Goal: Information Seeking & Learning: Learn about a topic

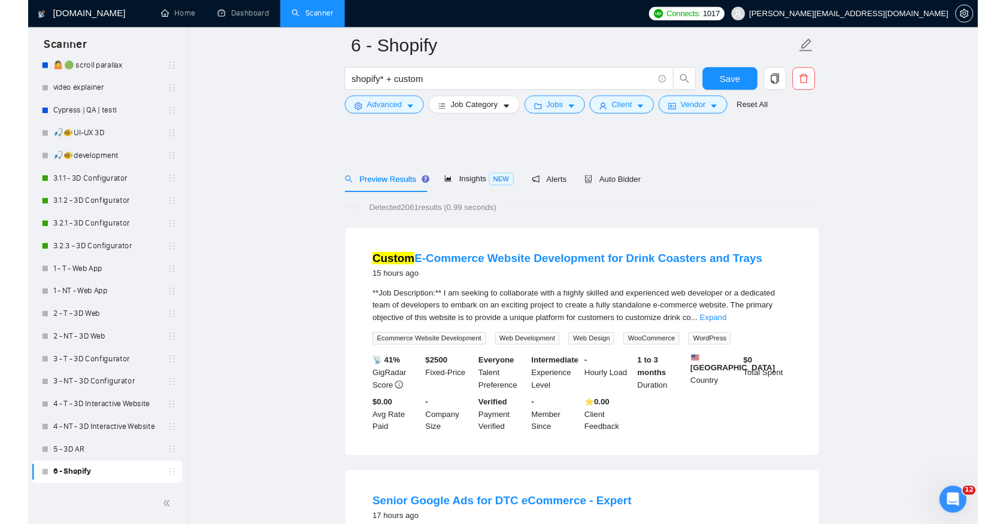
scroll to position [121, 0]
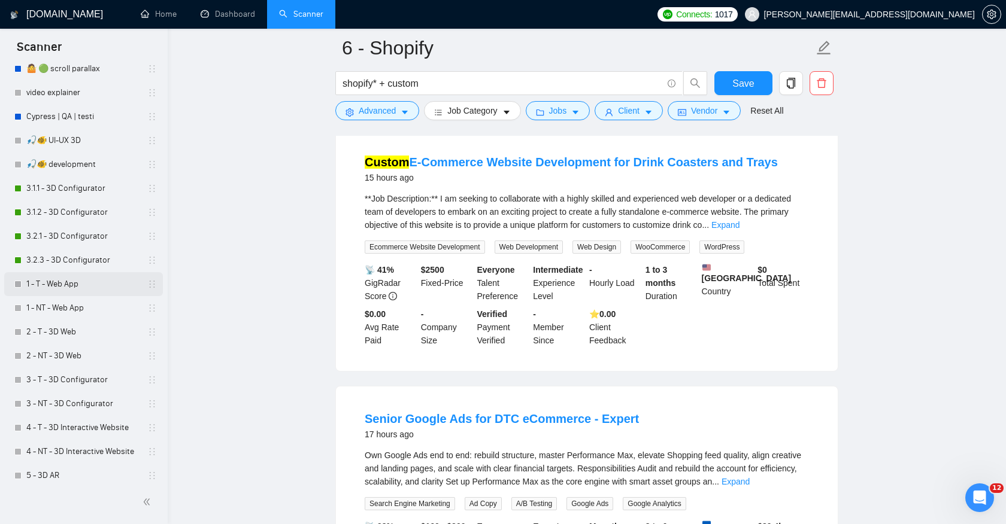
click at [63, 281] on link "1 - T - Web App" at bounding box center [83, 284] width 114 height 24
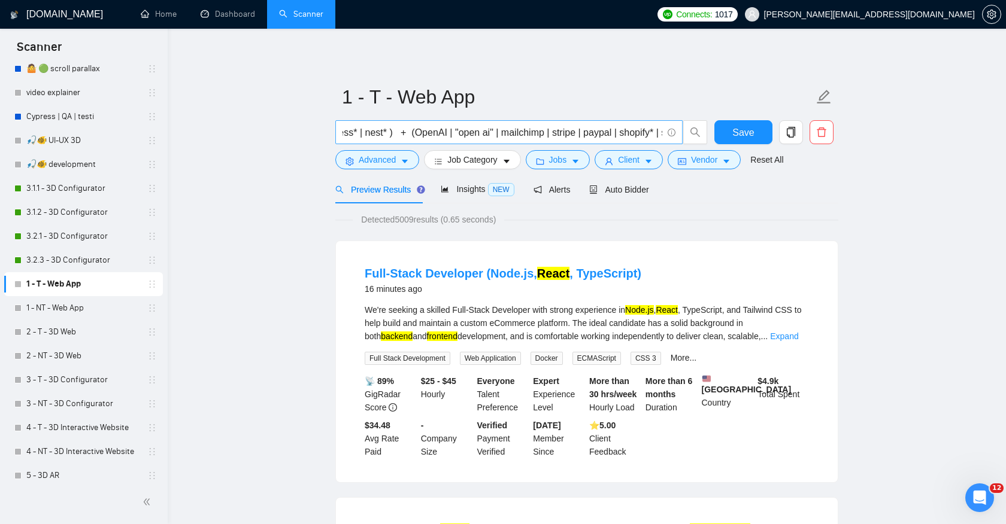
scroll to position [0, 220]
drag, startPoint x: 549, startPoint y: 132, endPoint x: 414, endPoint y: 133, distance: 135.3
click at [414, 133] on input "(react* | next* | vue* | nuxt* | svelte* | node* | express* | nest* ) + (OpenAI…" at bounding box center [502, 132] width 320 height 15
click at [493, 135] on input "(react* | next* | vue* | nuxt* | svelte* | node* | express* | nest* ) + (OpenAI…" at bounding box center [502, 132] width 320 height 15
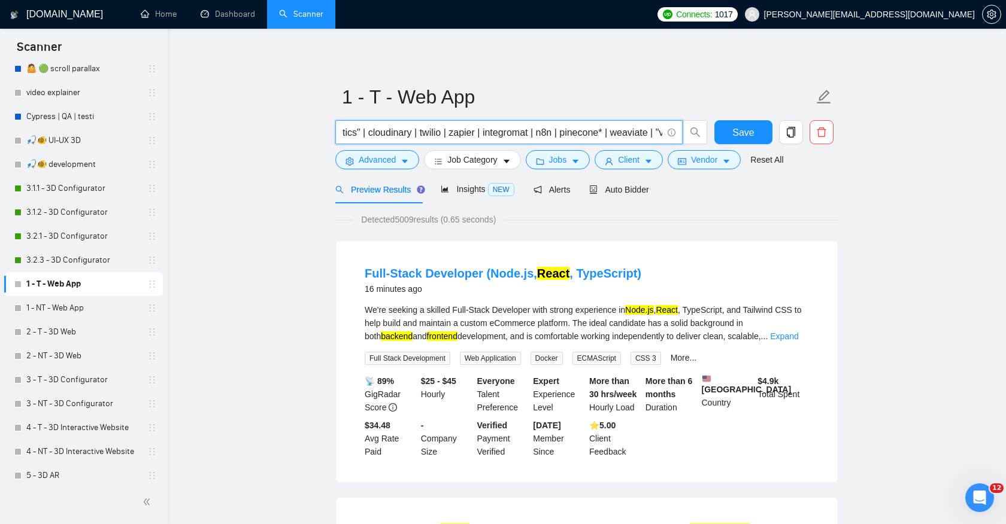
scroll to position [0, 1012]
click at [401, 223] on span "Detected 5009 results (0.65 seconds)" at bounding box center [428, 219] width 151 height 13
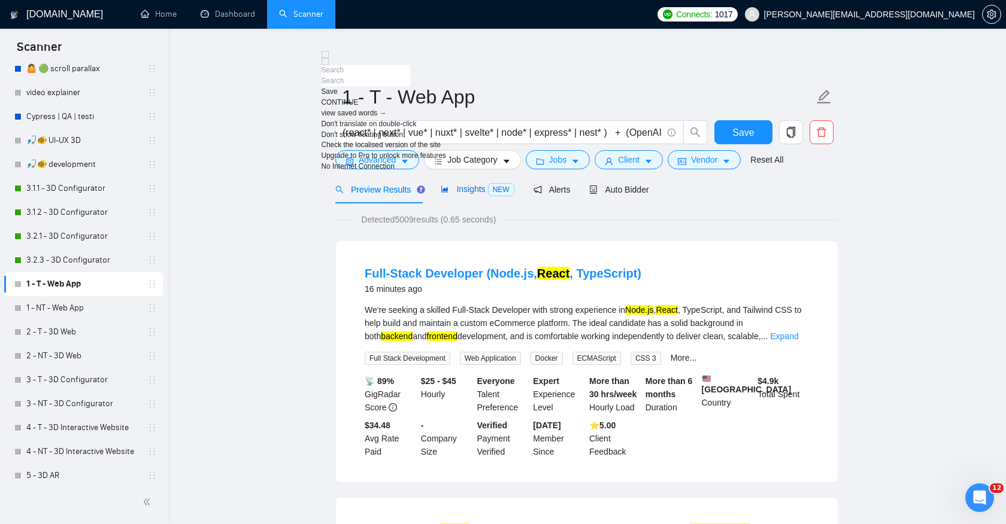
click at [466, 187] on span "Insights NEW" at bounding box center [477, 189] width 73 height 10
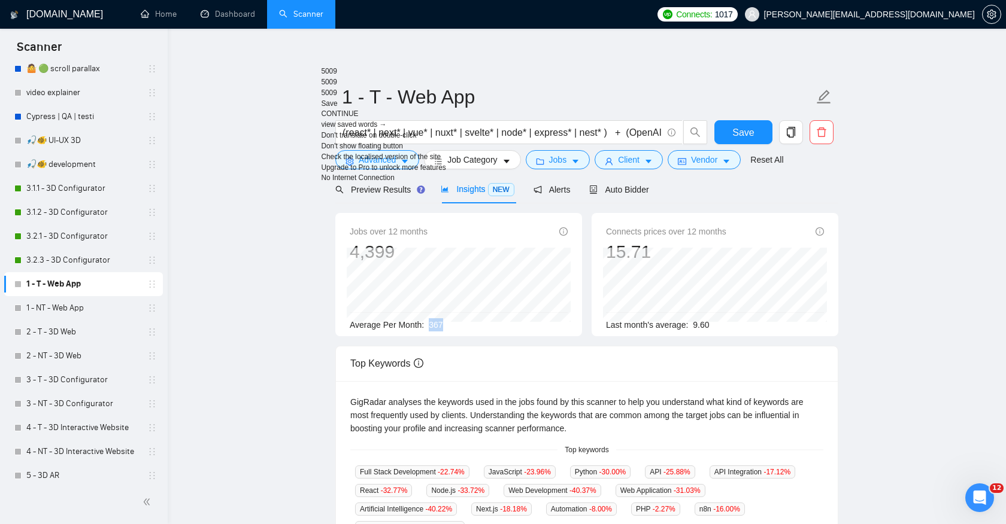
drag, startPoint x: 430, startPoint y: 329, endPoint x: 447, endPoint y: 328, distance: 16.8
click at [447, 328] on div "Average Per Month: 367" at bounding box center [459, 324] width 218 height 13
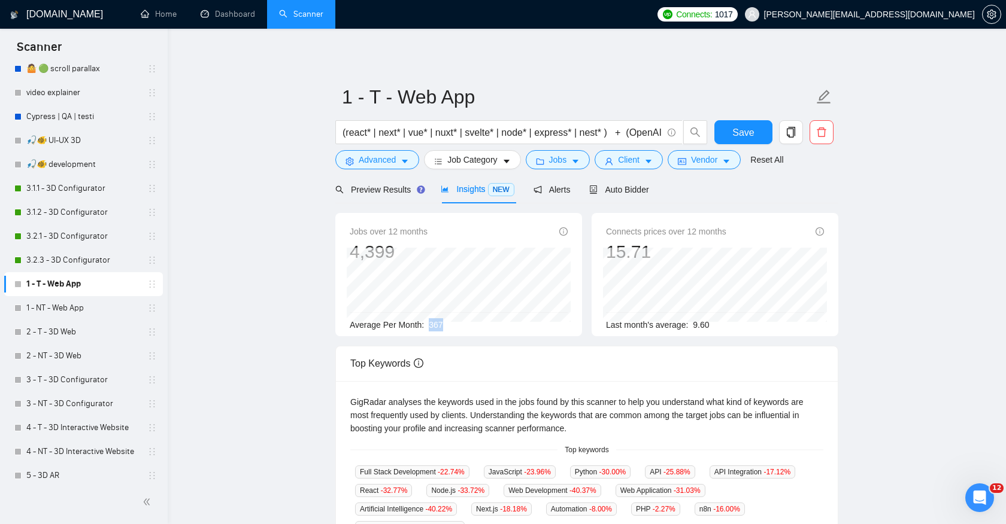
click at [447, 328] on div "Average Per Month: 367" at bounding box center [459, 324] width 218 height 13
click at [390, 198] on div "Preview Results" at bounding box center [378, 189] width 86 height 28
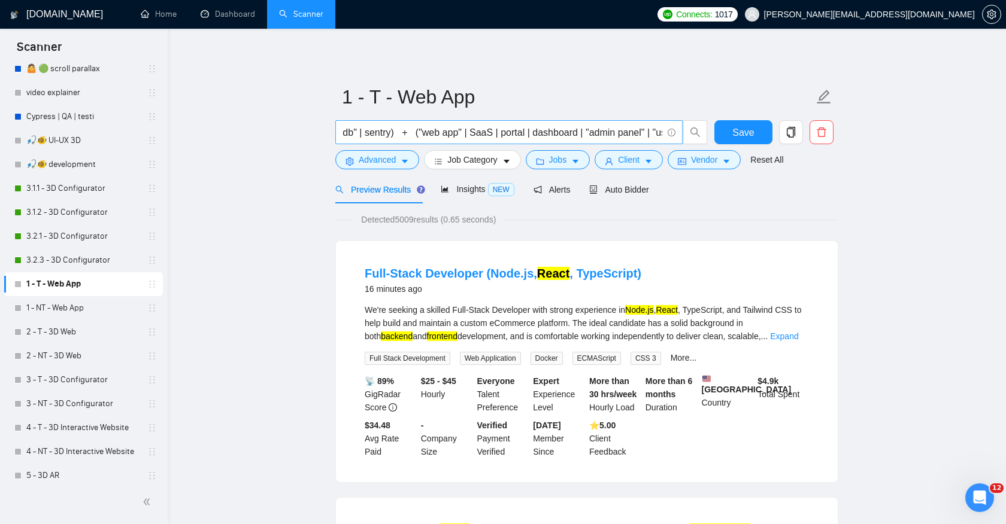
scroll to position [0, 1355]
drag, startPoint x: 437, startPoint y: 131, endPoint x: 567, endPoint y: 131, distance: 129.9
click at [567, 131] on input "(react* | next* | vue* | nuxt* | svelte* | node* | express* | nest* ) + (OpenAI…" at bounding box center [502, 132] width 320 height 15
click at [399, 136] on input "(react* | next* | vue* | nuxt* | svelte* | node* | express* | nest* ) + (OpenAI…" at bounding box center [502, 132] width 320 height 15
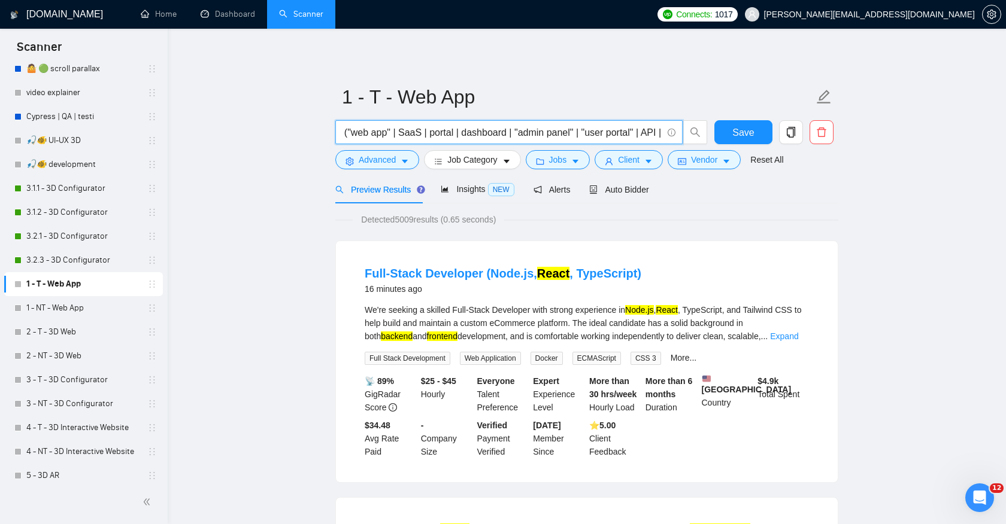
click at [399, 136] on input "(react* | next* | vue* | nuxt* | svelte* | node* | express* | nest* ) + (OpenAI…" at bounding box center [502, 132] width 320 height 15
drag, startPoint x: 384, startPoint y: 133, endPoint x: 429, endPoint y: 133, distance: 44.9
click at [429, 133] on input "(react* | next* | vue* | nuxt* | svelte* | node* | express* | nest* ) + (OpenAI…" at bounding box center [502, 132] width 320 height 15
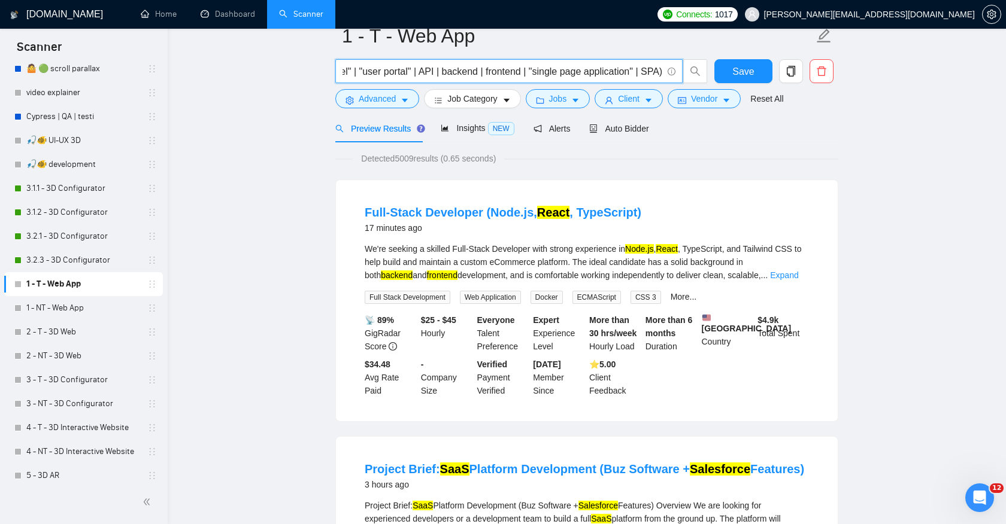
scroll to position [13, 0]
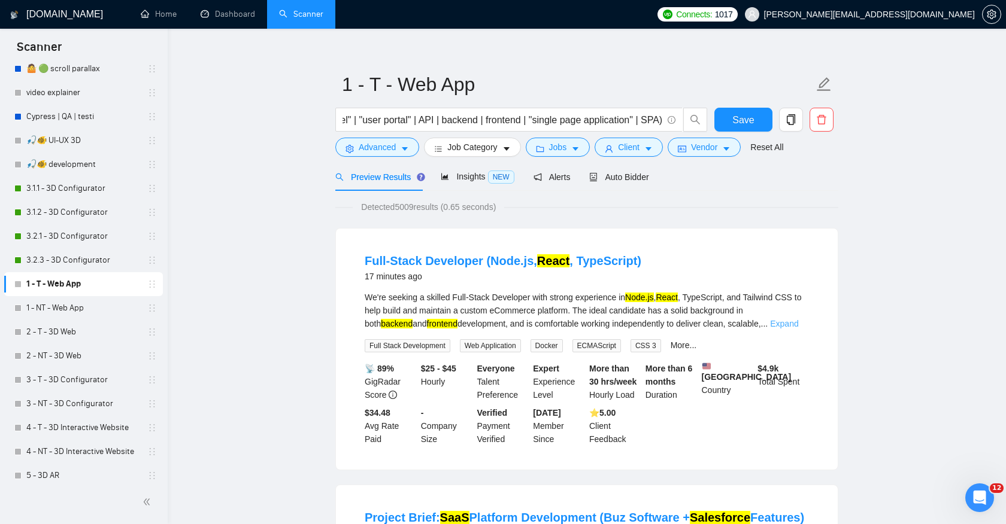
click at [784, 324] on link "Expand" at bounding box center [784, 324] width 28 height 10
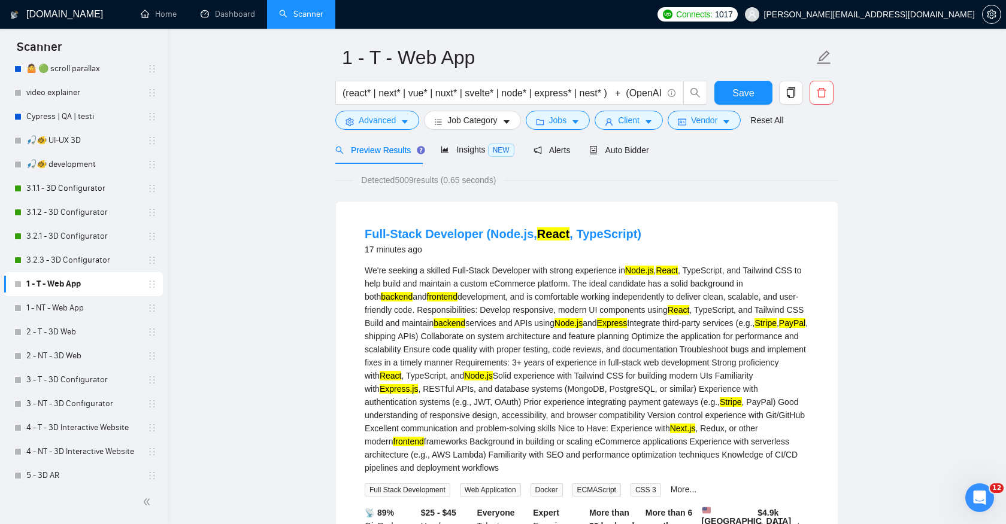
scroll to position [48, 0]
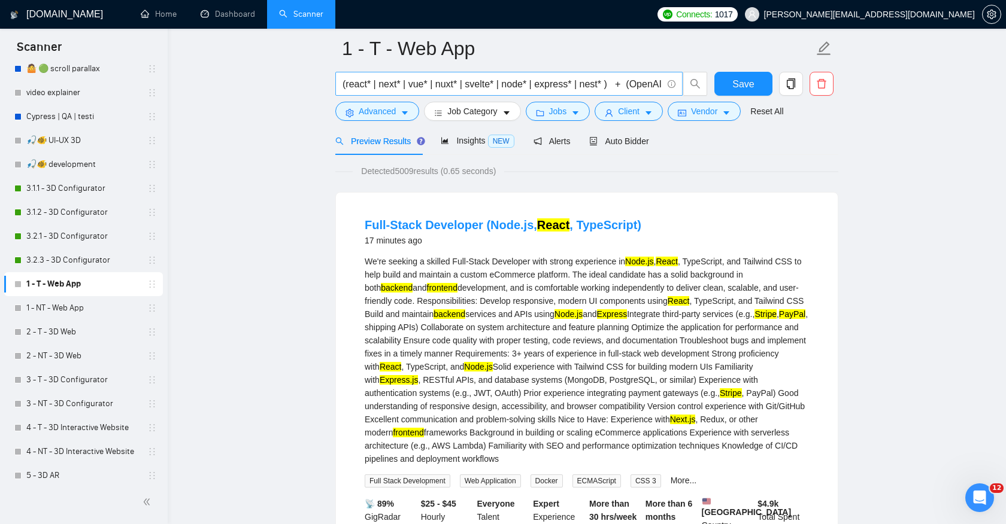
click at [605, 84] on input "(react* | next* | vue* | nuxt* | svelte* | node* | express* | nest* ) + (OpenAI…" at bounding box center [502, 84] width 320 height 15
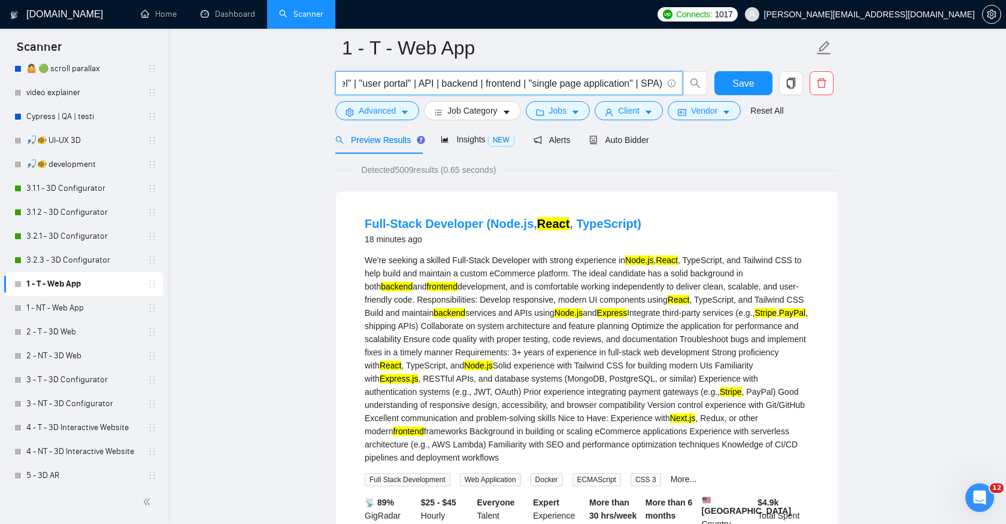
scroll to position [0, 1683]
click at [423, 86] on input "(react* | next* | vue* | nuxt* | svelte* | node* | express* | nest* ) + (OpenAI…" at bounding box center [502, 83] width 320 height 15
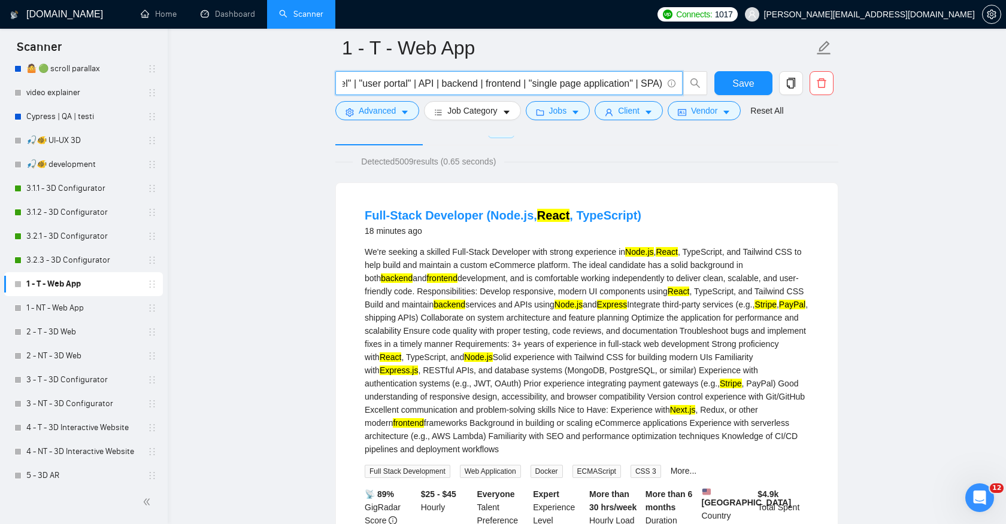
scroll to position [69, 0]
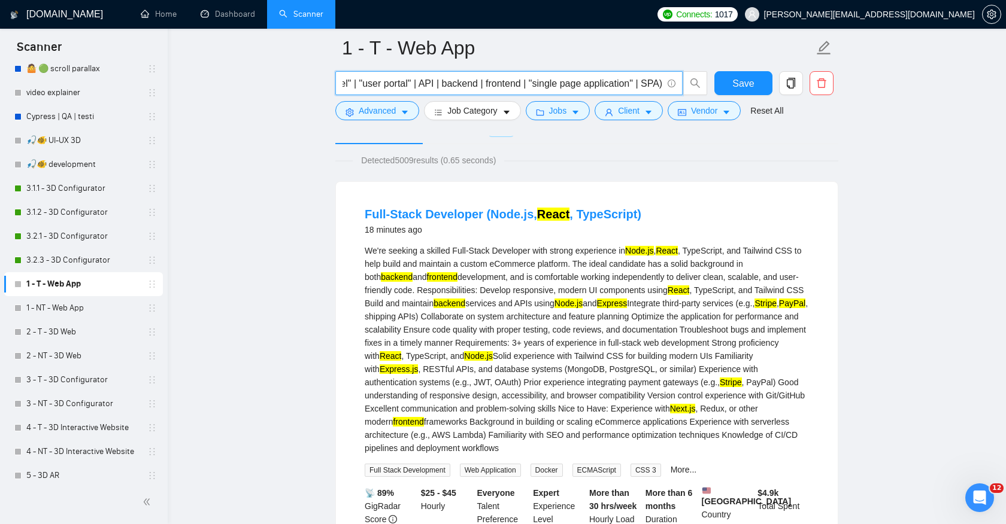
click at [429, 84] on input "(react* | next* | vue* | nuxt* | svelte* | node* | express* | nest* ) + (OpenAI…" at bounding box center [502, 83] width 320 height 15
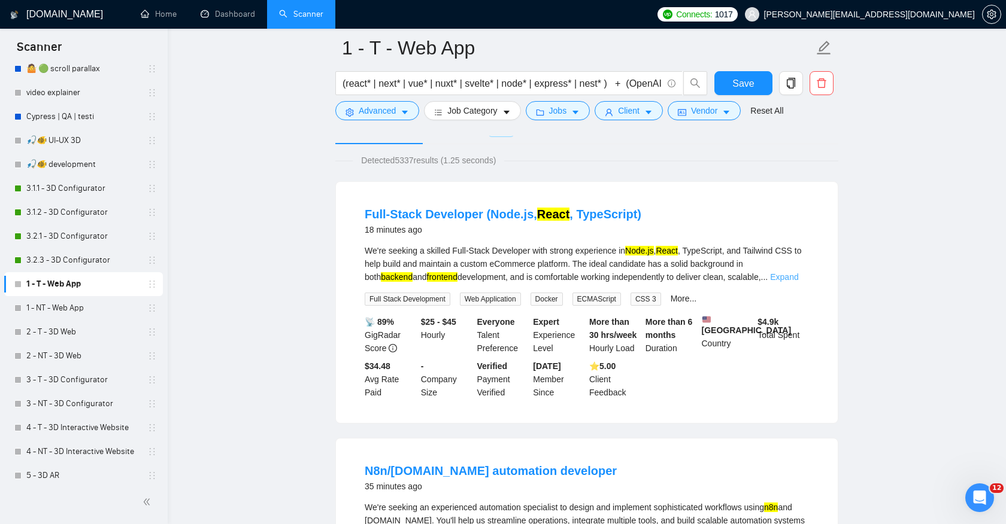
click at [787, 279] on link "Expand" at bounding box center [784, 277] width 28 height 10
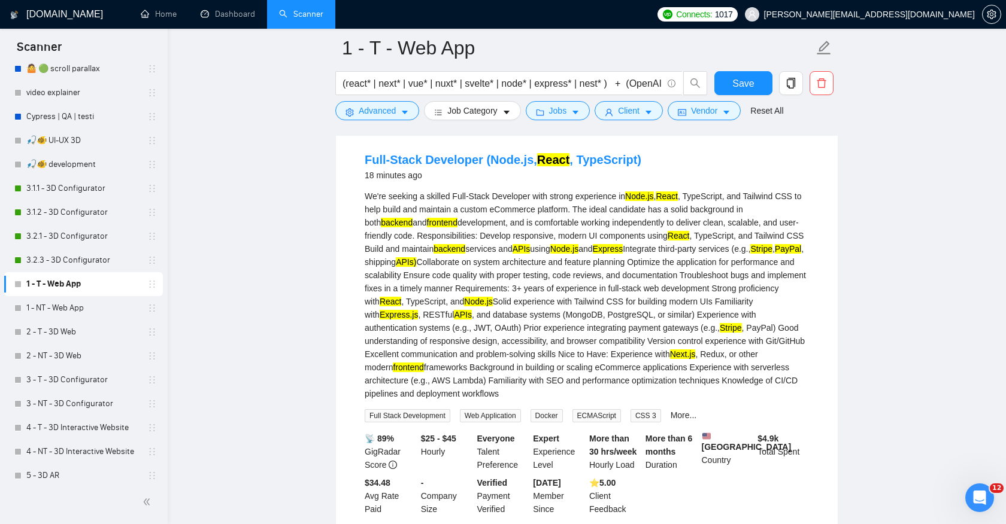
scroll to position [122, 0]
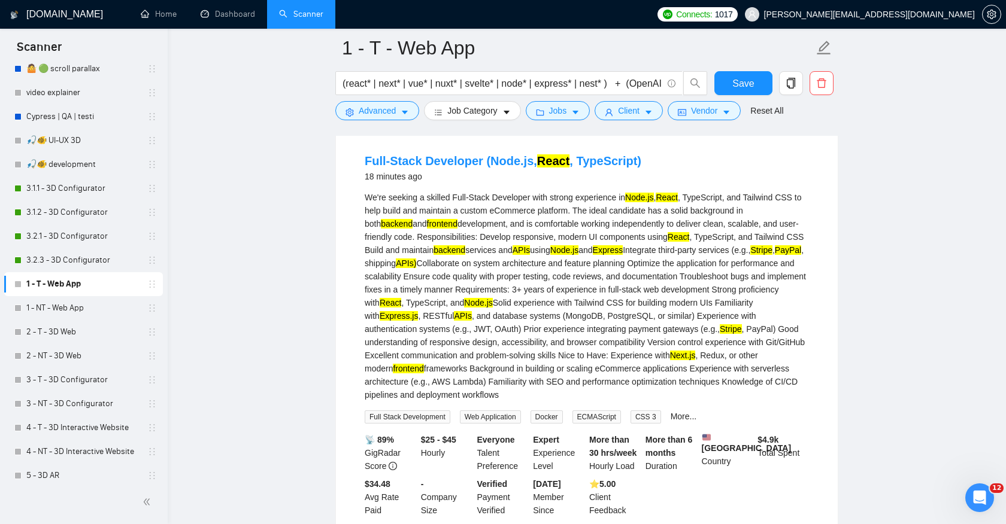
click at [605, 333] on div "We're seeking a skilled Full-Stack Developer with strong experience in Node.js …" at bounding box center [587, 296] width 444 height 211
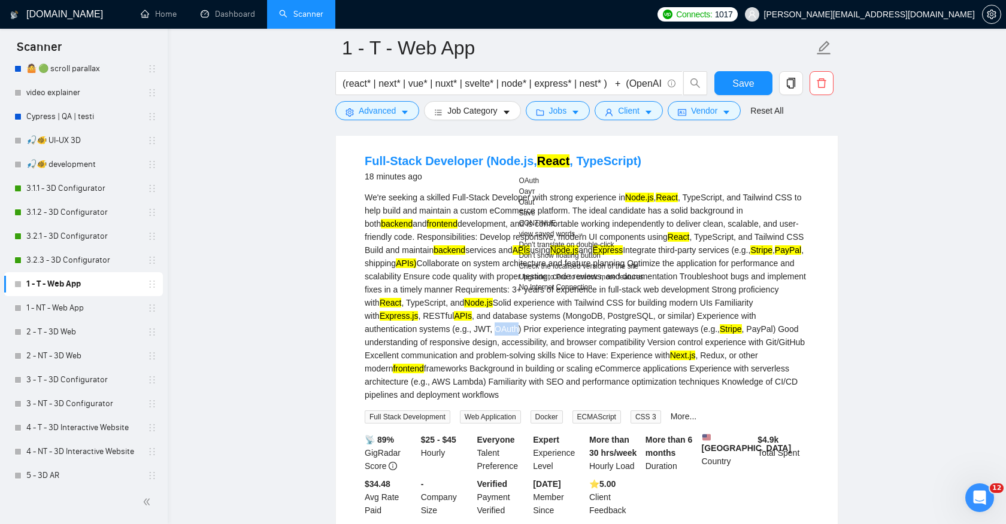
click at [755, 396] on div "We're seeking a skilled Full-Stack Developer with strong experience in Node.js …" at bounding box center [587, 296] width 444 height 211
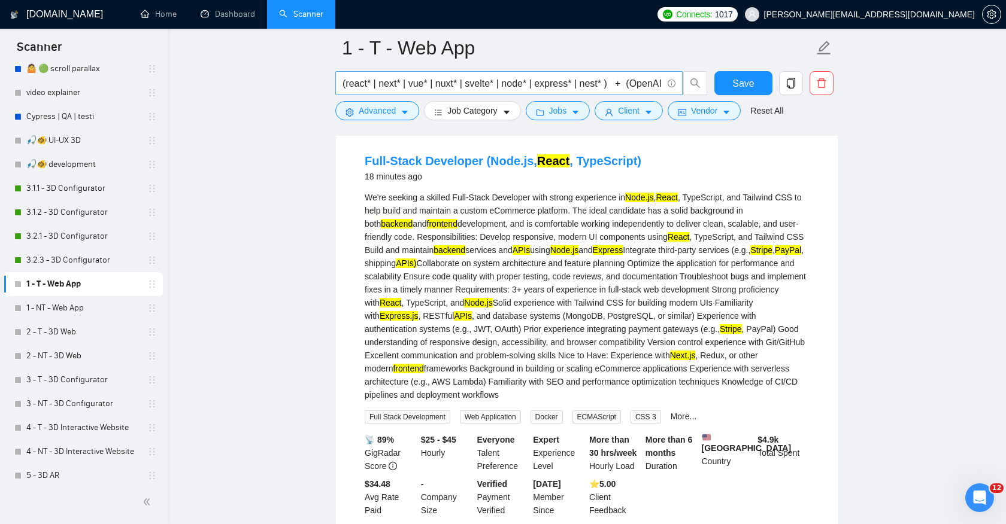
click at [493, 86] on input "(react* | next* | vue* | nuxt* | svelte* | node* | express* | nest* ) + (OpenAI…" at bounding box center [502, 83] width 320 height 15
click at [385, 84] on input "(react* | next* | vue* | nuxt* | svelte* | node* | express* | nest* ) + (OpenAI…" at bounding box center [502, 83] width 320 height 15
click at [395, 84] on input "(react* | next* | vue* | nuxt* | svelte* | node* | express* | nest* ) + (OpenAI…" at bounding box center [502, 83] width 320 height 15
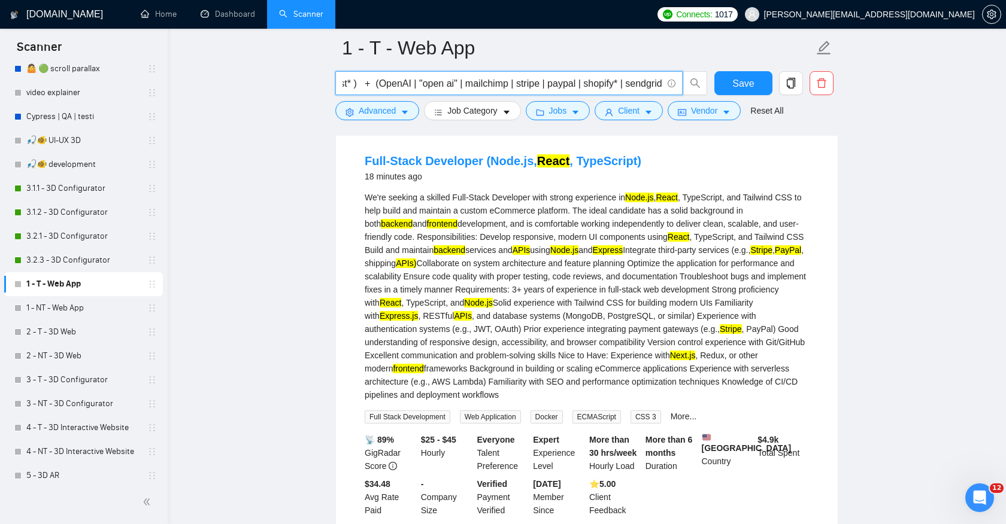
click at [505, 86] on input "(react* | next* | vue* | nuxt* | svelte* | node* | express* | nest* ) + (OpenAI…" at bounding box center [502, 83] width 320 height 15
click at [528, 86] on input "(react* | next* | vue* | nuxt* | svelte* | node* | express* | nest* ) + (OpenAI…" at bounding box center [502, 83] width 320 height 15
drag, startPoint x: 349, startPoint y: 87, endPoint x: 514, endPoint y: 87, distance: 165.2
click at [514, 87] on input "(react* | next* | vue* | nuxt* | svelte* | node* | express* | nest* ) + (OpenAI…" at bounding box center [502, 83] width 320 height 15
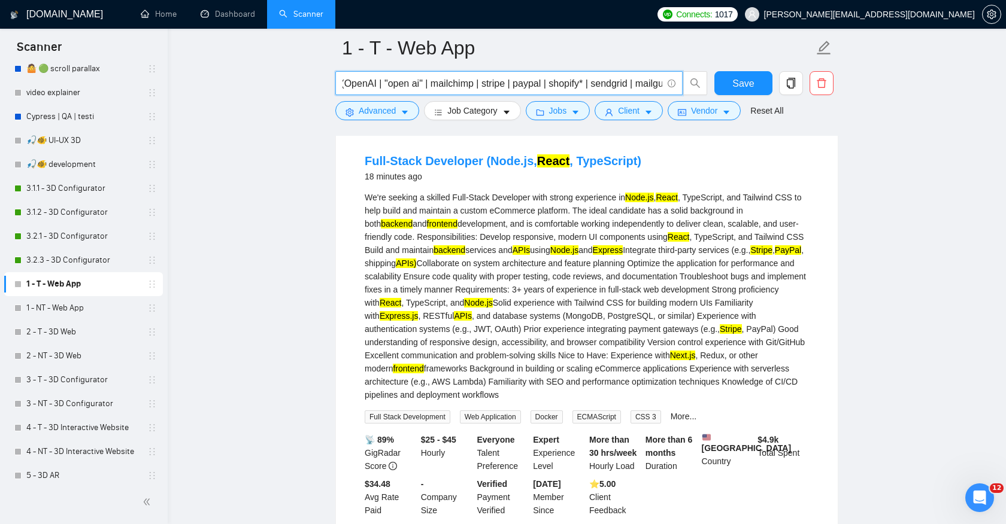
click at [532, 86] on input "(react* | next* | vue* | nuxt* | svelte* | node* | express* | nest* ) + (OpenAI…" at bounding box center [502, 83] width 320 height 15
click at [562, 88] on input "(react* | next* | vue* | nuxt* | svelte* | node* | express* | nest* ) + (OpenAI…" at bounding box center [502, 83] width 320 height 15
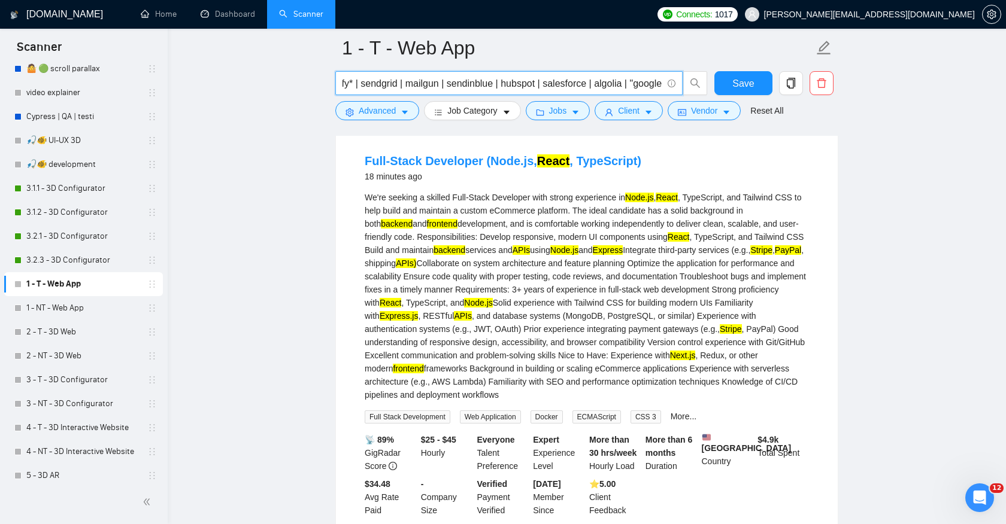
click at [591, 84] on input "(react* | next* | vue* | nuxt* | svelte* | node* | express* | nest* ) + (OpenAI…" at bounding box center [502, 83] width 320 height 15
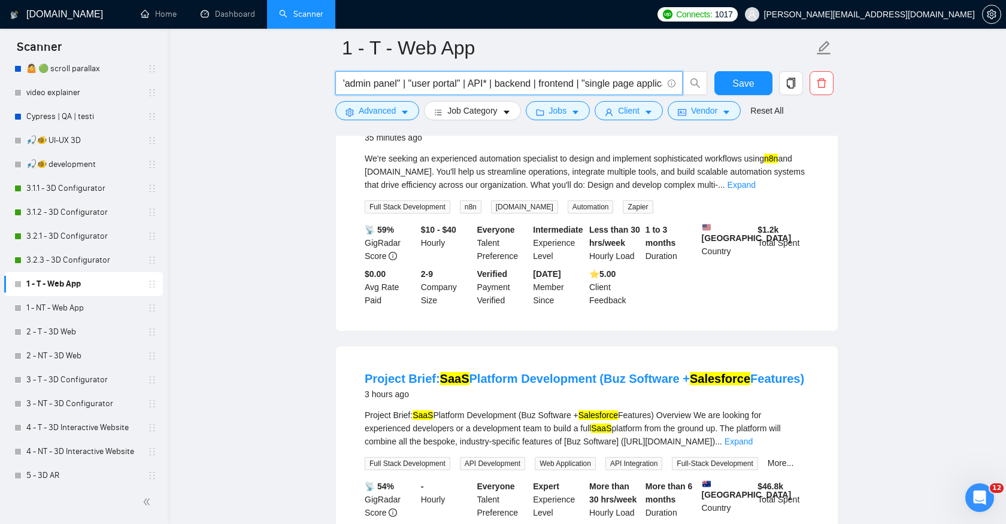
scroll to position [0, 0]
click at [755, 190] on link "Expand" at bounding box center [741, 185] width 28 height 10
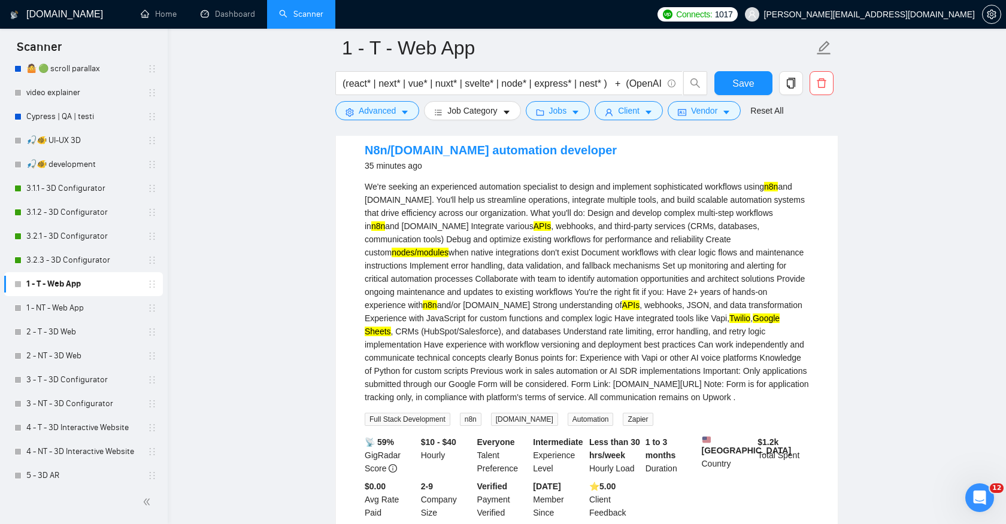
scroll to position [551, 0]
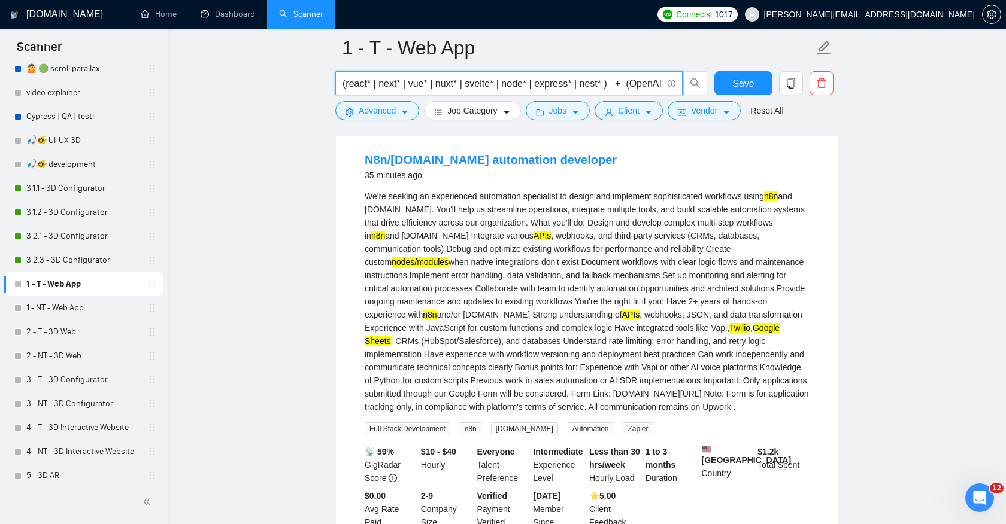
click at [517, 84] on input "(react* | next* | vue* | nuxt* | svelte* | node* | express* | nest* ) + (OpenAI…" at bounding box center [502, 83] width 320 height 15
click at [391, 267] on mark "nodes/modules" at bounding box center [419, 262] width 57 height 10
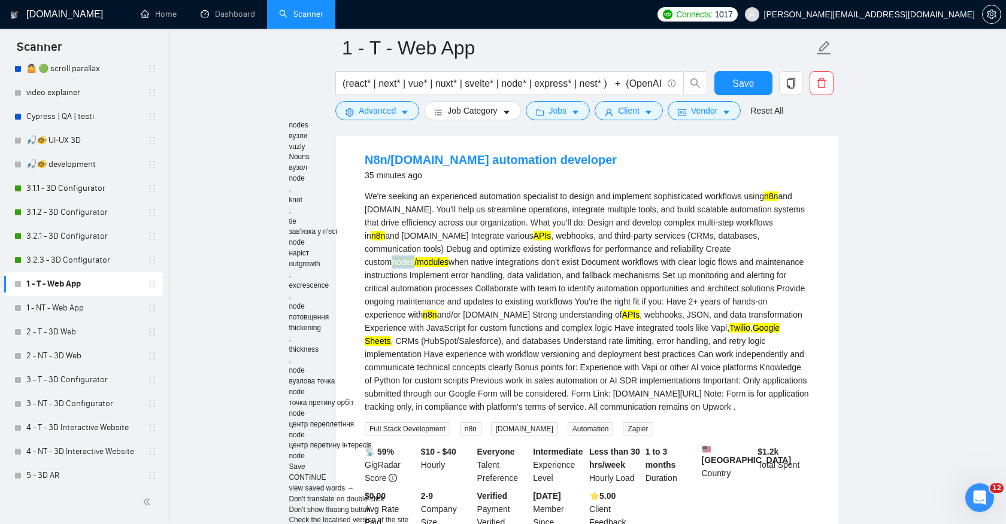
click at [609, 169] on div "N8n/[DOMAIN_NAME] automation developer 35 minutes ago" at bounding box center [587, 166] width 444 height 31
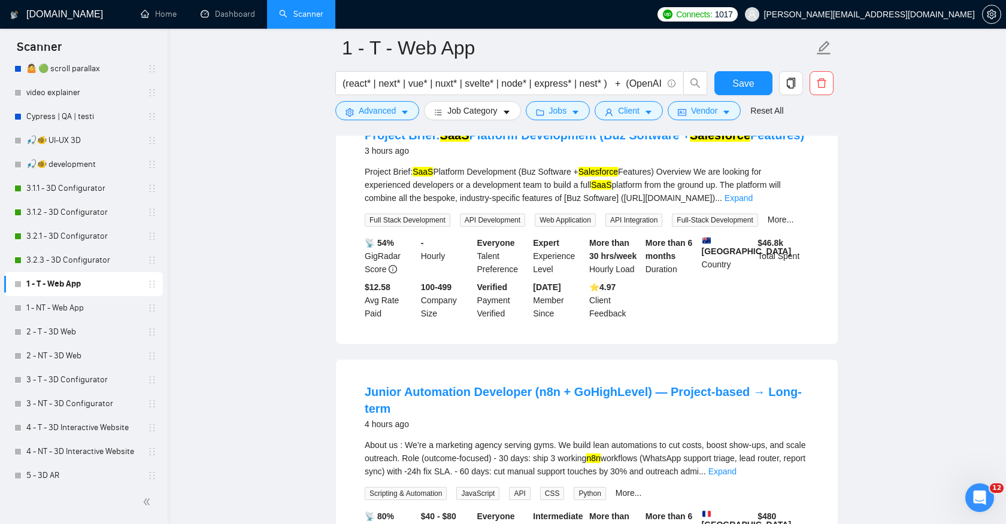
scroll to position [1016, 0]
click at [752, 204] on link "Expand" at bounding box center [738, 199] width 28 height 10
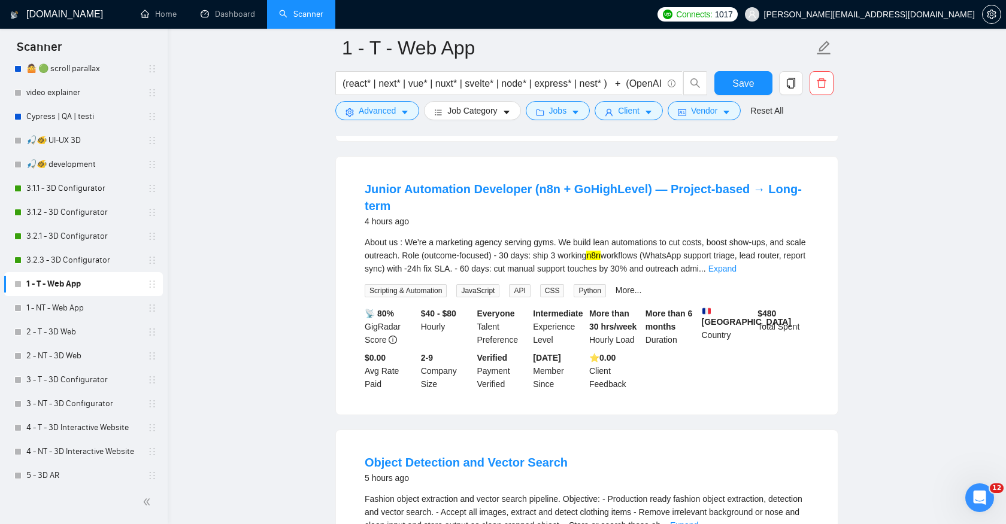
scroll to position [1679, 0]
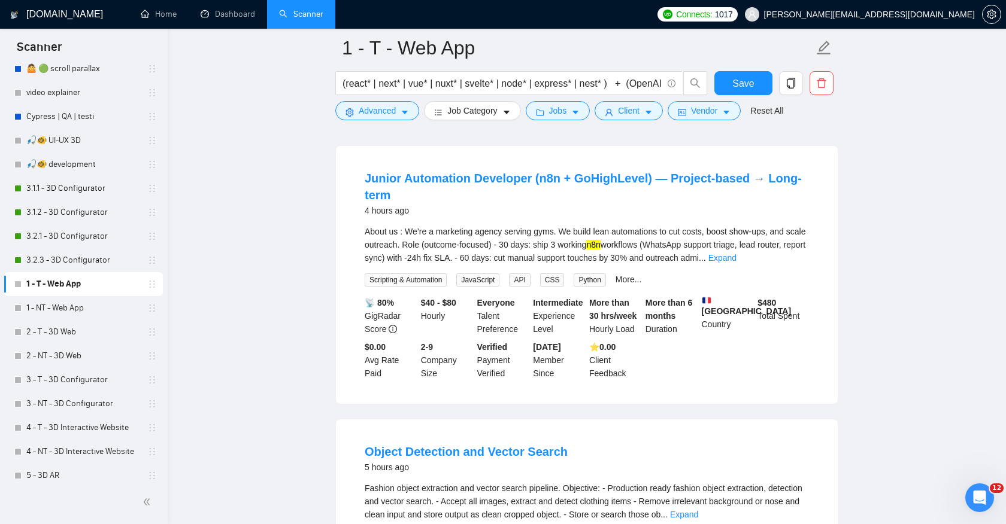
click at [791, 265] on div "About us : We’re a marketing agency serving gyms. We build lean automations to …" at bounding box center [587, 245] width 444 height 40
click at [736, 263] on link "Expand" at bounding box center [722, 258] width 28 height 10
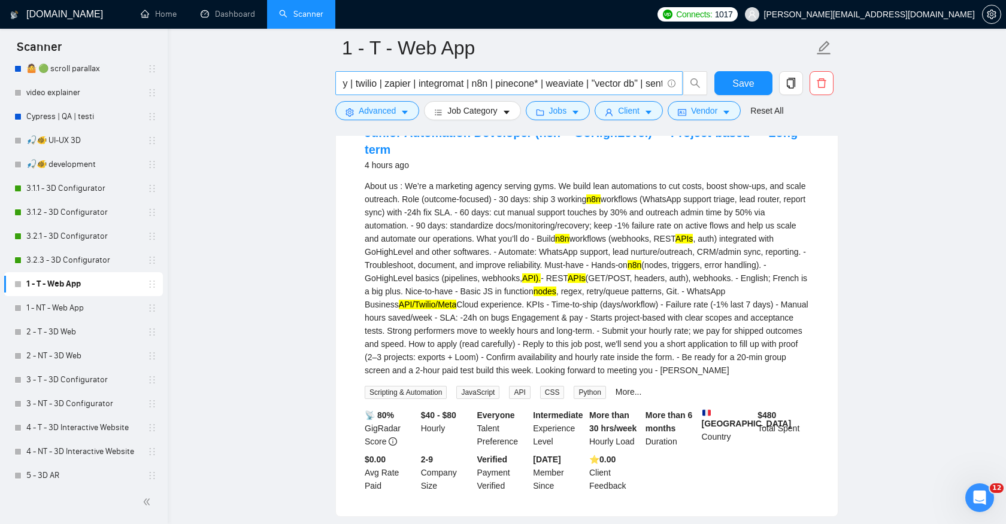
scroll to position [0, 1070]
click at [509, 82] on input "(react* | next* | vue* | nuxt* | svelte* | node* | express* | nest* ) + (OpenAI…" at bounding box center [502, 83] width 320 height 15
click at [415, 82] on input "(react* | next* | vue* | nuxt* | svelte* | node* | express* | nest* ) + (OpenAI…" at bounding box center [502, 83] width 320 height 15
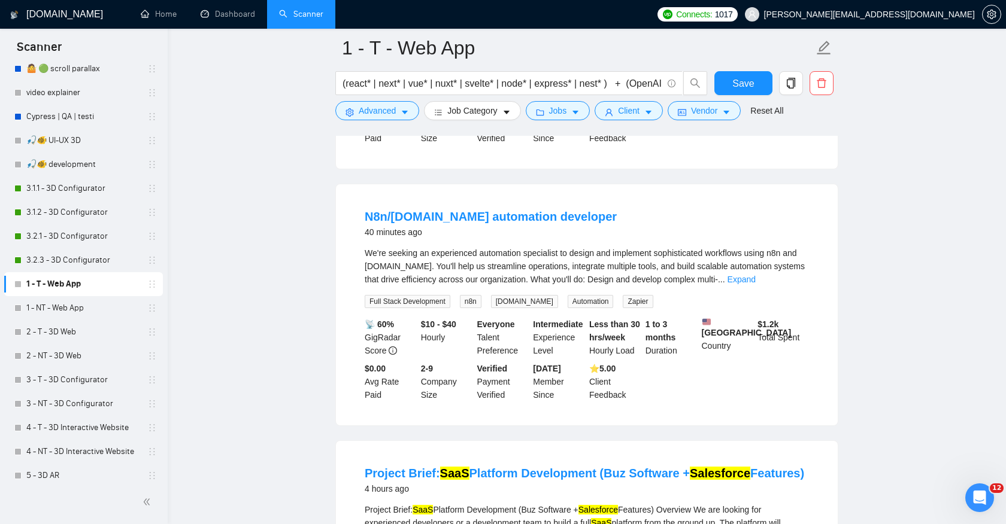
scroll to position [321, 0]
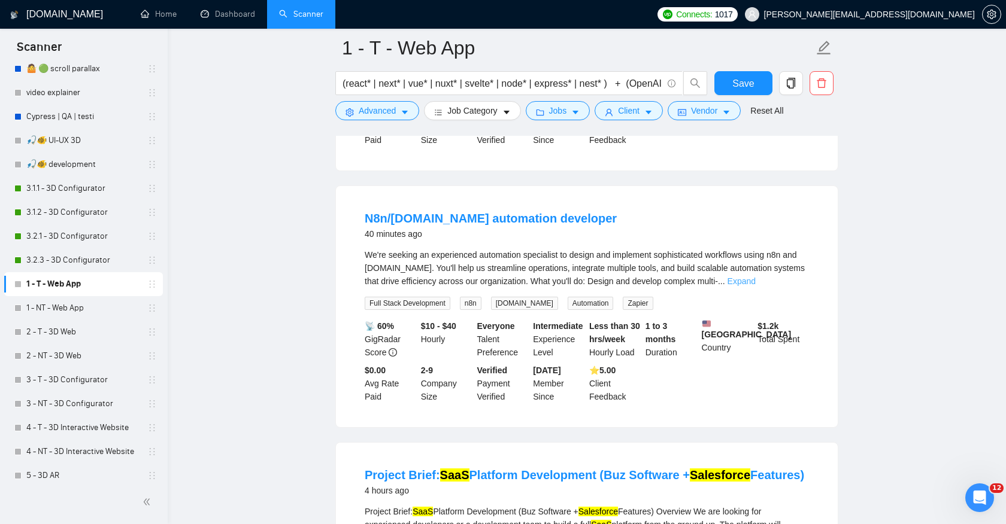
click at [755, 286] on link "Expand" at bounding box center [741, 282] width 28 height 10
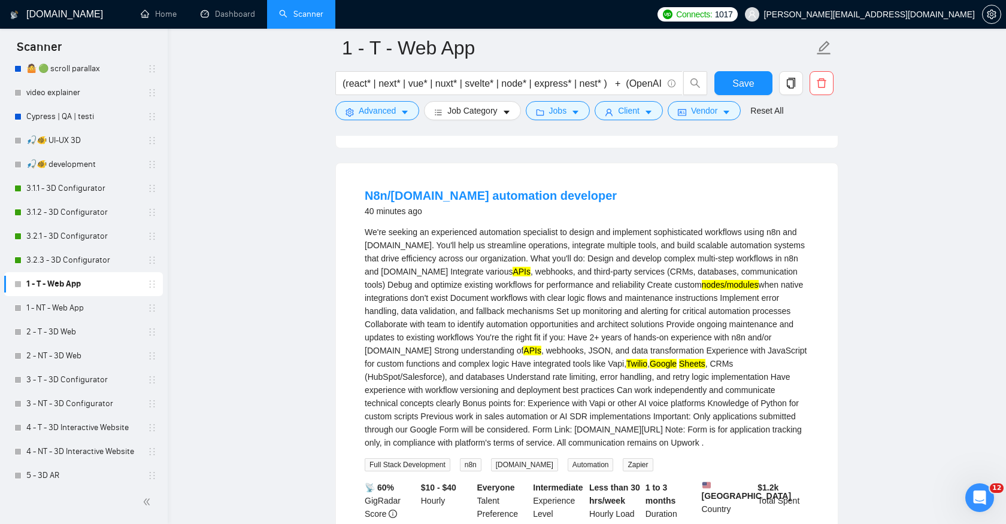
scroll to position [348, 0]
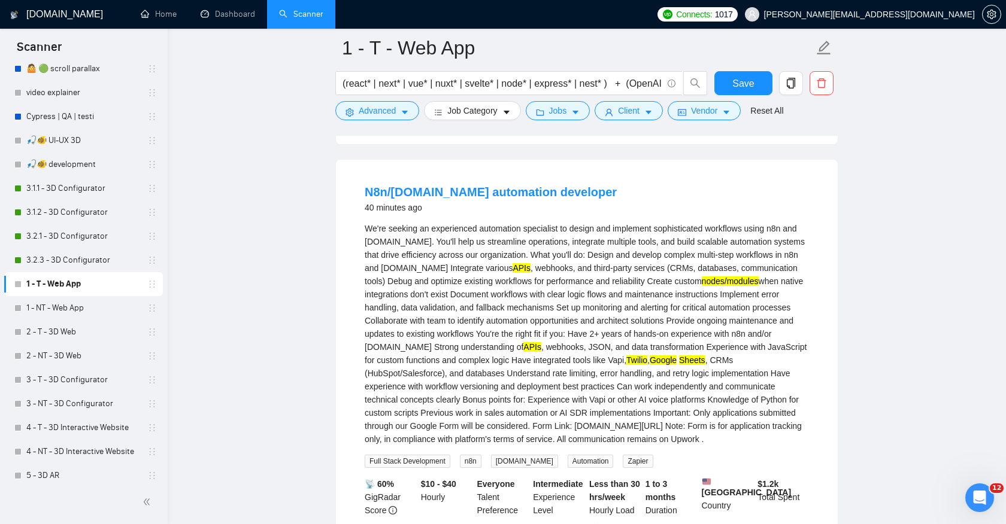
click at [702, 286] on mark "nodes/modules" at bounding box center [730, 282] width 57 height 10
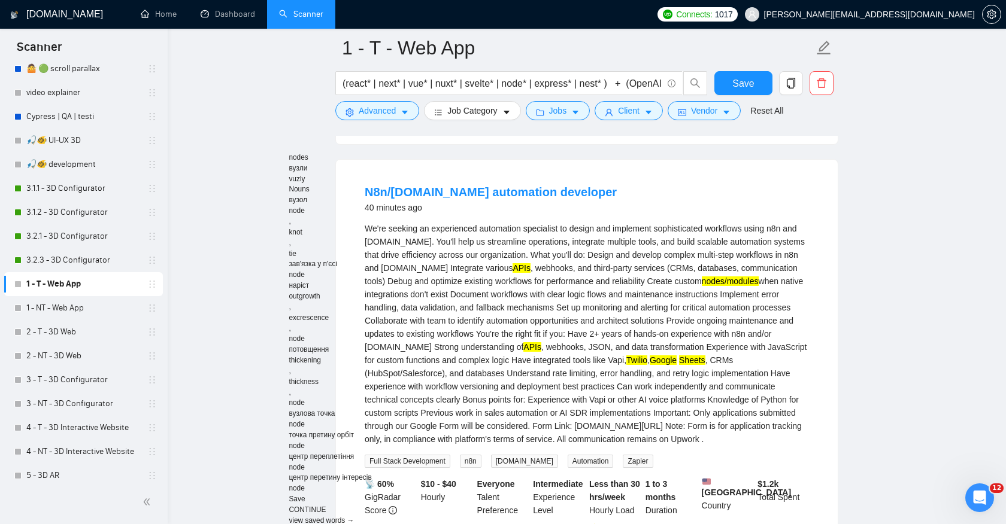
click at [667, 213] on div "N8n/[DOMAIN_NAME] automation developer 40 minutes ago" at bounding box center [587, 199] width 444 height 31
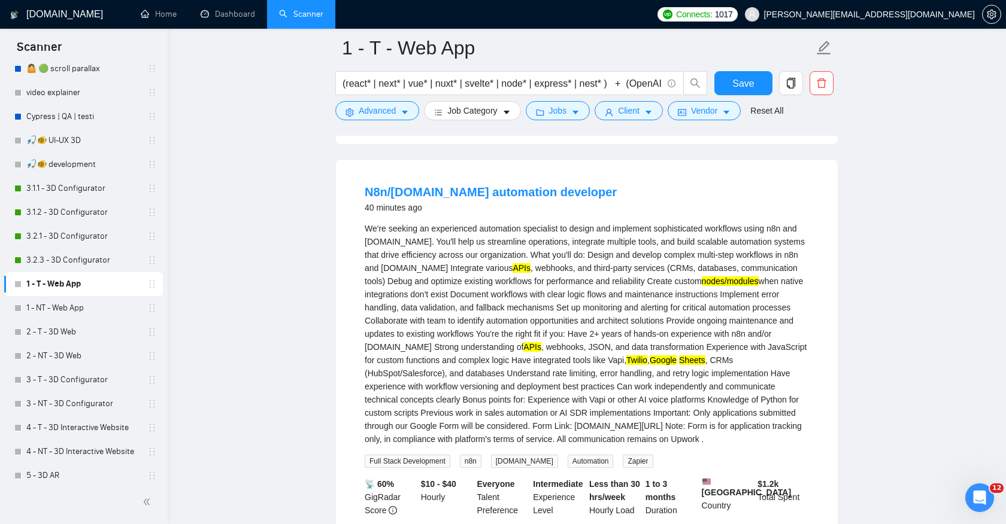
click at [530, 273] on mark "APIs" at bounding box center [521, 268] width 18 height 10
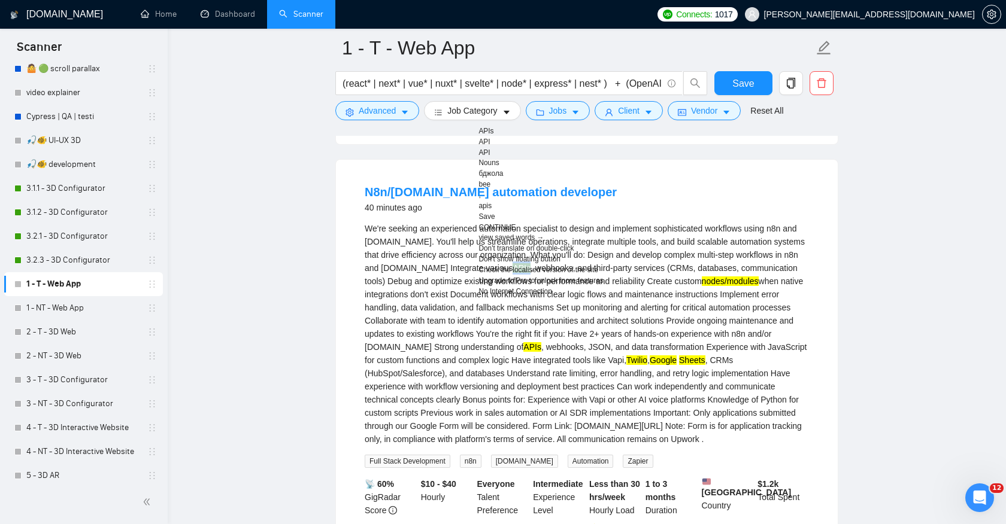
click at [702, 286] on mark "nodes/modules" at bounding box center [730, 282] width 57 height 10
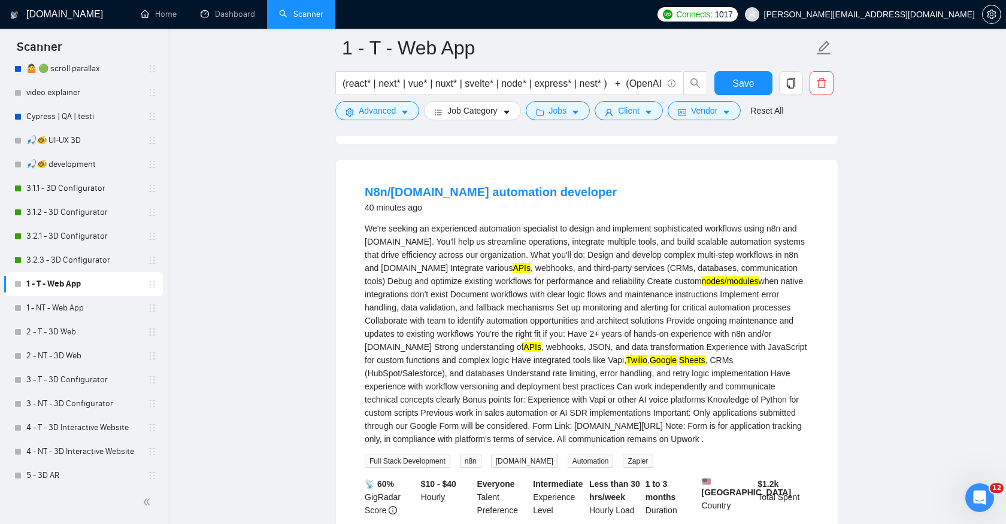
click at [702, 286] on mark "nodes/modules" at bounding box center [730, 282] width 57 height 10
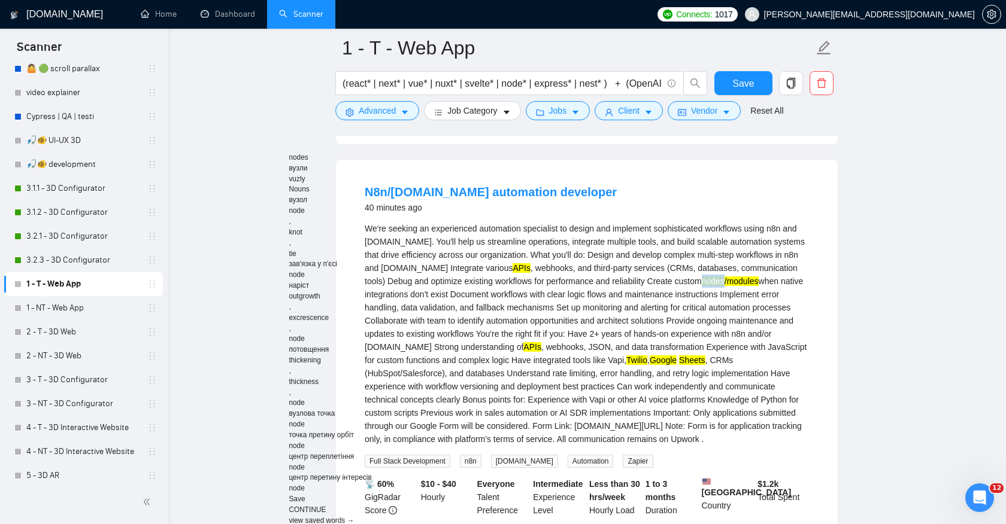
click at [676, 365] on mark "Google" at bounding box center [663, 361] width 27 height 10
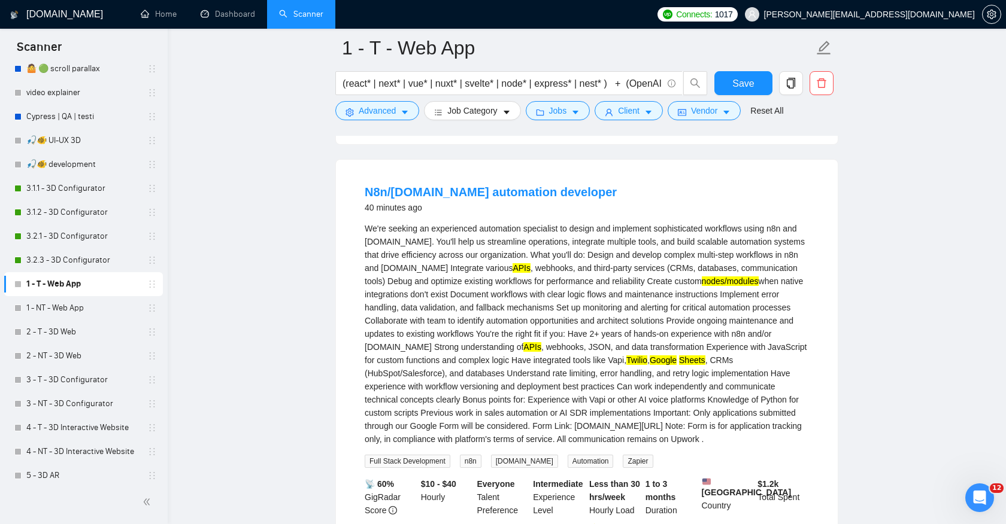
click at [676, 365] on mark "Google" at bounding box center [663, 361] width 27 height 10
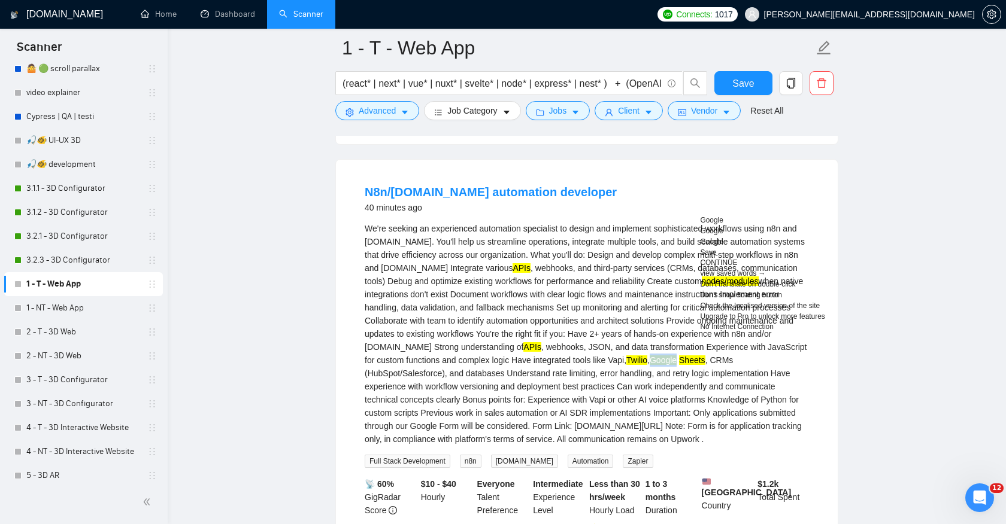
click at [805, 380] on div "We're seeking an experienced automation specialist to design and implement soph…" at bounding box center [587, 334] width 444 height 224
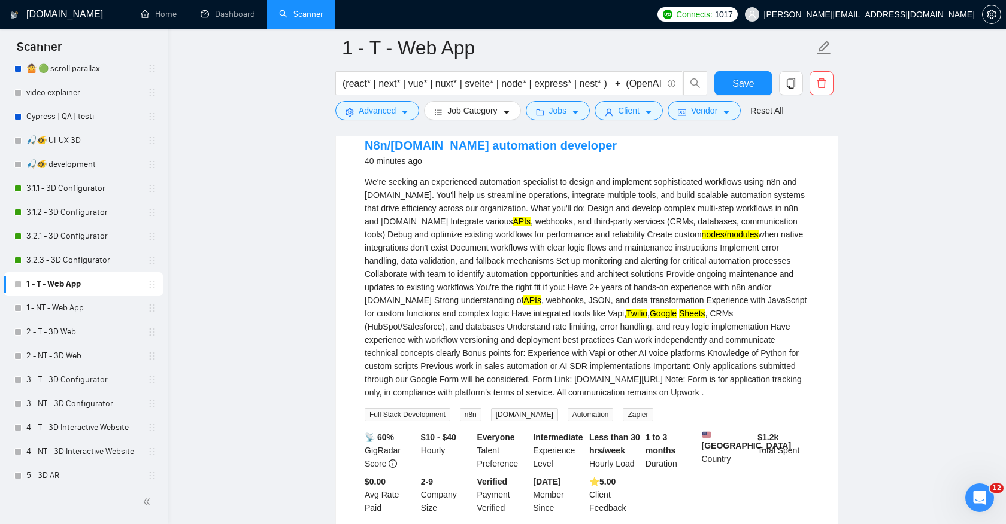
scroll to position [393, 0]
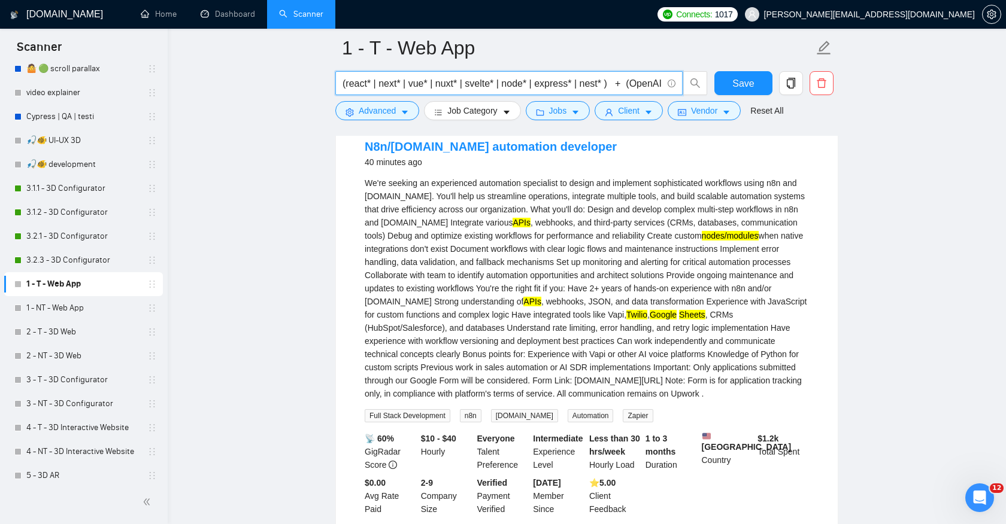
click at [531, 84] on input "(react* | next* | vue* | nuxt* | svelte* | node* | express* | nest* ) + (OpenAI…" at bounding box center [502, 83] width 320 height 15
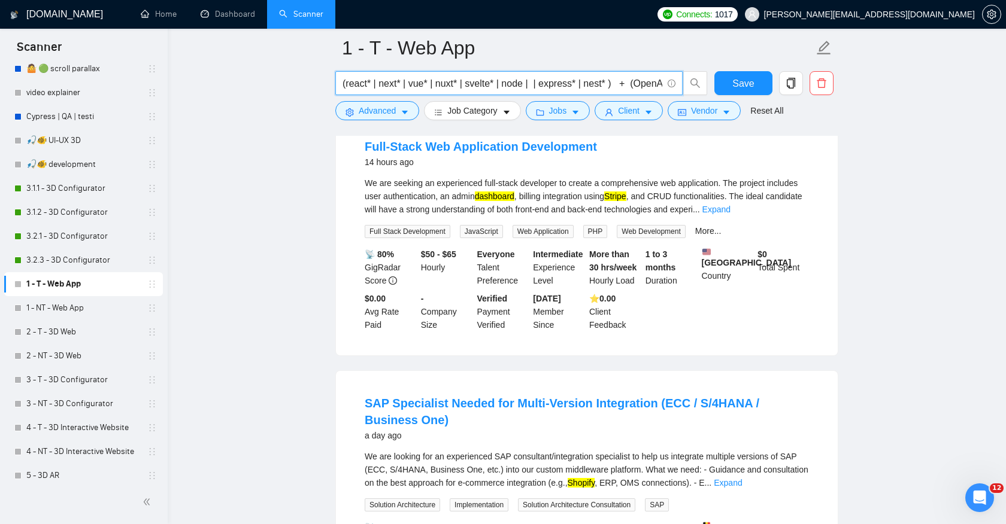
click at [520, 81] on input "(react* | next* | vue* | nuxt* | svelte* | node | | express* | nest* ) + (OpenA…" at bounding box center [502, 83] width 320 height 15
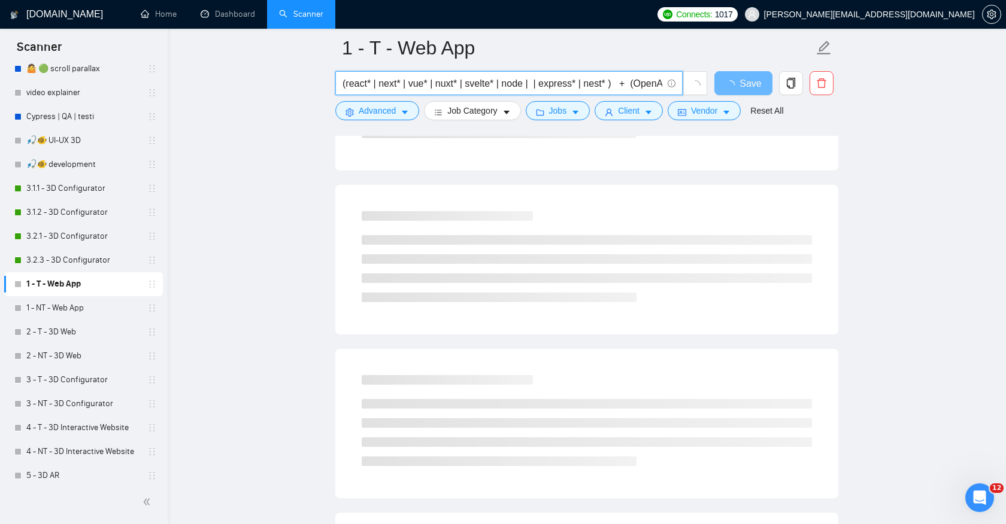
click at [534, 84] on input "(react* | next* | vue* | nuxt* | svelte* | node | | express* | nest* ) + (OpenA…" at bounding box center [502, 83] width 320 height 15
paste input "node"
click at [539, 88] on input "(react* | next* | vue* | nuxt* | svelte* | node | node.js | express* | nest* ) …" at bounding box center [502, 83] width 320 height 15
click at [571, 87] on input "(react* | next* | vue* | nuxt* | svelte* | node | node.js | express* | nest* ) …" at bounding box center [502, 83] width 320 height 15
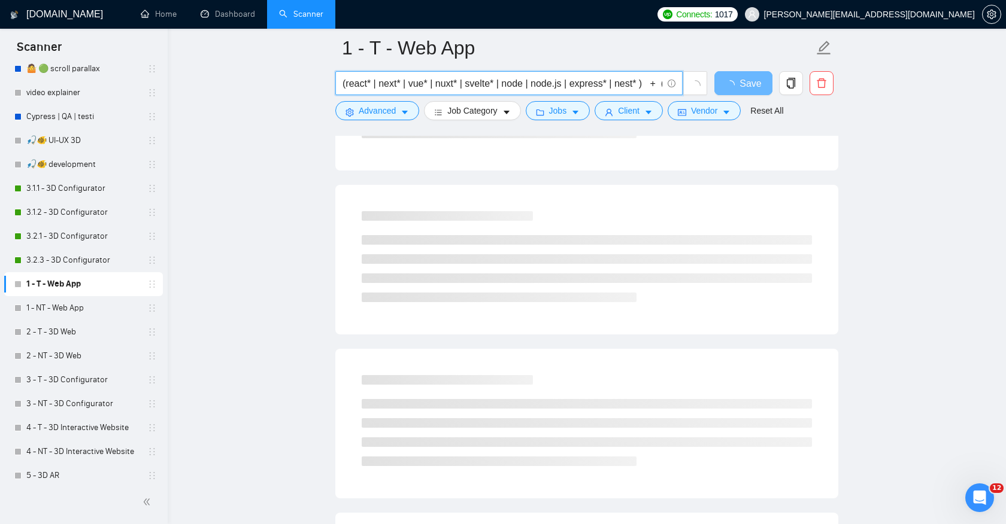
click at [569, 85] on input "(react* | next* | vue* | nuxt* | svelte* | node | node.js | express* | nest* ) …" at bounding box center [502, 83] width 320 height 15
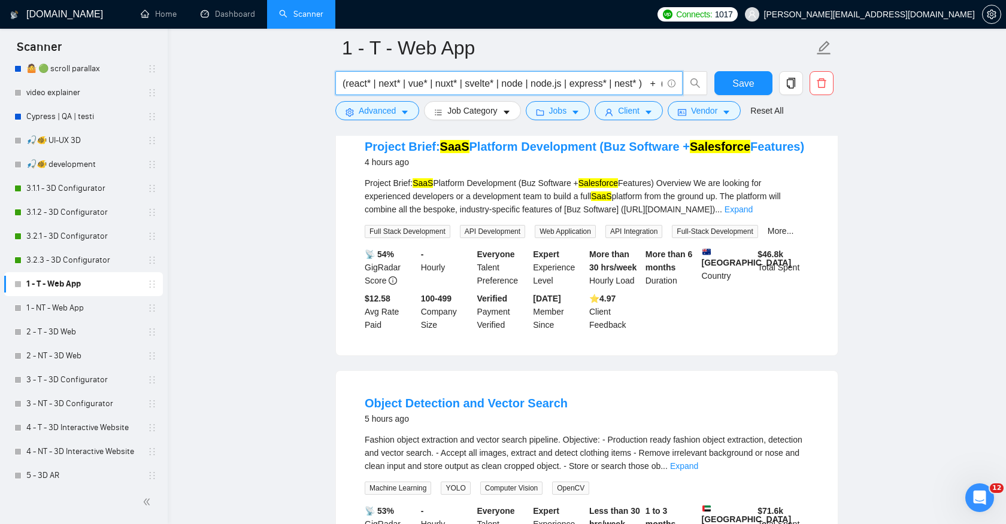
click at [528, 86] on input "(react* | next* | vue* | nuxt* | svelte* | node | node.js | express* | nest* ) …" at bounding box center [502, 83] width 320 height 15
click at [527, 85] on input "(react* | next* | vue* | nuxt* | svelte* | node | node.js | express* | nest* ) …" at bounding box center [502, 83] width 320 height 15
click at [578, 87] on input "(react* | next* | vue* | nuxt* | svelte* | nodejs | node.js | express* | nest* …" at bounding box center [502, 83] width 320 height 15
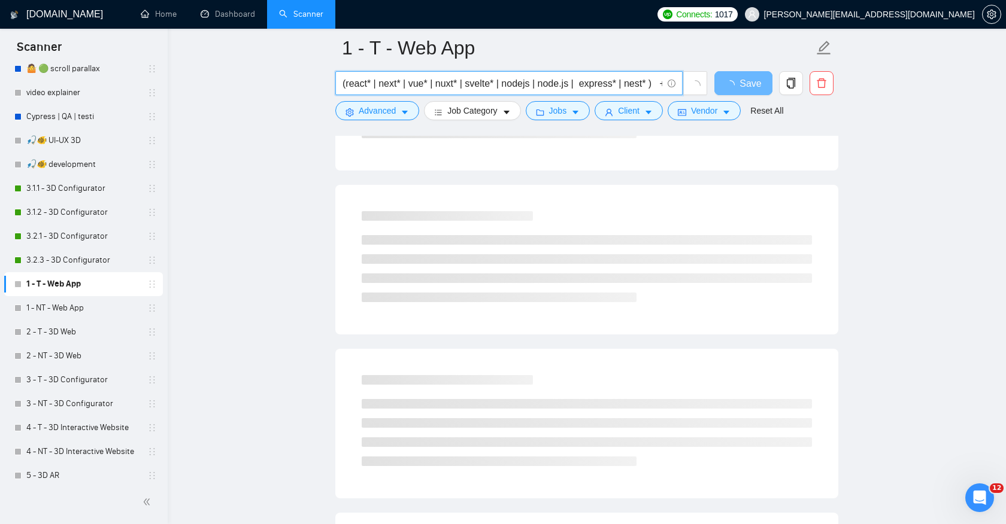
paste input "node"
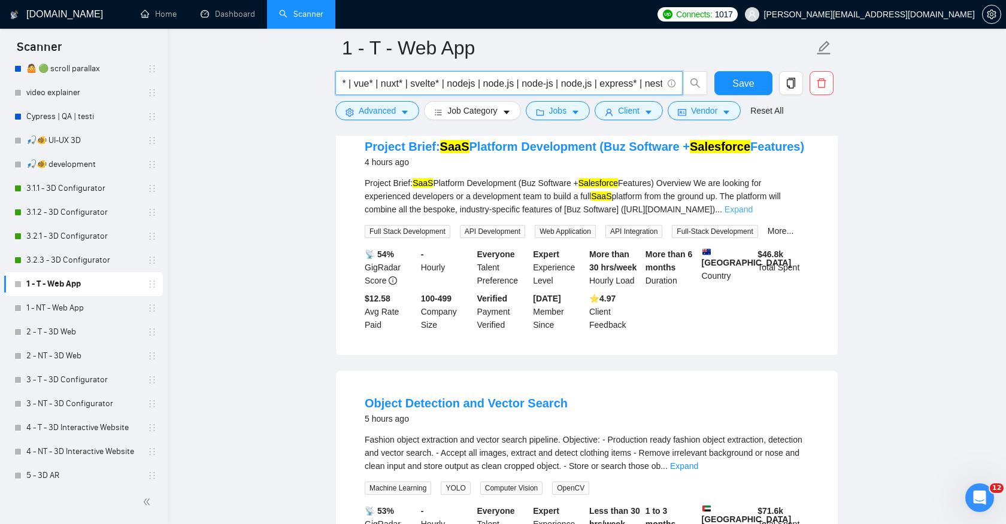
scroll to position [0, 0]
click at [752, 214] on link "Expand" at bounding box center [738, 210] width 28 height 10
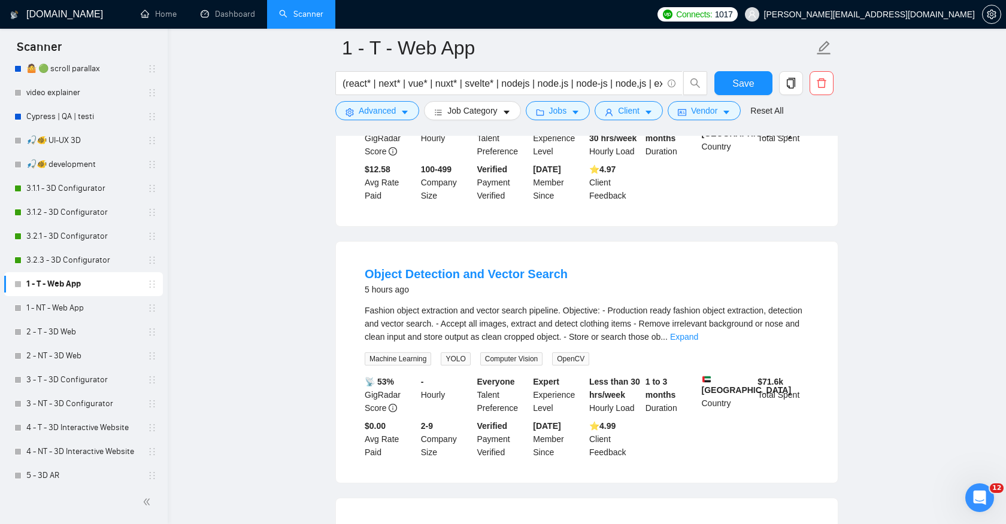
scroll to position [984, 0]
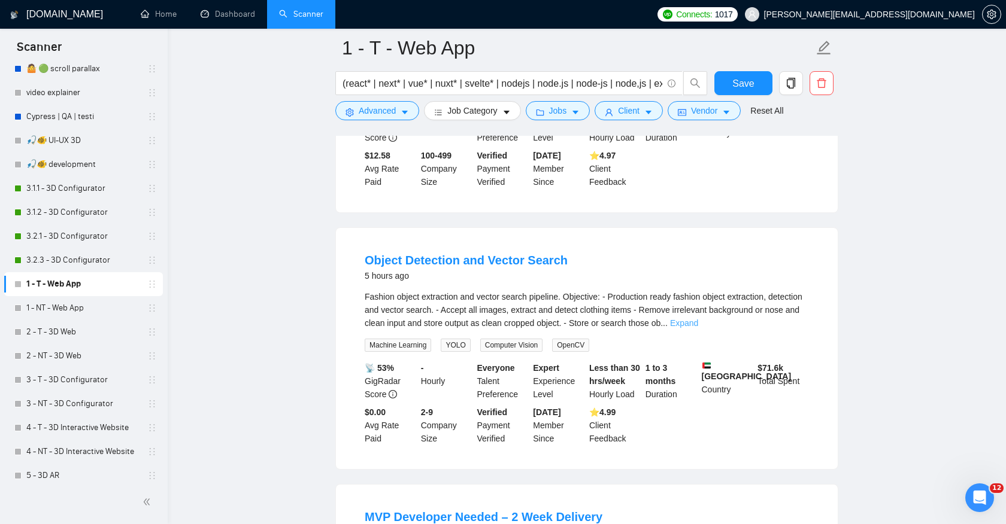
click at [698, 328] on link "Expand" at bounding box center [684, 323] width 28 height 10
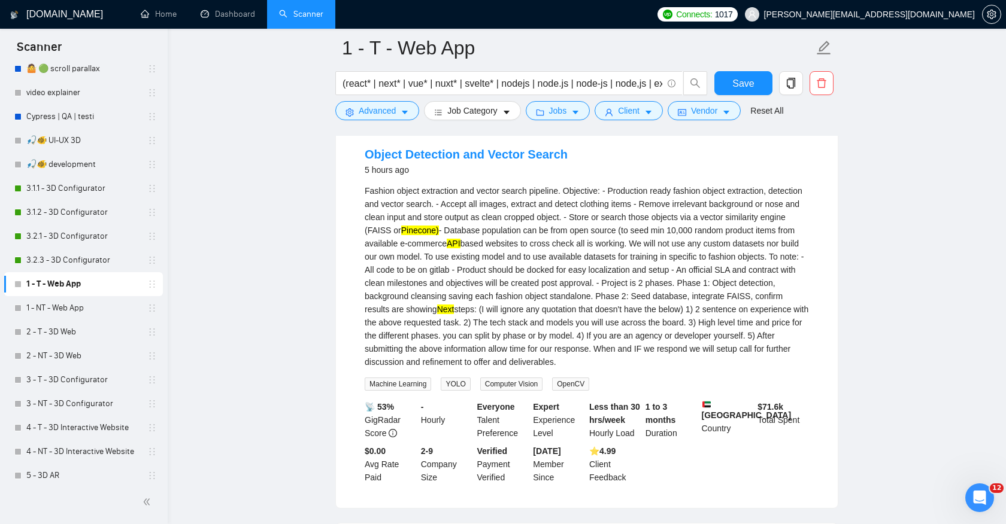
scroll to position [1088, 0]
click at [454, 316] on mark "Next" at bounding box center [445, 311] width 17 height 10
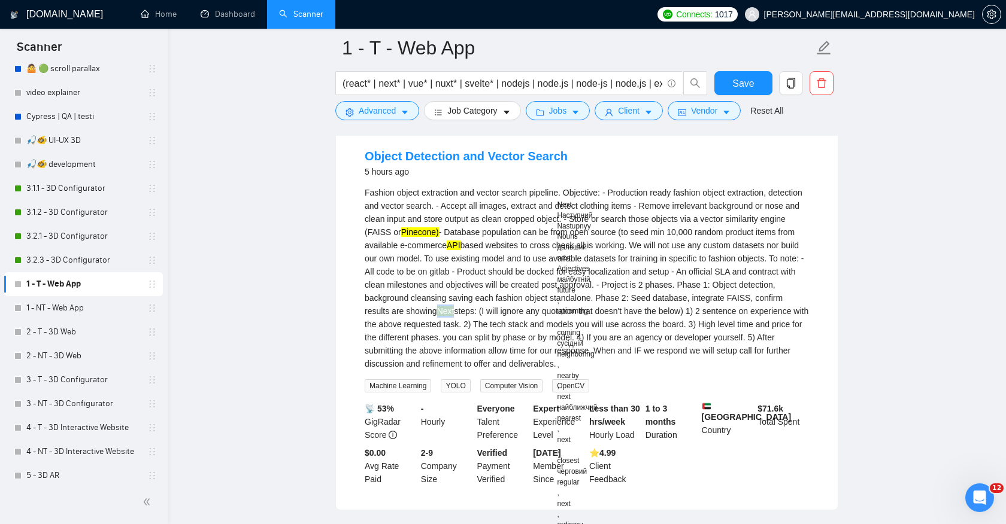
click at [676, 354] on div "Fashion object extraction and vector search pipeline. Objective: - Production r…" at bounding box center [587, 278] width 444 height 184
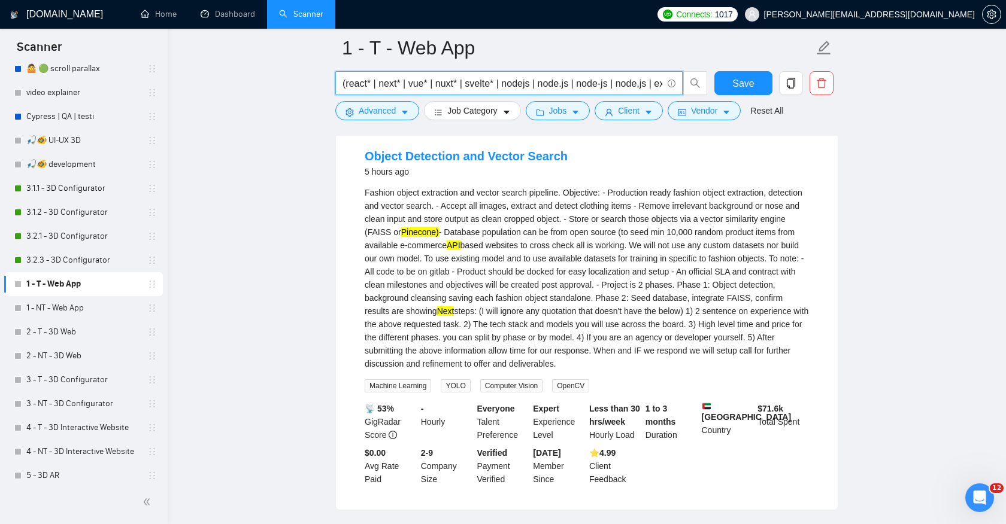
click at [405, 86] on input "(react* | next* | vue* | nuxt* | svelte* | nodejs | node.js | node-js | node,js…" at bounding box center [502, 83] width 320 height 15
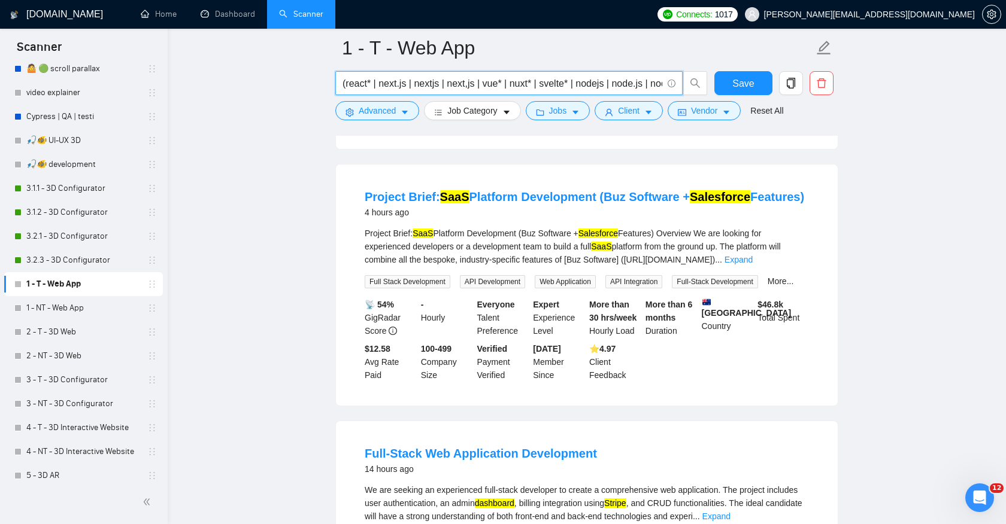
scroll to position [361, 0]
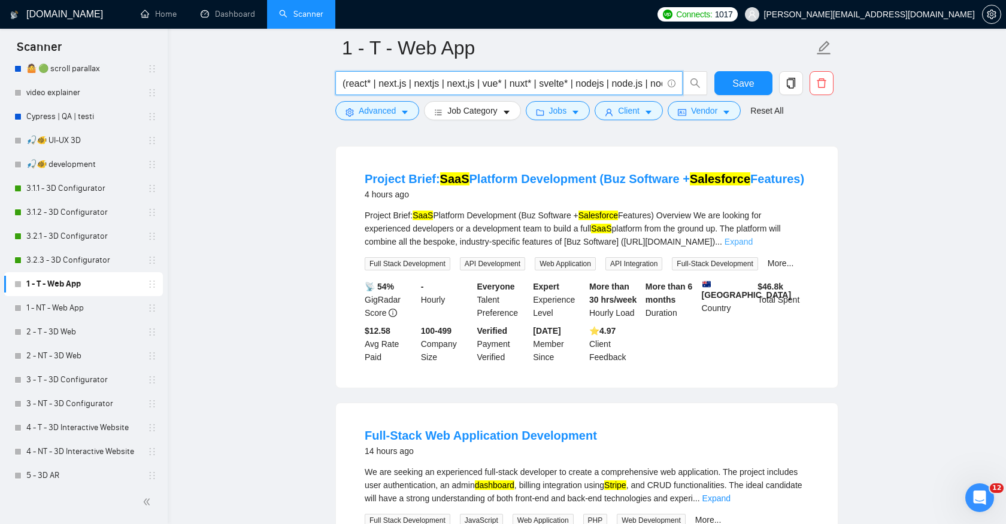
type input "(react* | next.js | nextjs | next,js | vue* | nuxt* | svelte* | nodejs | node.j…"
click at [752, 247] on link "Expand" at bounding box center [738, 242] width 28 height 10
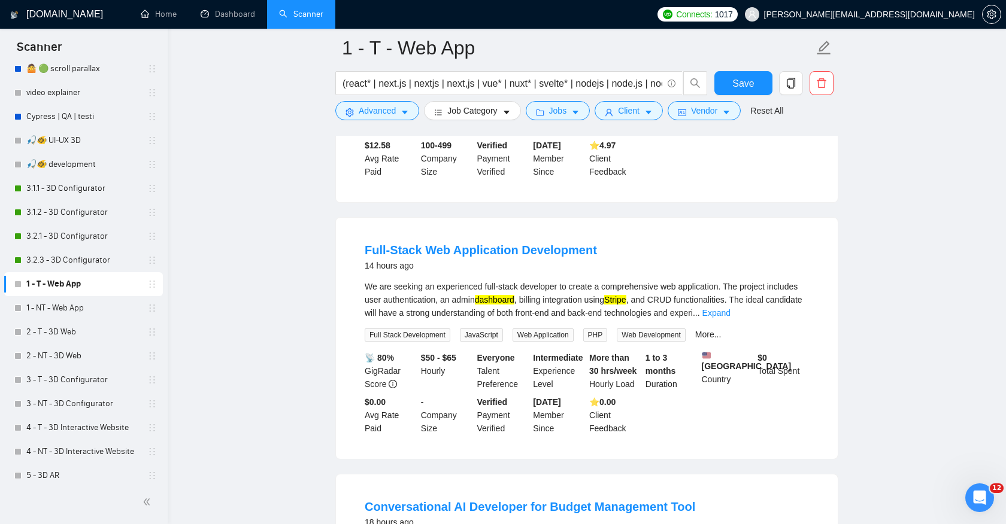
scroll to position [1007, 0]
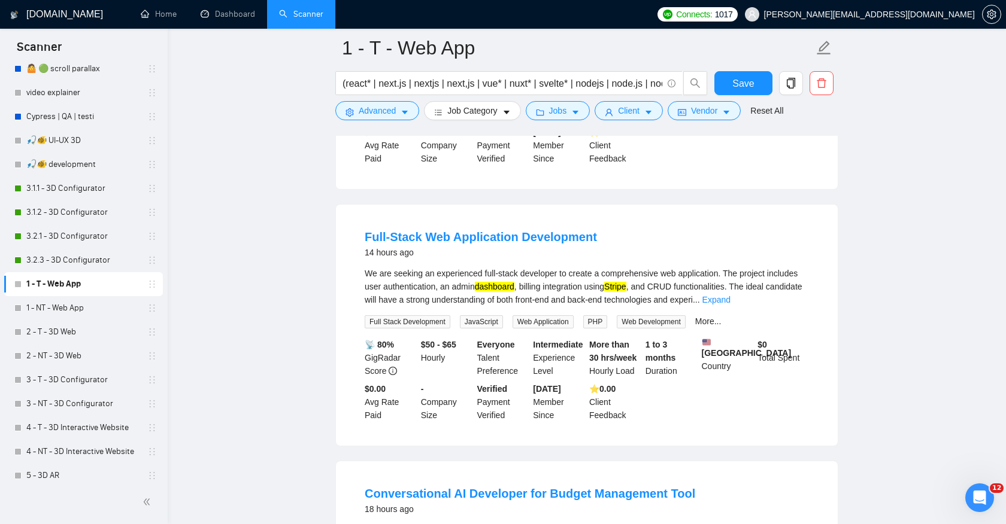
click at [730, 305] on link "Expand" at bounding box center [716, 300] width 28 height 10
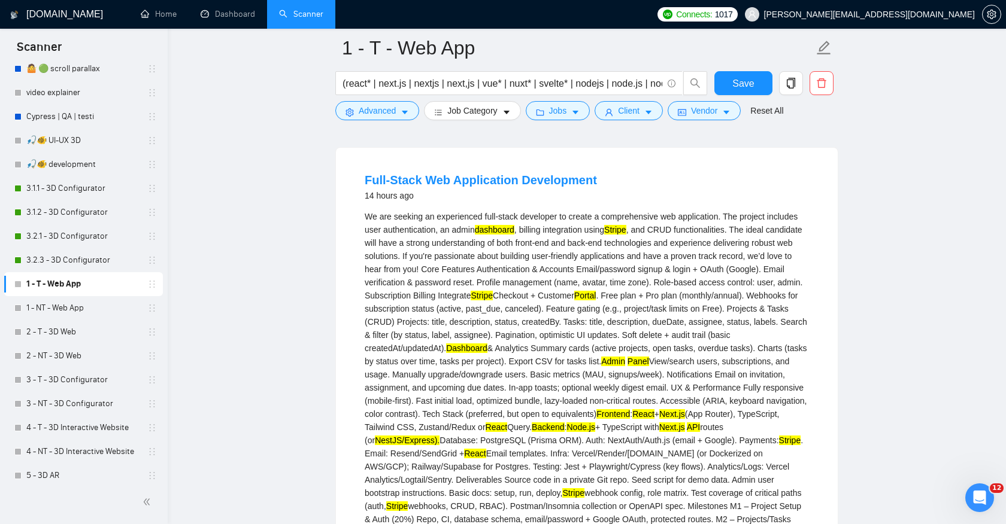
scroll to position [1066, 0]
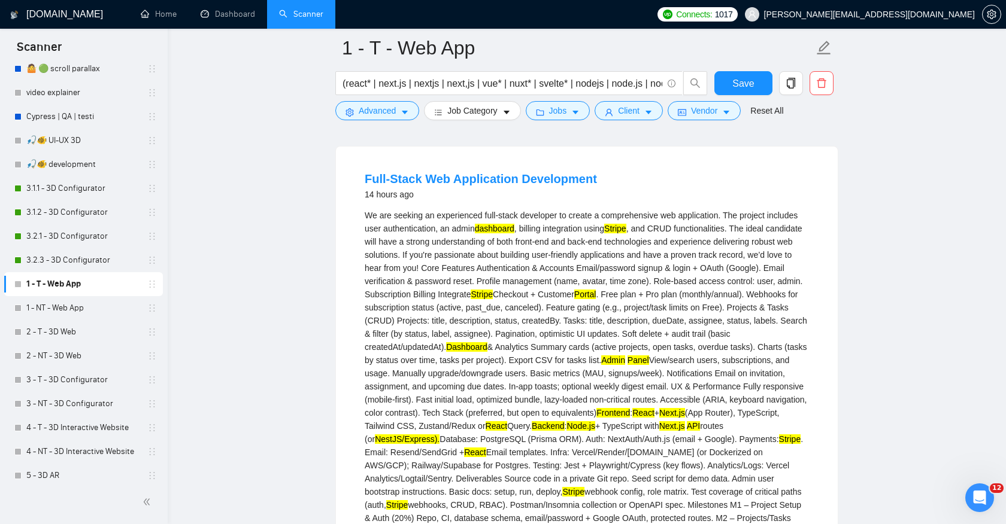
click at [626, 233] on mark "Stripe" at bounding box center [615, 229] width 22 height 10
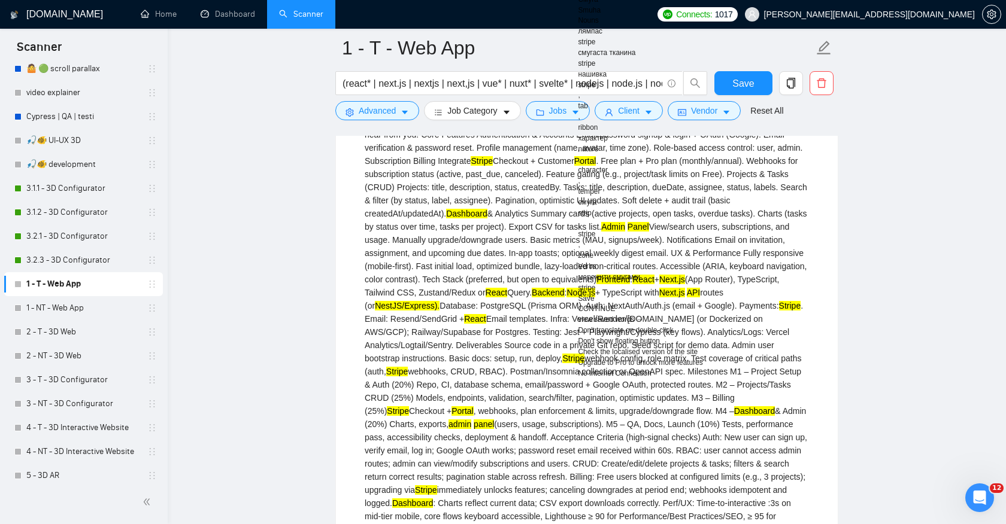
scroll to position [1198, 0]
click at [793, 372] on div "We are seeking an experienced full-stack developer to create a comprehensive we…" at bounding box center [587, 412] width 444 height 672
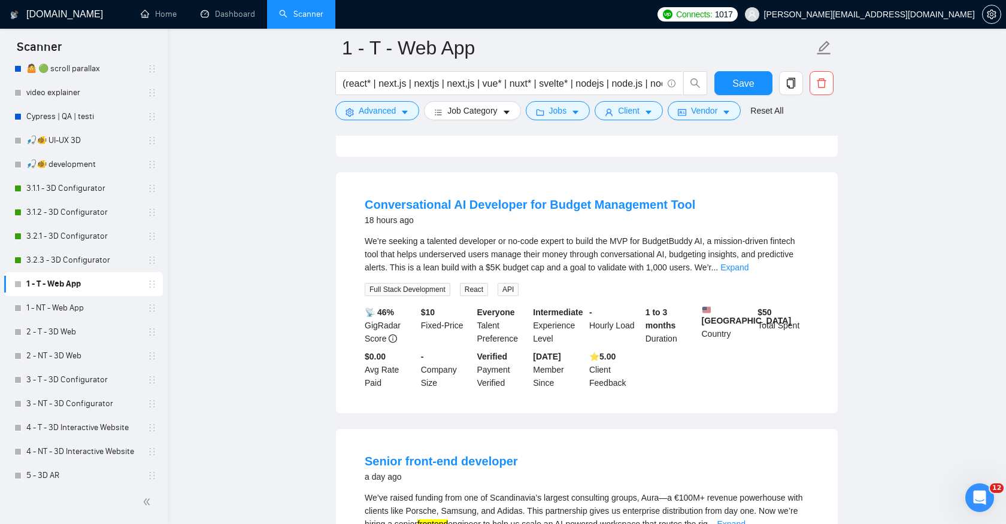
scroll to position [1958, 0]
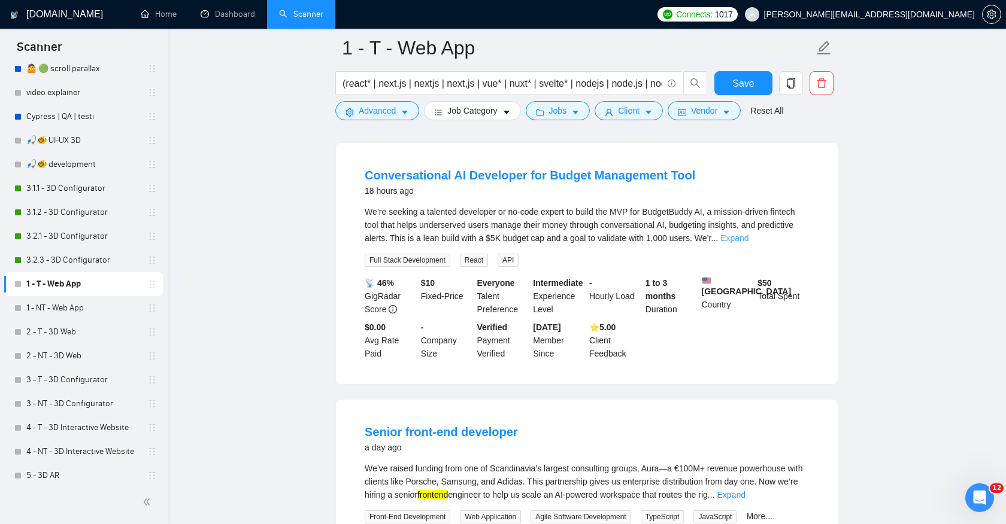
click at [748, 243] on link "Expand" at bounding box center [734, 238] width 28 height 10
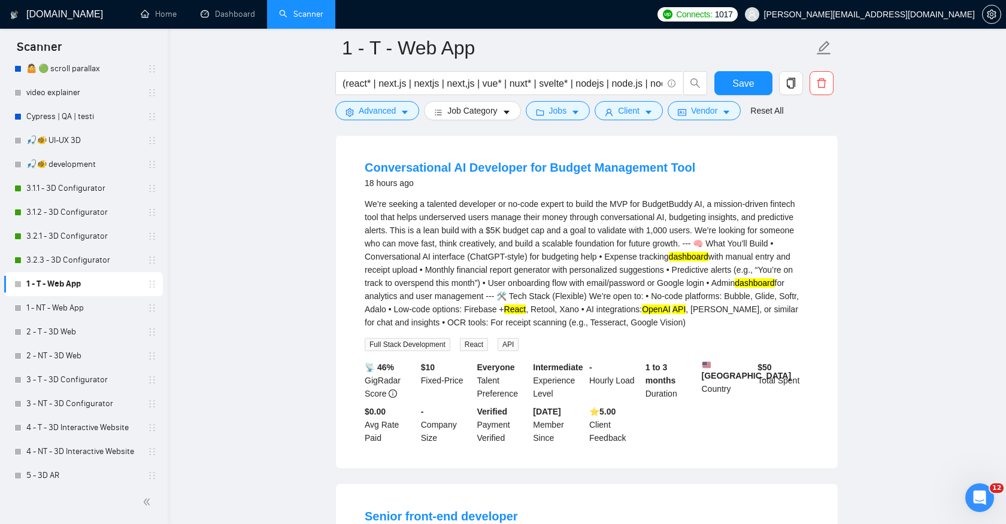
scroll to position [1965, 0]
click at [708, 262] on mark "dashboard" at bounding box center [689, 258] width 40 height 10
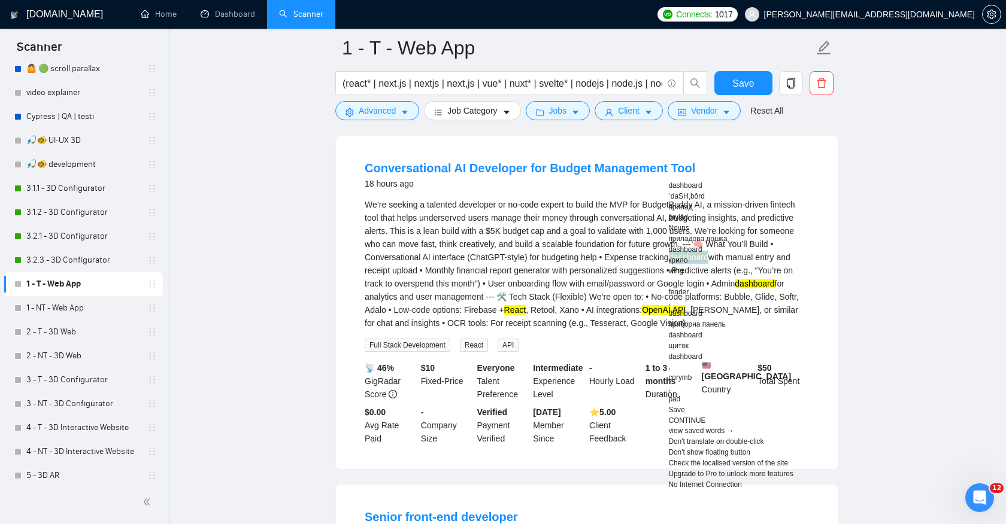
click at [782, 330] on div "We’re seeking a talented developer or no-code expert to build the MVP for Budge…" at bounding box center [587, 264] width 444 height 132
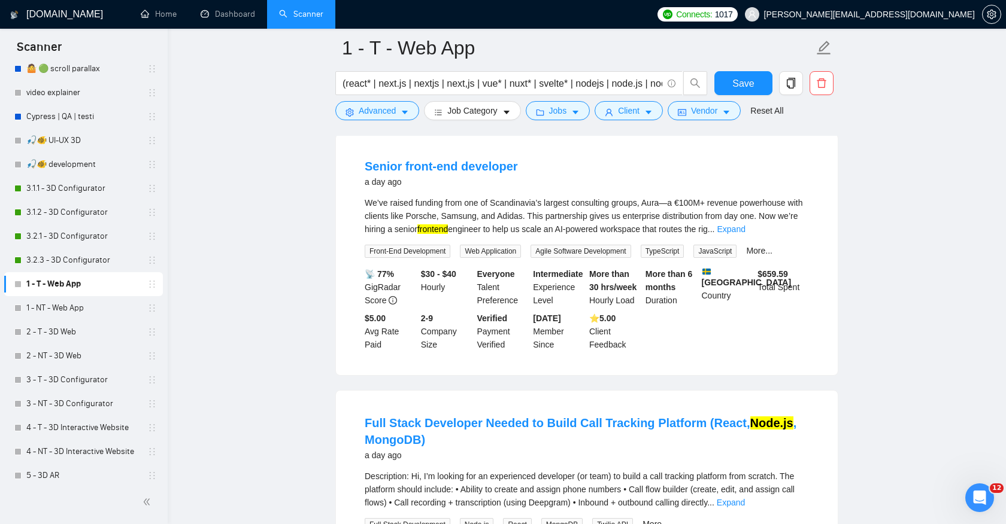
scroll to position [2333, 0]
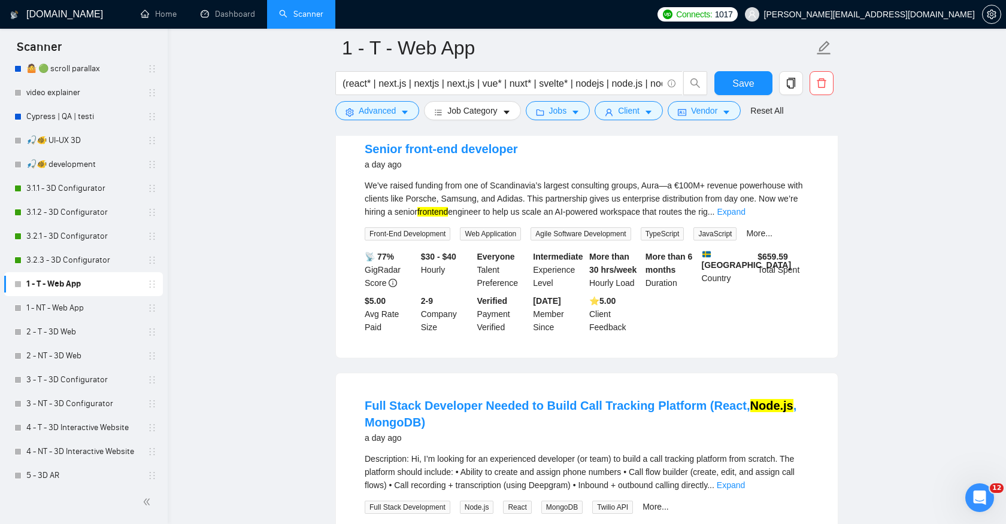
click at [745, 217] on link "Expand" at bounding box center [731, 212] width 28 height 10
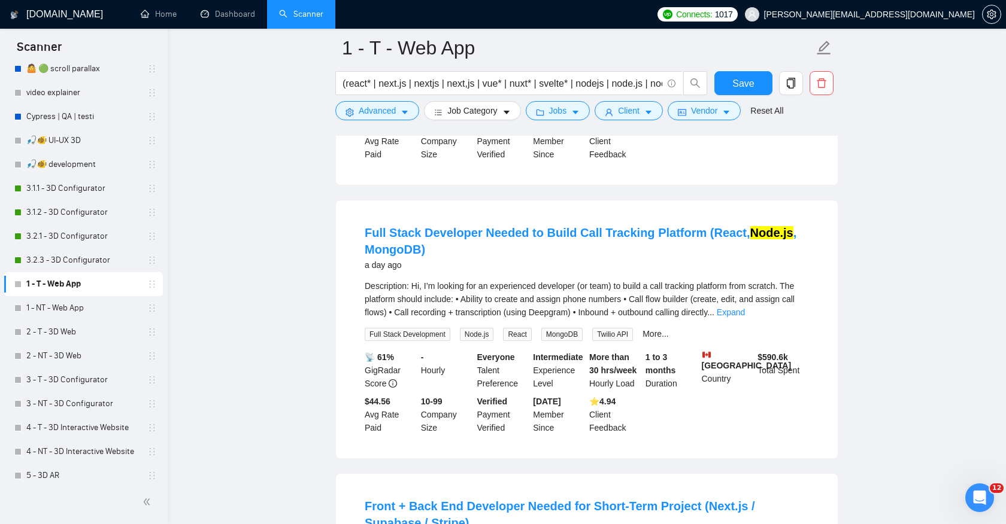
scroll to position [2976, 0]
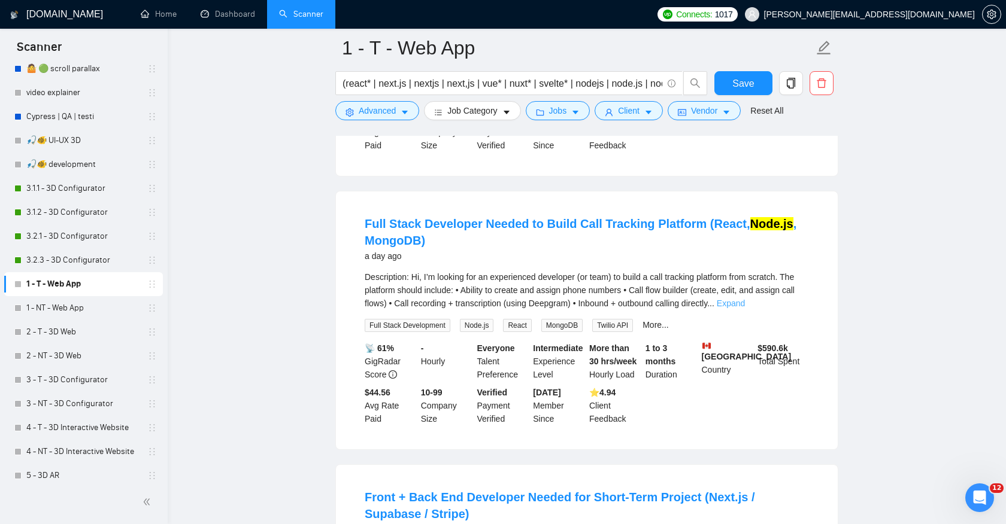
click at [745, 308] on link "Expand" at bounding box center [731, 304] width 28 height 10
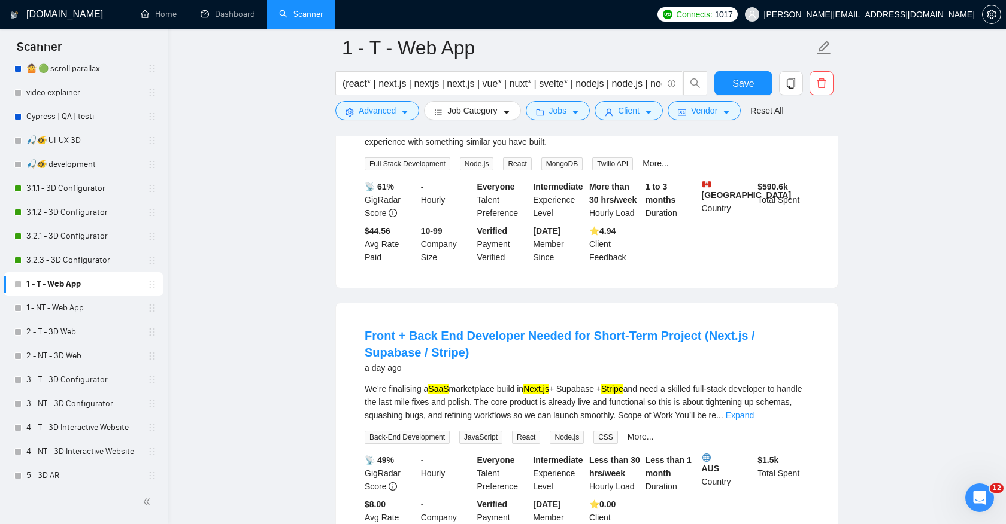
scroll to position [3270, 0]
click at [739, 82] on span "Save" at bounding box center [743, 83] width 22 height 15
click at [70, 308] on link "1 - NT - Web App" at bounding box center [83, 308] width 114 height 24
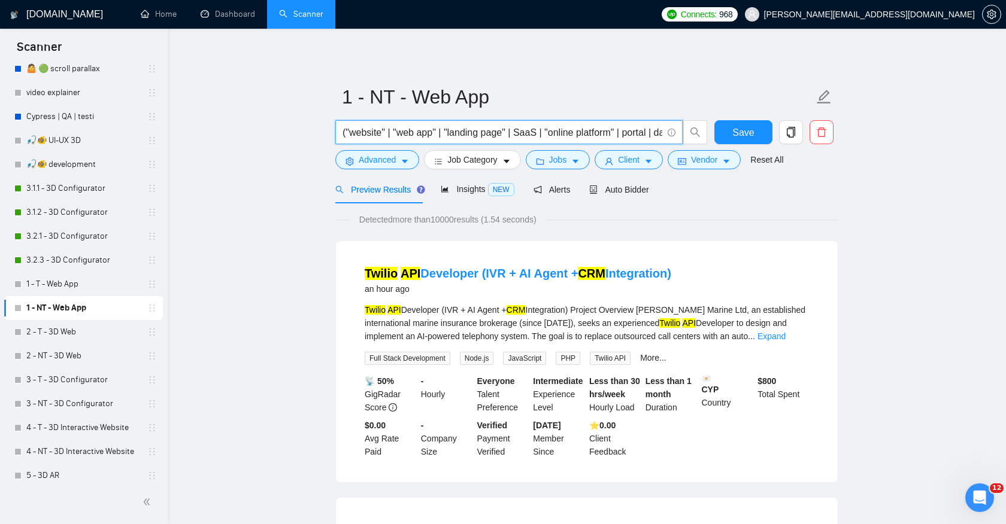
click at [345, 130] on input "("website" | "web app" | "landing page" | SaaS | "online platform" | portal | d…" at bounding box center [502, 132] width 320 height 15
click at [520, 134] on input "("website" | "web app" | "landing page" | SaaS | "online platform" | portal | d…" at bounding box center [502, 132] width 320 height 15
click at [481, 133] on input "("website" | "web app" | "landing page" | SaaS | "online platform" | portal | d…" at bounding box center [502, 132] width 320 height 15
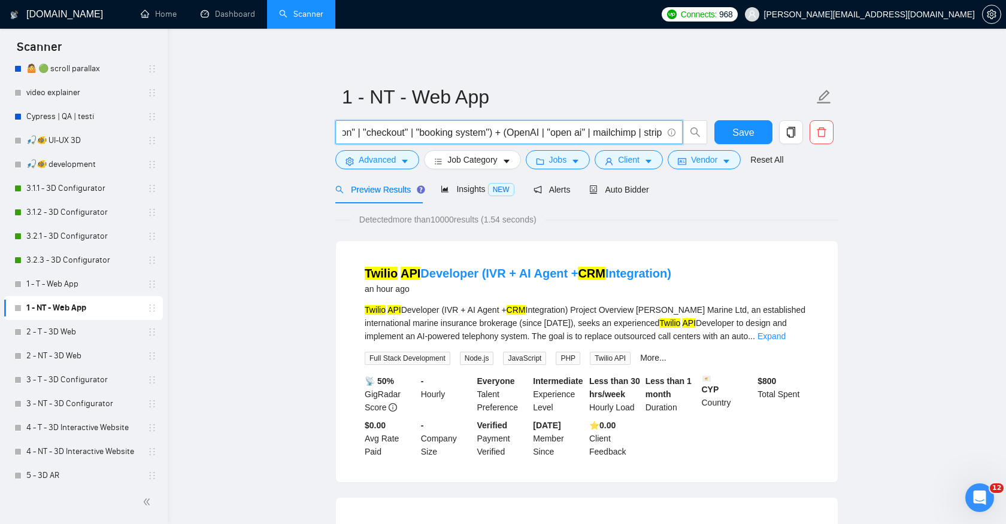
click at [470, 133] on input "("website" | "web app" | "landing page" | SaaS | "online platform" | portal | d…" at bounding box center [502, 132] width 320 height 15
click at [559, 131] on input "("website" | "web app" | "landing page" | SaaS | "online platform" | portal | d…" at bounding box center [502, 132] width 320 height 15
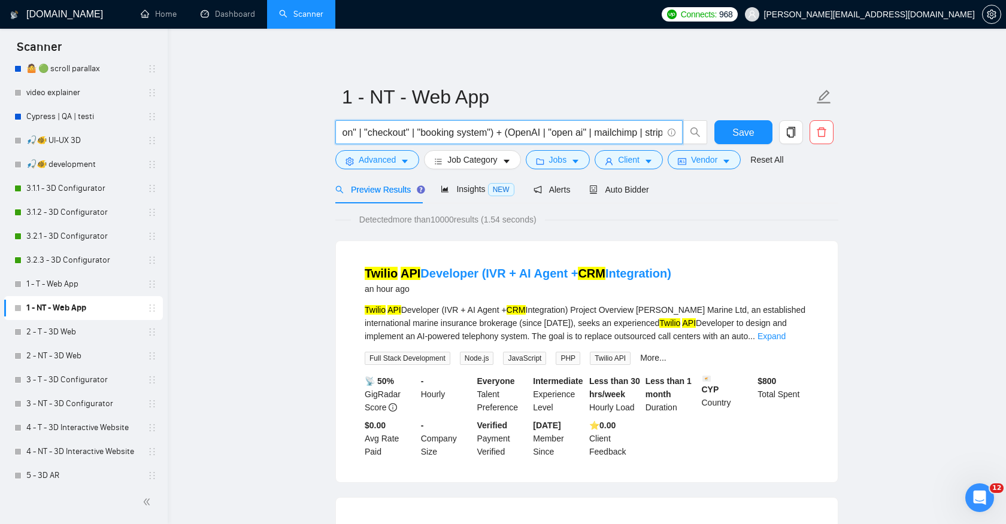
click at [579, 136] on input "("website" | "web app" | "landing page" | SaaS | "online platform" | portal | d…" at bounding box center [502, 132] width 320 height 15
click at [570, 134] on input "("website" | "web app" | "landing page" | SaaS | "online platform" | portal | d…" at bounding box center [502, 132] width 320 height 15
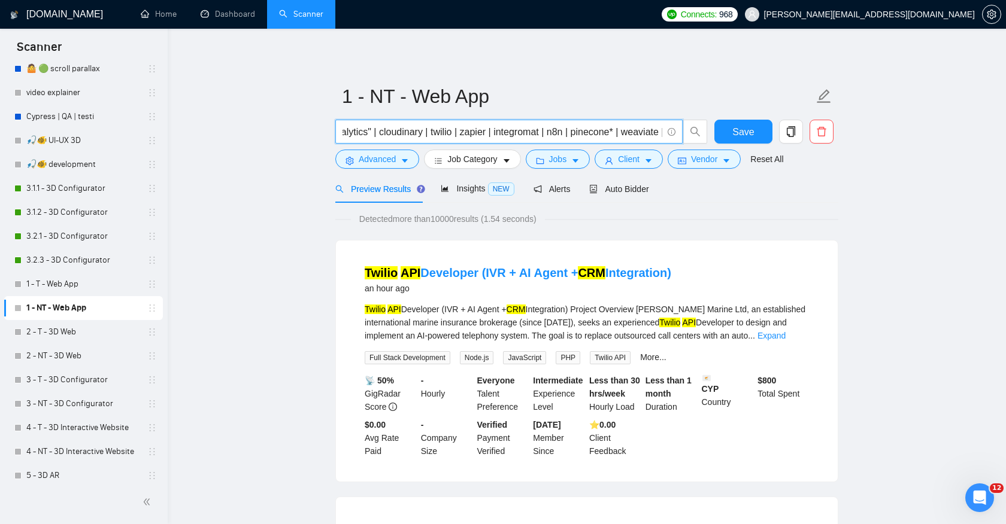
click at [604, 133] on input "("website" | "web app" | "landing page" | SaaS | "online platform" | portal | d…" at bounding box center [502, 132] width 320 height 15
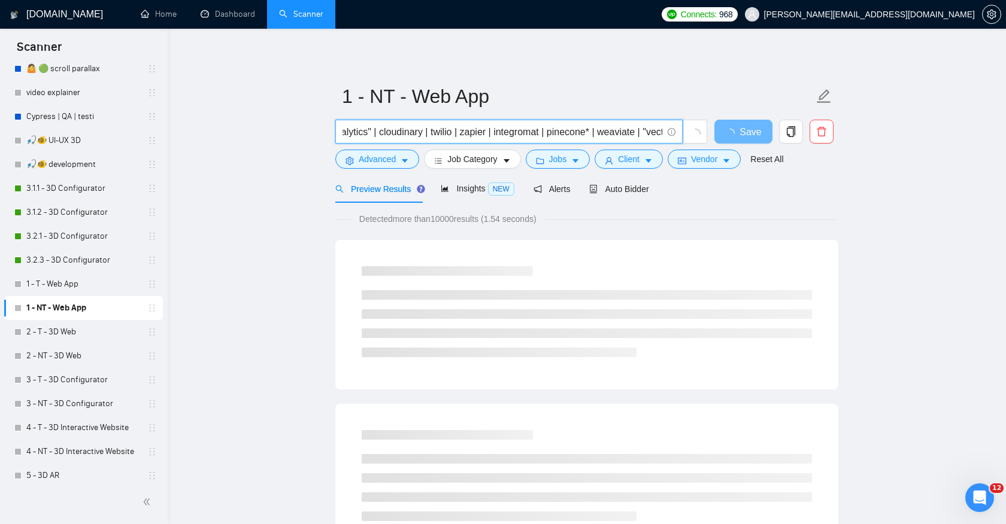
click at [496, 136] on input "("website" | "web app" | "landing page" | SaaS | "online platform" | portal | d…" at bounding box center [502, 132] width 320 height 15
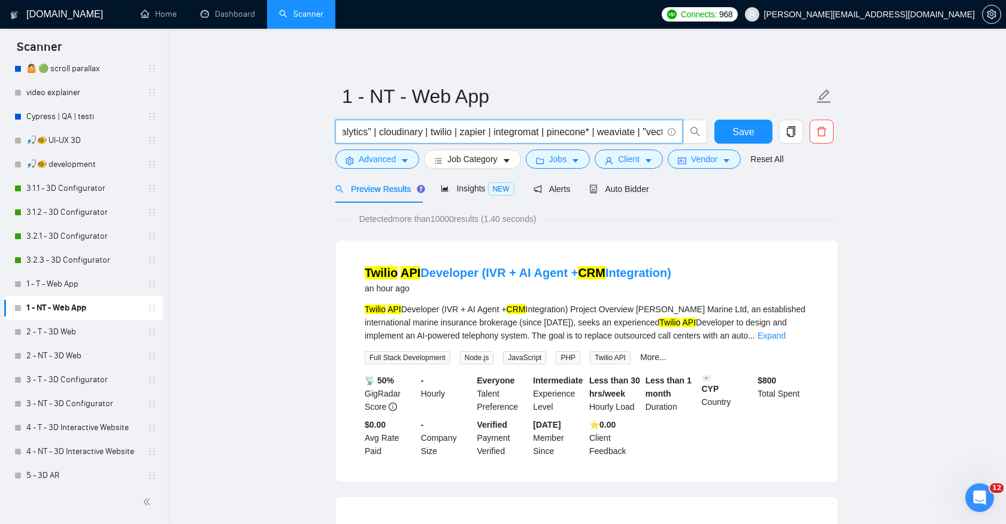
click at [520, 132] on input "("website" | "web app" | "landing page" | SaaS | "online platform" | portal | d…" at bounding box center [502, 132] width 320 height 15
drag, startPoint x: 390, startPoint y: 135, endPoint x: 348, endPoint y: 135, distance: 41.9
click at [348, 135] on input "("website" | "web app" | "landing page" | SaaS | "online platform" | portal | d…" at bounding box center [502, 132] width 320 height 15
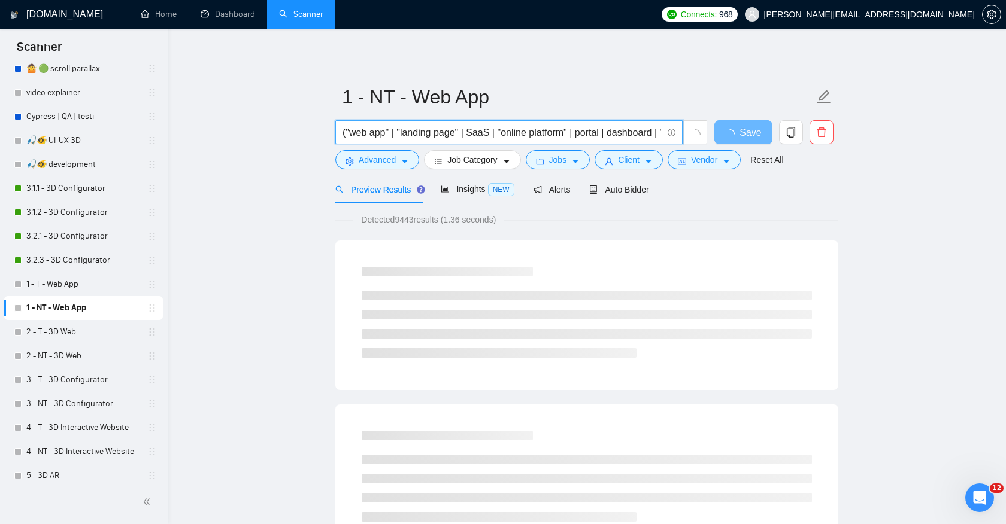
click at [403, 132] on input "("web app" | "landing page" | SaaS | "online platform" | portal | dashboard | "…" at bounding box center [502, 132] width 320 height 15
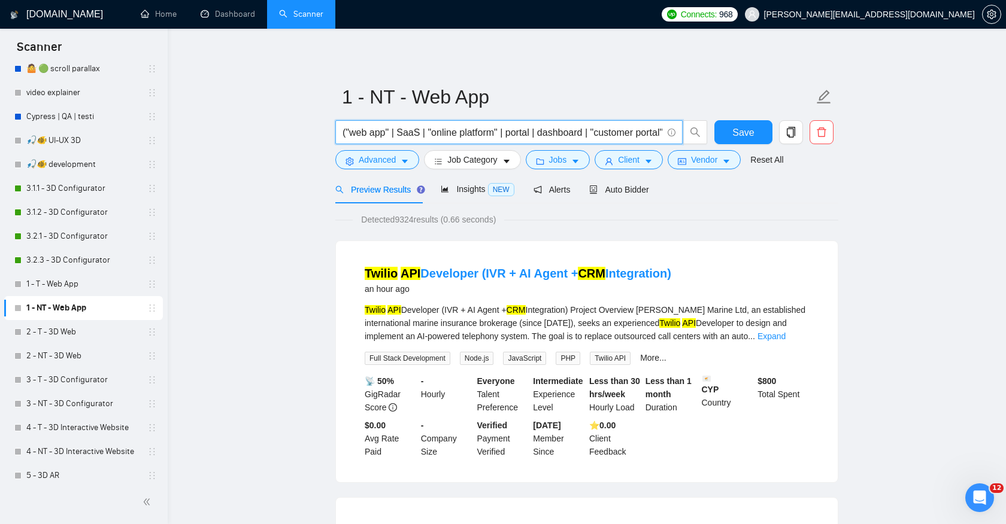
type input "("web app" | SaaS | "online platform" | portal | dashboard | "customer portal" …"
click at [403, 221] on span "Detected 9324 results (0.66 seconds)" at bounding box center [428, 219] width 151 height 13
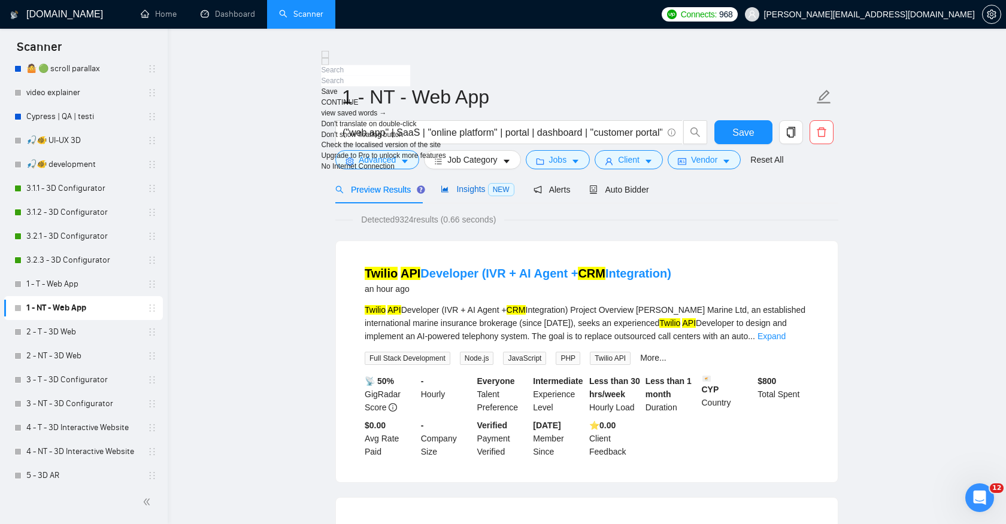
click at [455, 196] on div "Insights NEW" at bounding box center [477, 190] width 73 height 14
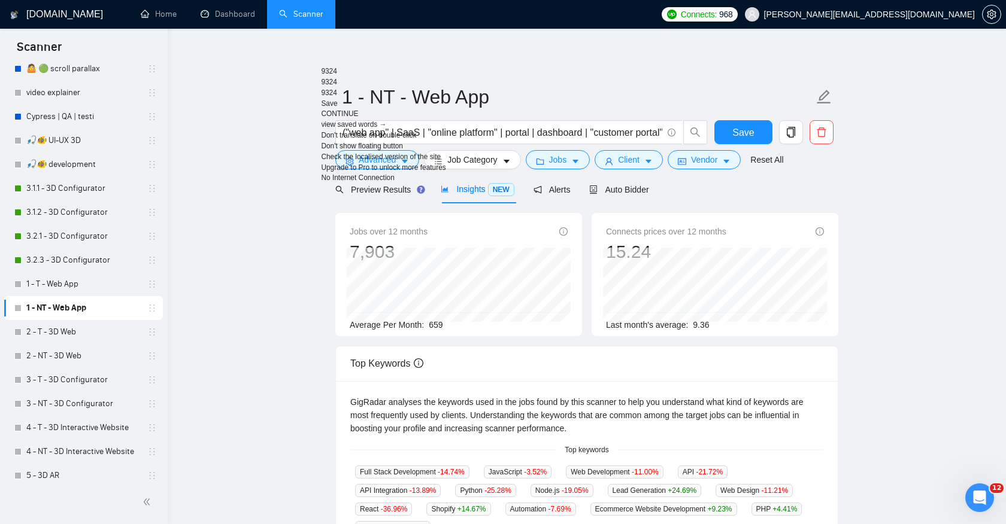
click at [428, 332] on div "Jobs over 12 months 7,903 [DATE] 681 Average Per Month: 659" at bounding box center [458, 274] width 247 height 123
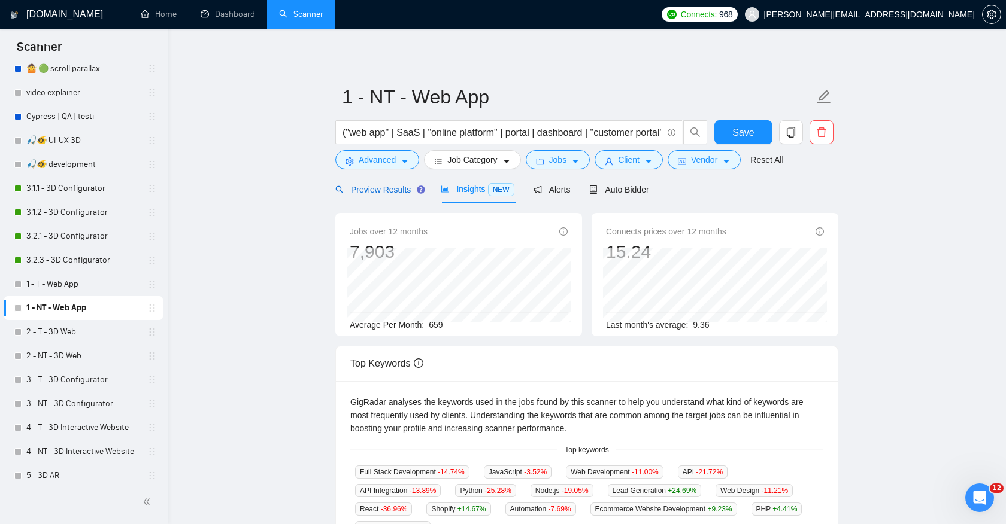
click at [408, 185] on span "Preview Results" at bounding box center [378, 190] width 86 height 10
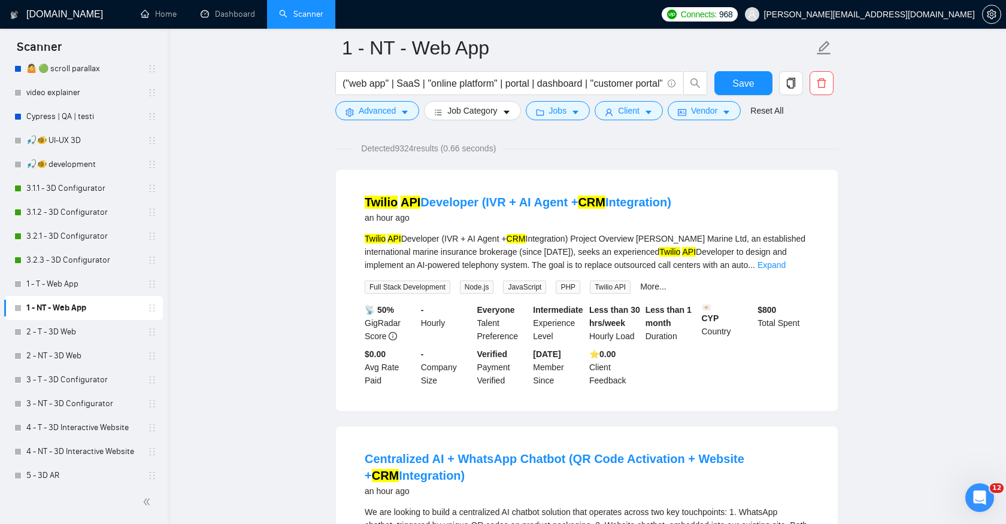
scroll to position [259, 0]
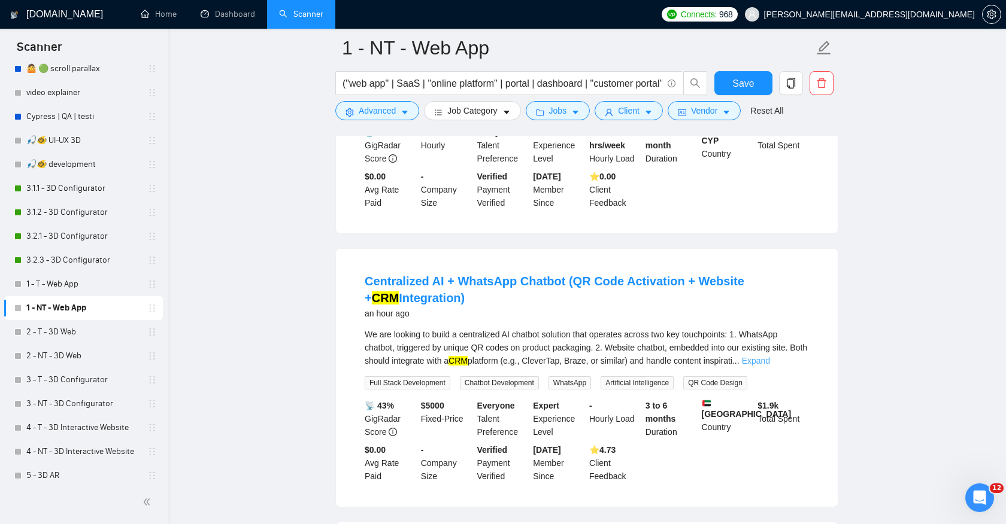
click at [770, 359] on link "Expand" at bounding box center [756, 361] width 28 height 10
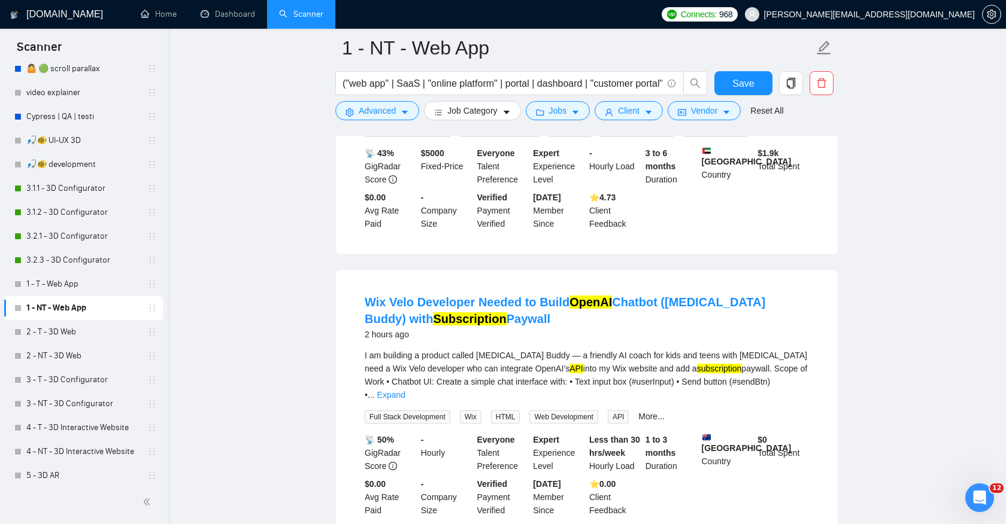
scroll to position [750, 0]
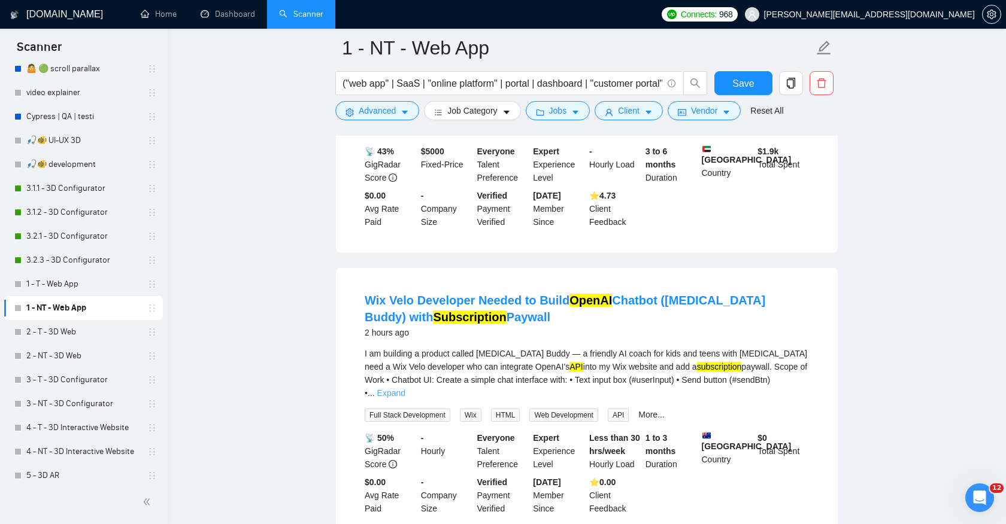
click at [405, 389] on link "Expand" at bounding box center [391, 394] width 28 height 10
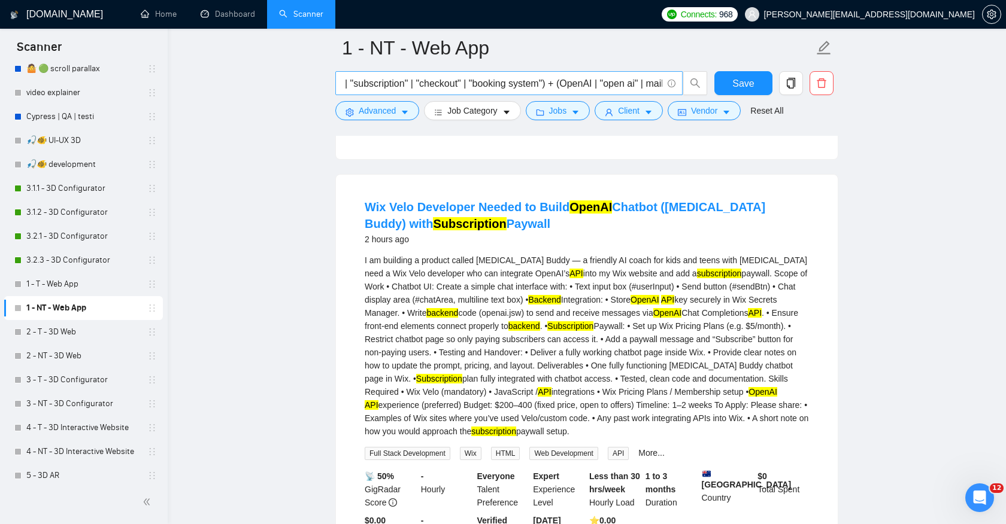
scroll to position [0, 453]
click at [394, 118] on button "Advanced" at bounding box center [377, 110] width 84 height 19
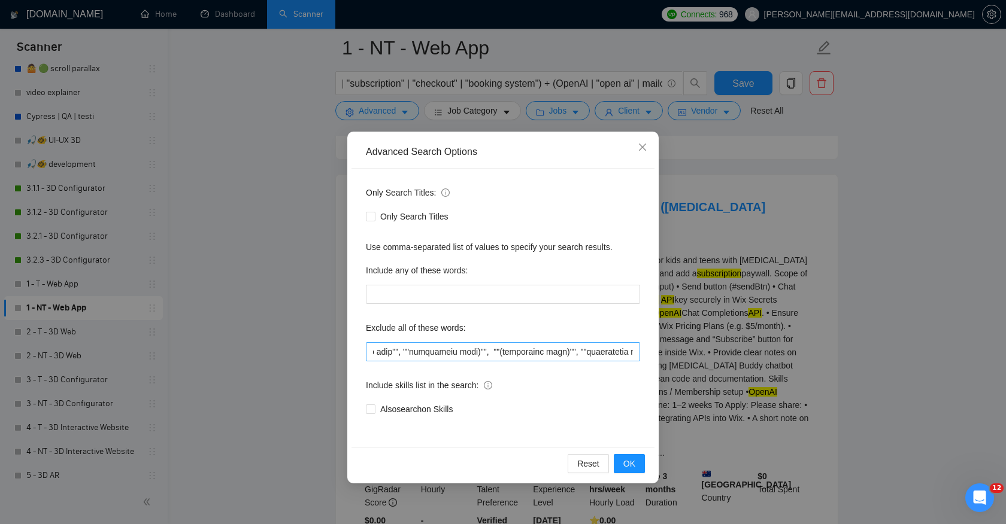
scroll to position [0, 2302]
click at [769, 241] on div "Advanced Search Options Only Search Titles: Only Search Titles Use comma-separa…" at bounding box center [503, 262] width 1006 height 524
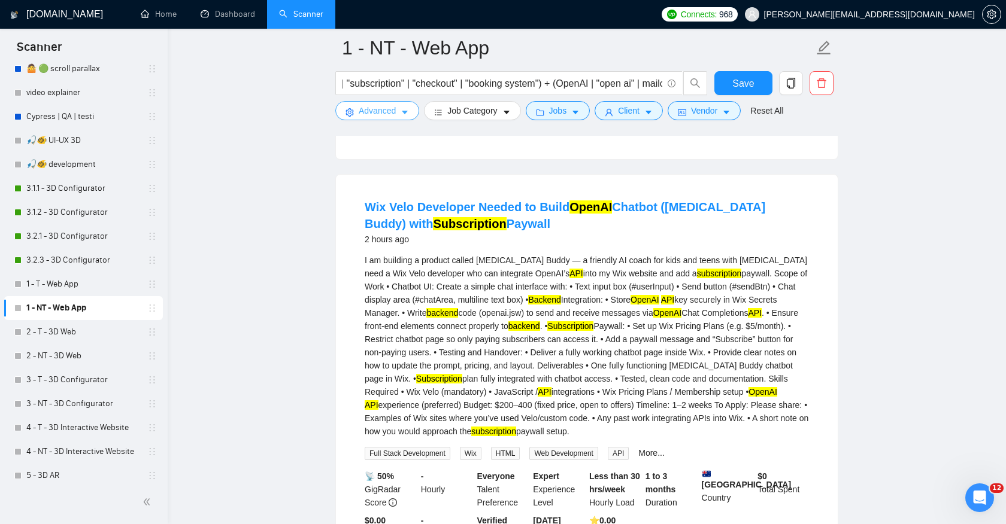
click at [364, 107] on span "Advanced" at bounding box center [377, 110] width 37 height 13
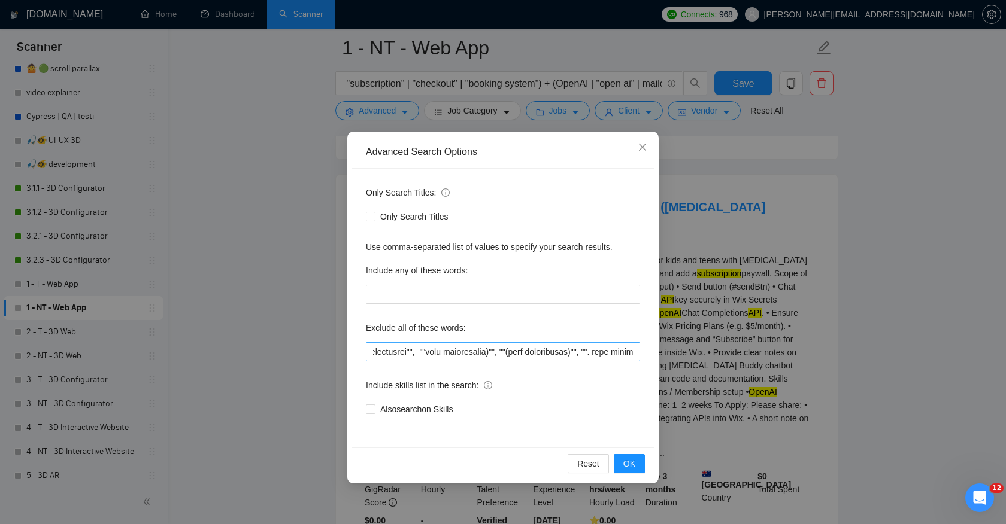
scroll to position [0, 3319]
click at [611, 348] on input "text" at bounding box center [503, 351] width 274 height 19
click at [634, 348] on input "text" at bounding box center [503, 351] width 274 height 19
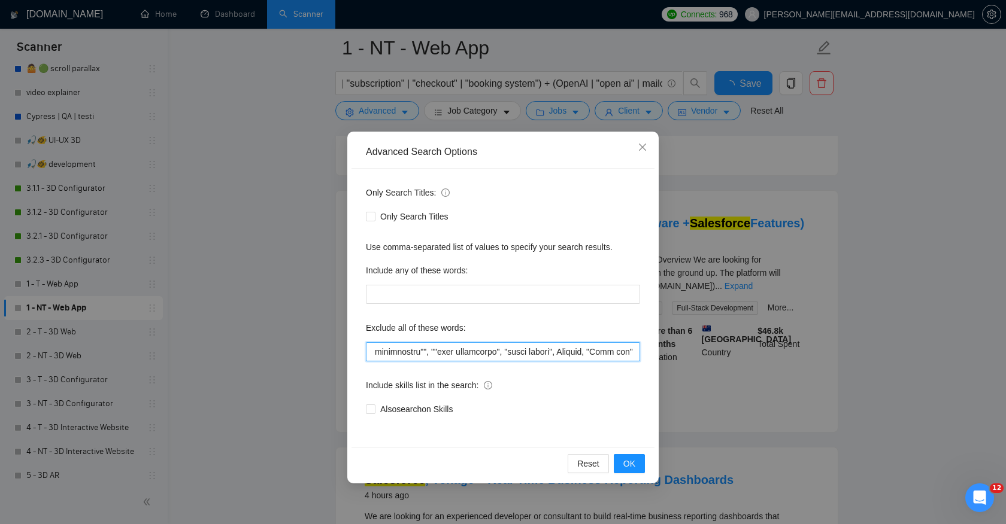
scroll to position [0, 3725]
type input """"low budget"", ""(low budget"", ""low budget)"", ""(low budget)"", ""low buge…"
click at [630, 468] on span "OK" at bounding box center [629, 463] width 12 height 13
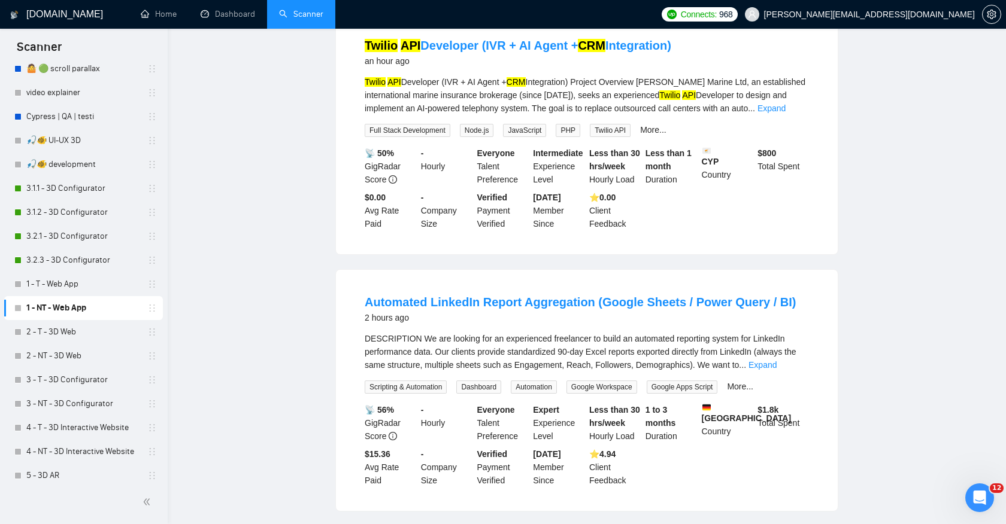
scroll to position [0, 0]
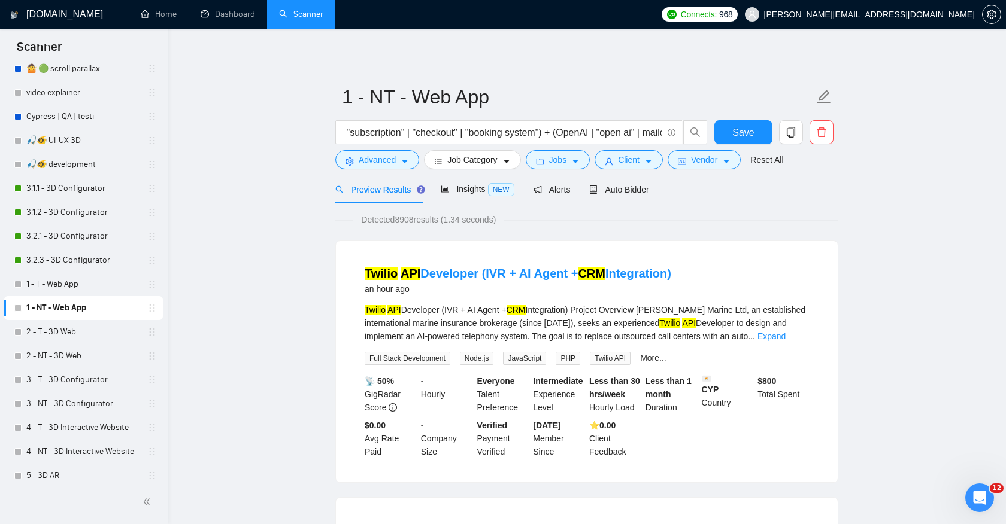
click at [404, 219] on span "Detected 8908 results (1.34 seconds)" at bounding box center [428, 219] width 151 height 13
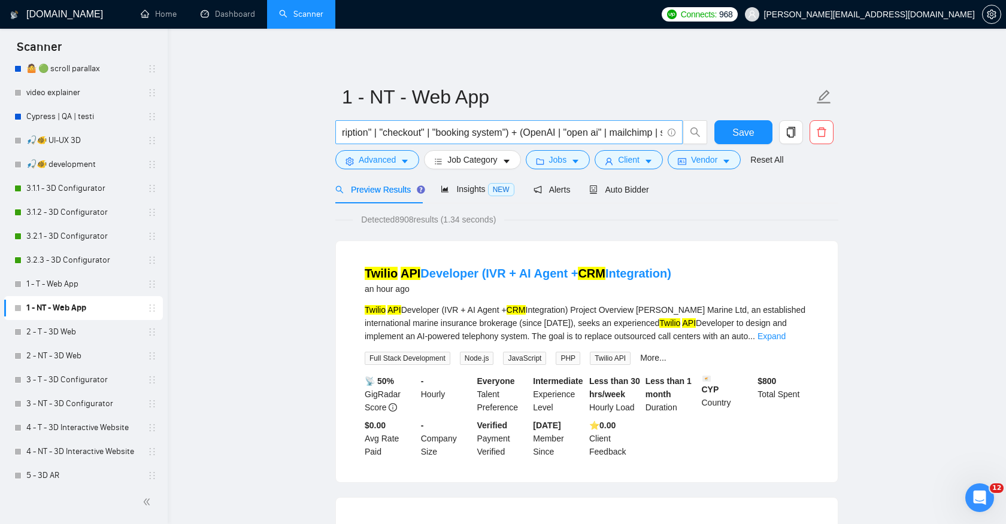
scroll to position [0, 491]
click at [557, 135] on input "("web app" | SaaS | "online platform" | portal | dashboard | "customer portal" …" at bounding box center [502, 132] width 320 height 15
click at [603, 133] on input "("web app" | SaaS | "online platform" | portal | dashboard | "customer portal" …" at bounding box center [502, 132] width 320 height 15
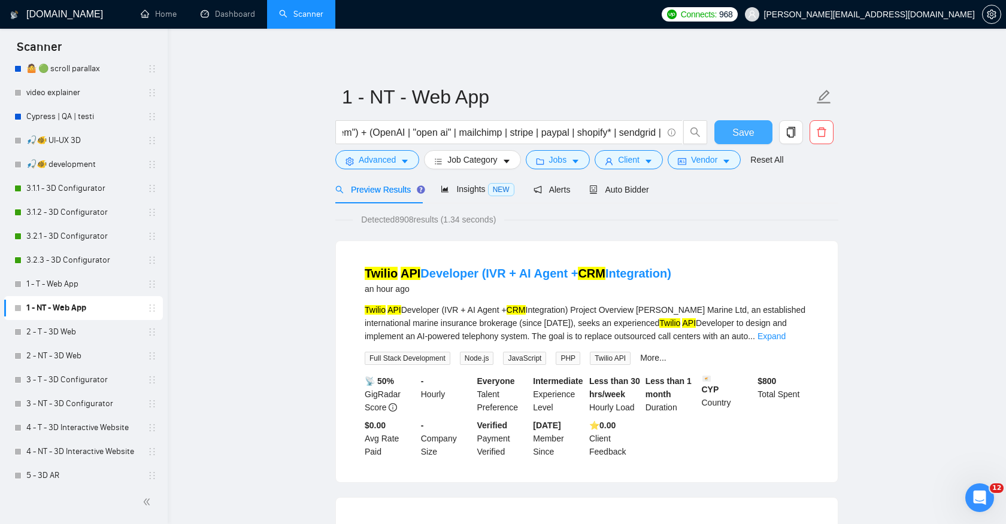
click at [739, 124] on button "Save" at bounding box center [743, 132] width 58 height 24
click at [101, 285] on link "1 - T - Web App" at bounding box center [83, 284] width 114 height 24
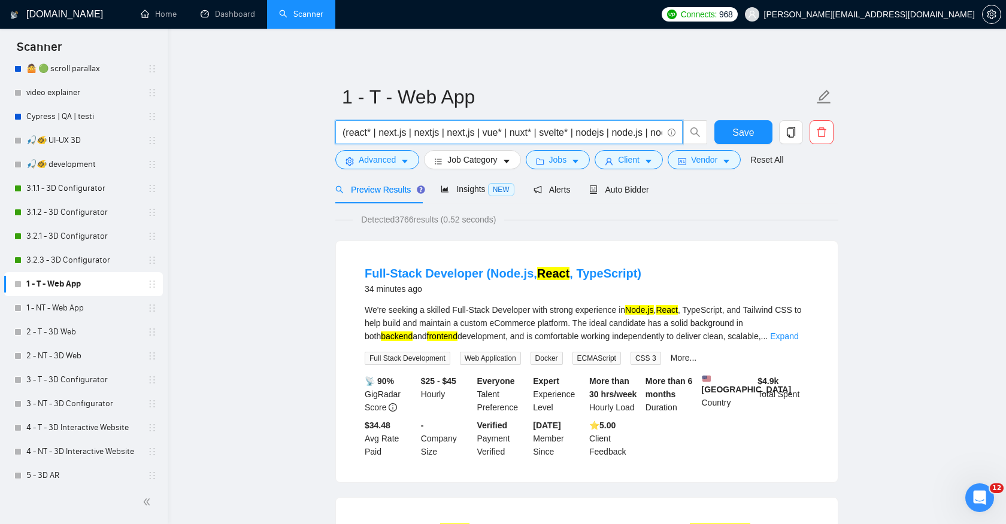
drag, startPoint x: 620, startPoint y: 131, endPoint x: 309, endPoint y: 137, distance: 310.7
click at [101, 308] on link "1 - NT - Web App" at bounding box center [83, 308] width 114 height 24
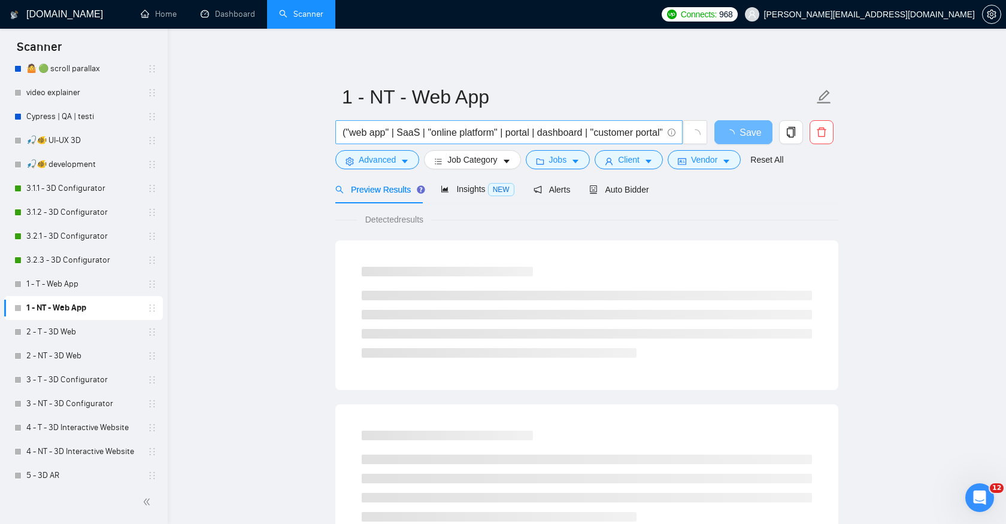
click at [571, 136] on input "("web app" | SaaS | "online platform" | portal | dashboard | "customer portal" …" at bounding box center [502, 132] width 320 height 15
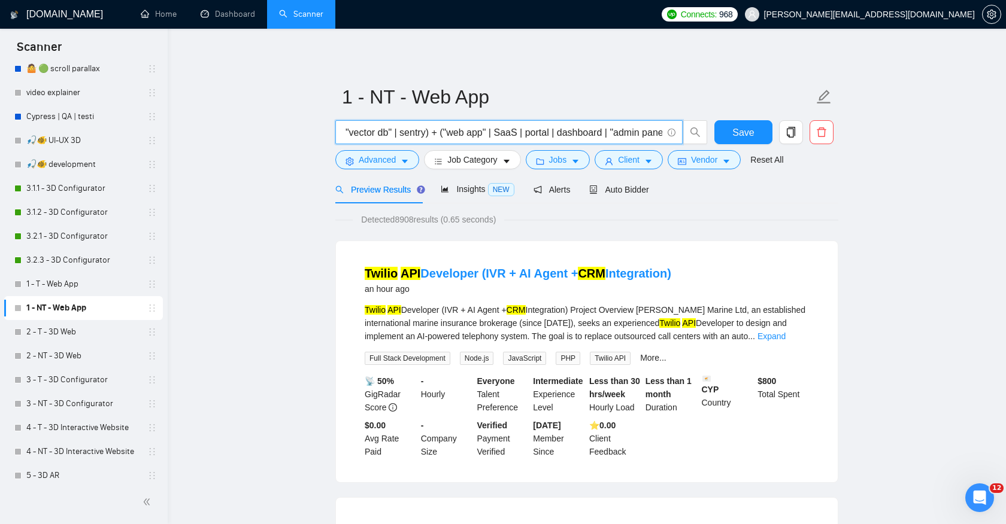
scroll to position [0, 1632]
drag, startPoint x: 524, startPoint y: 134, endPoint x: 481, endPoint y: 130, distance: 43.3
click at [481, 130] on input "("web app" | SaaS | "online platform" | portal | dashboard | "customer portal" …" at bounding box center [502, 132] width 320 height 15
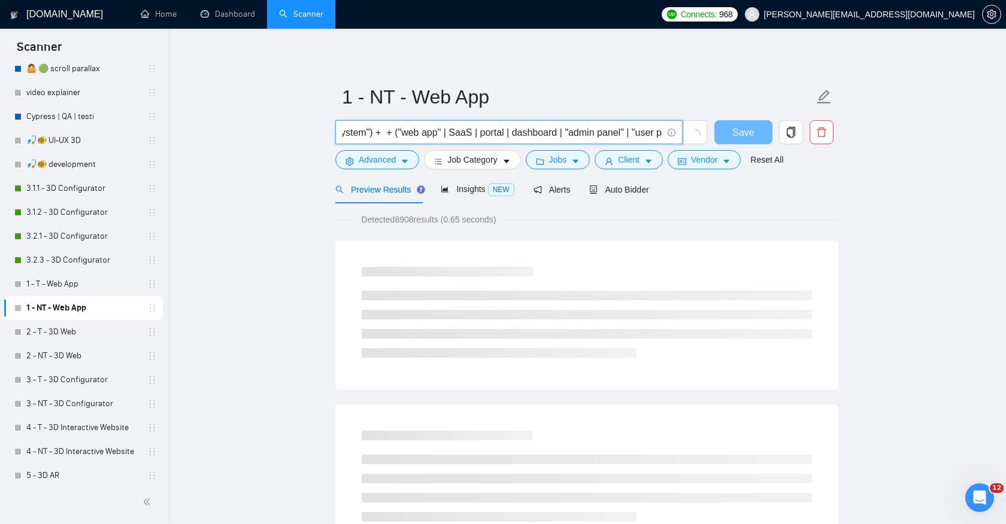
scroll to position [0, 622]
paste input "(react* | next.js | nextjs | next,js | vue* | nuxt* | svelte* | nodejs | node.j…"
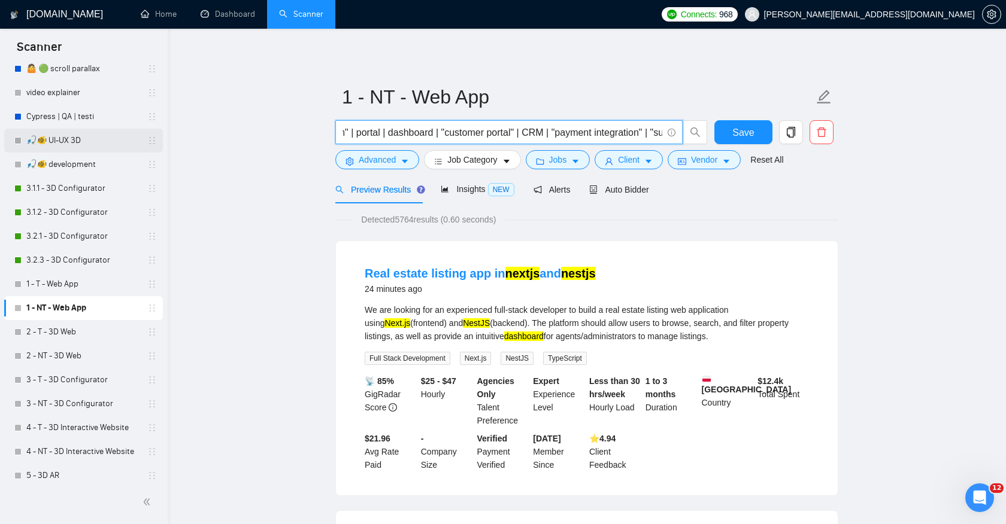
scroll to position [0, 0]
drag, startPoint x: 482, startPoint y: 132, endPoint x: 131, endPoint y: 133, distance: 351.4
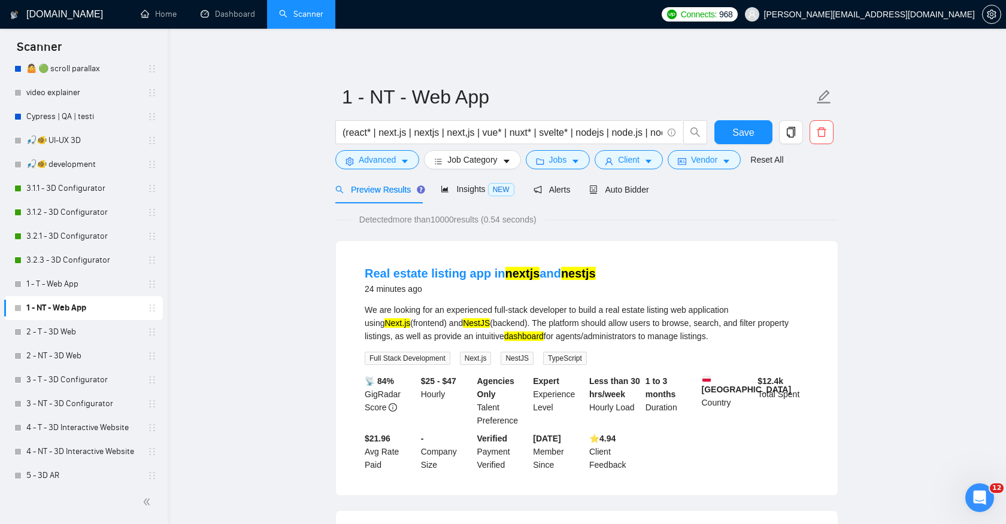
drag, startPoint x: 439, startPoint y: 221, endPoint x: 463, endPoint y: 221, distance: 24.0
click at [463, 221] on span "Detected more than 10000 results (0.54 seconds)" at bounding box center [448, 219] width 194 height 13
click at [497, 130] on input "(react* | next.js | nextjs | next,js | vue* | nuxt* | svelte* | nodejs | node.j…" at bounding box center [502, 132] width 320 height 15
drag, startPoint x: 395, startPoint y: 135, endPoint x: 661, endPoint y: 128, distance: 266.5
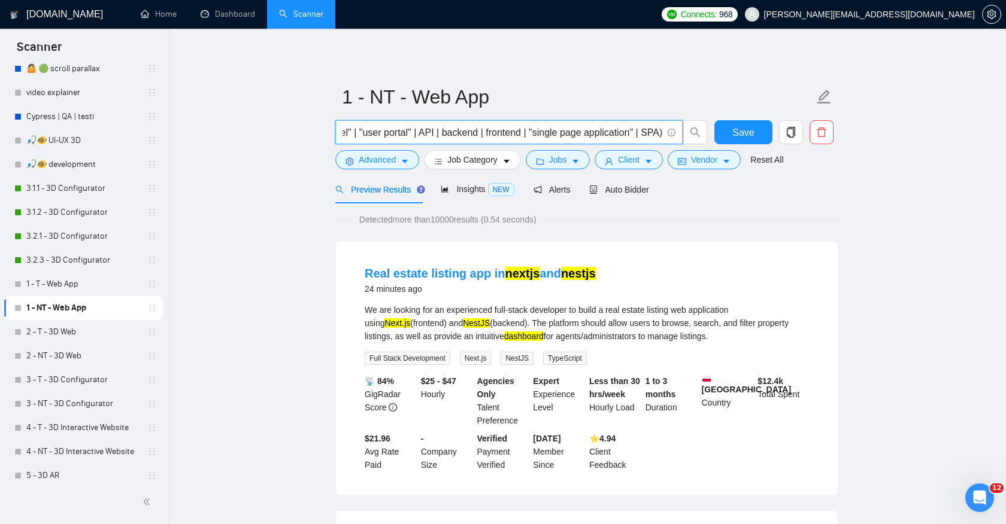
click at [661, 128] on input "(react* | next.js | nextjs | next,js | vue* | nuxt* | svelte* | nodejs | node.j…" at bounding box center [502, 132] width 320 height 15
click at [493, 136] on input "(react* | next.js | nextjs | next,js | vue* | nuxt* | svelte* | nodejs | node.j…" at bounding box center [502, 132] width 320 height 15
click at [500, 130] on input "(react* | next.js | nextjs | next,js | vue* | nuxt* | svelte* | nodejs | node.j…" at bounding box center [502, 132] width 320 height 15
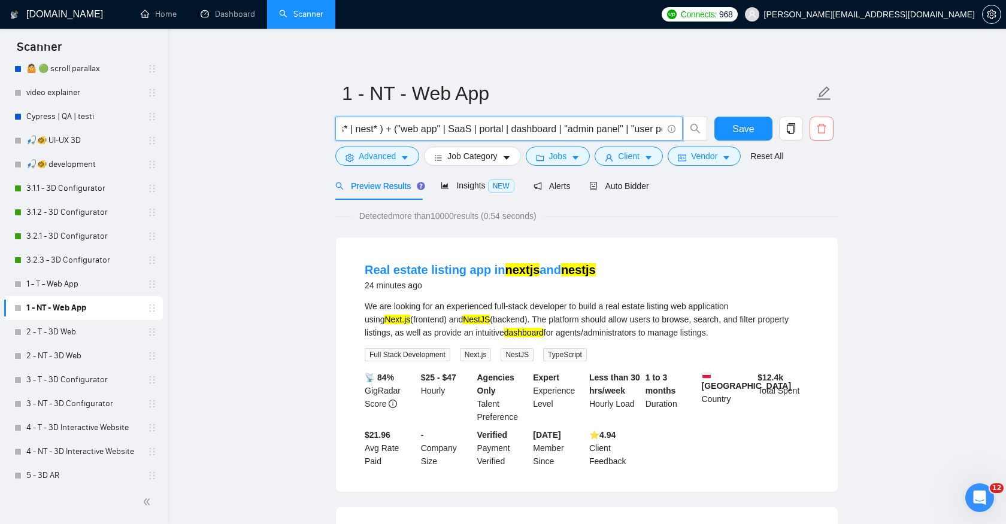
scroll to position [0, 708]
drag, startPoint x: 400, startPoint y: 130, endPoint x: 820, endPoint y: 131, distance: 419.6
click at [820, 131] on div "(react* | next.js | nextjs | next,js | vue* | nuxt* | svelte* | nodejs | node.j…" at bounding box center [584, 132] width 503 height 30
paste input "react* | next.js | nextjs | next,js | vue* | nuxt* | svelte* | nodejs | node.js…"
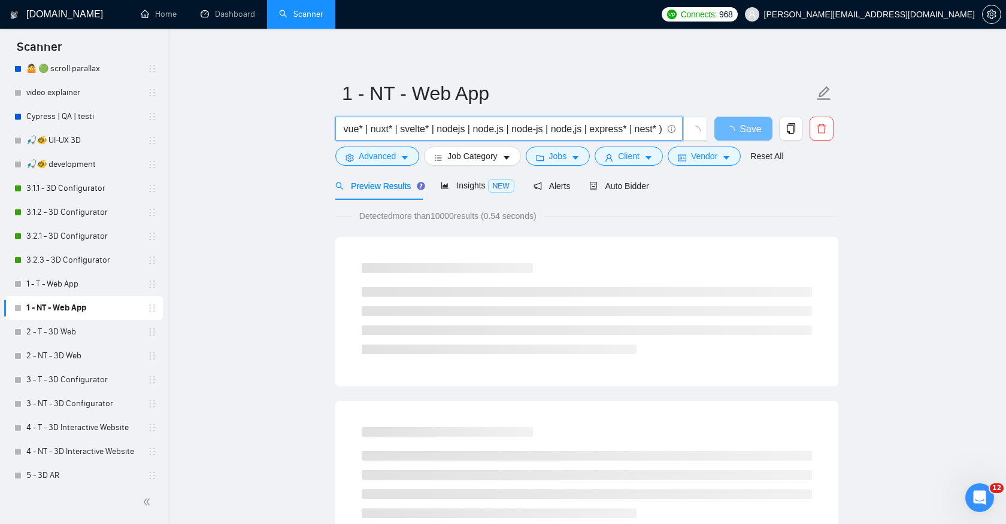
type input "(react* | next.js | nextjs | next,js | vue* | nuxt* | svelte* | nodejs | node.j…"
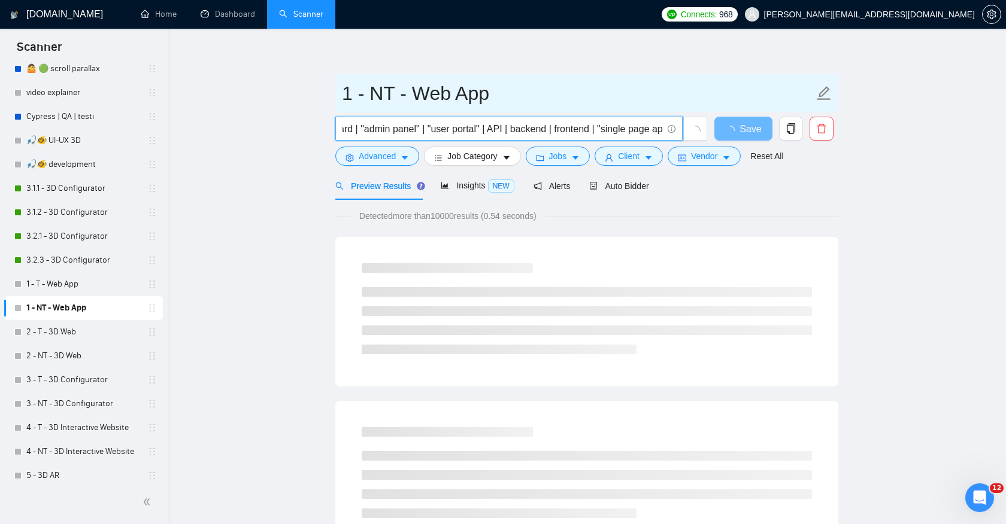
click at [526, 105] on input "1 - NT - Web App" at bounding box center [578, 93] width 472 height 30
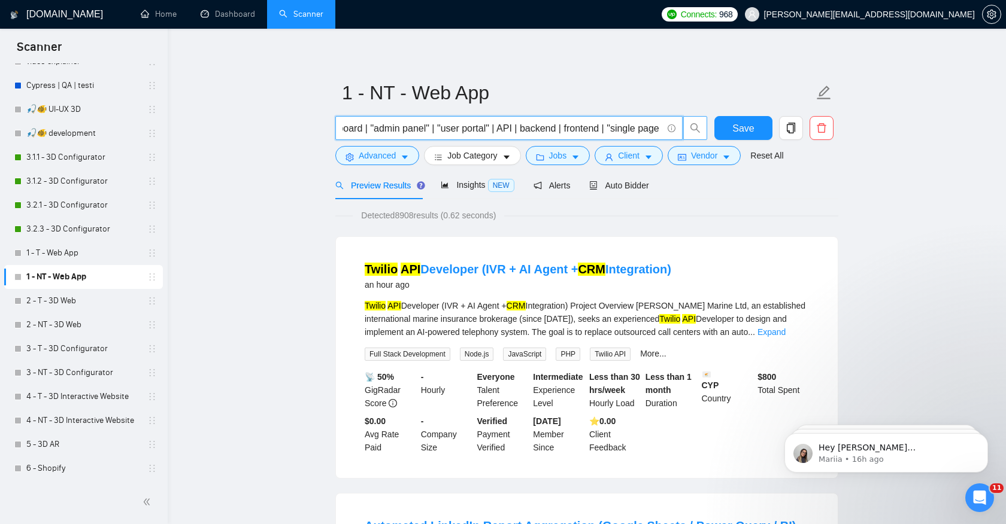
scroll to position [0, 2014]
drag, startPoint x: 551, startPoint y: 129, endPoint x: 687, endPoint y: 128, distance: 136.5
click at [687, 128] on span "("web app" | SaaS | "online platform" | portal | dashboard | "customer portal" …" at bounding box center [521, 128] width 372 height 24
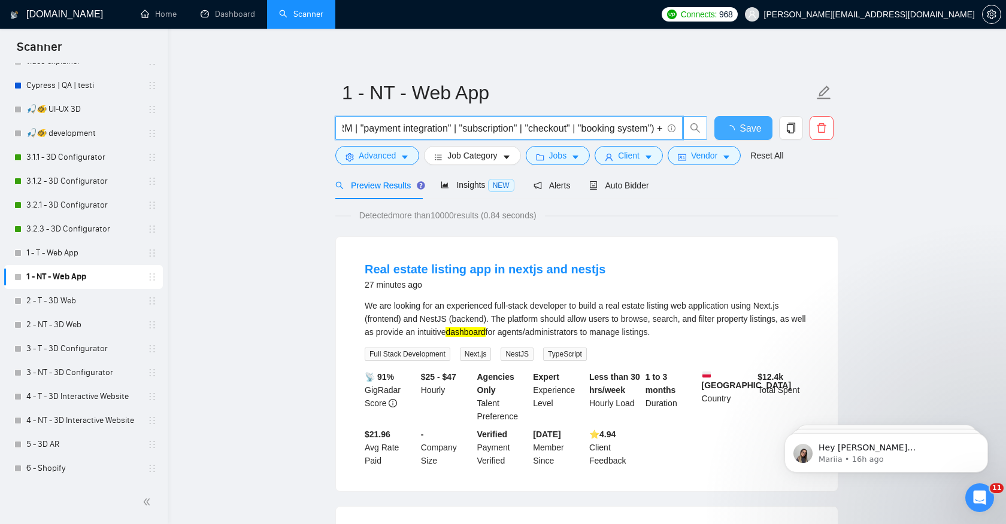
scroll to position [0, 369]
type input "("web app" | SaaS | "online platform" | portal | dashboard | "customer portal" …"
click at [738, 129] on span "Save" at bounding box center [743, 128] width 22 height 15
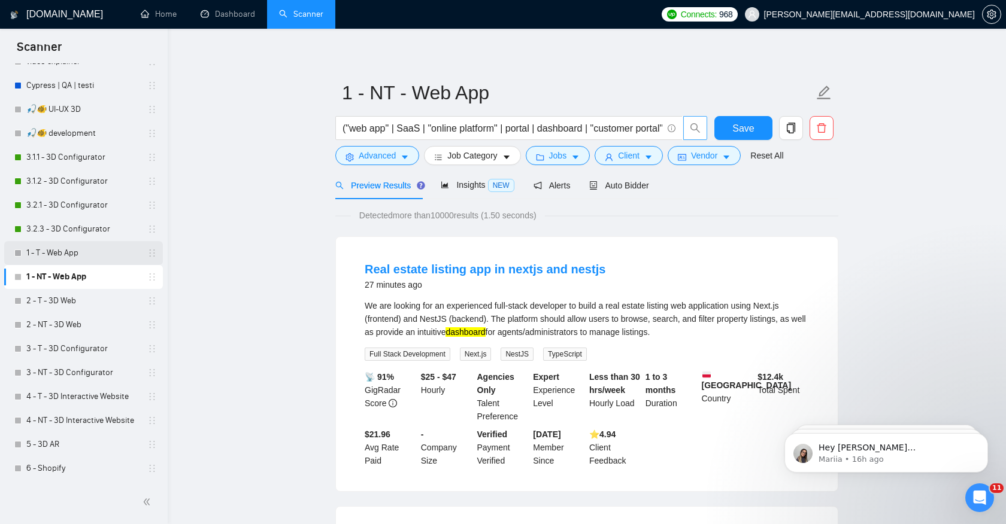
click at [92, 250] on link "1 - T - Web App" at bounding box center [83, 253] width 114 height 24
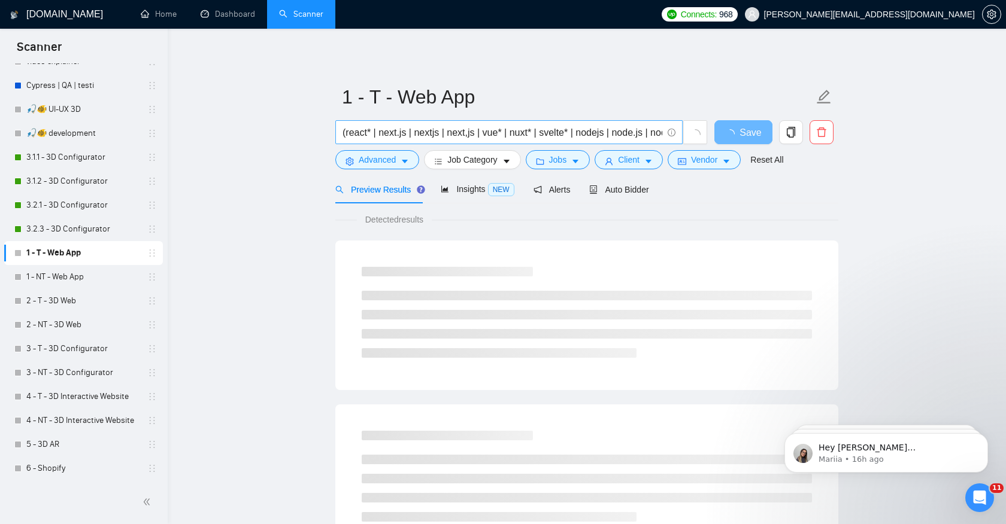
click at [344, 136] on input "(react* | next.js | nextjs | next,js | vue* | nuxt* | svelte* | nodejs | node.j…" at bounding box center [502, 132] width 320 height 15
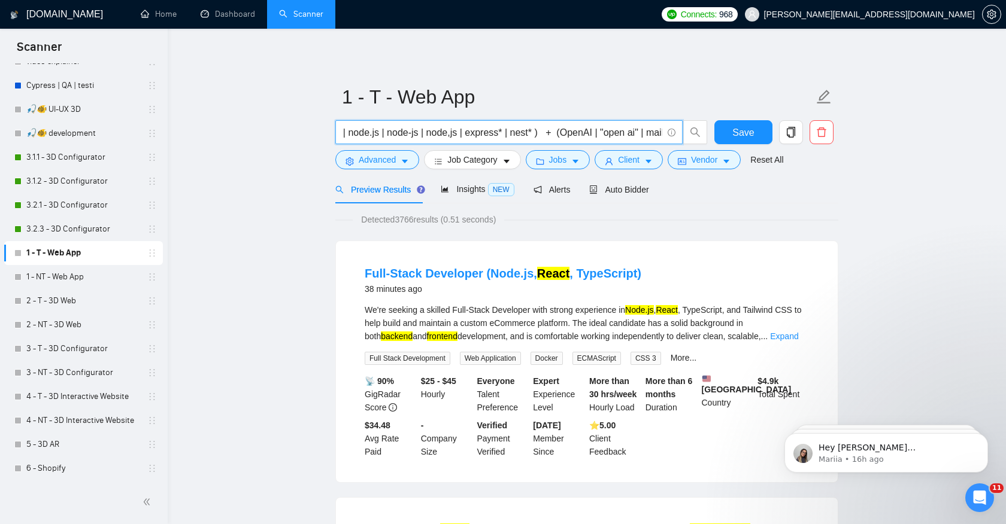
scroll to position [0, 251]
drag, startPoint x: 344, startPoint y: 135, endPoint x: 557, endPoint y: 130, distance: 213.1
click at [557, 130] on input "(react* | next.js | nextjs | next,js | vue* | nuxt* | svelte* | nodejs | node.j…" at bounding box center [502, 132] width 320 height 15
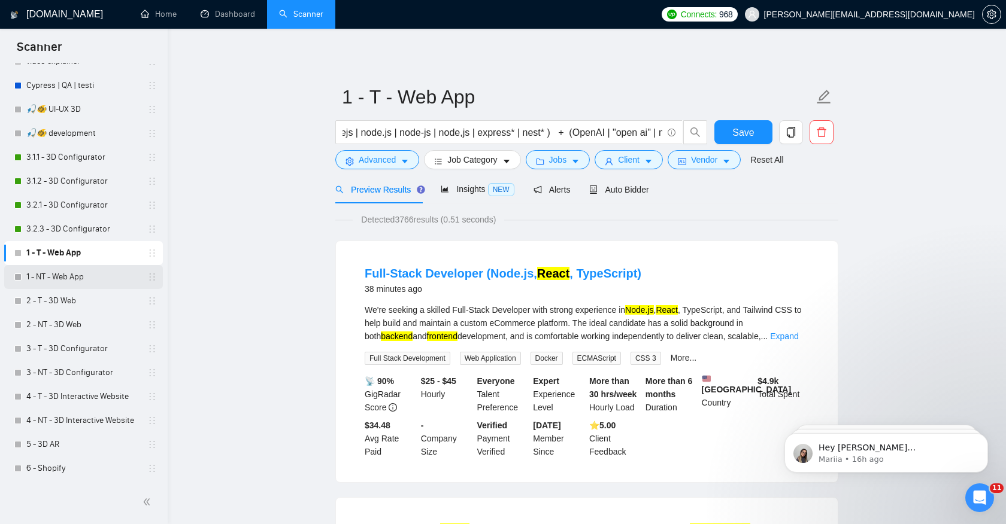
scroll to position [0, 0]
click at [110, 274] on link "1 - NT - Web App" at bounding box center [83, 277] width 114 height 24
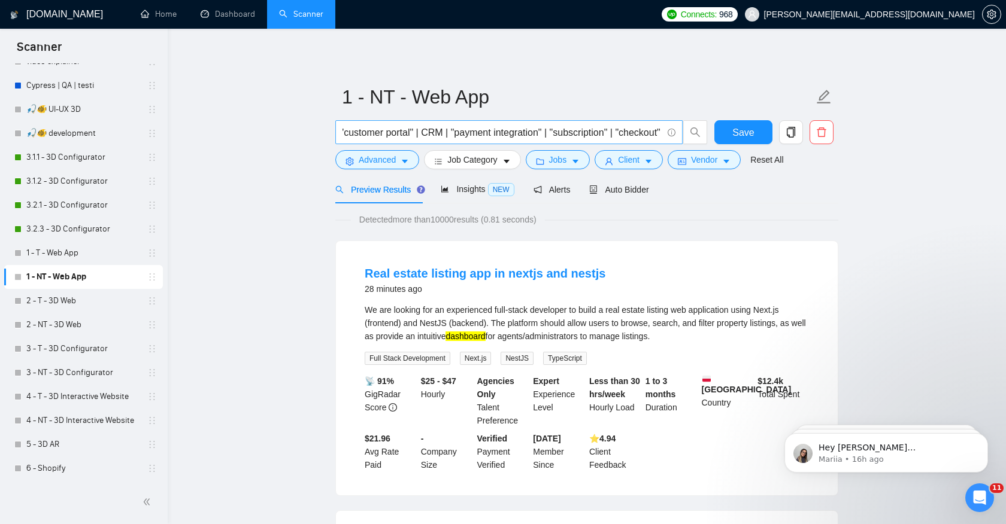
scroll to position [0, 369]
click at [658, 132] on input "("web app" | SaaS | "online platform" | portal | dashboard | "customer portal" …" at bounding box center [502, 132] width 320 height 15
paste input "(react* | next.js | nextjs | next,js | vue* | nuxt* | svelte* | nodejs | node.j…"
type input "("web app" | SaaS | "online platform" | portal | dashboard | "customer portal" …"
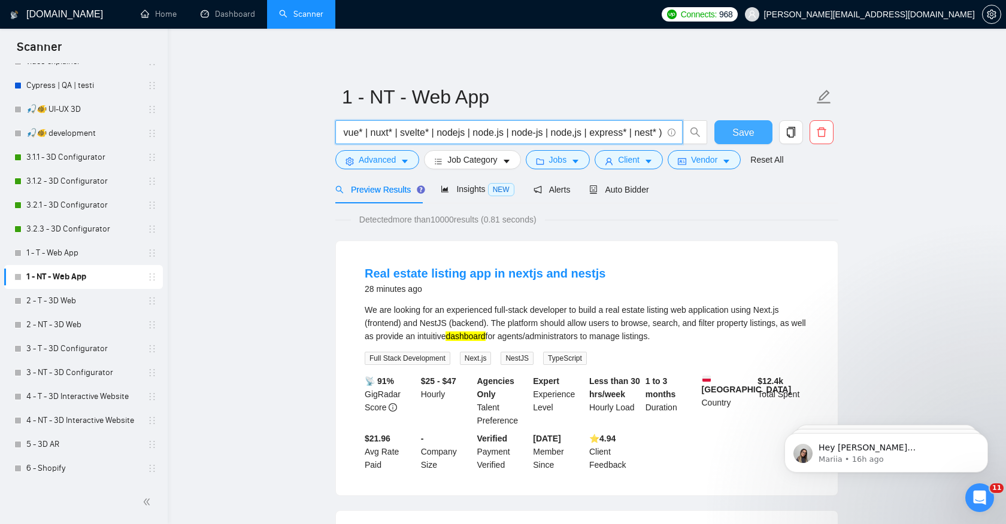
click at [730, 134] on button "Save" at bounding box center [743, 132] width 58 height 24
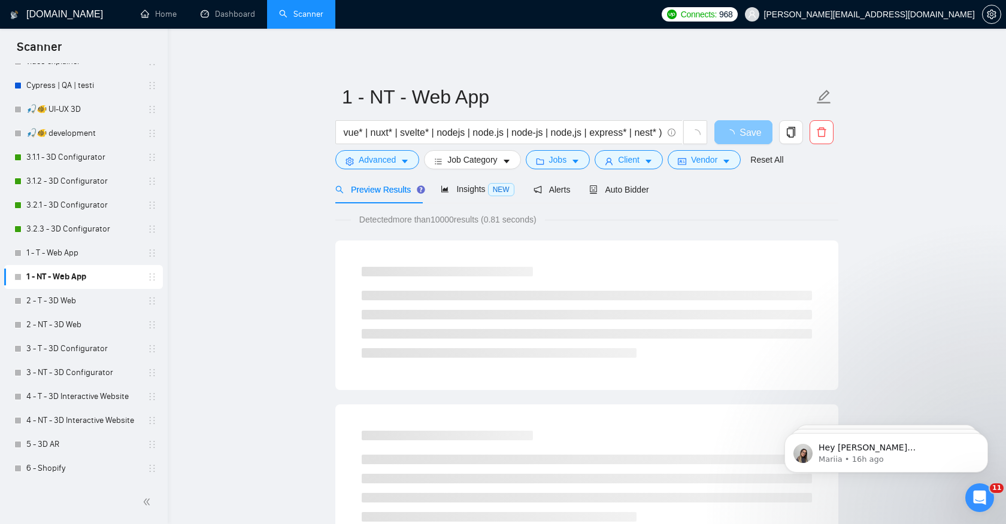
scroll to position [0, 0]
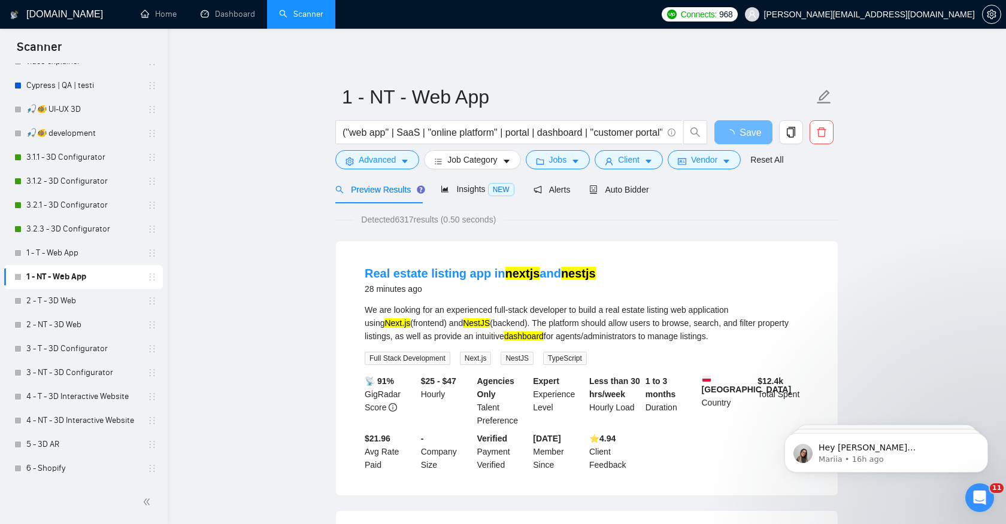
click at [414, 221] on span "Detected 6317 results (0.50 seconds)" at bounding box center [428, 219] width 151 height 13
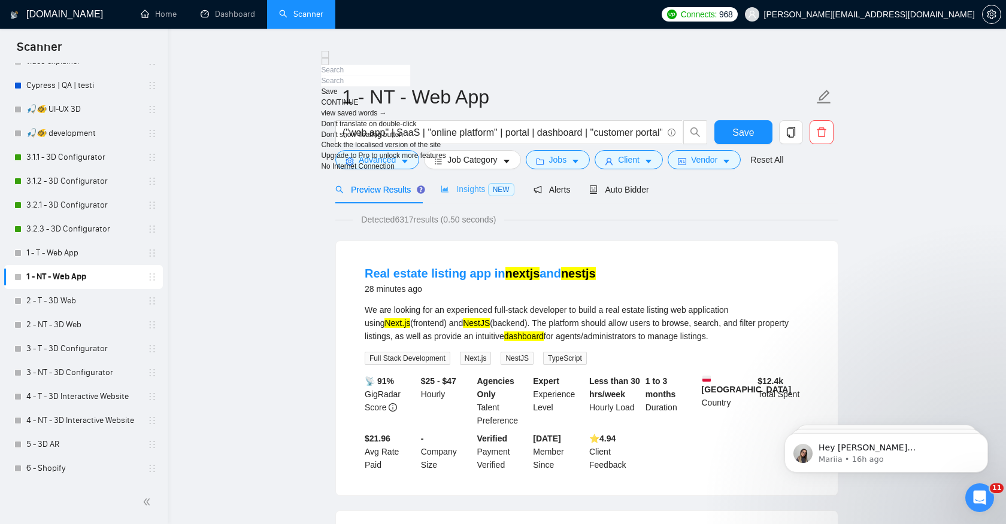
click at [471, 181] on div "Insights NEW" at bounding box center [477, 189] width 73 height 28
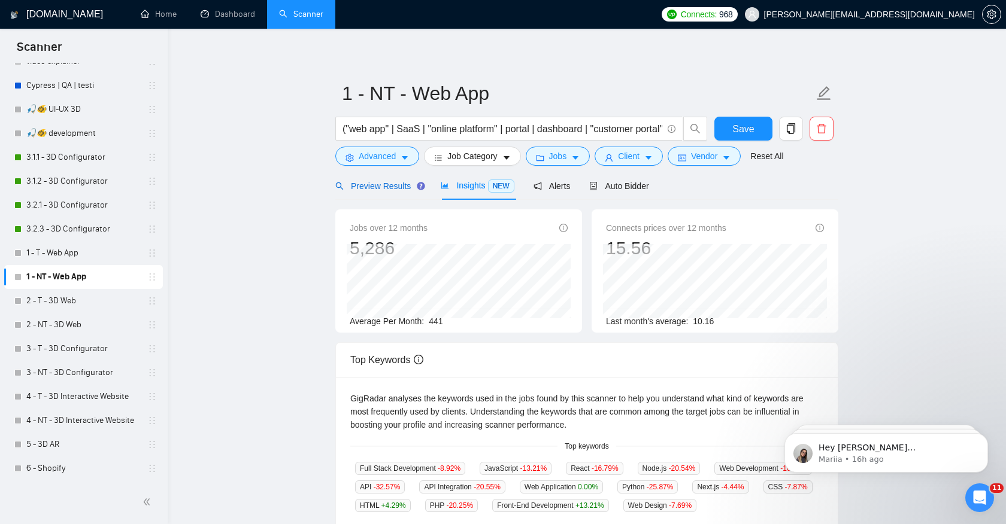
click at [400, 192] on div "Preview Results" at bounding box center [378, 186] width 86 height 13
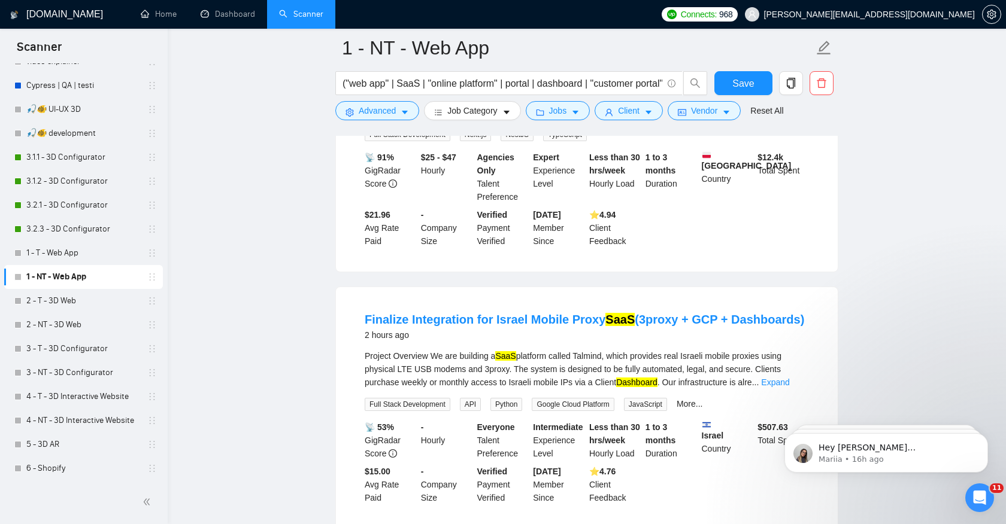
scroll to position [238, 0]
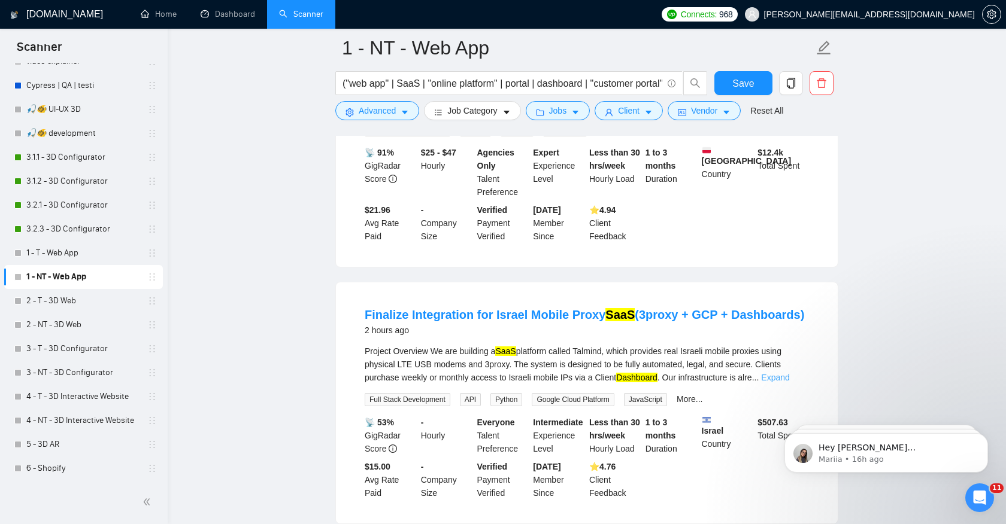
click at [785, 382] on link "Expand" at bounding box center [775, 378] width 28 height 10
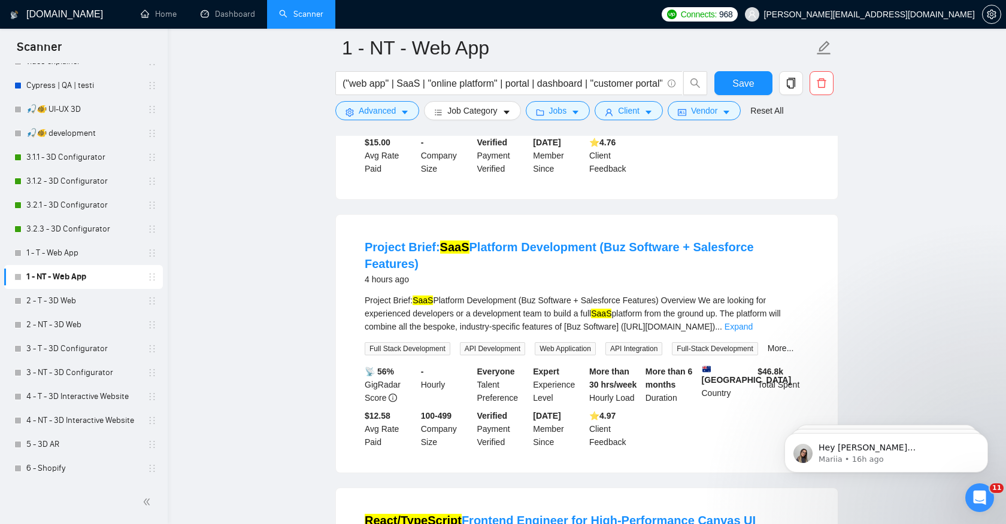
scroll to position [820, 0]
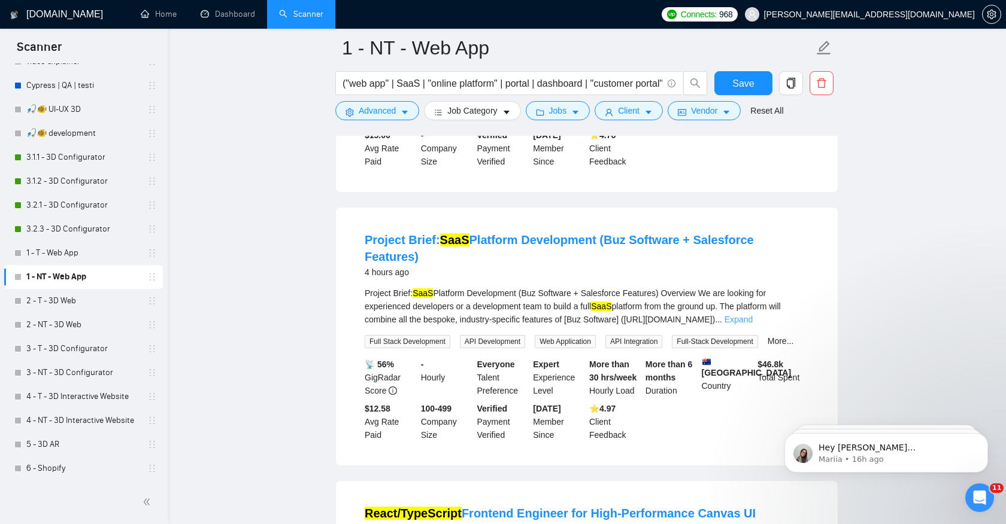
click at [752, 317] on link "Expand" at bounding box center [738, 320] width 28 height 10
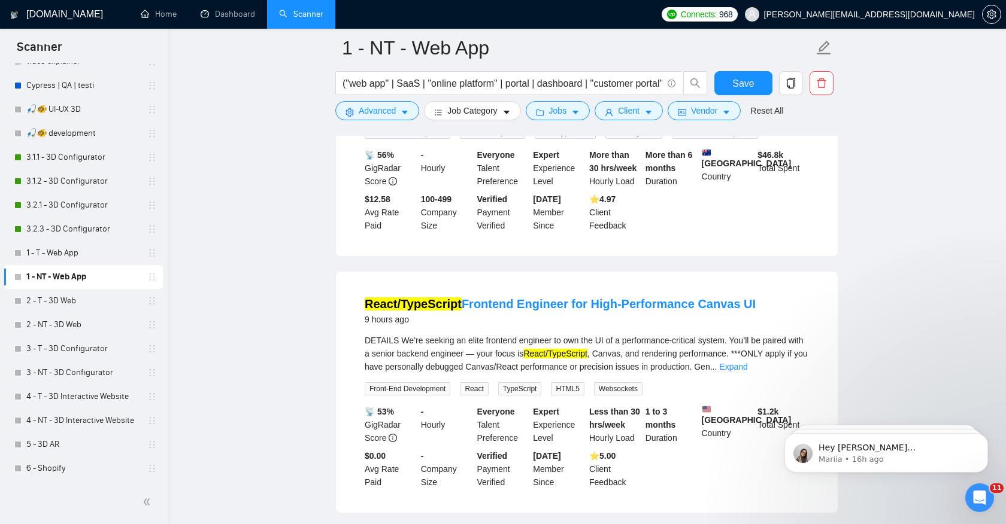
scroll to position [1503, 0]
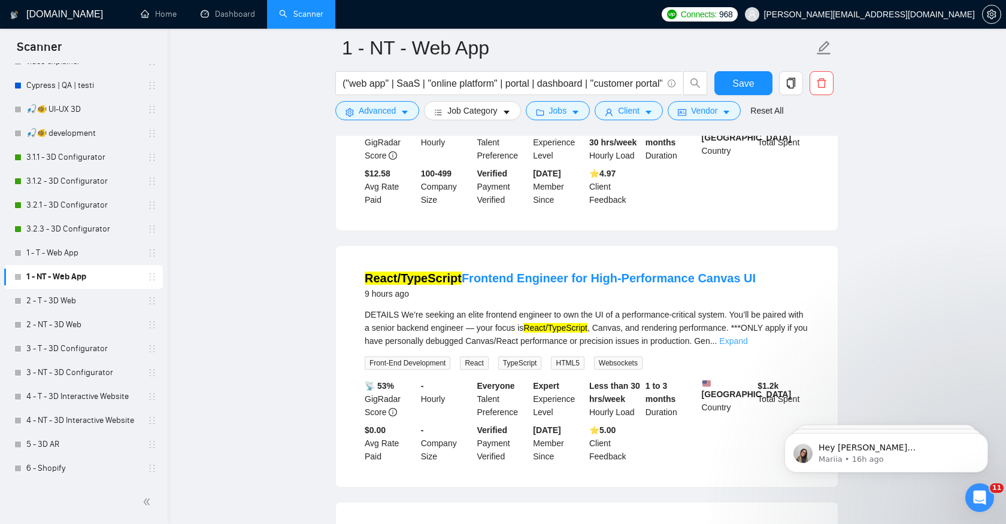
click at [747, 346] on link "Expand" at bounding box center [733, 341] width 28 height 10
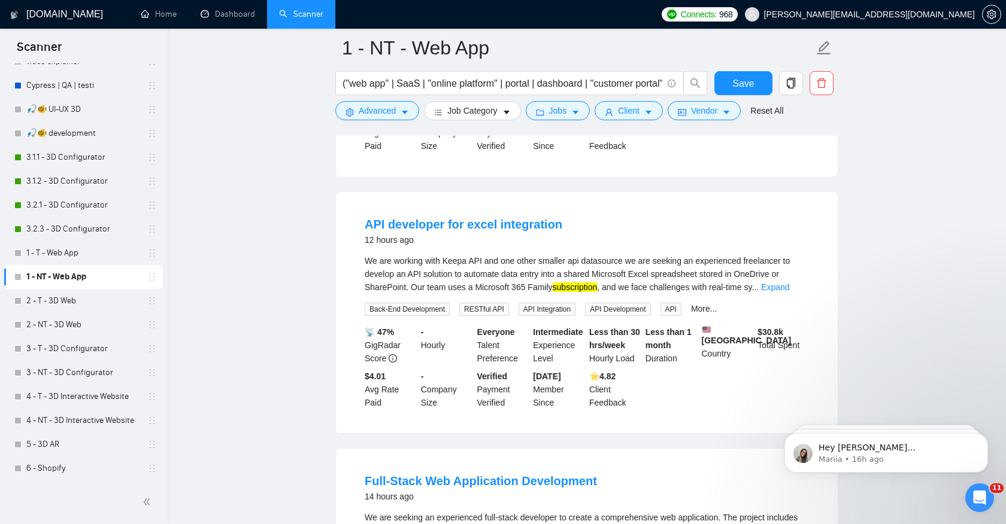
scroll to position [2236, 0]
click at [789, 292] on link "Expand" at bounding box center [775, 287] width 28 height 10
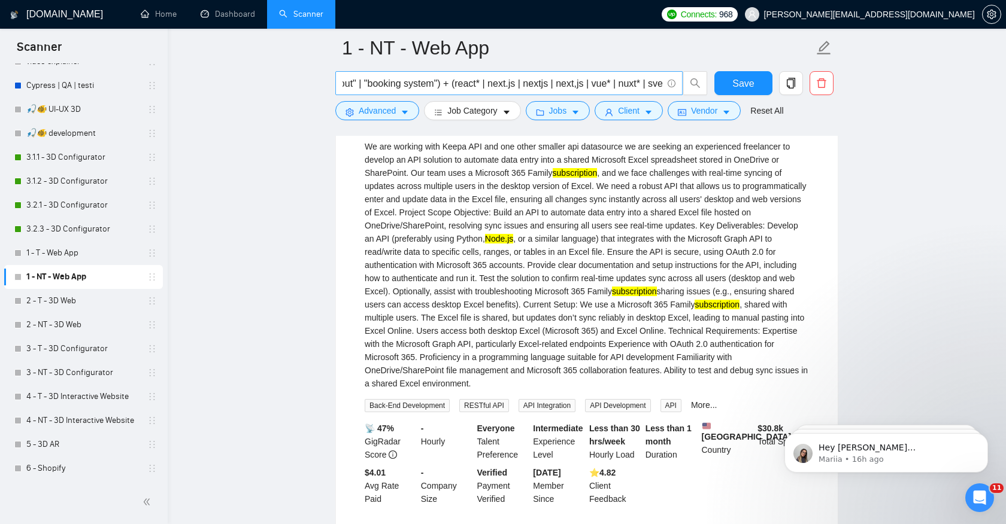
scroll to position [0, 551]
click at [735, 81] on span "Save" at bounding box center [743, 83] width 22 height 15
click at [735, 85] on span "Save" at bounding box center [743, 83] width 22 height 15
click at [75, 305] on link "2 - T - 3D Web" at bounding box center [83, 301] width 114 height 24
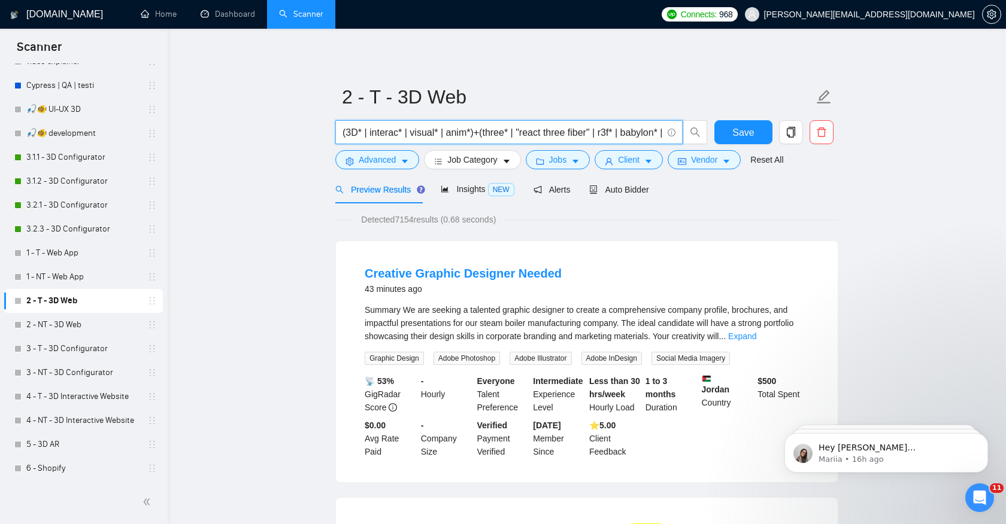
drag, startPoint x: 476, startPoint y: 134, endPoint x: 338, endPoint y: 135, distance: 137.7
click at [338, 135] on span "(3D* | interac* | visual* | anim*)+(three* | "react three fiber" | r3f* | babyl…" at bounding box center [508, 132] width 347 height 24
click at [389, 133] on input "(3D* | interac* | visual* | anim*)+(three* | "react three fiber" | r3f* | babyl…" at bounding box center [502, 132] width 320 height 15
click at [425, 135] on input "(3D* | interac* | visual* | anim*)+(three* | "react three fiber" | r3f* | babyl…" at bounding box center [502, 132] width 320 height 15
click at [459, 135] on input "(3D* | interac* | visual* | anim*)+(three* | "react three fiber" | r3f* | babyl…" at bounding box center [502, 132] width 320 height 15
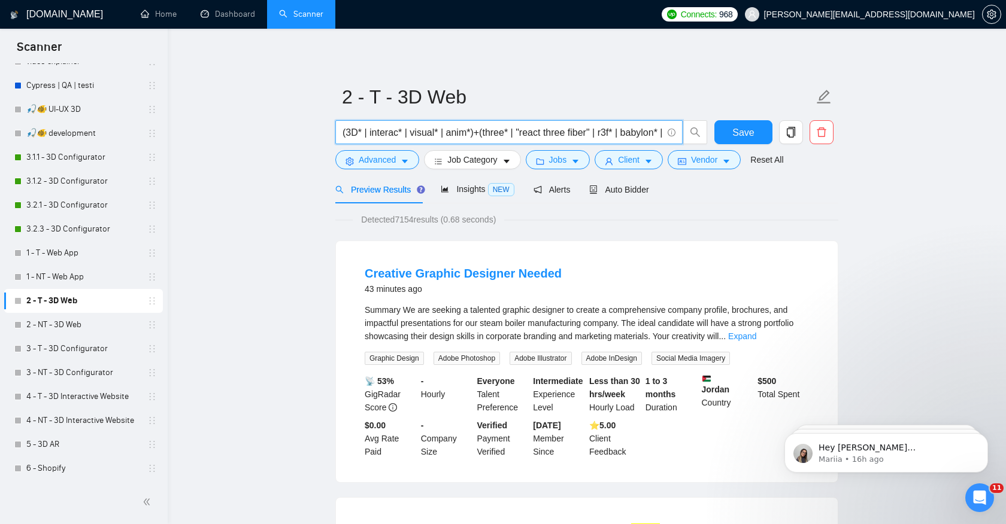
click at [459, 135] on input "(3D* | interac* | visual* | anim*)+(three* | "react three fiber" | r3f* | babyl…" at bounding box center [502, 132] width 320 height 15
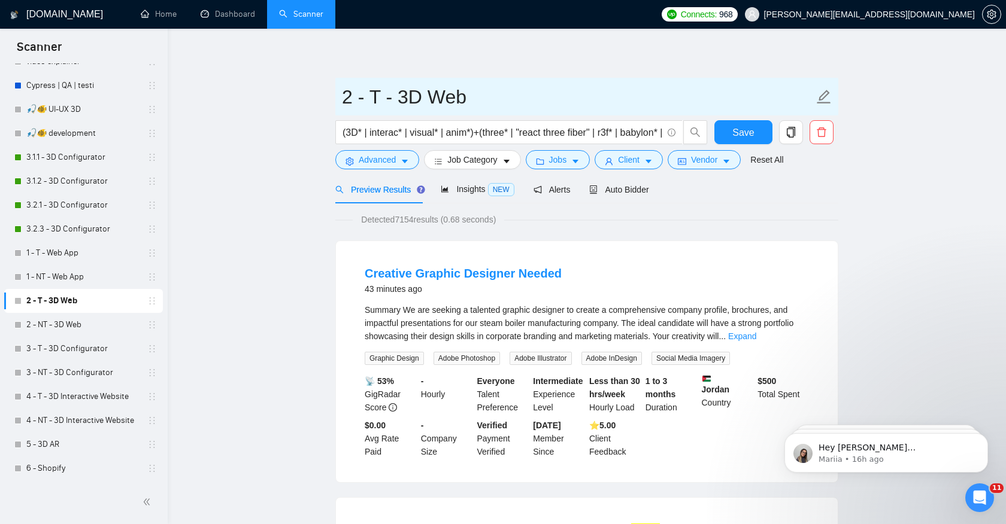
drag, startPoint x: 472, startPoint y: 100, endPoint x: 402, endPoint y: 97, distance: 70.7
click at [402, 97] on input "2 - T - 3D Web" at bounding box center [578, 97] width 472 height 30
click at [420, 98] on input "2 - T - 3D Web" at bounding box center [578, 97] width 472 height 30
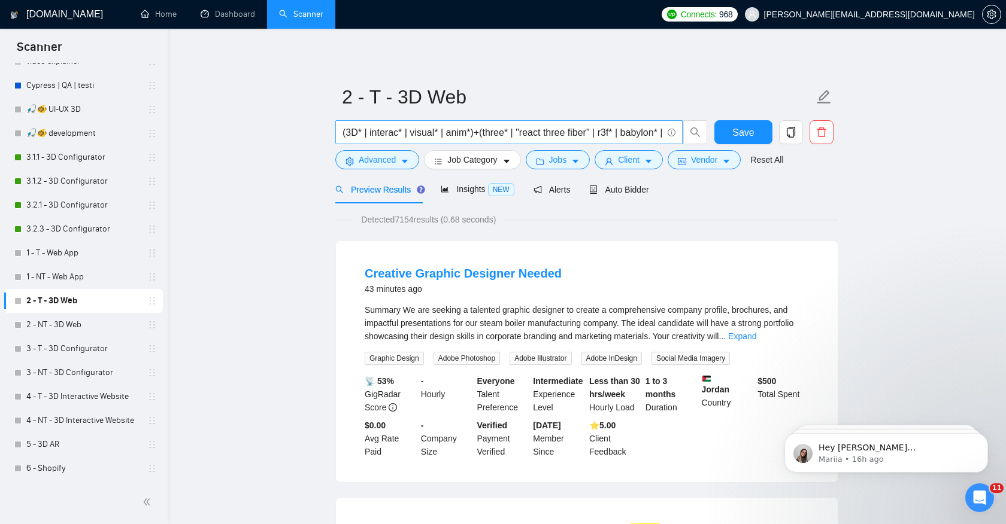
click at [415, 136] on input "(3D* | interac* | visual* | anim*)+(three* | "react three fiber" | r3f* | babyl…" at bounding box center [502, 132] width 320 height 15
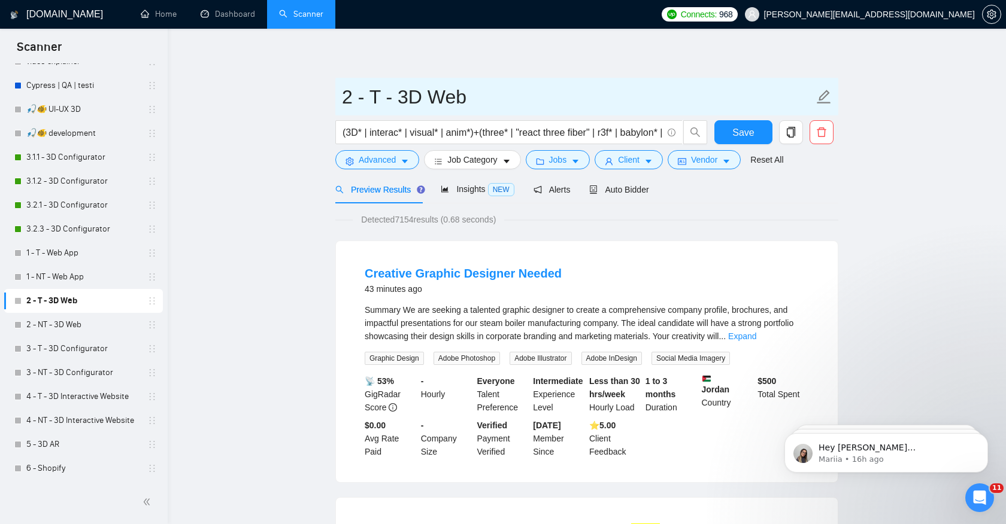
drag, startPoint x: 402, startPoint y: 99, endPoint x: 460, endPoint y: 99, distance: 57.5
click at [460, 99] on input "2 - T - 3D Web" at bounding box center [578, 97] width 472 height 30
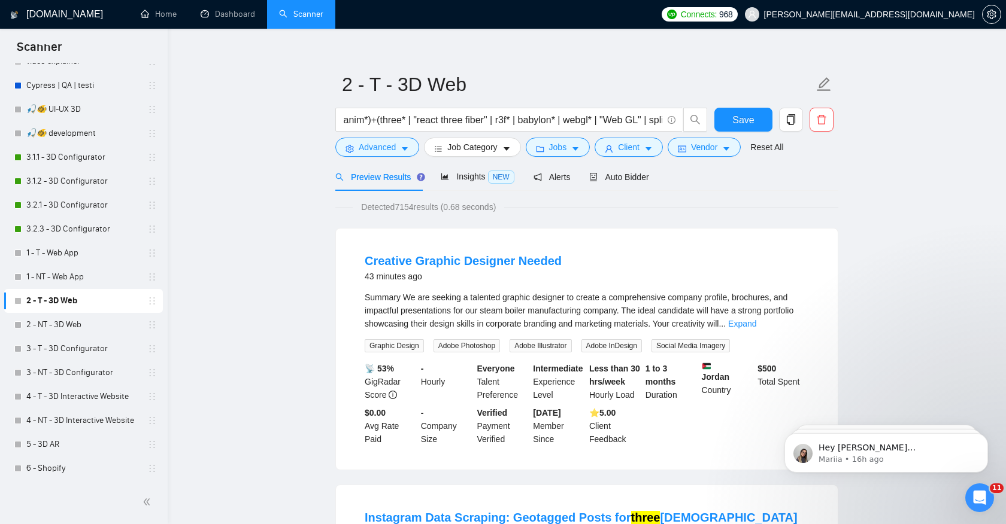
scroll to position [16, 0]
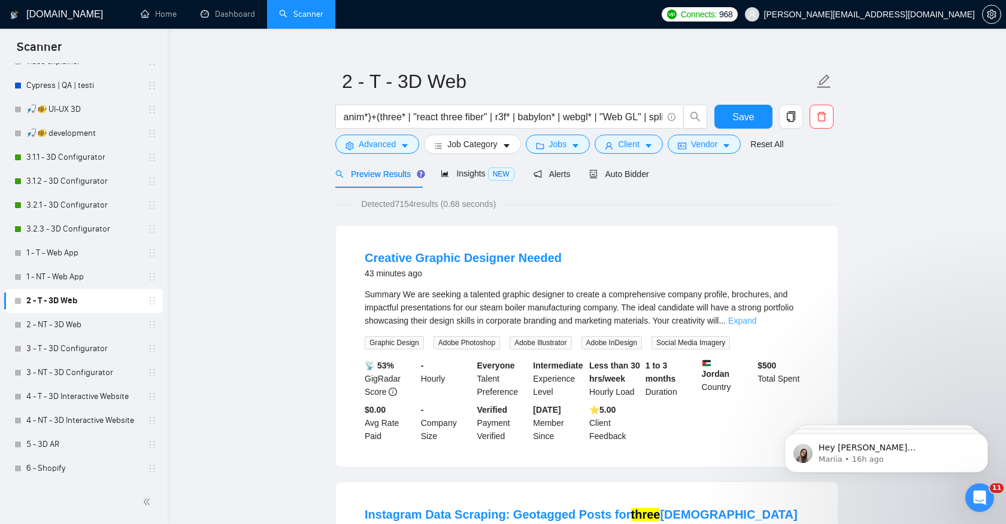
click at [756, 319] on link "Expand" at bounding box center [742, 321] width 28 height 10
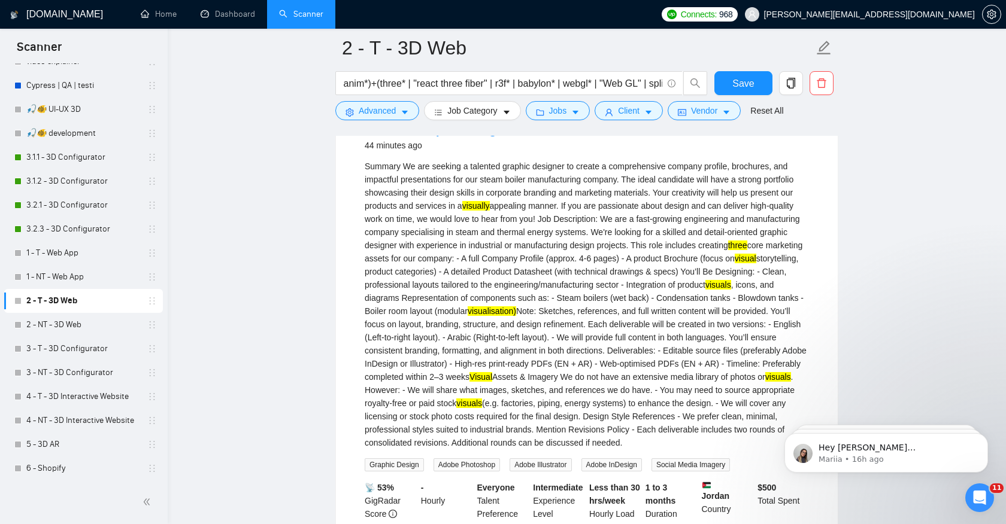
scroll to position [119, 0]
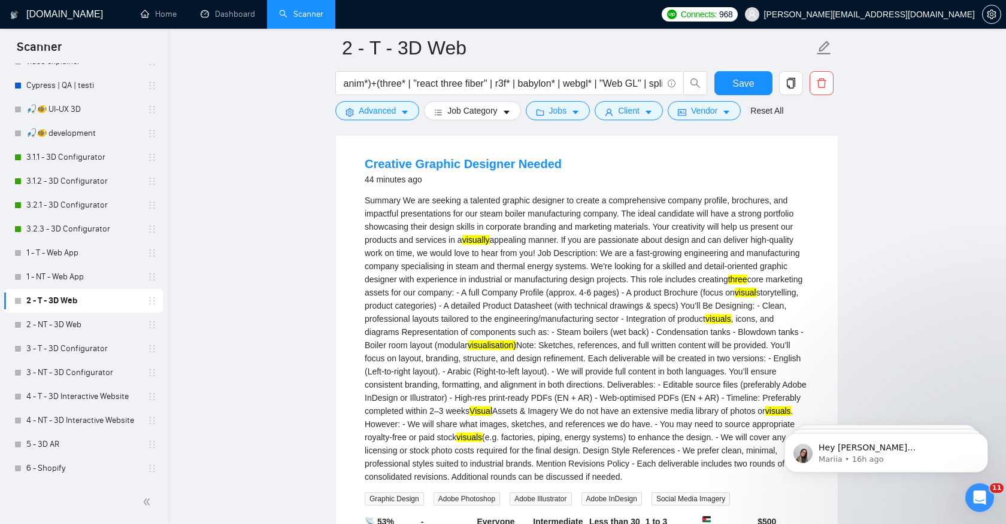
click at [728, 284] on mark "three" at bounding box center [737, 280] width 19 height 10
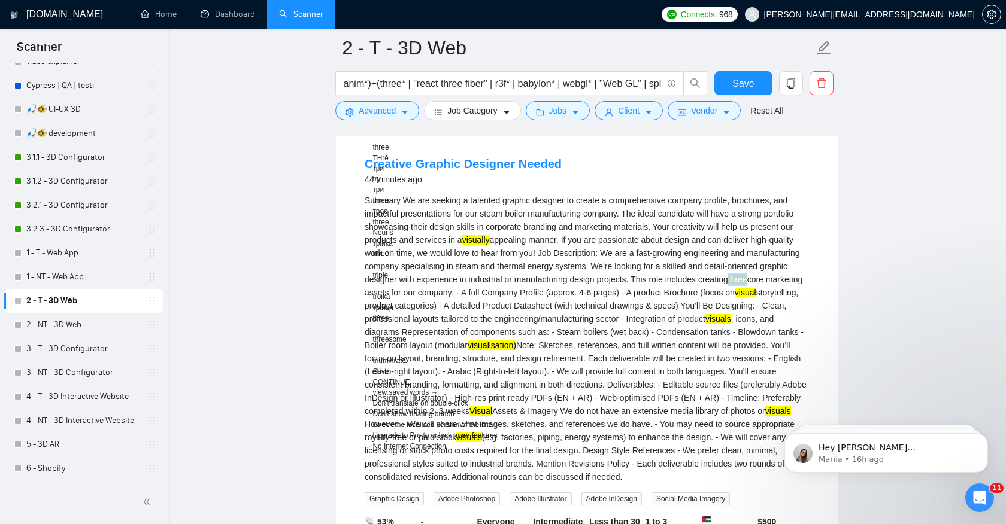
click at [587, 306] on div "Summary We are seeking a talented graphic designer to create a comprehensive co…" at bounding box center [587, 339] width 444 height 290
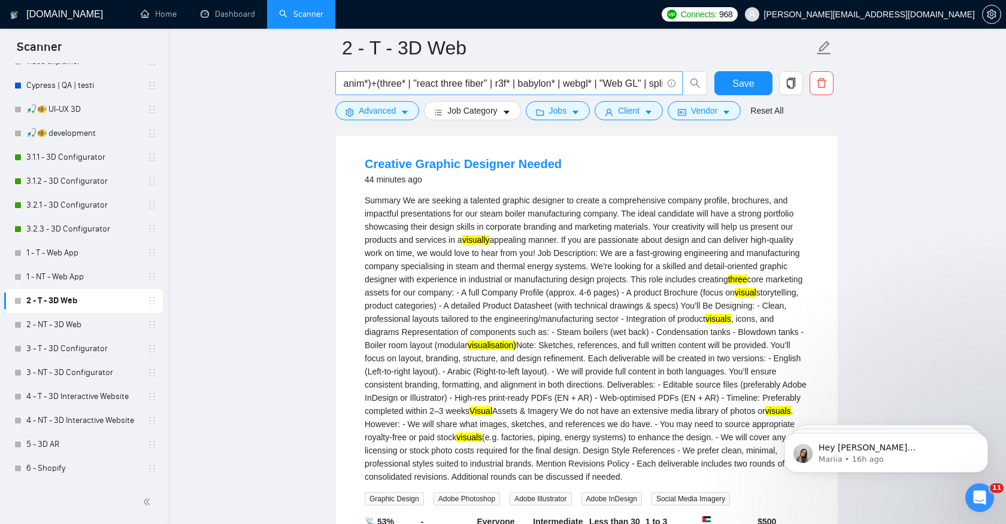
click at [401, 87] on input "(3D* | interac* | visual* | anim*)+(three* | "react three fiber" | r3f* | babyl…" at bounding box center [502, 83] width 320 height 15
click at [409, 85] on input "(3D* | interac* | visual* | anim*)+(three* | "react three fiber" | r3f* | babyl…" at bounding box center [502, 83] width 320 height 15
click at [534, 83] on input "(3D* | interac* | visual* | anim*)+(three* | "react three fiber" | r3f* | babyl…" at bounding box center [502, 83] width 320 height 15
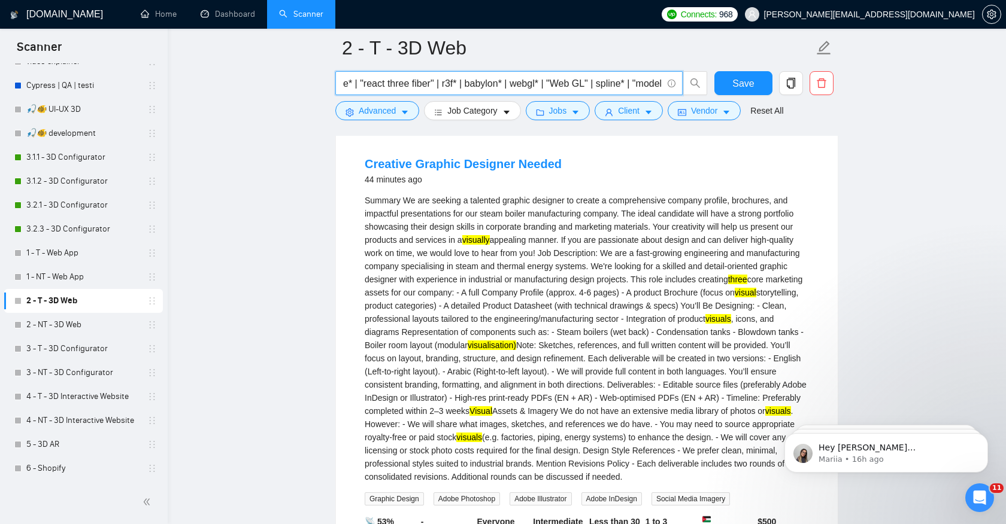
click at [534, 83] on input "(3D* | interac* | visual* | anim*)+(three* | "react three fiber" | r3f* | babyl…" at bounding box center [502, 83] width 320 height 15
click at [585, 84] on input "(3D* | interac* | visual* | anim*)+(three* | "react three fiber" | r3f* | babyl…" at bounding box center [502, 83] width 320 height 15
click at [537, 87] on input "(3D* | interac* | visual* | anim*)+(three* | "react three fiber" | r3f* | babyl…" at bounding box center [502, 83] width 320 height 15
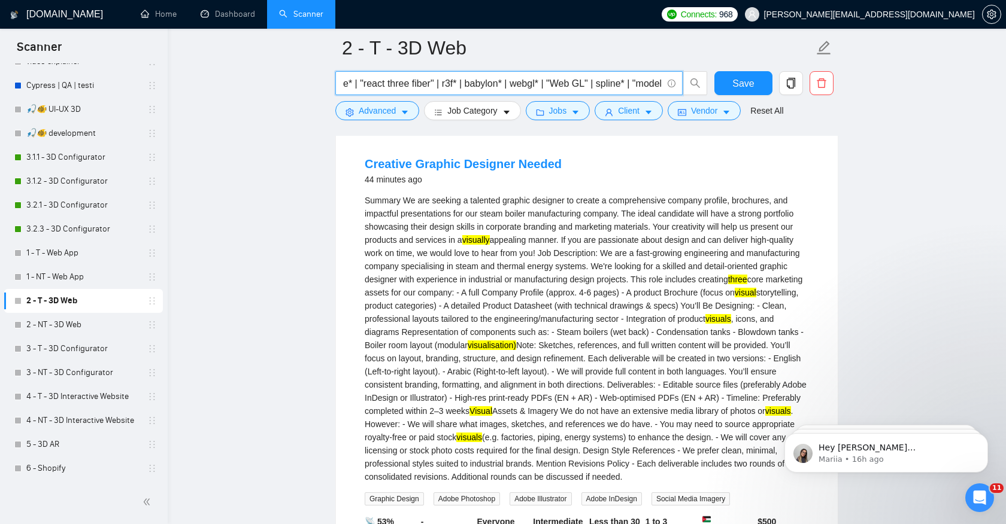
click at [582, 85] on input "(3D* | interac* | visual* | anim*)+(three* | "react three fiber" | r3f* | babyl…" at bounding box center [502, 83] width 320 height 15
click at [606, 84] on input "(3D* | interac* | visual* | anim*)+(three* | "react three fiber" | r3f* | babyl…" at bounding box center [502, 83] width 320 height 15
click at [608, 84] on input "(3D* | interac* | visual* | anim*)+(three* | "react three fiber" | r3f* | babyl…" at bounding box center [502, 83] width 320 height 15
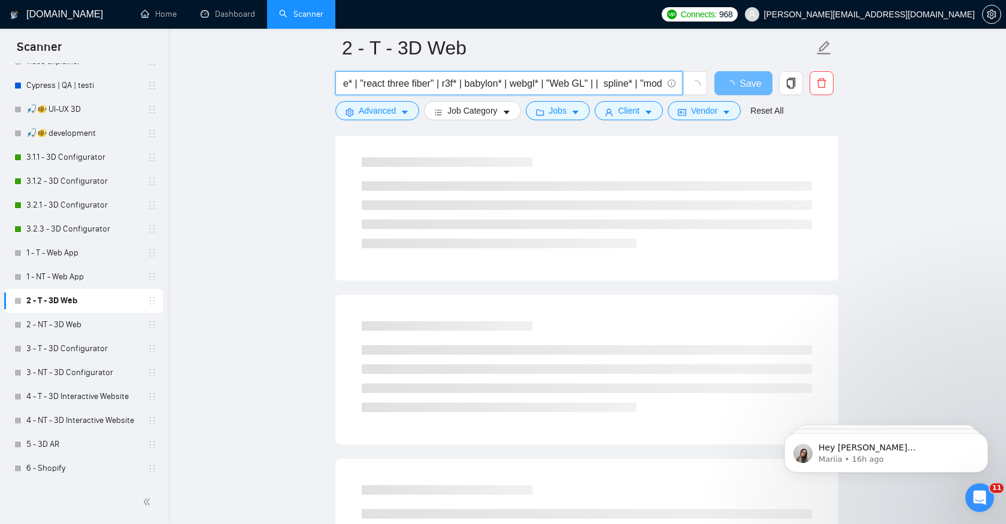
click at [613, 84] on input "(3D* | interac* | visual* | anim*)+(three* | "react three fiber" | r3f* | babyl…" at bounding box center [502, 83] width 320 height 15
click at [609, 86] on input "(3D* | interac* | visual* | anim*)+(three* | "react three fiber" | r3f* | babyl…" at bounding box center [502, 83] width 320 height 15
drag, startPoint x: 563, startPoint y: 89, endPoint x: 596, endPoint y: 88, distance: 32.9
click at [596, 88] on input "(3D* | interac* | visual* | anim*)+(three* | "react three fiber" | r3f* | babyl…" at bounding box center [502, 83] width 320 height 15
click at [607, 87] on input "(3D* | interac* | visual* | anim*)+(three* | "react three fiber" | r3f* | babyl…" at bounding box center [502, 83] width 320 height 15
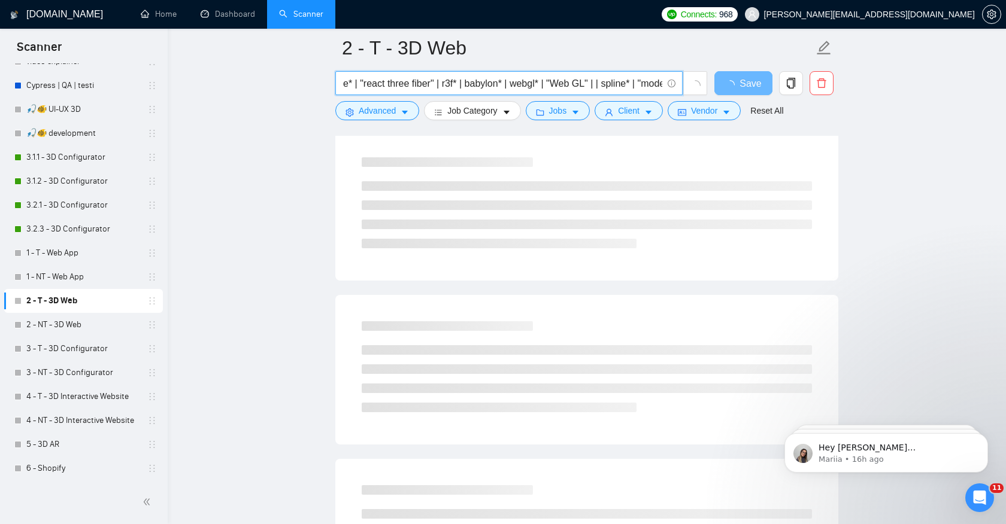
paste input "Web GL"
click at [630, 83] on input "(3D* | interac* | visual* | anim*)+(three* | "react three fiber" | r3f* | babyl…" at bounding box center [502, 83] width 320 height 15
click at [644, 86] on input "(3D* | interac* | visual* | anim*)+(three* | "react three fiber" | r3f* | babyl…" at bounding box center [502, 83] width 320 height 15
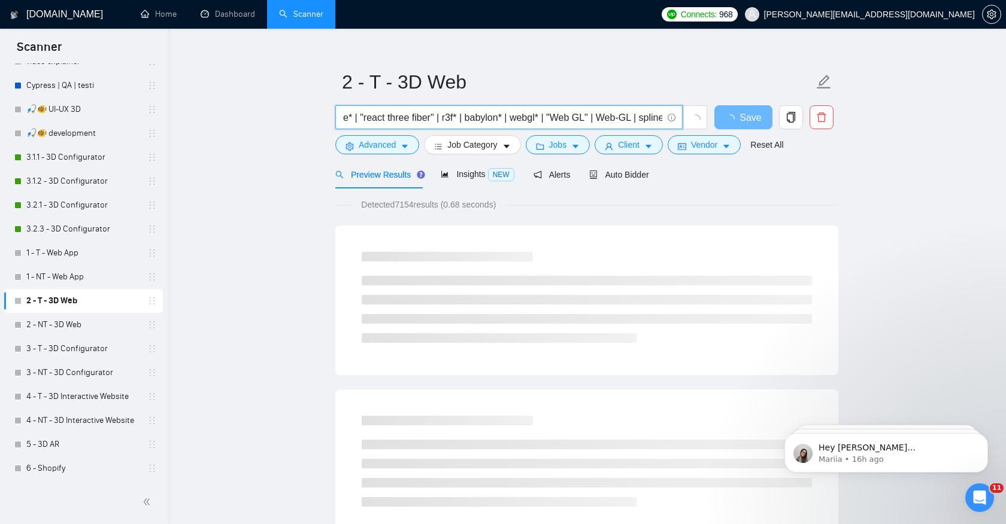
scroll to position [0, 0]
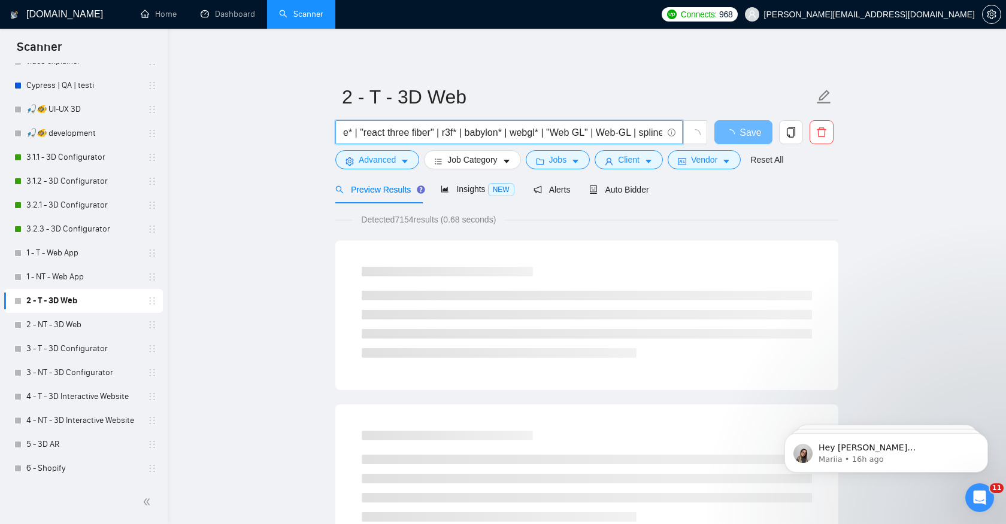
type input "(3D* | interac* | visual* | anim*)+(three* | "react three fiber" | r3f* | babyl…"
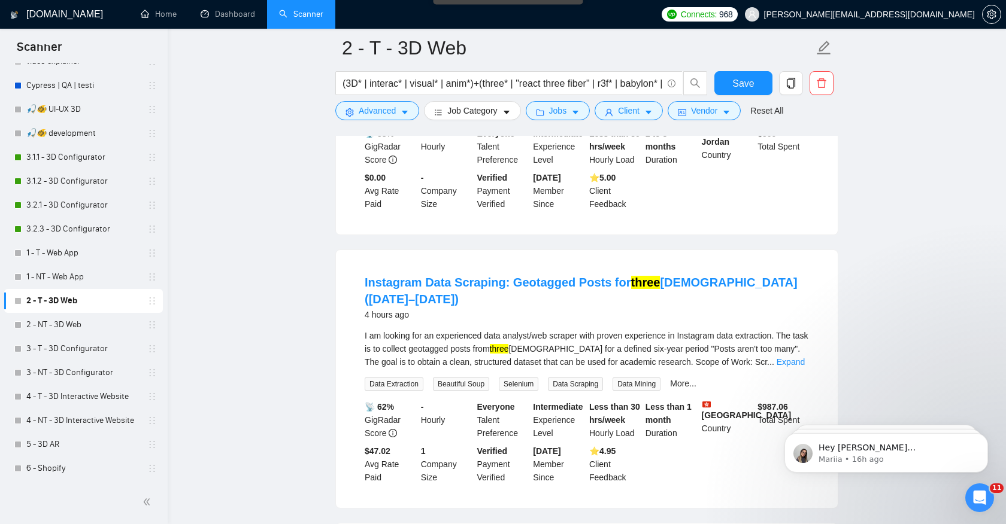
scroll to position [389, 0]
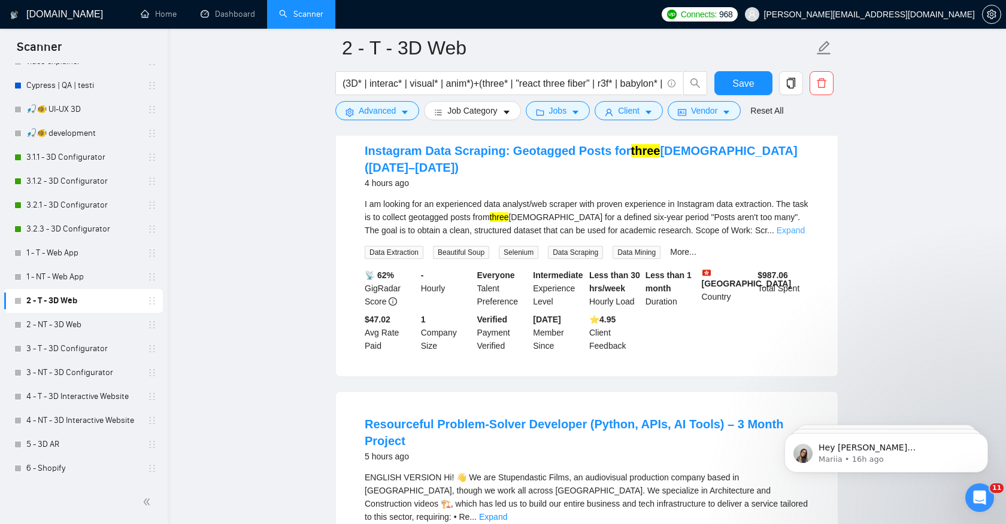
click at [787, 226] on link "Expand" at bounding box center [790, 231] width 28 height 10
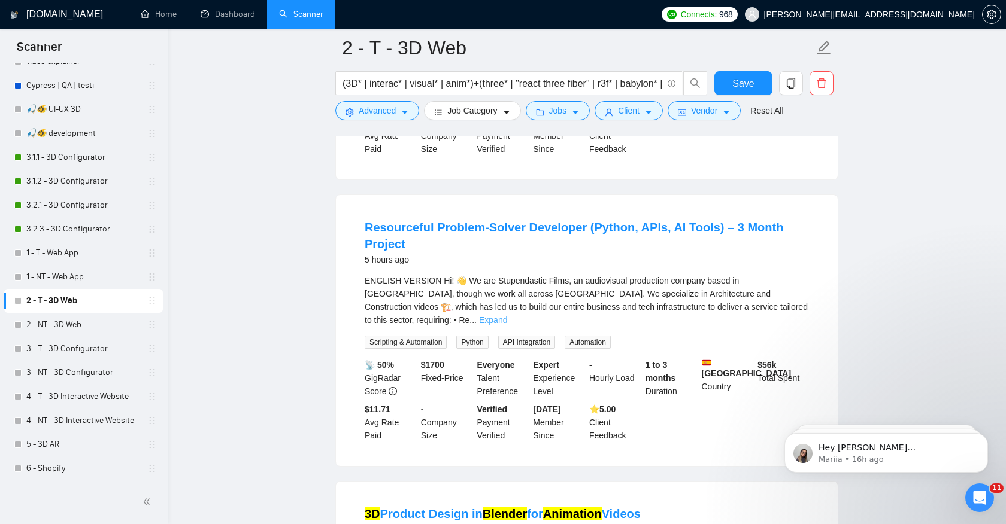
scroll to position [777, 0]
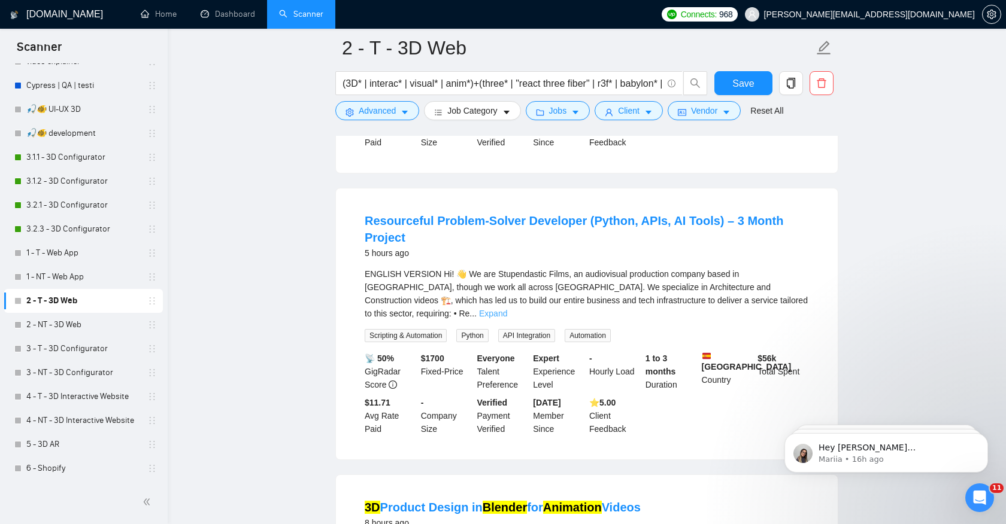
click at [507, 309] on link "Expand" at bounding box center [493, 314] width 28 height 10
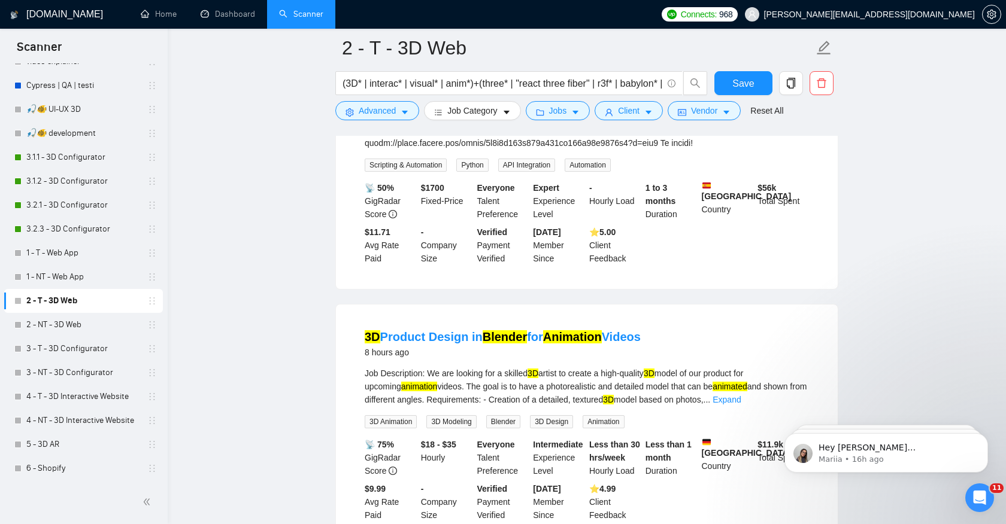
scroll to position [1579, 0]
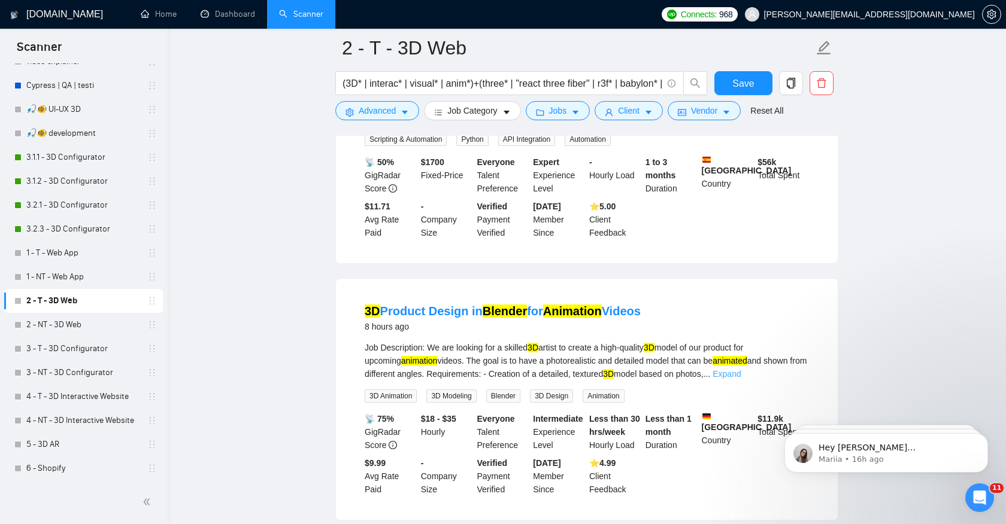
click at [740, 369] on link "Expand" at bounding box center [726, 374] width 28 height 10
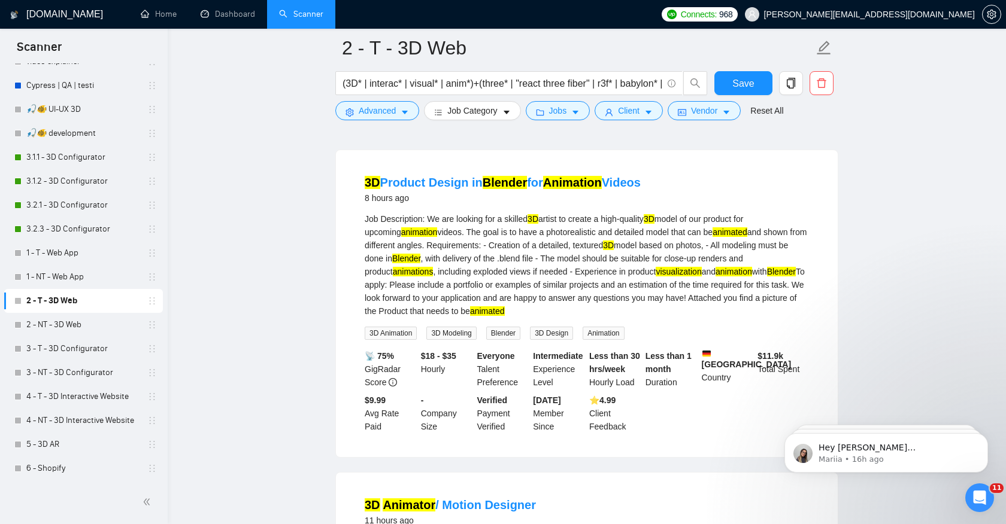
scroll to position [1713, 0]
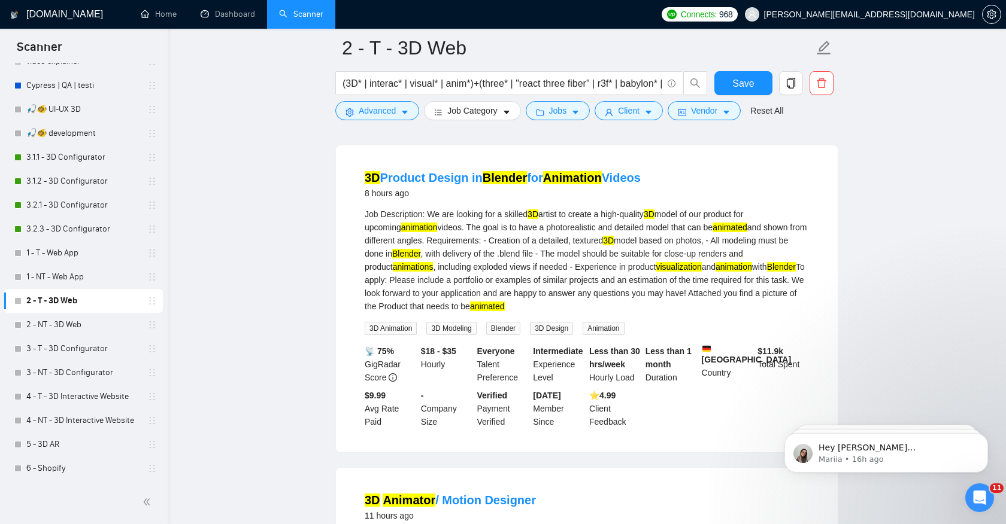
click at [701, 264] on mark "visualization" at bounding box center [677, 267] width 45 height 10
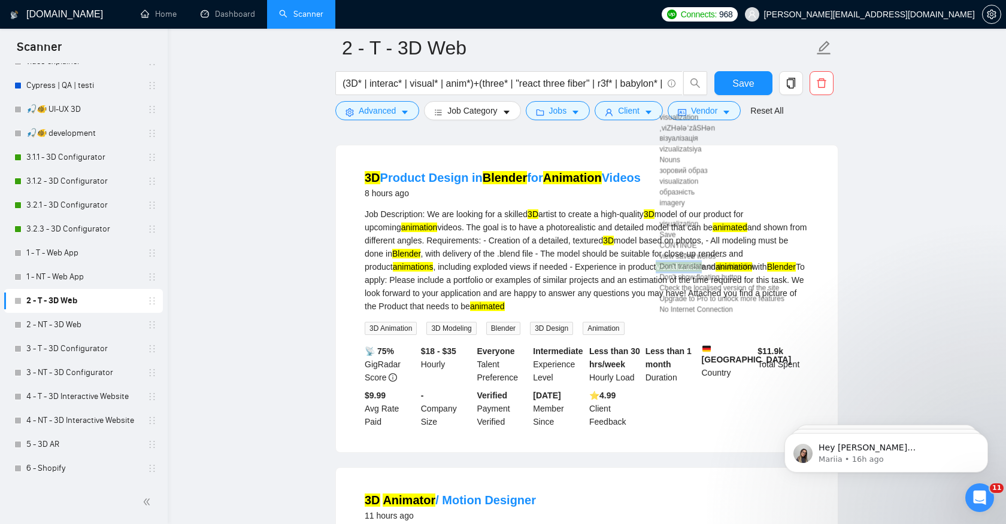
click at [693, 311] on div "Job Description: We are looking for a skilled 3D artist to create a high-qualit…" at bounding box center [587, 272] width 444 height 128
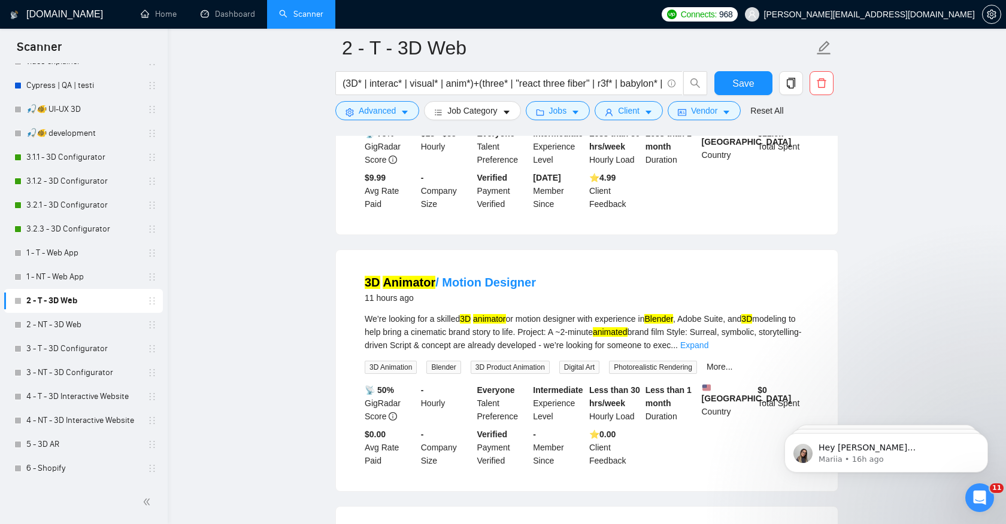
scroll to position [1932, 0]
click at [708, 339] on link "Expand" at bounding box center [694, 344] width 28 height 10
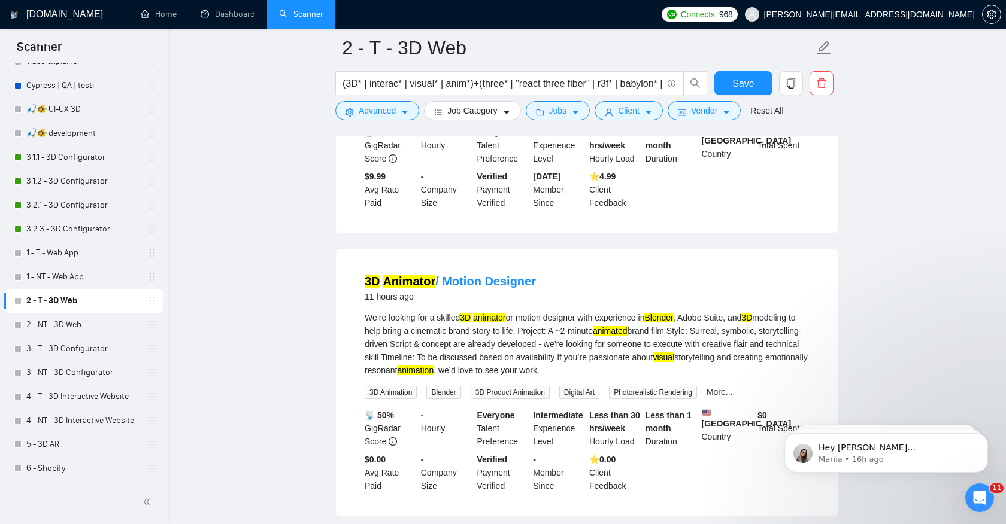
click at [781, 347] on div "We’re looking for a skilled 3D animator or motion designer with experience in B…" at bounding box center [587, 344] width 444 height 66
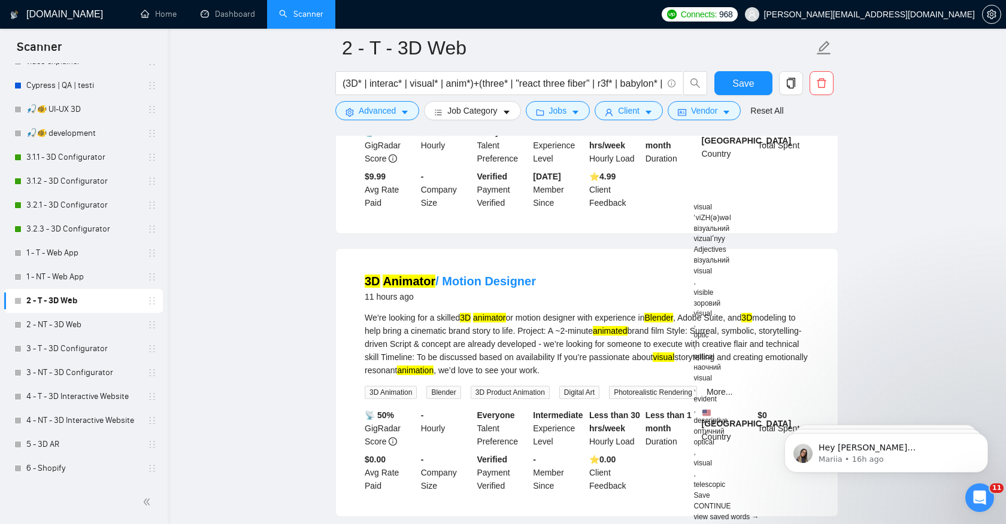
click at [758, 366] on div "We’re looking for a skilled 3D animator or motion designer with experience in B…" at bounding box center [587, 344] width 444 height 66
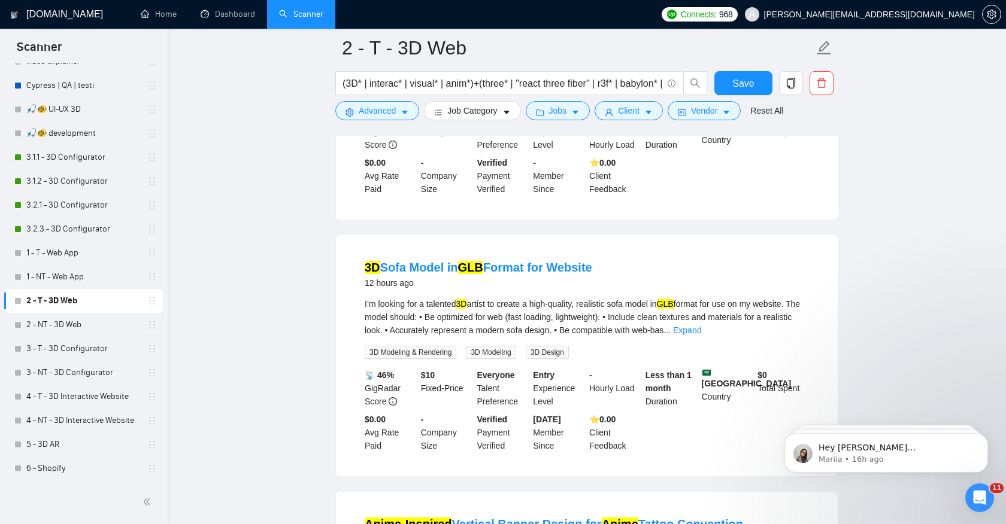
scroll to position [2233, 0]
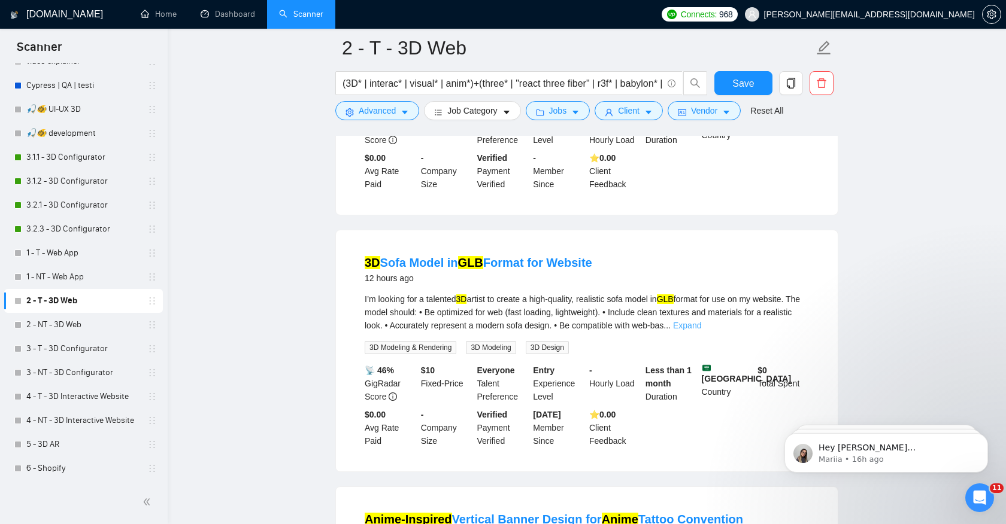
click at [701, 329] on link "Expand" at bounding box center [687, 326] width 28 height 10
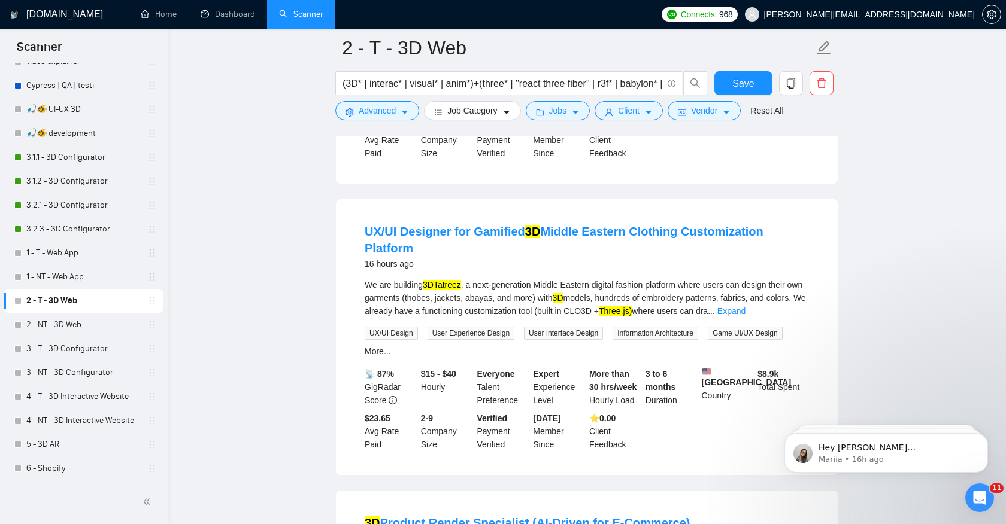
scroll to position [2793, 0]
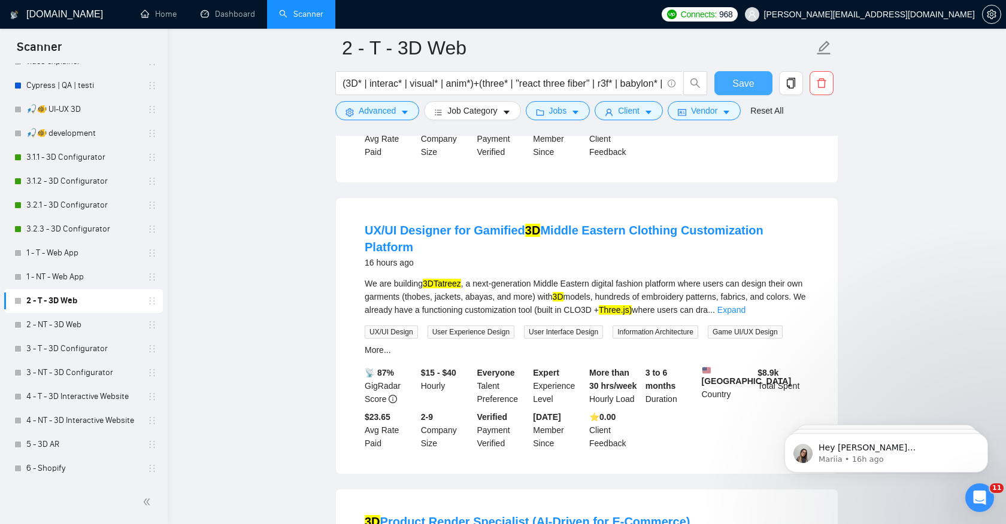
click at [738, 87] on span "Save" at bounding box center [743, 83] width 22 height 15
click at [95, 319] on link "2 - NT - 3D Web" at bounding box center [83, 325] width 114 height 24
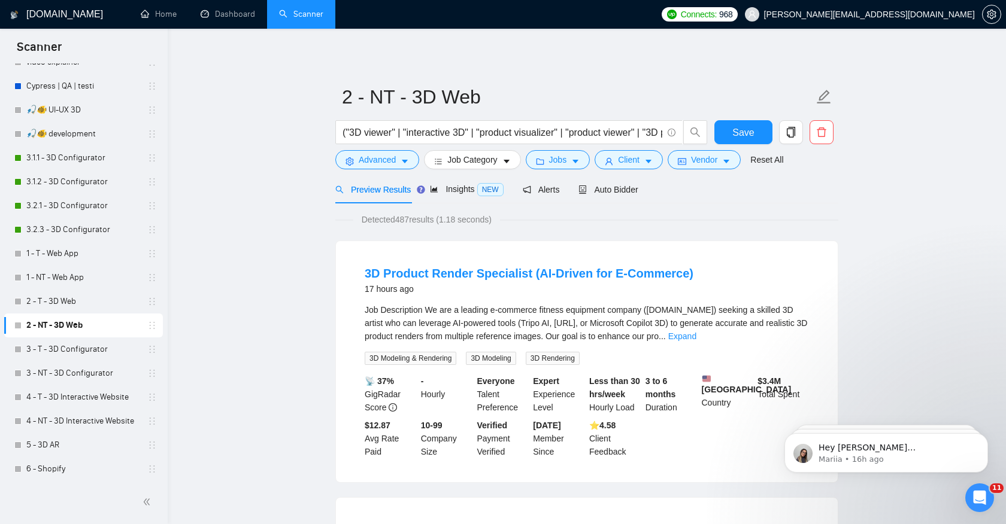
click at [406, 224] on span "Detected 487 results (1.18 seconds)" at bounding box center [426, 219] width 147 height 13
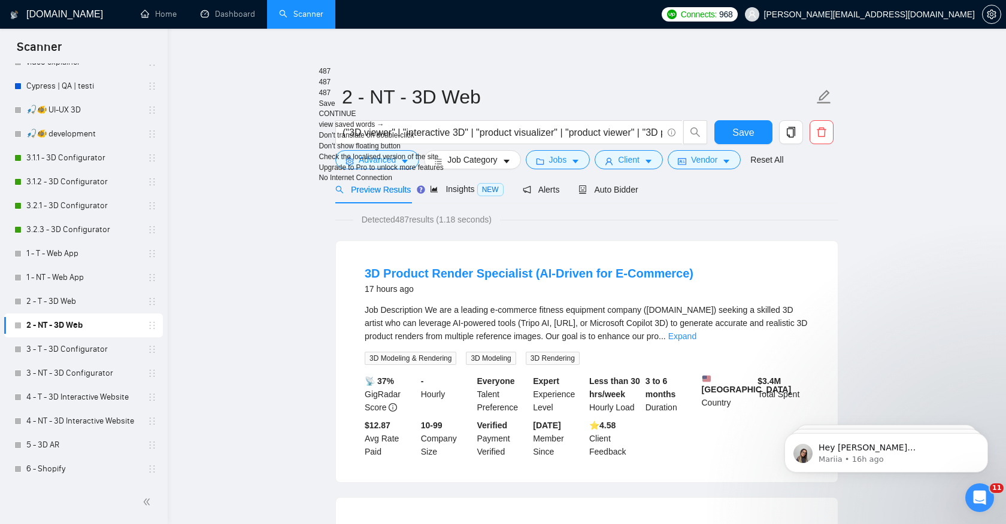
click at [650, 221] on div "Detected 487 results (1.18 seconds)" at bounding box center [586, 219] width 503 height 13
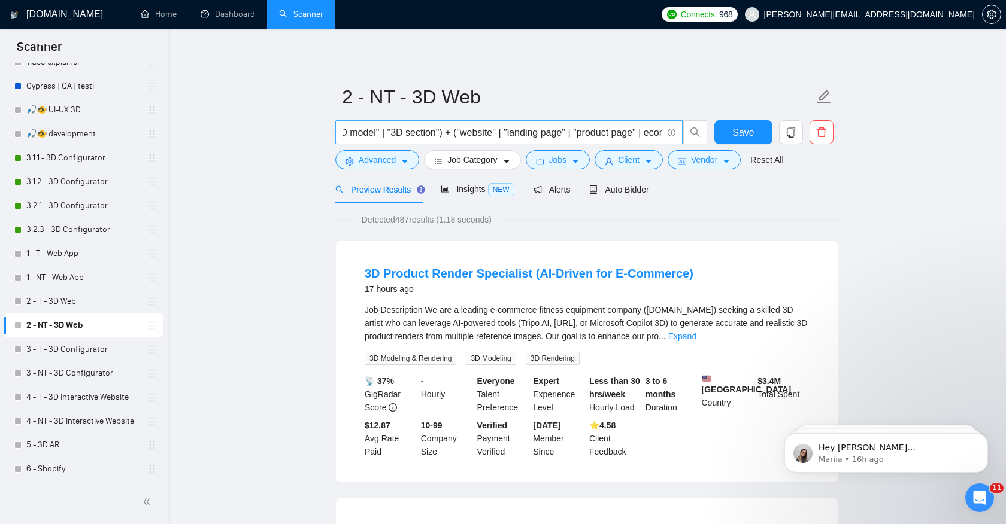
scroll to position [0, 897]
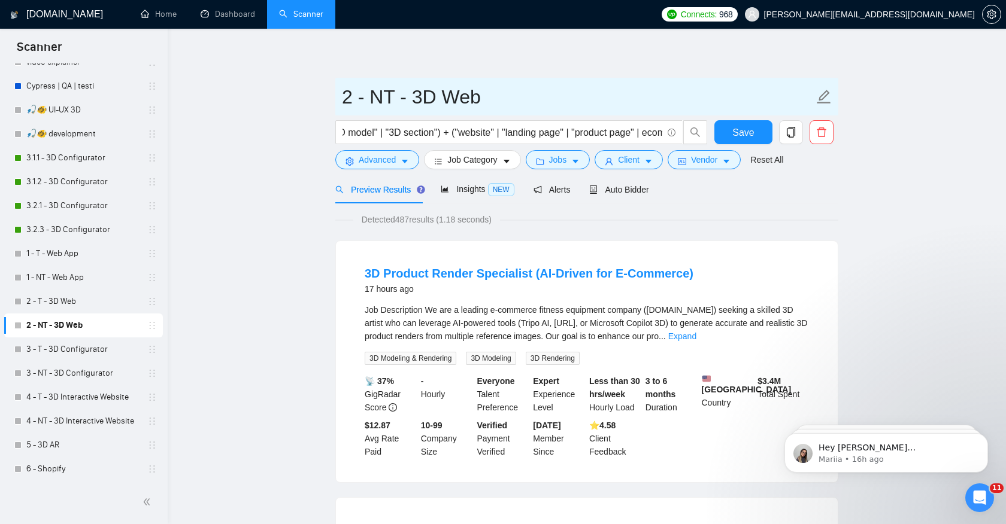
drag, startPoint x: 485, startPoint y: 102, endPoint x: 418, endPoint y: 104, distance: 67.1
click at [418, 104] on input "2 - NT - 3D Web" at bounding box center [578, 97] width 472 height 30
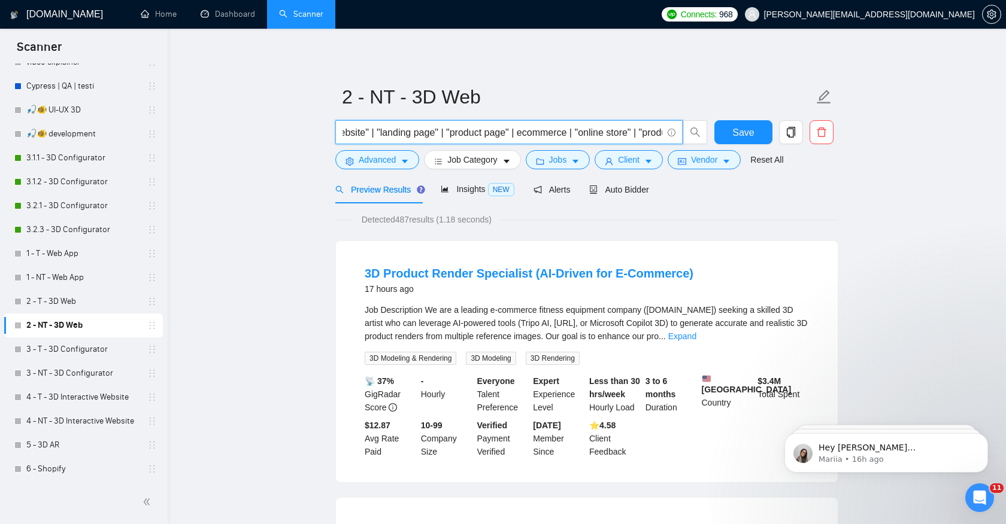
drag, startPoint x: 380, startPoint y: 135, endPoint x: 585, endPoint y: 132, distance: 205.3
click at [586, 133] on input "("3D viewer" | "interactive 3D" | "product visualizer" | "product viewer" | "3D…" at bounding box center [502, 132] width 320 height 15
click at [679, 198] on div "Preview Results Insights NEW Alerts Auto Bidder" at bounding box center [586, 189] width 503 height 28
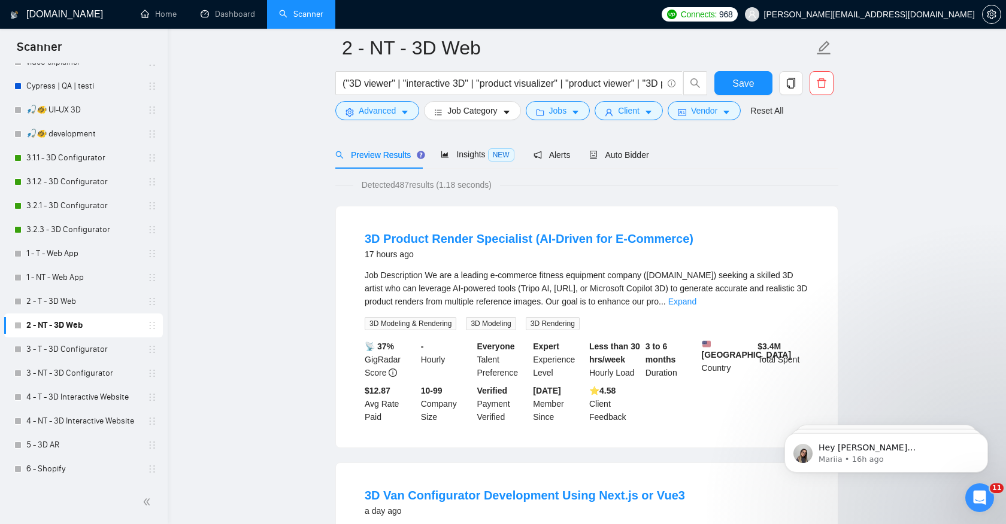
scroll to position [74, 0]
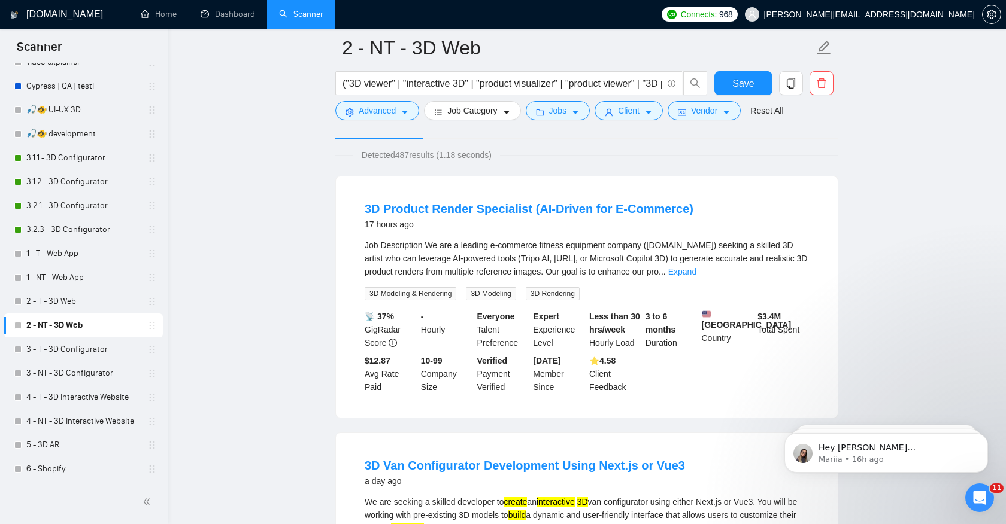
click at [792, 253] on div "Job Description We are a leading e-commerce fitness equipment company (FitnessS…" at bounding box center [587, 259] width 444 height 40
click at [696, 271] on link "Expand" at bounding box center [682, 272] width 28 height 10
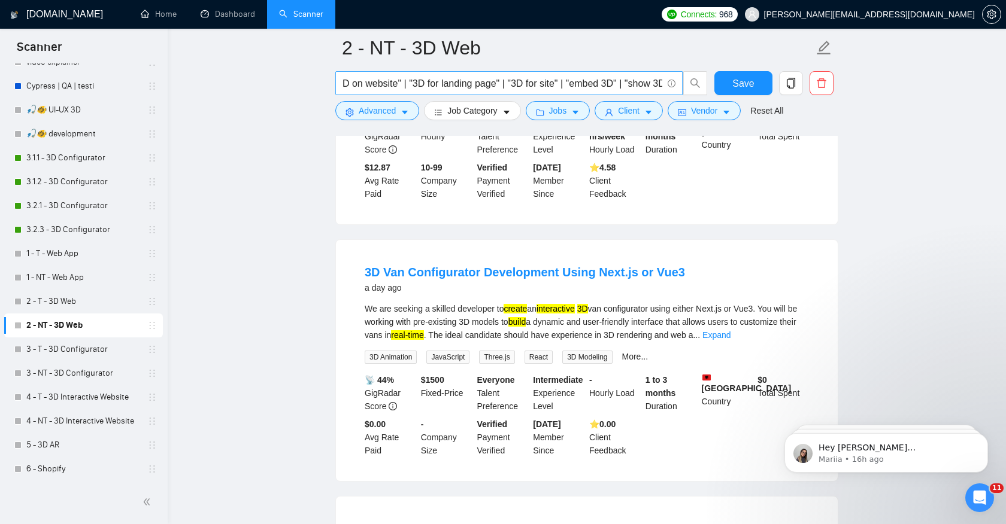
scroll to position [0, 578]
click at [87, 401] on link "4 - T - 3D Interactive Website" at bounding box center [83, 398] width 114 height 24
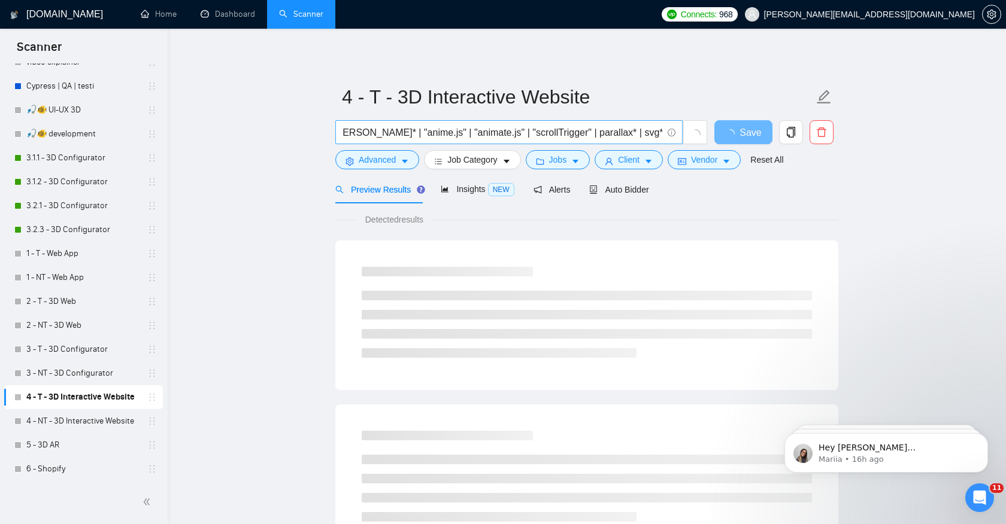
scroll to position [0, 208]
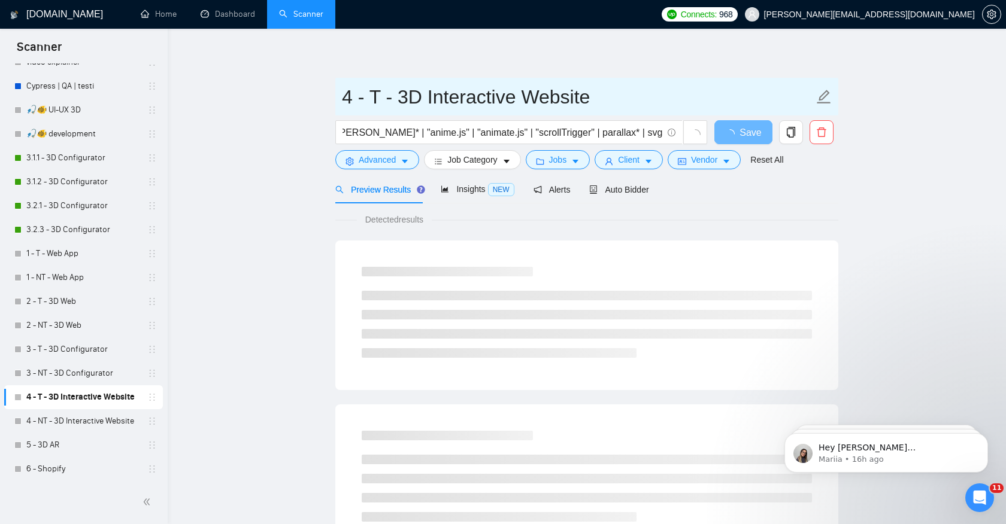
click at [427, 93] on input "4 - T - 3D Interactive Website" at bounding box center [578, 97] width 472 height 30
click at [419, 98] on input "4 - T - 3D Interactive Website" at bounding box center [578, 97] width 472 height 30
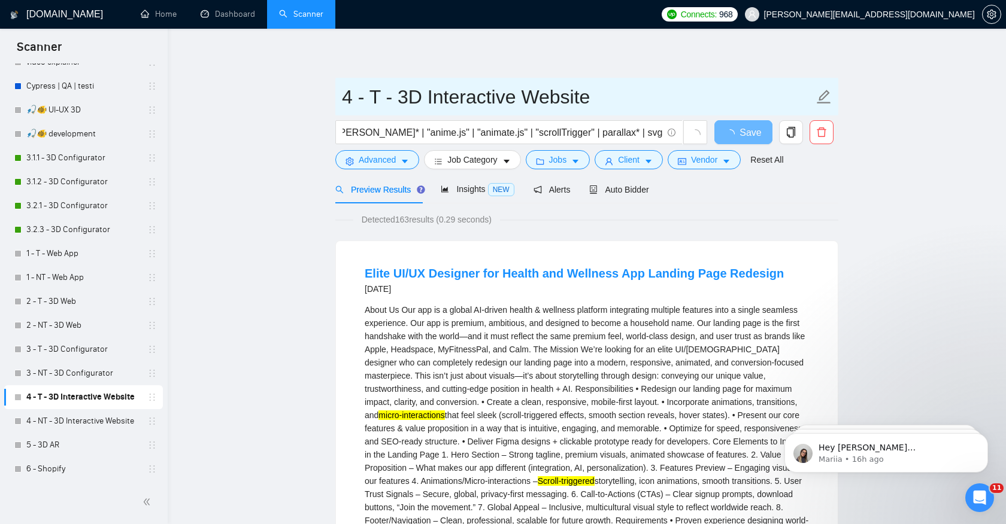
click at [419, 98] on input "4 - T - 3D Interactive Website" at bounding box center [578, 97] width 472 height 30
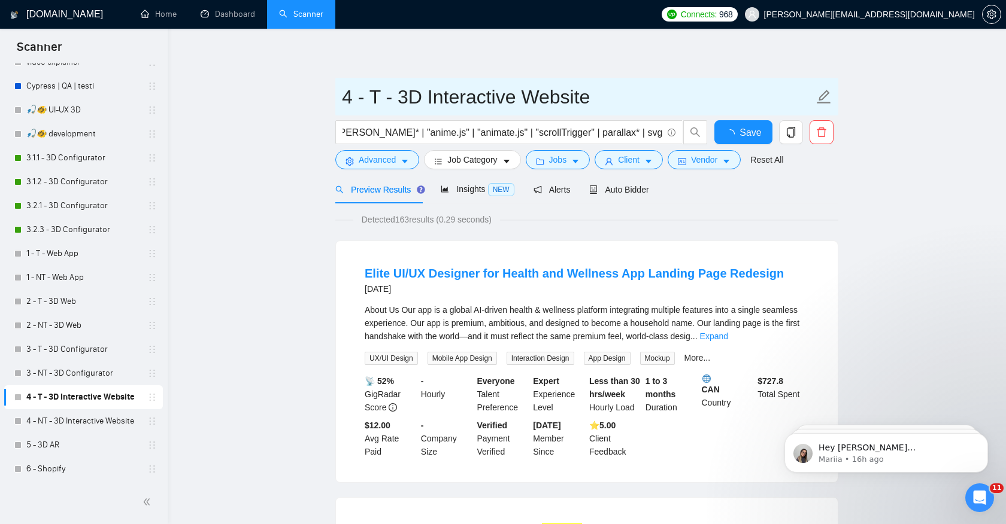
scroll to position [0, 134]
type input "4 - T - Interactive Website"
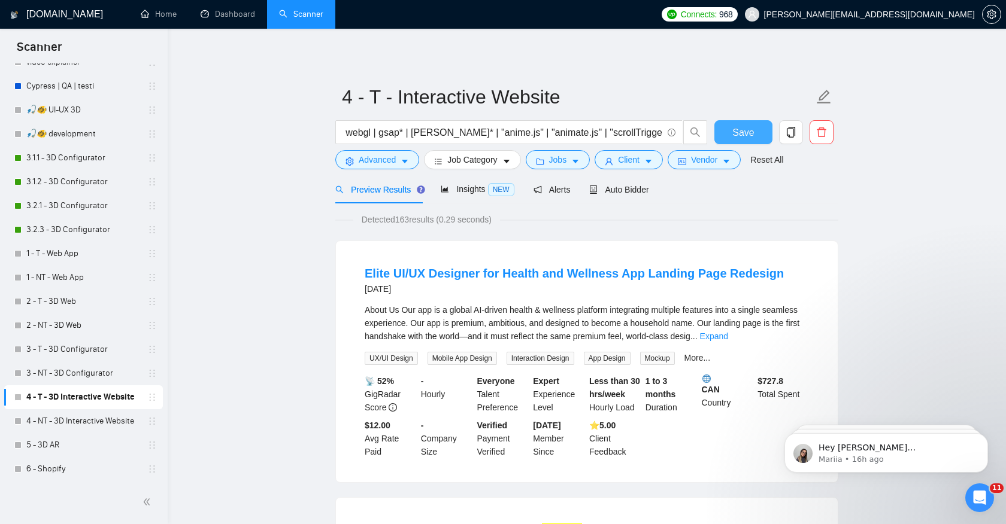
click at [742, 136] on span "Save" at bounding box center [743, 132] width 22 height 15
click at [87, 346] on link "3 - T - 3D Configurator" at bounding box center [83, 350] width 114 height 24
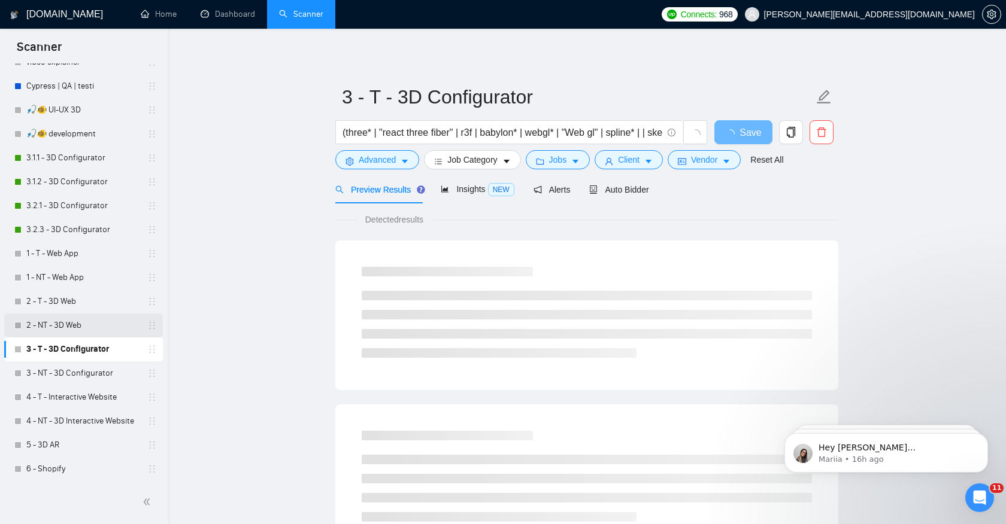
click at [42, 329] on link "2 - NT - 3D Web" at bounding box center [83, 326] width 114 height 24
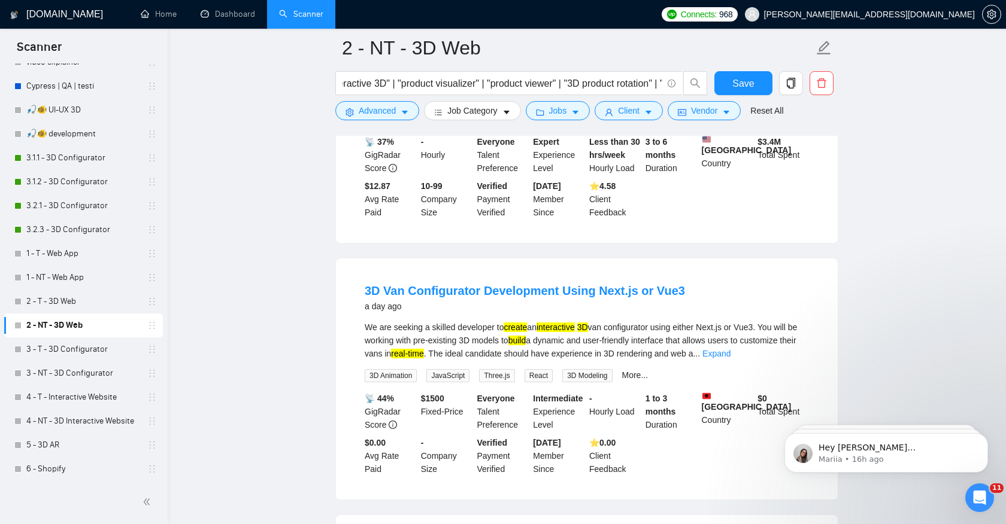
scroll to position [280, 0]
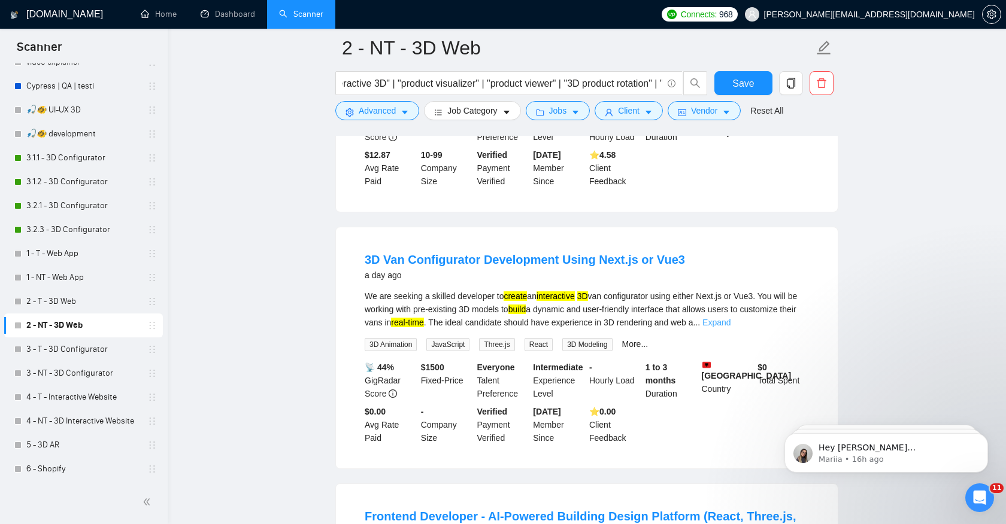
click at [730, 327] on link "Expand" at bounding box center [716, 323] width 28 height 10
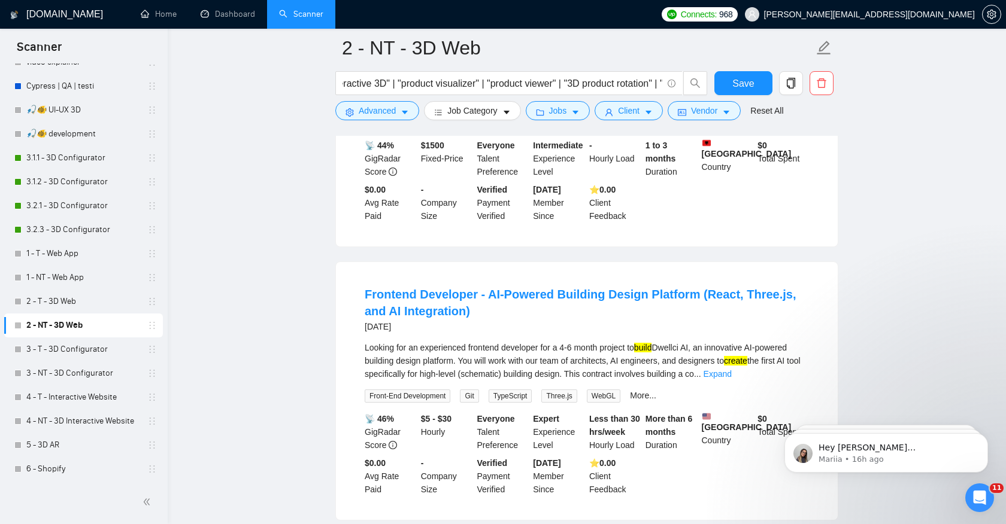
scroll to position [530, 0]
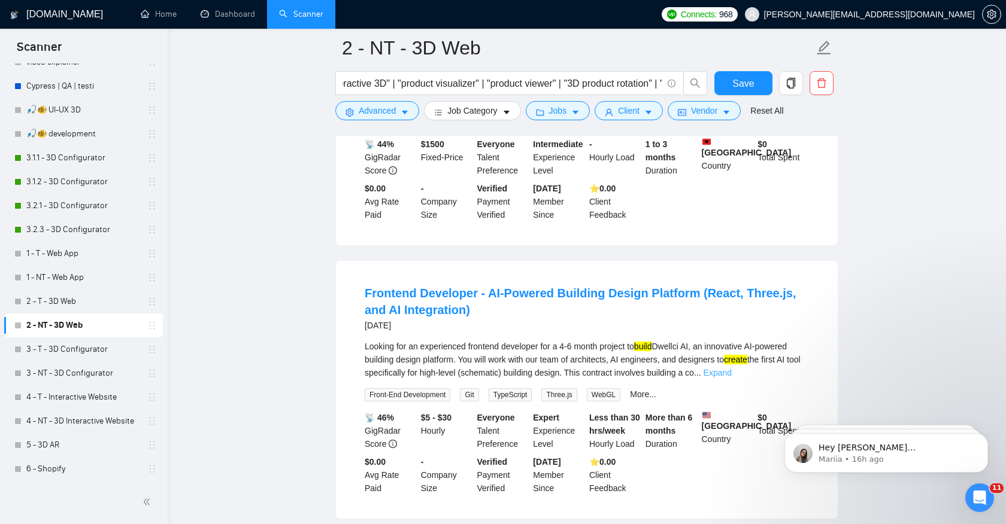
click at [732, 378] on link "Expand" at bounding box center [717, 373] width 28 height 10
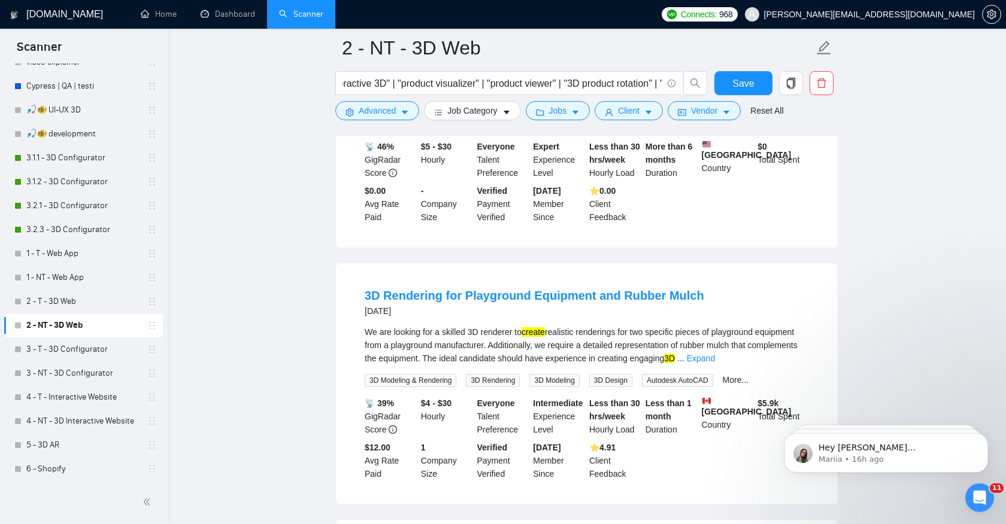
scroll to position [1048, 0]
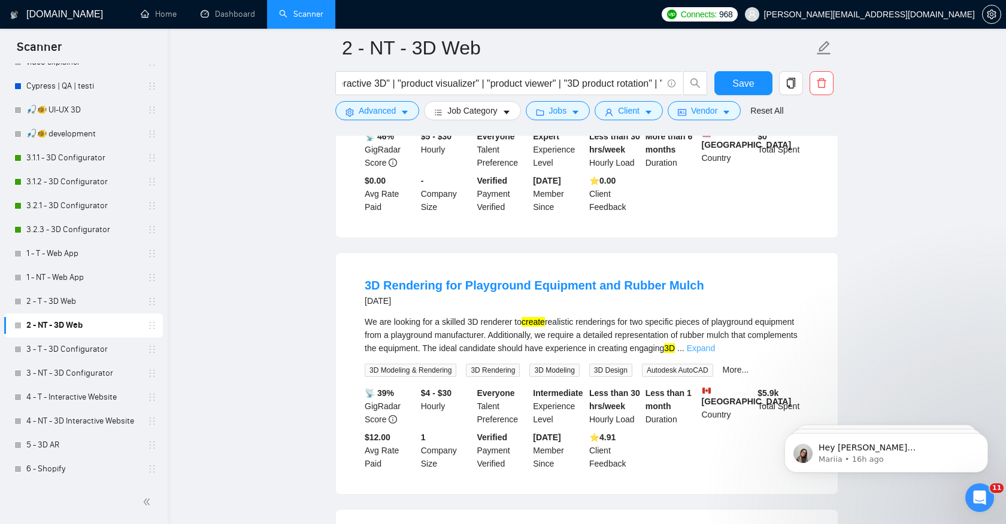
click at [715, 353] on link "Expand" at bounding box center [701, 349] width 28 height 10
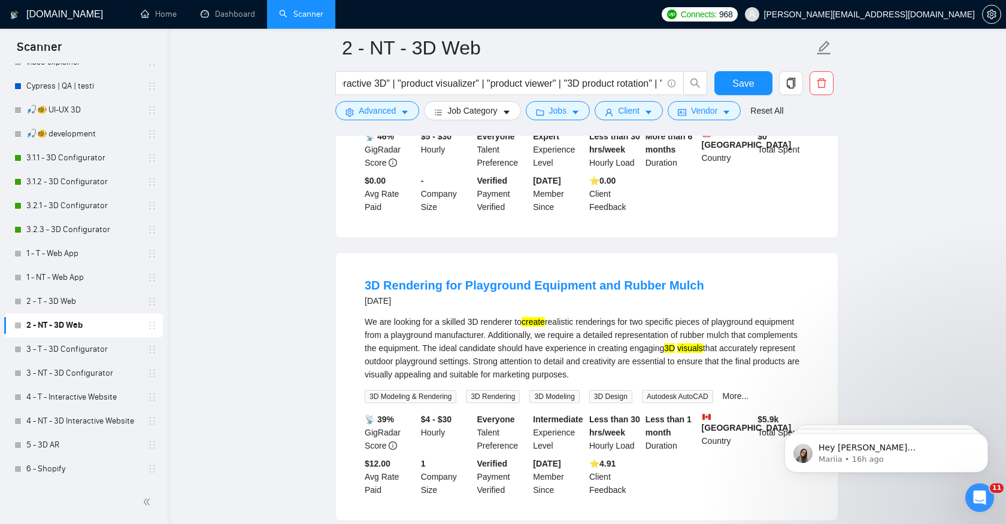
click at [703, 353] on mark "visuals" at bounding box center [690, 349] width 26 height 10
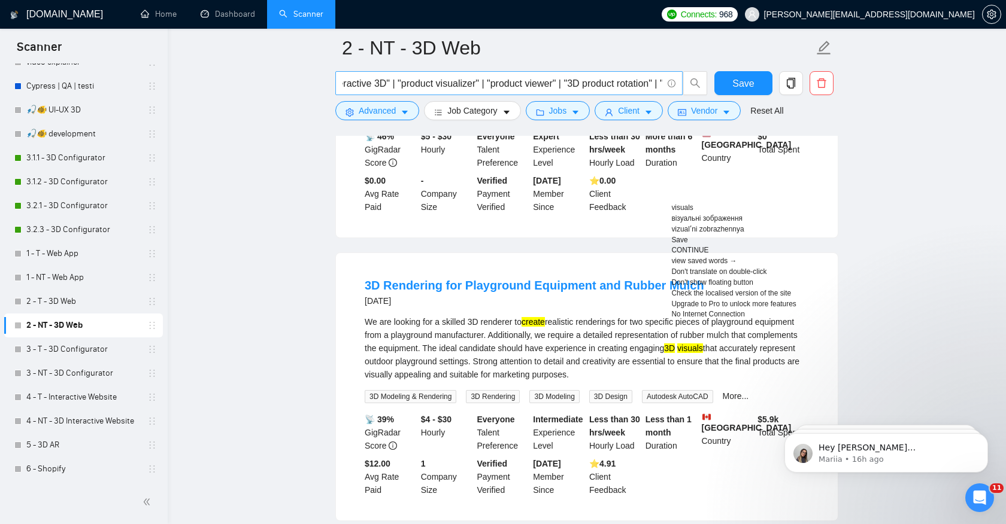
click at [539, 84] on input "("3D viewer" | "interactive 3D" | "product visualizer" | "product viewer" | "3D…" at bounding box center [502, 83] width 320 height 15
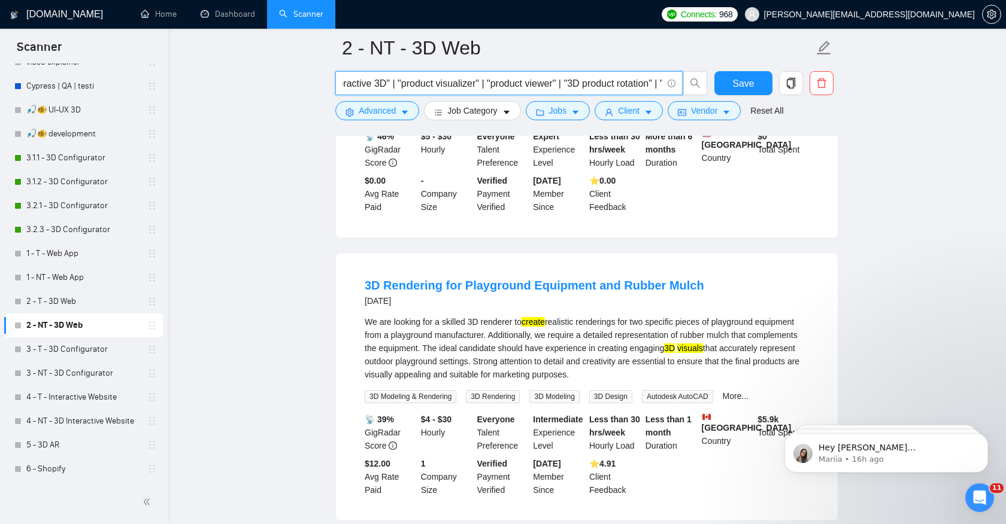
click at [514, 81] on input "("3D viewer" | "interactive 3D" | "product visualizer" | "product viewer" | "3D…" at bounding box center [502, 83] width 320 height 15
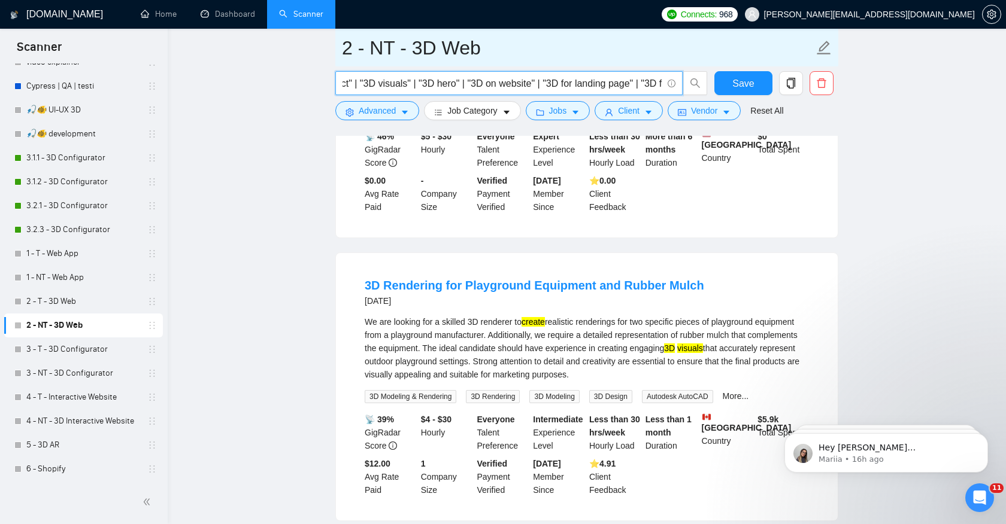
click at [487, 45] on input "2 - NT - 3D Web" at bounding box center [578, 48] width 472 height 30
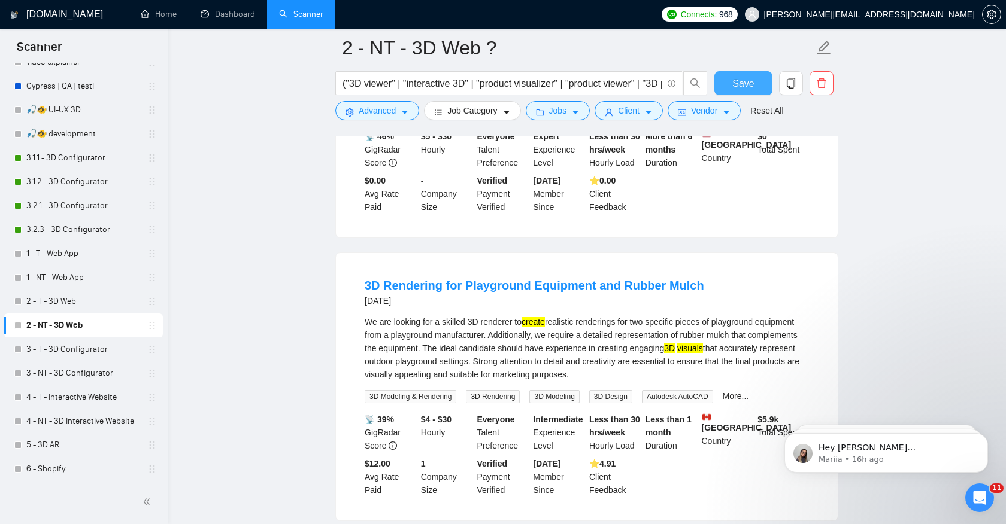
click at [731, 81] on button "Save" at bounding box center [743, 83] width 58 height 24
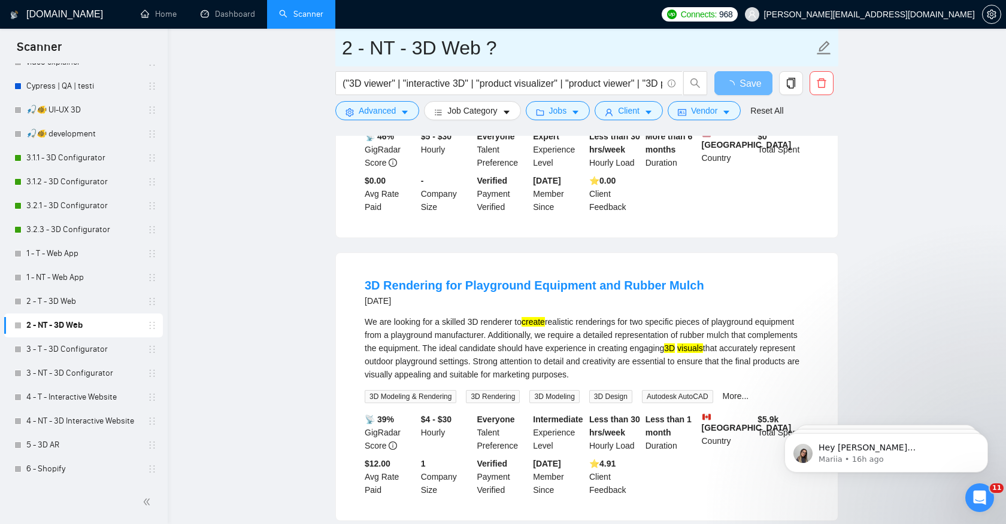
click at [538, 51] on input "2 - NT - 3D Web ?" at bounding box center [578, 48] width 472 height 30
type input "2 - NT - 3D Web ? ( без 3D)"
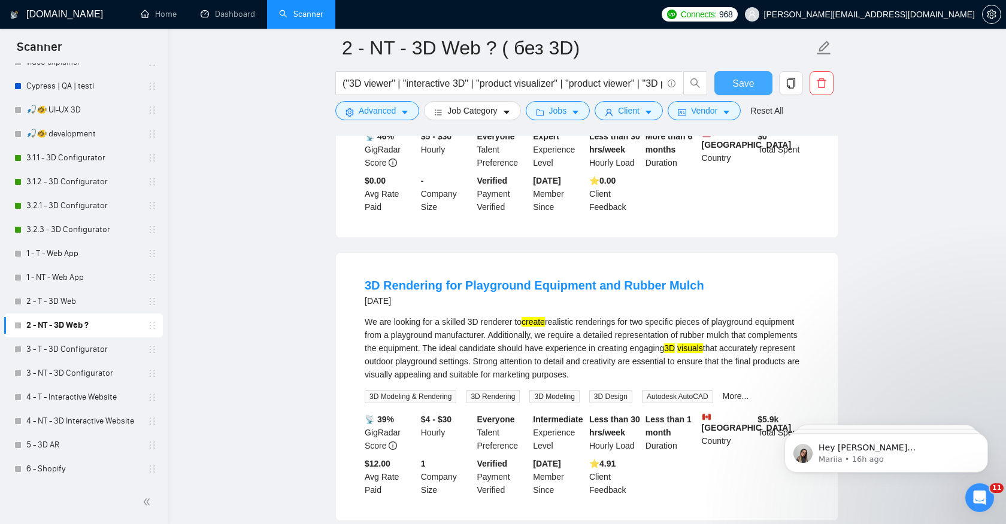
click at [745, 87] on span "Save" at bounding box center [743, 83] width 22 height 15
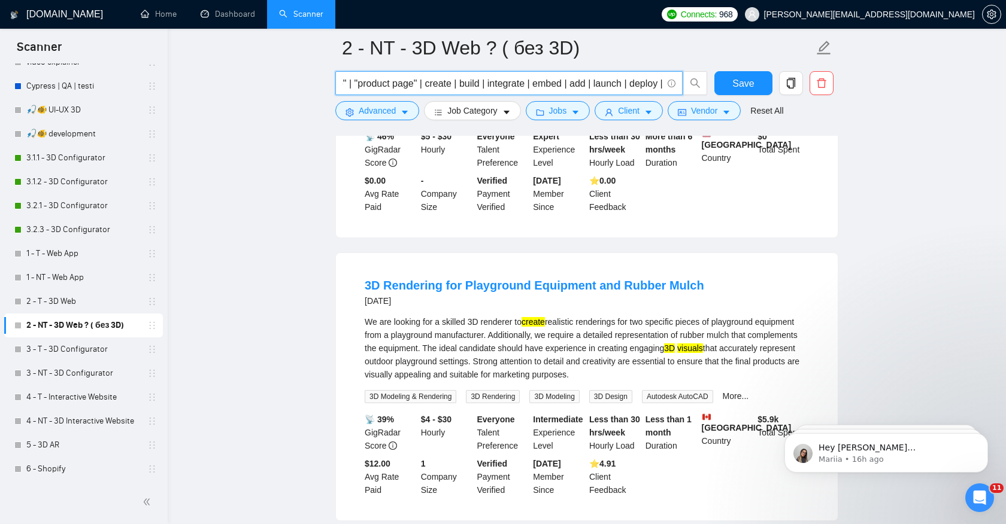
scroll to position [0, 1391]
drag, startPoint x: 506, startPoint y: 83, endPoint x: 562, endPoint y: 77, distance: 55.4
click at [562, 77] on input "("3D viewer" | "interactive 3D" | "product visualizer" | "product viewer" | "3D…" at bounding box center [502, 83] width 320 height 15
click at [453, 84] on input "("3D viewer" | "interactive 3D" | "product visualizer" | "product viewer" | "3D…" at bounding box center [502, 83] width 320 height 15
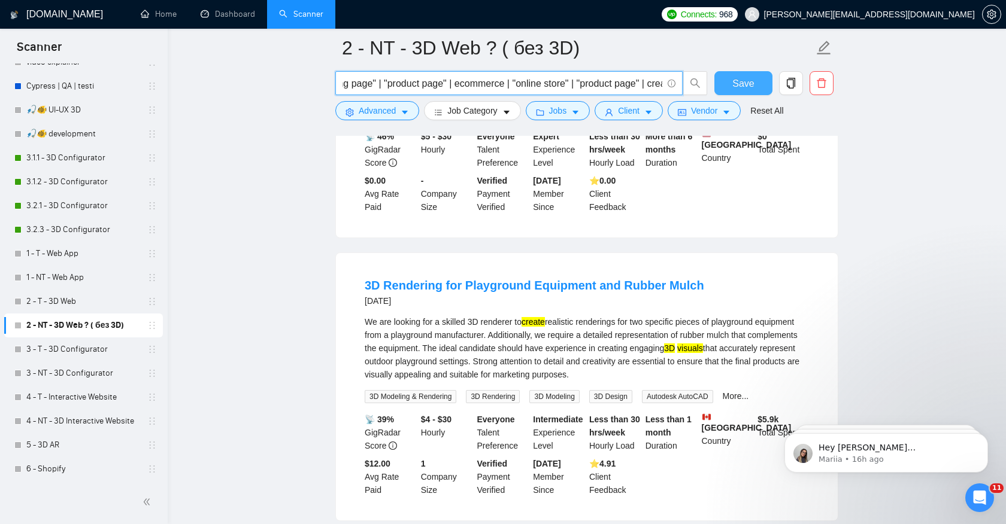
click at [735, 79] on span "Save" at bounding box center [743, 83] width 22 height 15
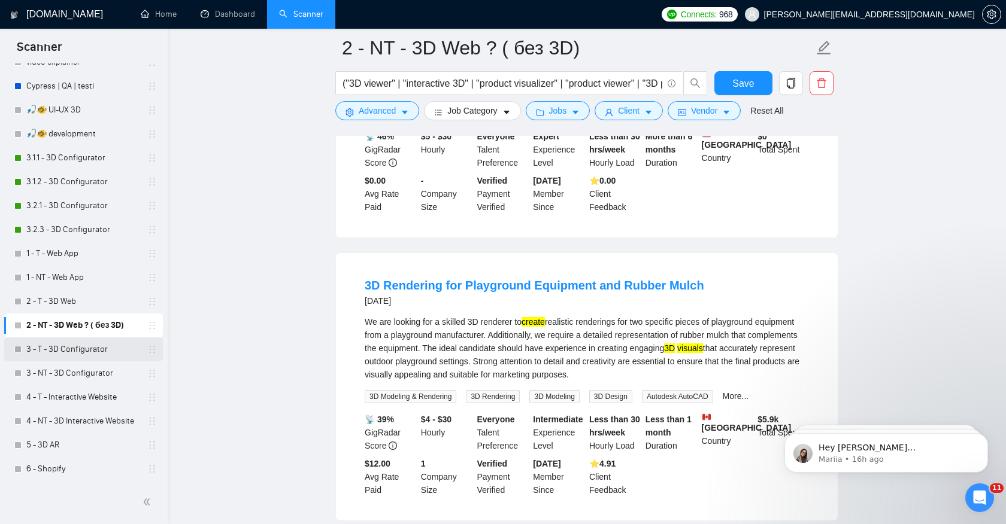
click at [74, 352] on link "3 - T - 3D Configurator" at bounding box center [83, 350] width 114 height 24
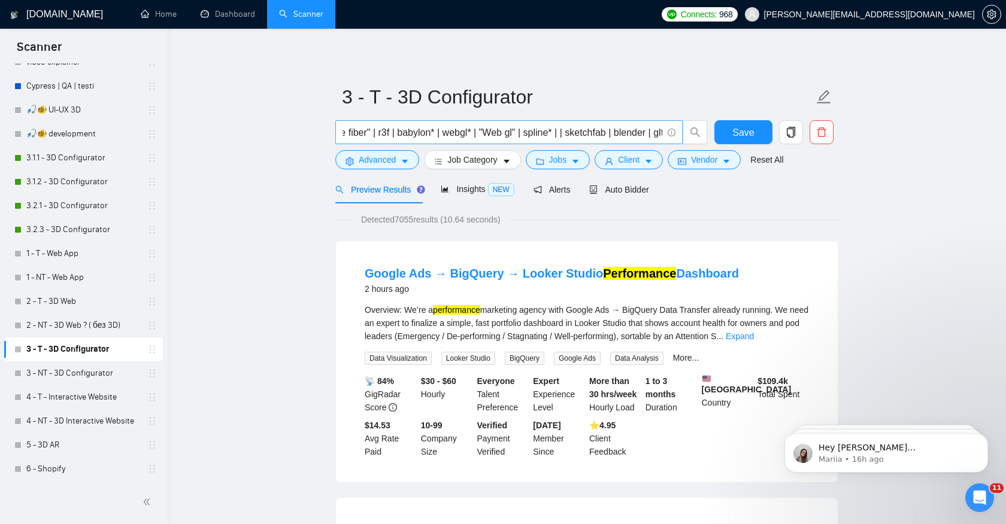
scroll to position [0, 77]
click at [476, 135] on input "(three* | "react three fiber" | r3f | babylon* | webgl* | "Web gl" | spline* | …" at bounding box center [502, 132] width 320 height 15
click at [521, 133] on input "(three* | "react three fiber" | r3f | babylon* | webgl* | "Web gl" | spline* | …" at bounding box center [502, 132] width 320 height 15
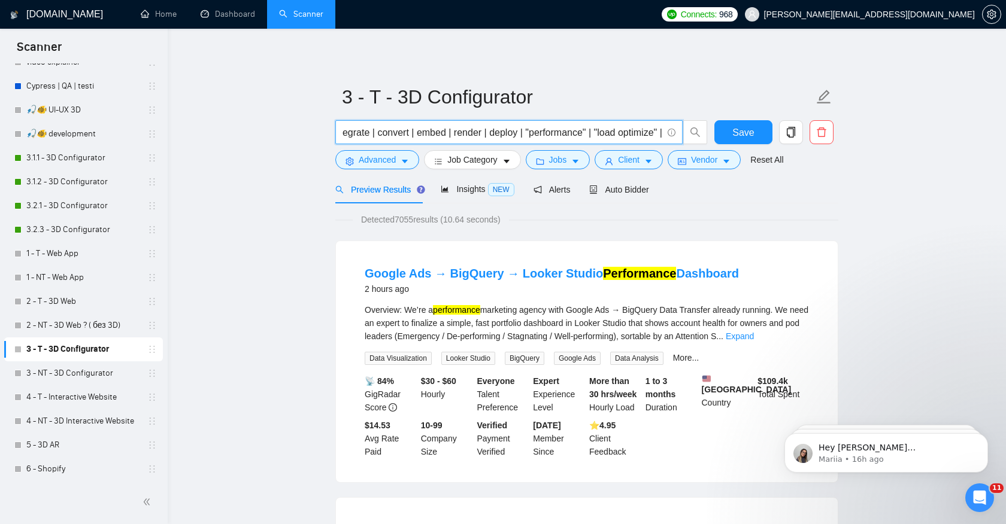
drag, startPoint x: 549, startPoint y: 135, endPoint x: 480, endPoint y: 136, distance: 68.9
click at [480, 136] on input "(three* | "react three fiber" | r3f | babylon* | webgl* | "Web gl" | spline* | …" at bounding box center [502, 132] width 320 height 15
click at [531, 136] on input "(three* | "react three fiber" | r3f | babylon* | webgl* | "Web gl" | spline* | …" at bounding box center [502, 132] width 320 height 15
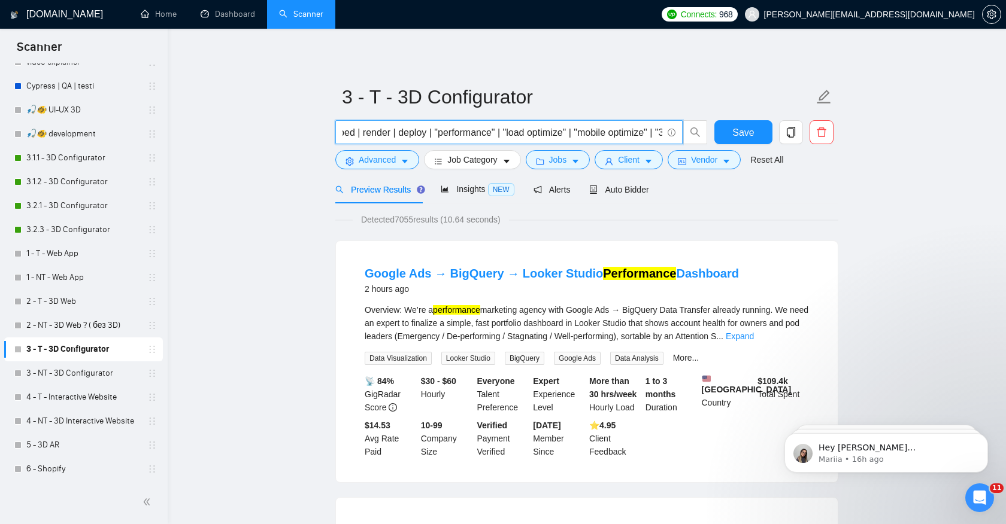
click at [520, 132] on input "(three* | "react three fiber" | r3f | babylon* | webgl* | "Web gl" | spline* | …" at bounding box center [502, 132] width 320 height 15
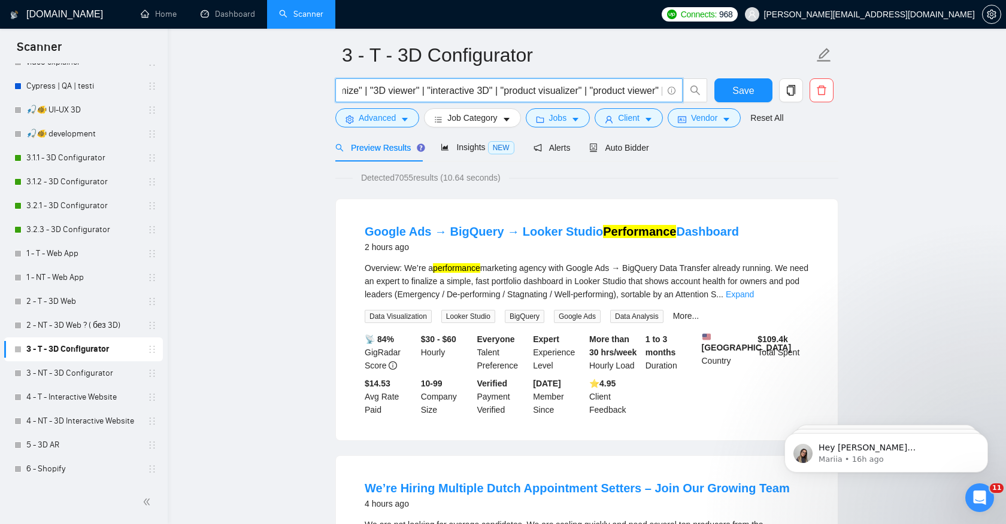
scroll to position [44, 0]
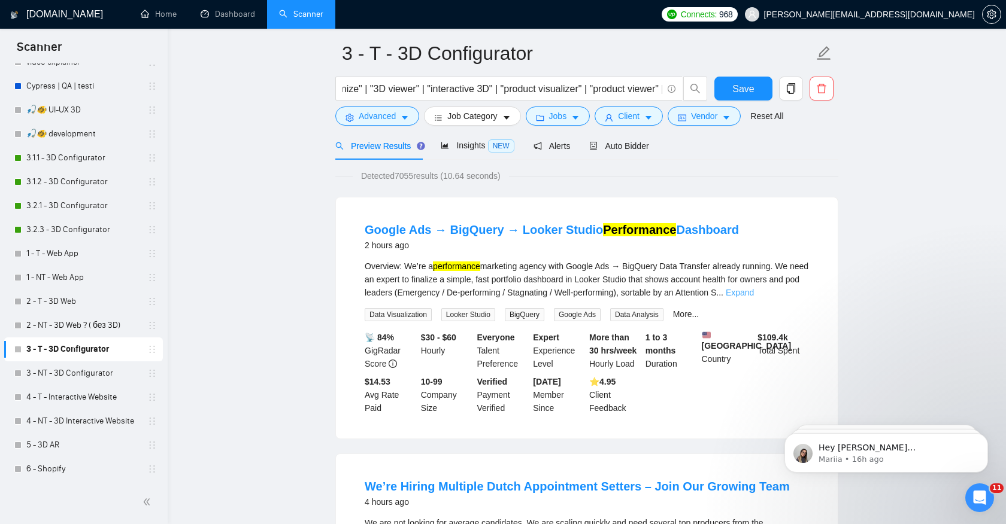
click at [754, 293] on link "Expand" at bounding box center [740, 293] width 28 height 10
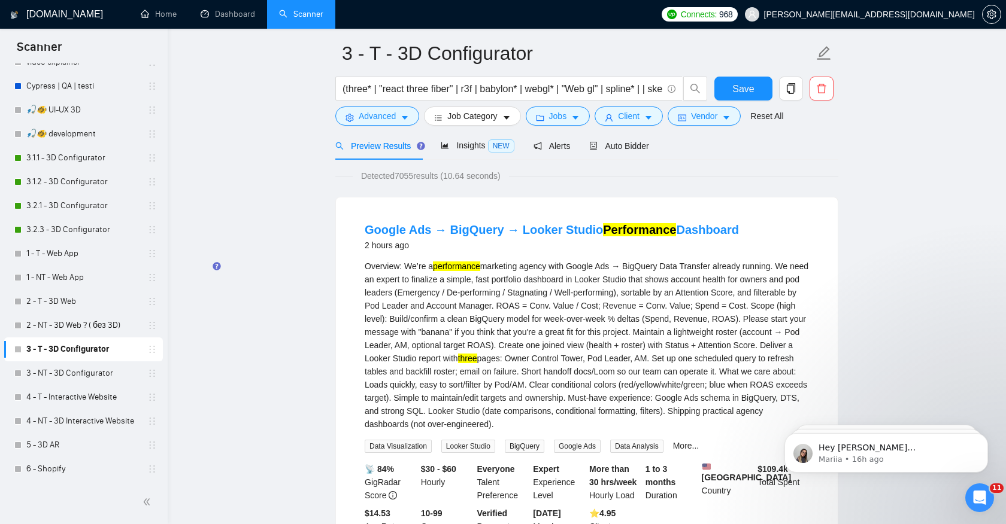
click at [477, 360] on mark "three" at bounding box center [467, 359] width 19 height 10
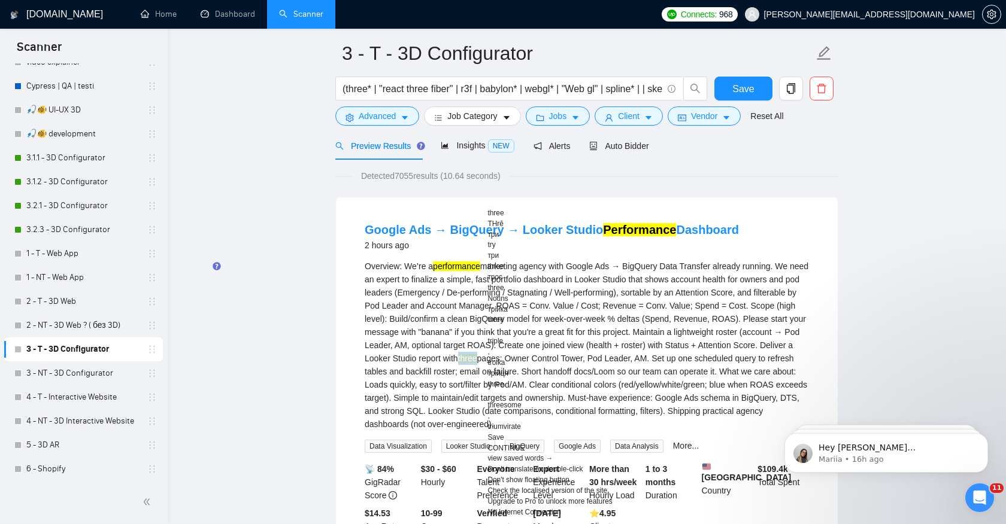
click at [776, 402] on div "Overview: We’re a performance marketing agency with Google Ads → BigQuery Data …" at bounding box center [587, 345] width 444 height 171
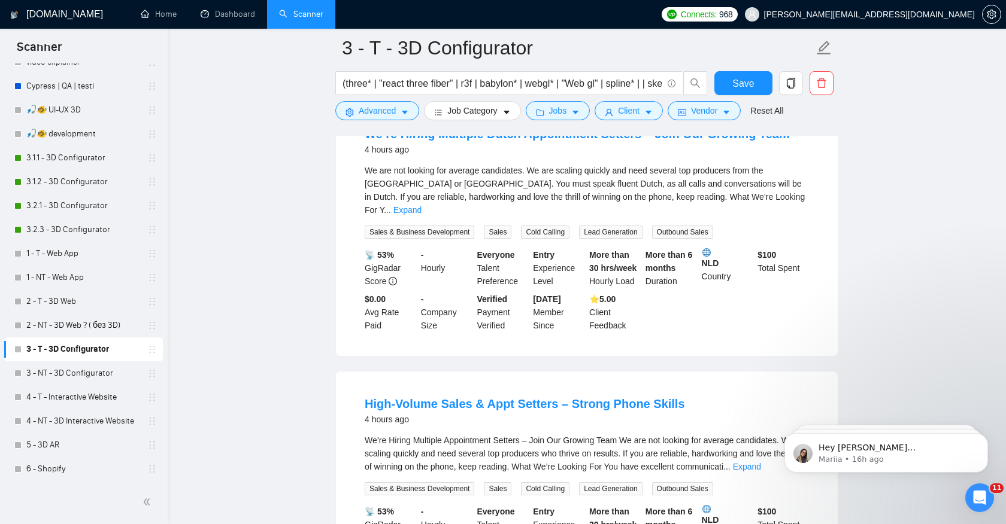
scroll to position [537, 0]
click at [421, 208] on link "Expand" at bounding box center [407, 211] width 28 height 10
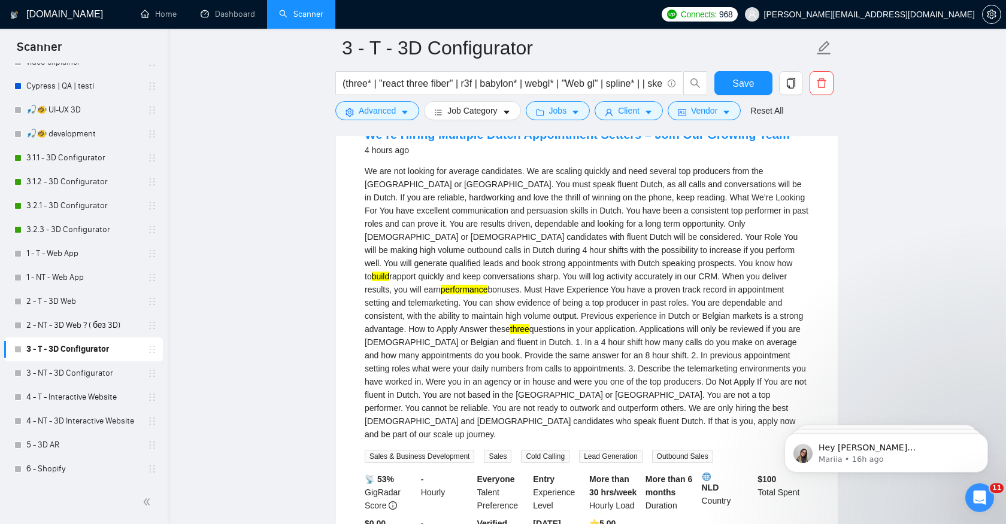
click at [390, 272] on mark "build" at bounding box center [381, 277] width 18 height 10
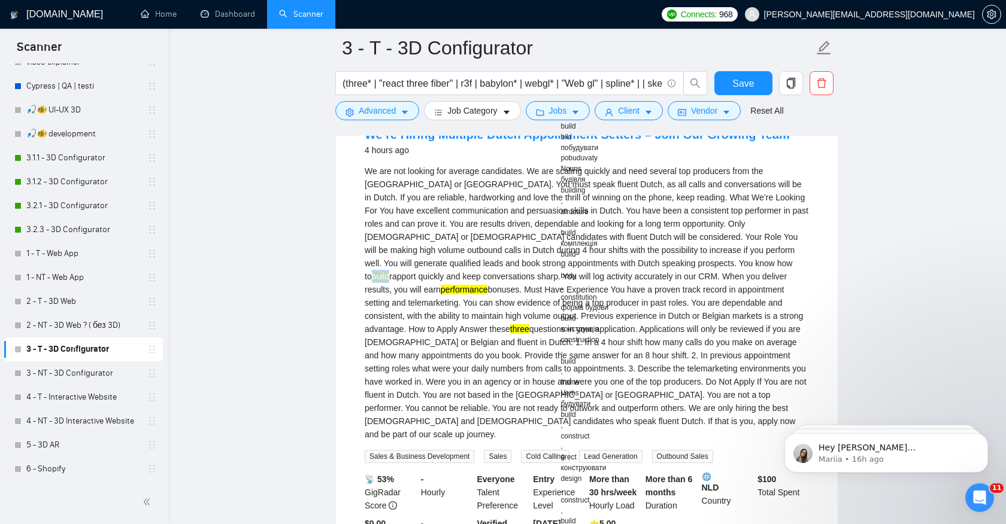
click at [782, 287] on div "We are not looking for average candidates. We are scaling quickly and need seve…" at bounding box center [587, 303] width 444 height 277
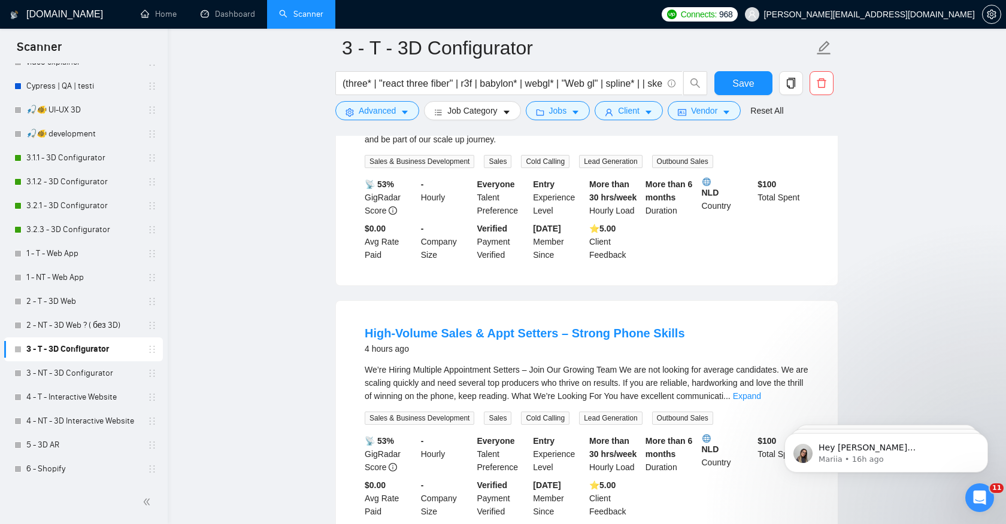
scroll to position [822, 0]
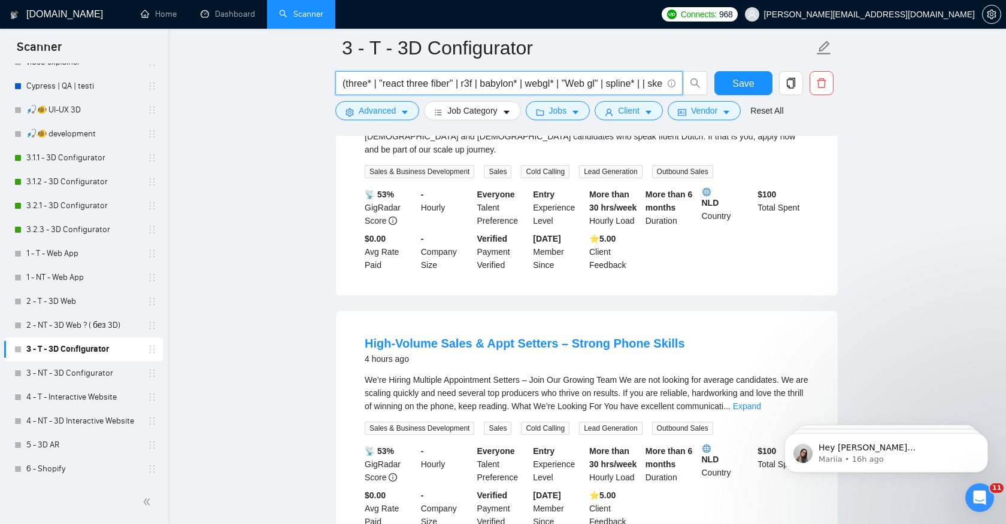
click at [372, 87] on input "(three* | "react three fiber" | r3f | babylon* | webgl* | "Web gl" | spline* | …" at bounding box center [502, 83] width 320 height 15
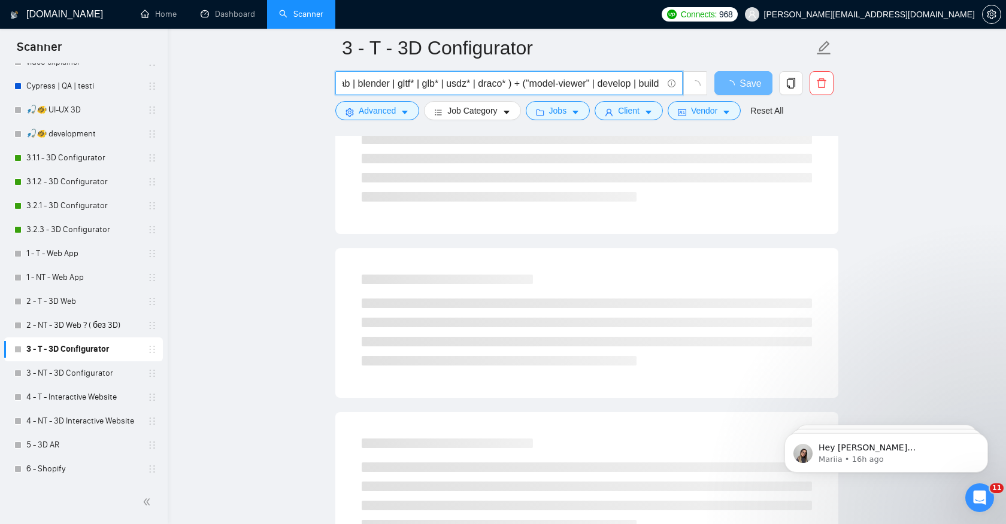
scroll to position [0, 0]
click at [362, 83] on input "(three | | "react three fiber" | r3f | babylon* | webgl* | "Web gl" | spline* |…" at bounding box center [502, 83] width 320 height 15
click at [376, 85] on input "(three | | "react three fiber" | r3f | babylon* | webgl* | "Web gl" | spline* |…" at bounding box center [502, 83] width 320 height 15
paste input "three"
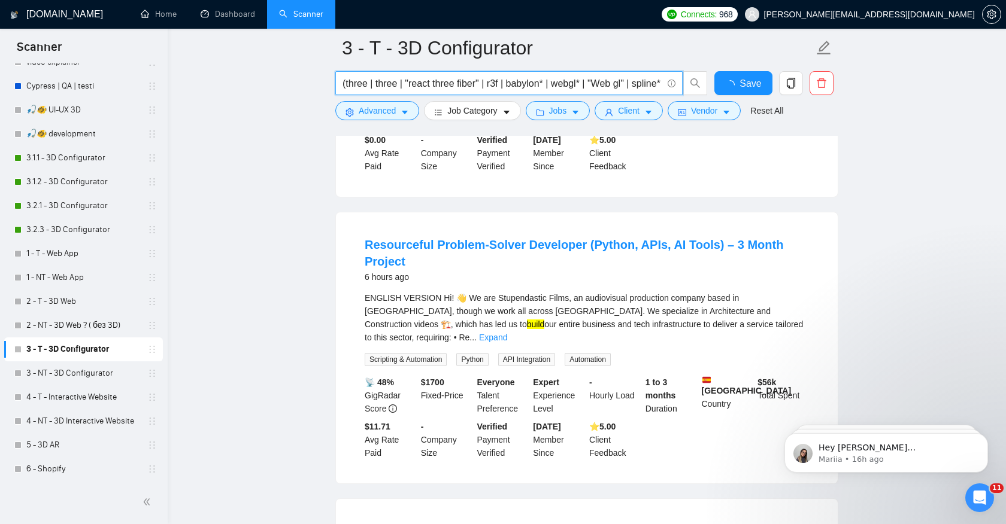
click at [366, 84] on input "(three | three | "react three fiber" | r3f | babylon* | webgl* | "Web gl" | spl…" at bounding box center [502, 83] width 320 height 15
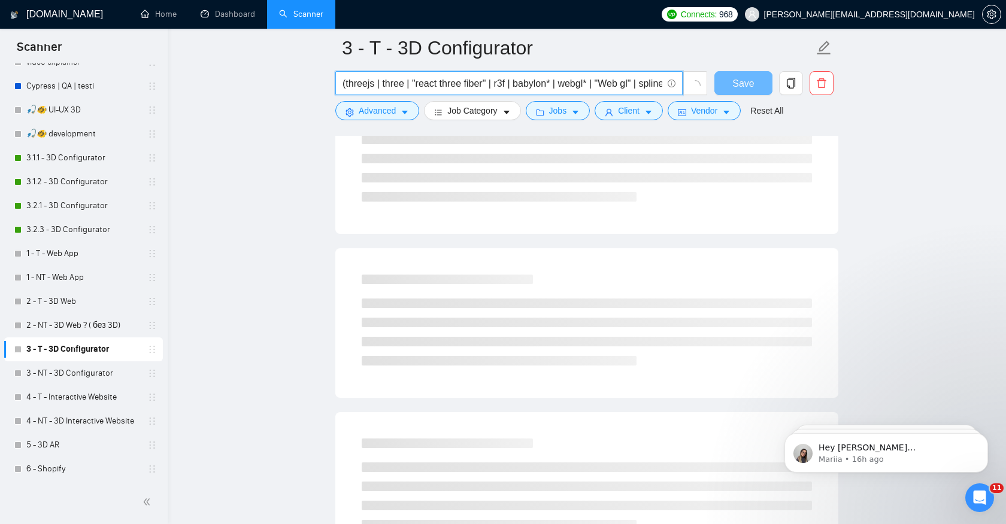
click at [406, 85] on input "(threejs | three | "react three fiber" | r3f | babylon* | webgl* | "Web gl" | s…" at bounding box center [502, 83] width 320 height 15
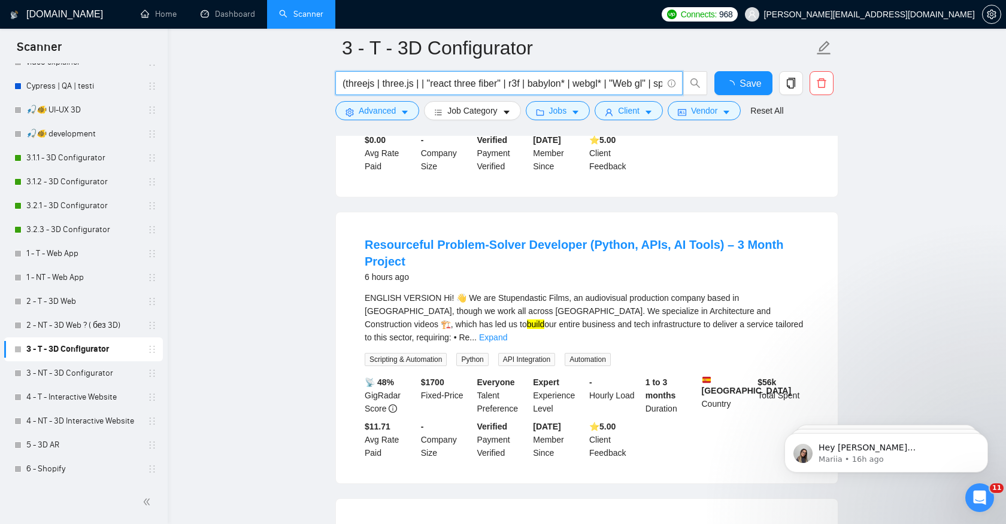
paste input "three"
click at [420, 81] on input "(threejs | three.js |three | "react three fiber" | r3f | babylon* | webgl* | "W…" at bounding box center [502, 83] width 320 height 15
click at [445, 83] on input "(threejs | three.js | three | "react three fiber" | r3f | babylon* | webgl* | "…" at bounding box center [502, 83] width 320 height 15
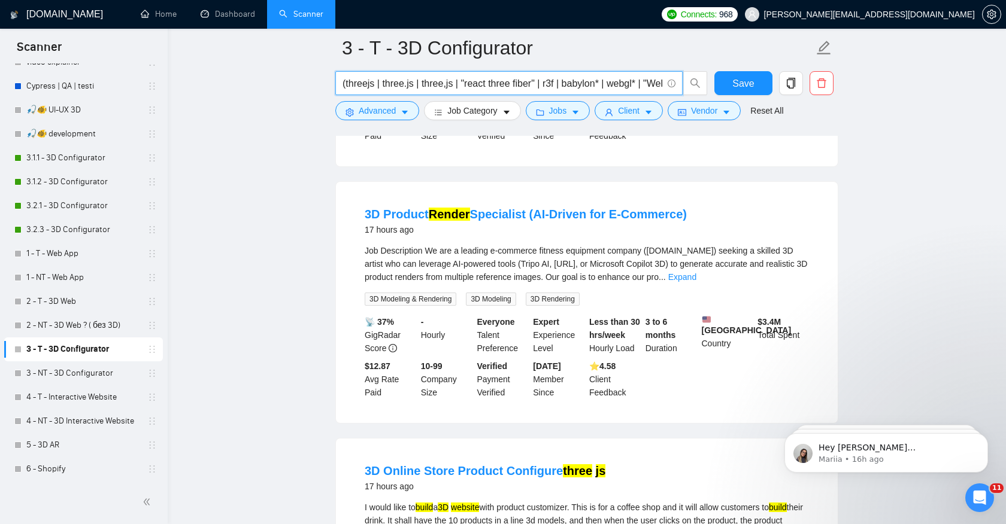
scroll to position [362, 0]
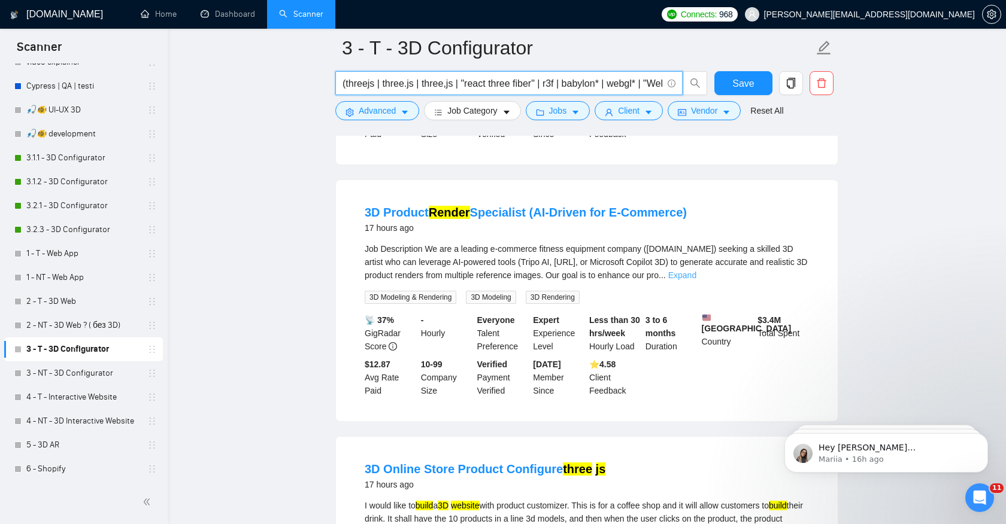
type input "(threejs | three.js | three,js | "react three fiber" | r3f | babylon* | webgl* …"
click at [696, 271] on link "Expand" at bounding box center [682, 276] width 28 height 10
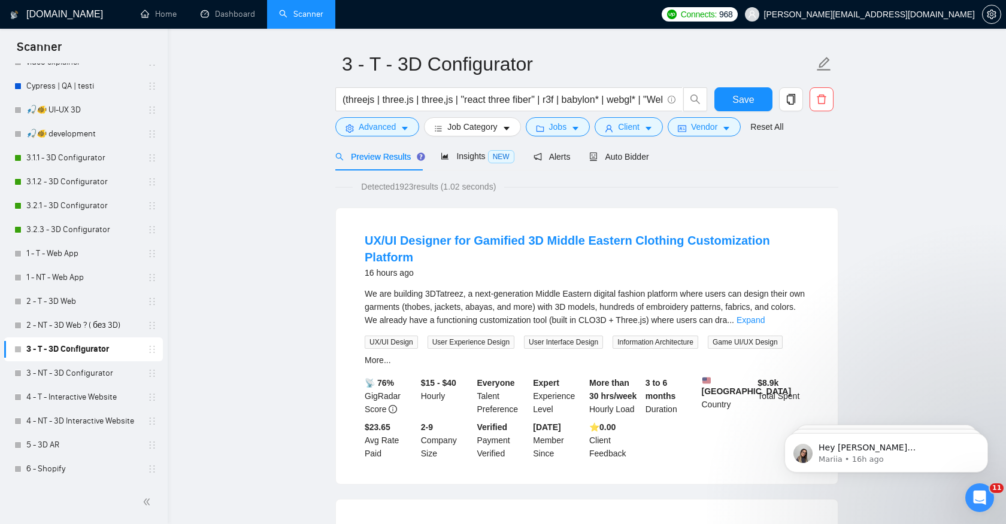
scroll to position [34, 0]
click at [764, 314] on link "Expand" at bounding box center [750, 319] width 28 height 10
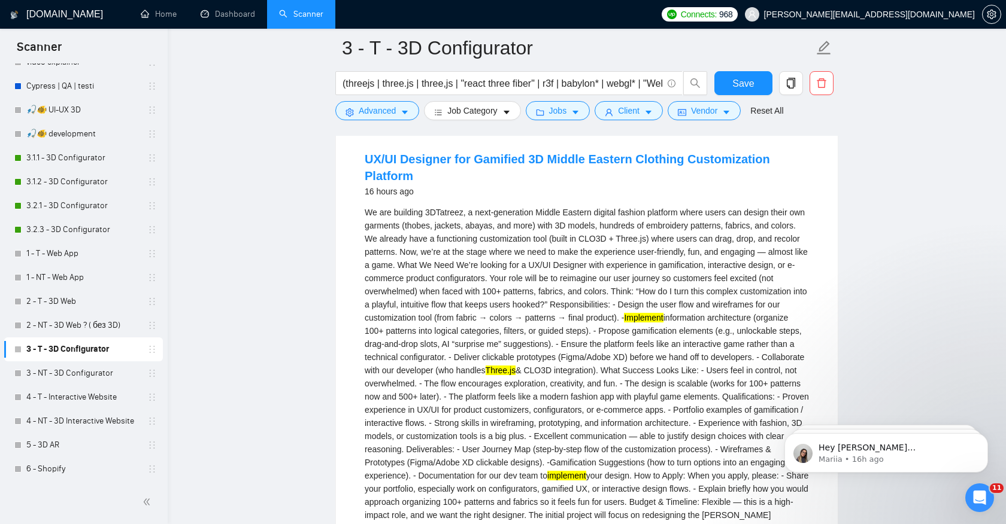
scroll to position [150, 0]
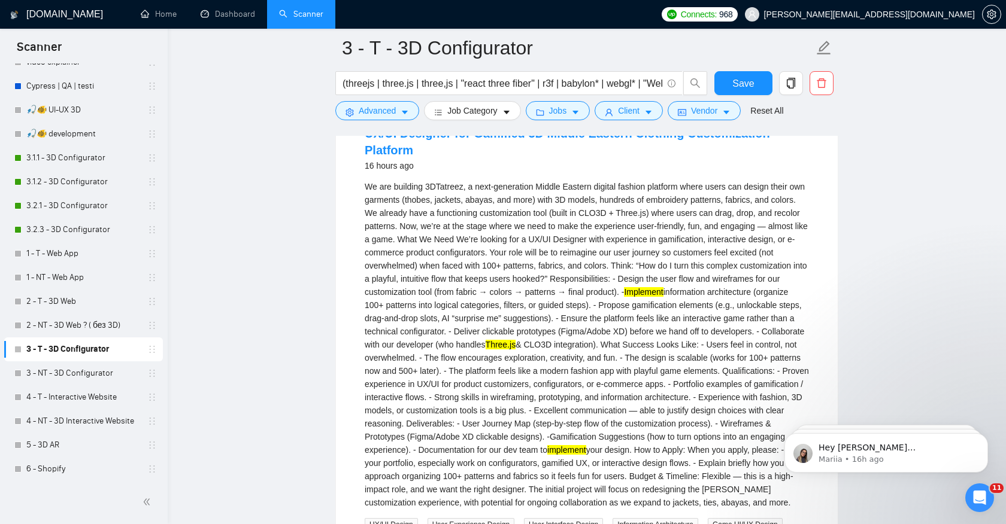
click at [586, 445] on mark "implement" at bounding box center [566, 450] width 39 height 10
click at [714, 442] on div "We are building 3DTatreez, a next-generation Middle Eastern digital fashion pla…" at bounding box center [587, 344] width 444 height 329
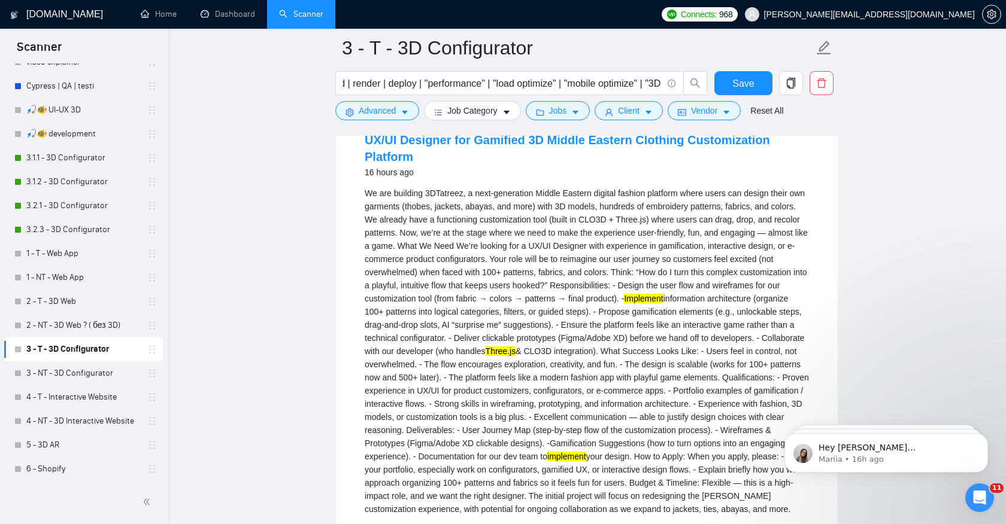
scroll to position [141, 0]
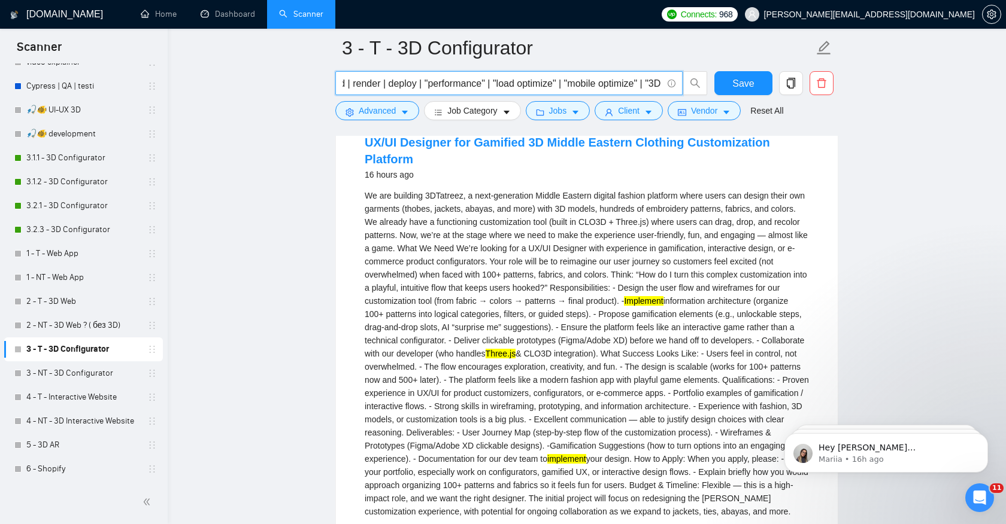
drag, startPoint x: 517, startPoint y: 87, endPoint x: 463, endPoint y: 89, distance: 53.9
click at [463, 89] on input "(threejs | three.js | three,js | "react three fiber" | r3f | babylon* | webgl* …" at bounding box center [502, 83] width 320 height 15
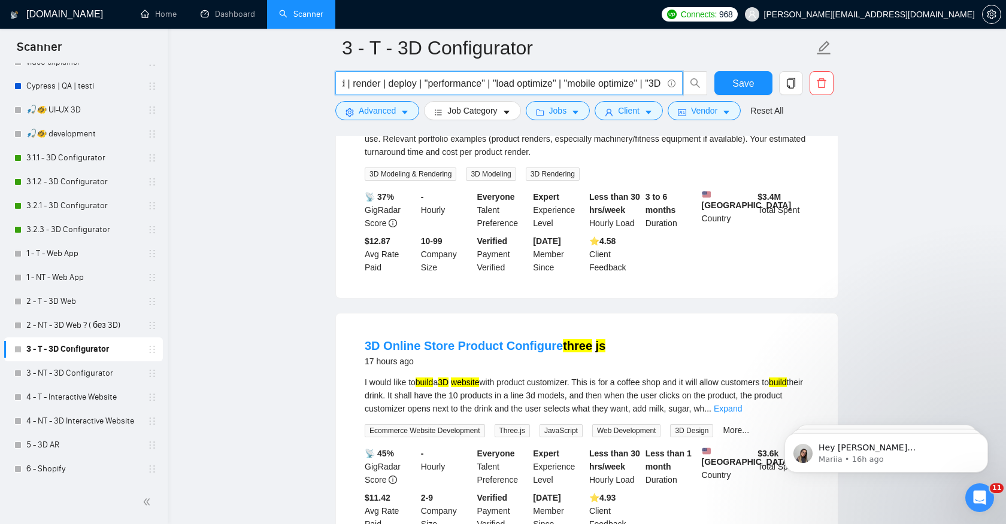
scroll to position [1023, 0]
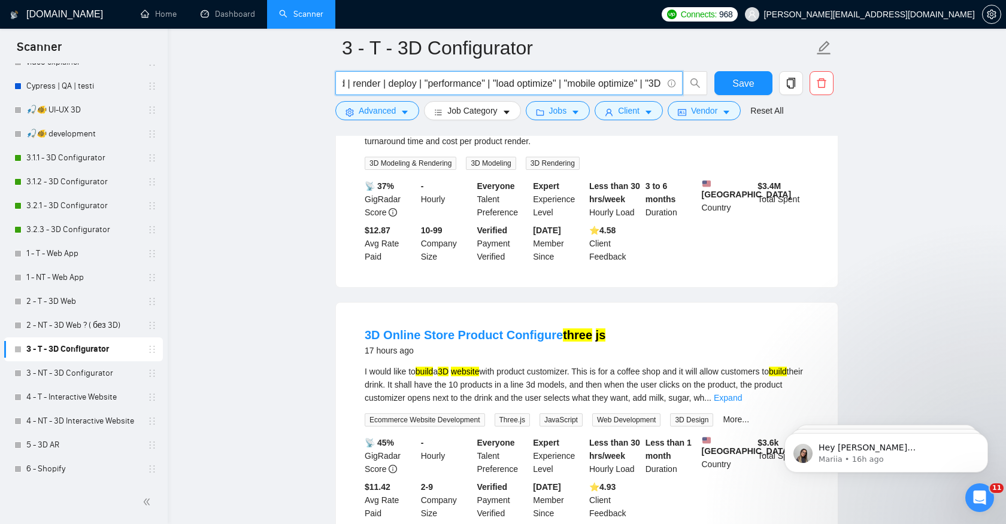
click at [772, 436] on body "Hey andrii.miko@gmail.com, Looks like your Upwork agency DFRNC ran out of conne…" at bounding box center [886, 450] width 230 height 74
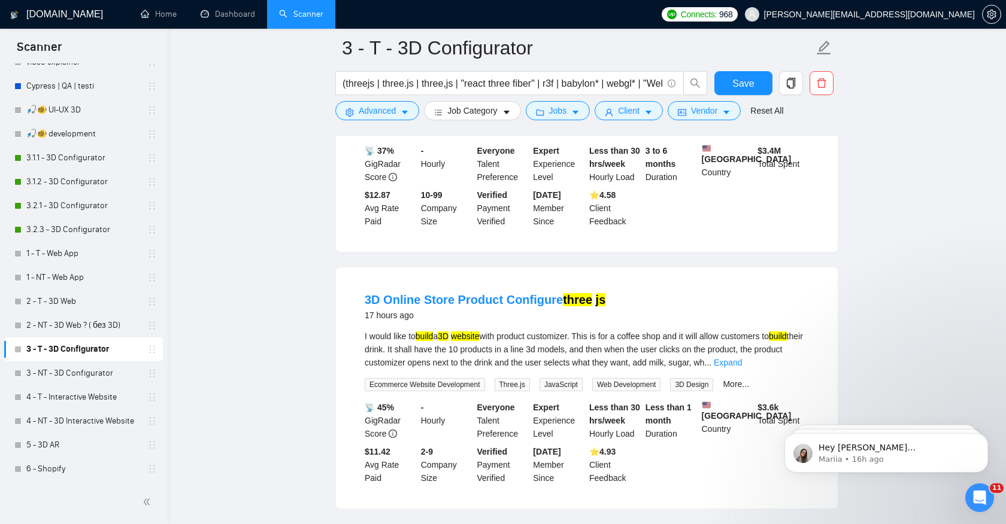
scroll to position [1061, 0]
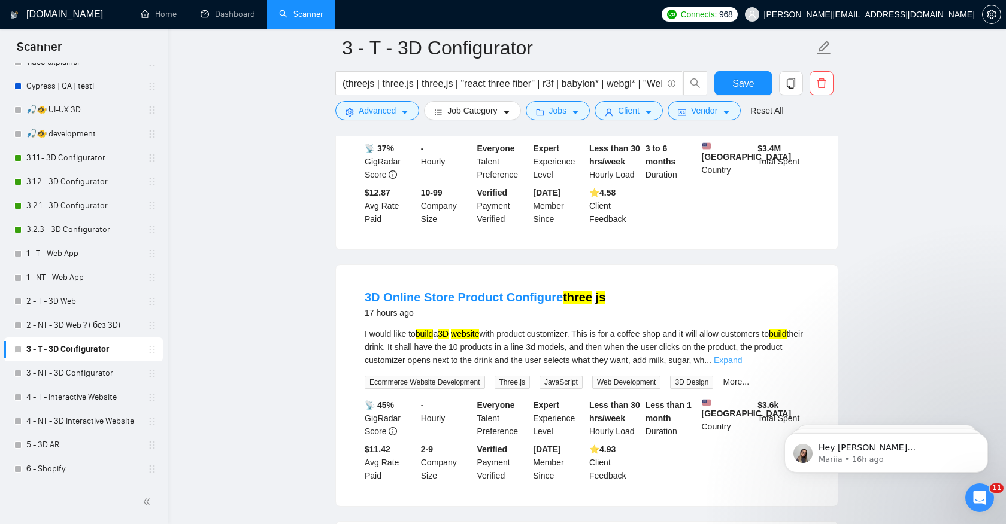
click at [742, 365] on link "Expand" at bounding box center [728, 361] width 28 height 10
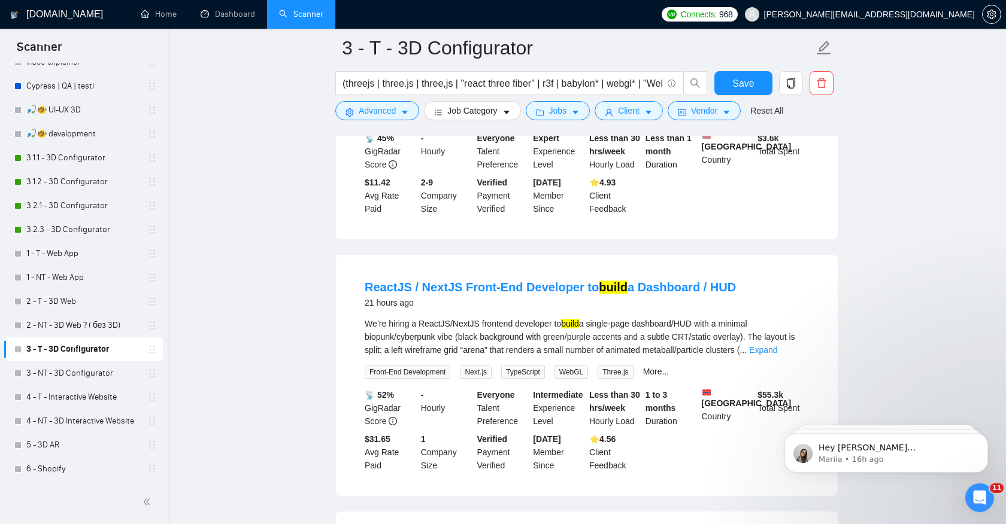
scroll to position [1349, 0]
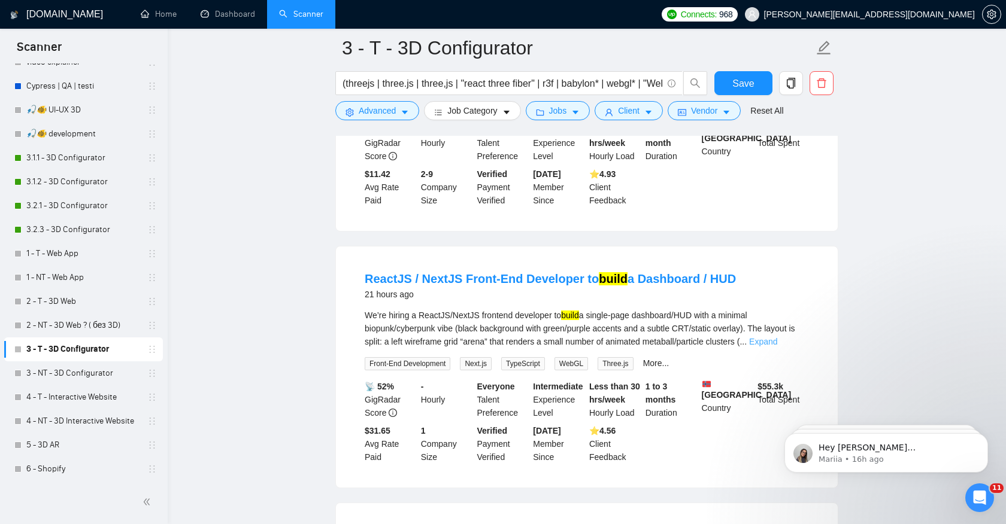
click at [777, 347] on link "Expand" at bounding box center [763, 342] width 28 height 10
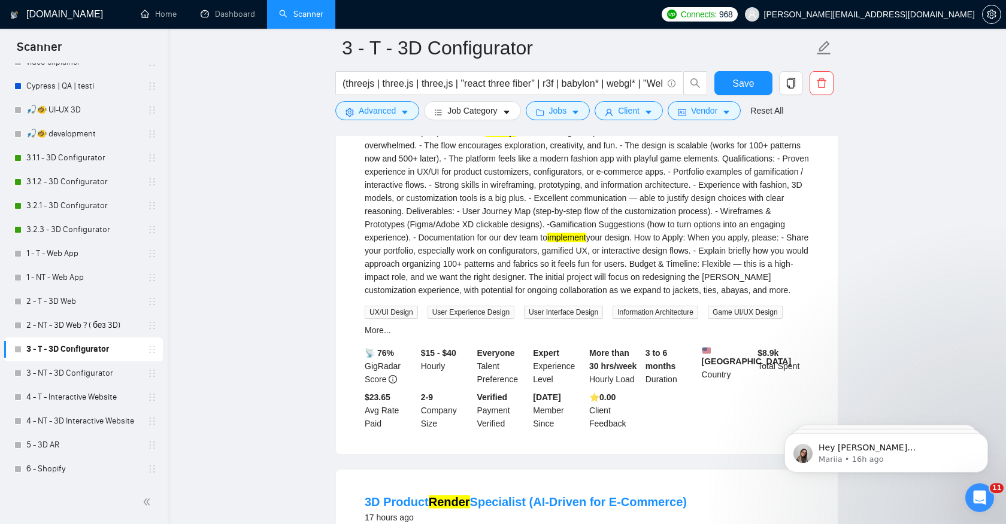
scroll to position [59, 0]
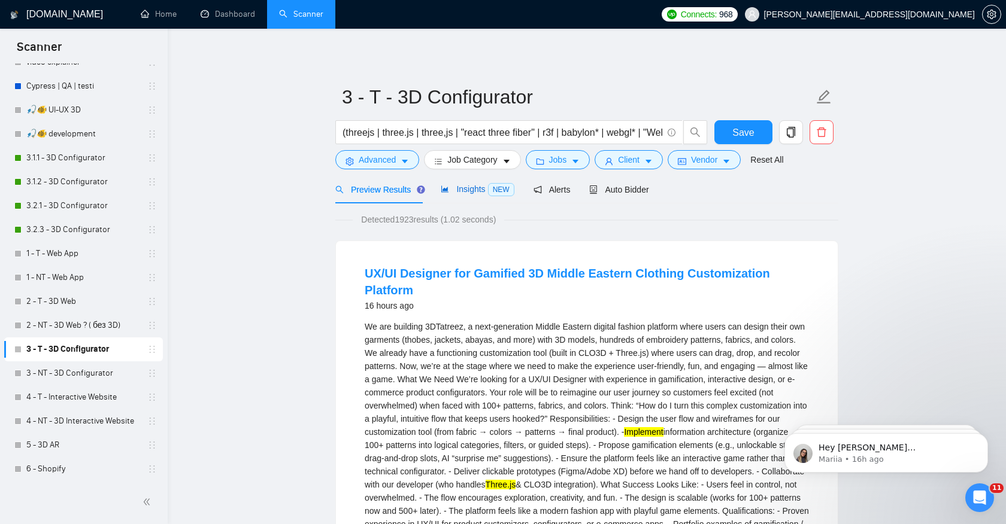
click at [475, 189] on span "Insights NEW" at bounding box center [477, 189] width 73 height 10
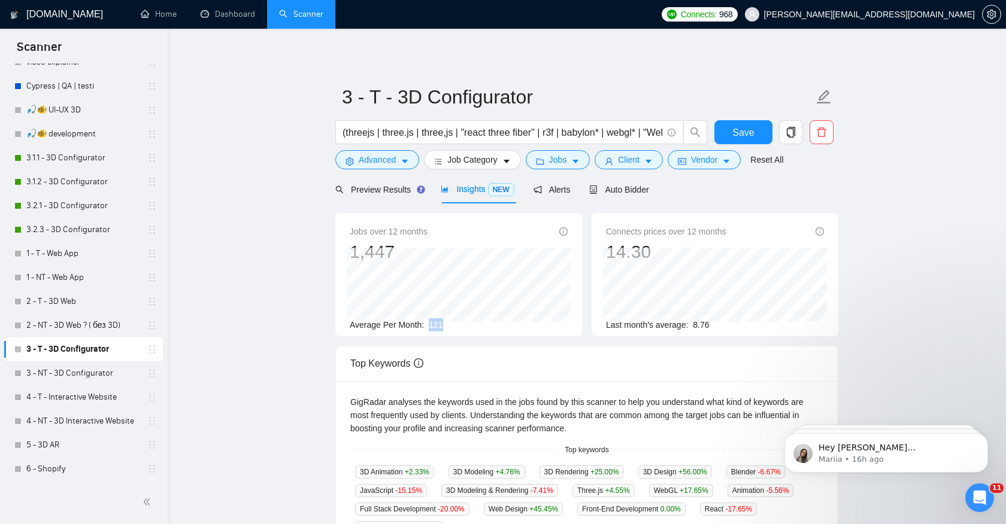
drag, startPoint x: 429, startPoint y: 327, endPoint x: 459, endPoint y: 326, distance: 29.9
click at [459, 327] on div "Average Per Month: 121" at bounding box center [459, 324] width 218 height 13
click at [488, 343] on div "Jobs over 12 months 1,447 May 2025 119 Average Per Month: 121 Connects prices o…" at bounding box center [586, 279] width 512 height 133
click at [396, 192] on span "Preview Results" at bounding box center [378, 190] width 86 height 10
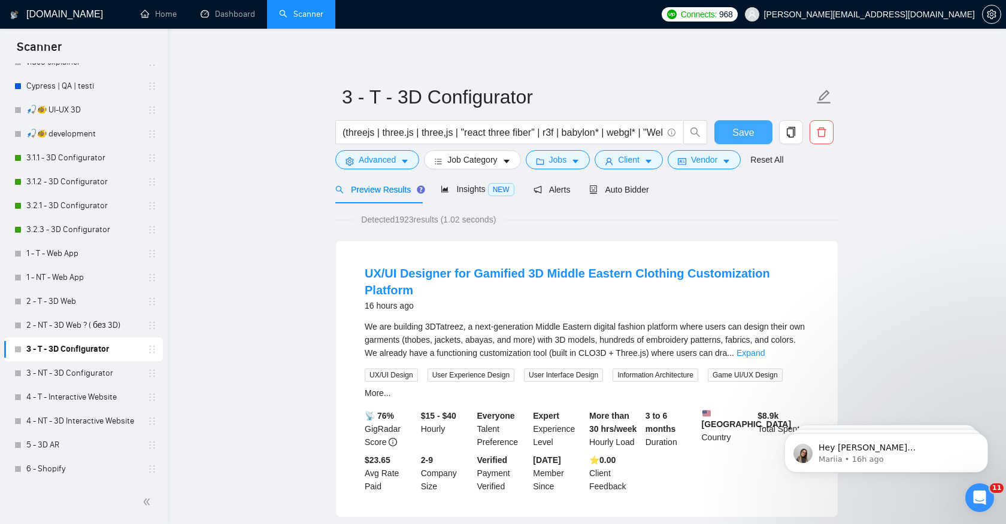
click at [742, 132] on span "Save" at bounding box center [743, 132] width 22 height 15
drag, startPoint x: 456, startPoint y: 135, endPoint x: 349, endPoint y: 137, distance: 106.6
click at [349, 136] on input "(threejs | three.js | three,js | "react three fiber" | r3f | babylon* | webgl* …" at bounding box center [502, 132] width 320 height 15
drag, startPoint x: 348, startPoint y: 133, endPoint x: 454, endPoint y: 133, distance: 106.6
click at [454, 133] on input "(threejs | three.js | three,js | "react three fiber" | r3f | babylon* | webgl* …" at bounding box center [502, 132] width 320 height 15
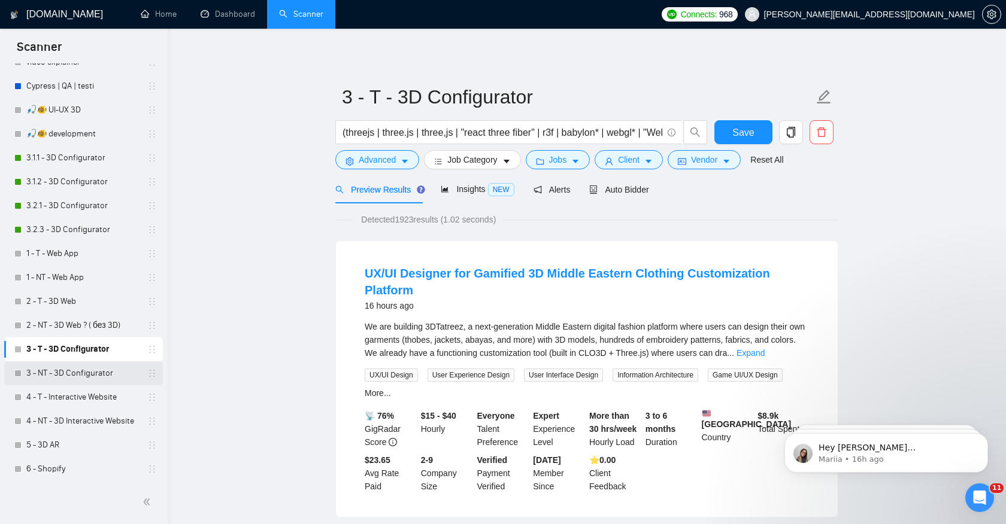
click at [71, 369] on link "3 - NT - 3D Configurator" at bounding box center [83, 374] width 114 height 24
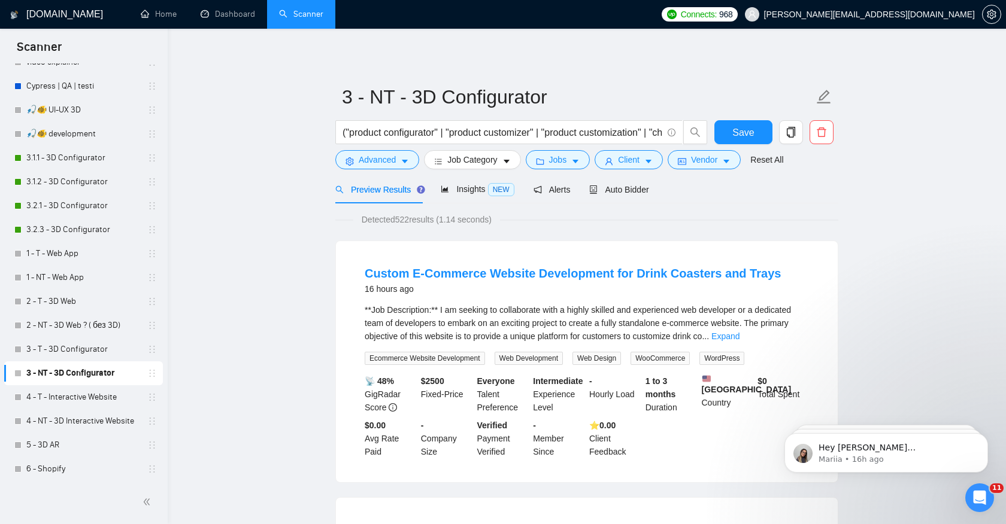
click at [739, 335] on link "Expand" at bounding box center [725, 337] width 28 height 10
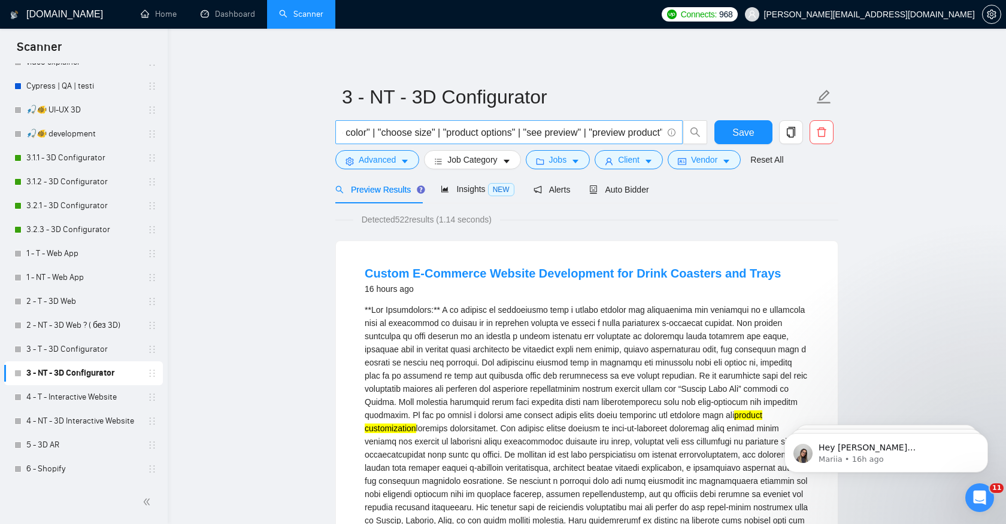
scroll to position [0, 335]
click at [544, 135] on input "("product configurator" | "product customizer" | "product customization" | "cho…" at bounding box center [502, 132] width 320 height 15
drag, startPoint x: 474, startPoint y: 133, endPoint x: 540, endPoint y: 133, distance: 65.8
click at [540, 133] on input "("product configurator" | "product customizer" | "product customization" | "cho…" at bounding box center [502, 132] width 320 height 15
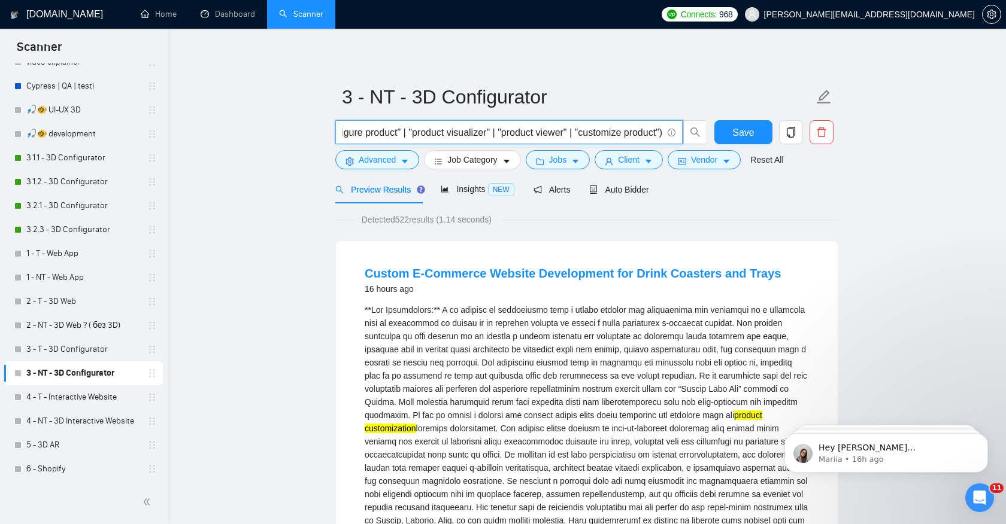
click at [459, 135] on input "("product configurator" | "product customizer" | "product customization" | "cho…" at bounding box center [502, 132] width 320 height 15
click at [511, 132] on input "("product configurator" | "product customizer" | "product customization" | "cho…" at bounding box center [502, 132] width 320 height 15
click at [455, 135] on input "("product configurator" | "product customizer" | "product customization" | "cho…" at bounding box center [502, 132] width 320 height 15
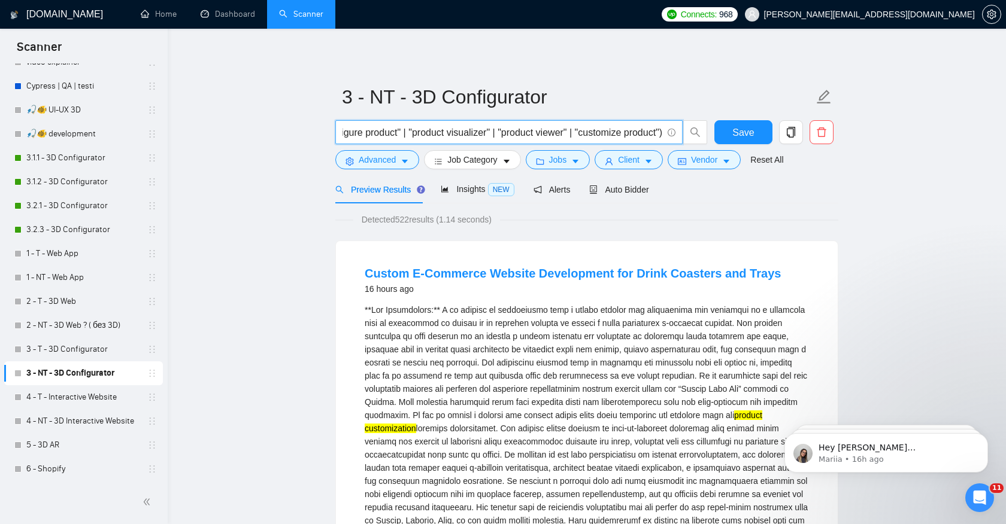
click at [408, 135] on input "("product configurator" | "product customizer" | "product customization" | "cho…" at bounding box center [502, 132] width 320 height 15
click at [447, 132] on input "("product configurator" | "product customizer" | "product customization" | "cho…" at bounding box center [502, 132] width 320 height 15
click at [435, 135] on input "("product configurator" | "product customizer" | "product customization" | "cho…" at bounding box center [502, 132] width 320 height 15
click at [396, 134] on input "("product configurator" | "product customizer" | "product customization" | "cho…" at bounding box center [502, 132] width 320 height 15
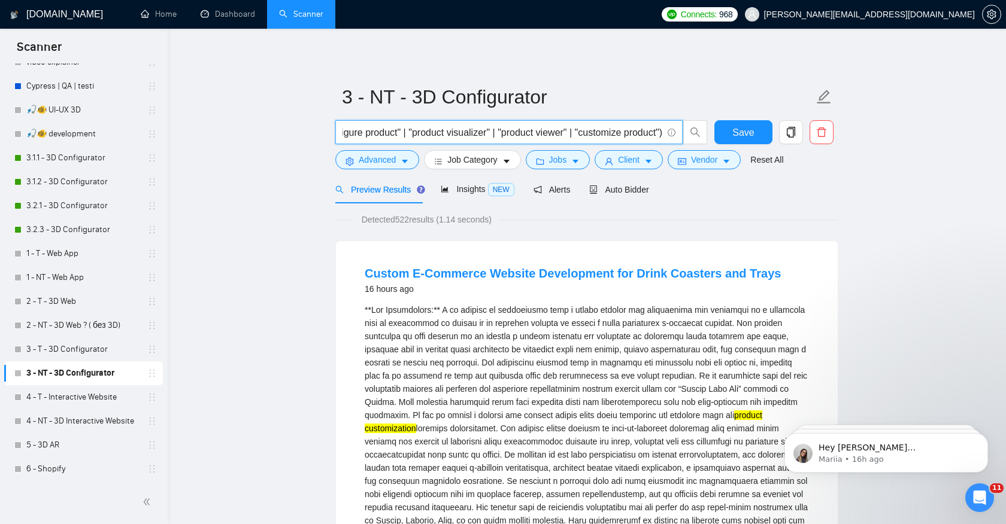
drag, startPoint x: 392, startPoint y: 133, endPoint x: 477, endPoint y: 132, distance: 85.0
click at [477, 132] on input "("product configurator" | "product customizer" | "product customization" | "cho…" at bounding box center [502, 132] width 320 height 15
click at [475, 130] on input "("product configurator" | "product customizer" | "product customization" | "cho…" at bounding box center [502, 132] width 320 height 15
click at [478, 133] on input "("product configurator" | "product customizer" | "product customization" | "cho…" at bounding box center [502, 132] width 320 height 15
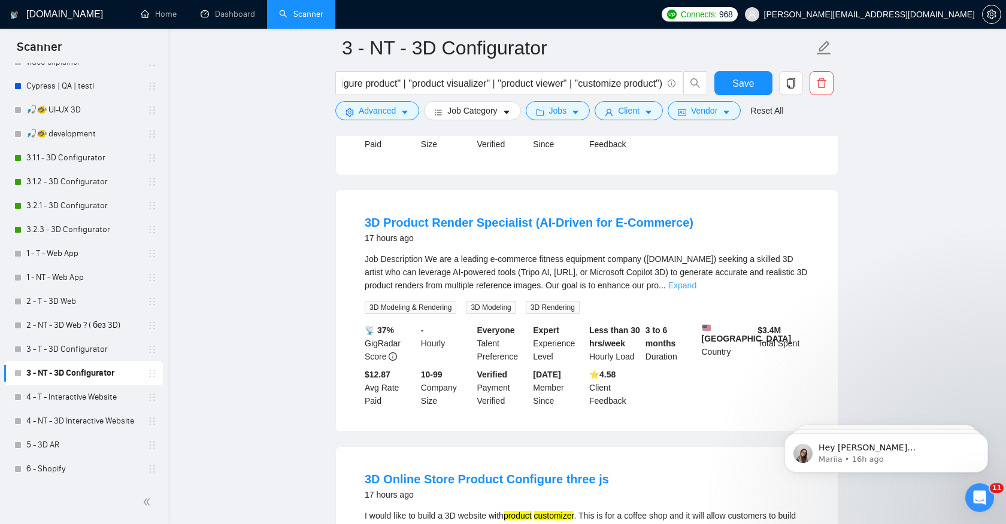
scroll to position [0, 0]
click at [696, 290] on link "Expand" at bounding box center [682, 286] width 28 height 10
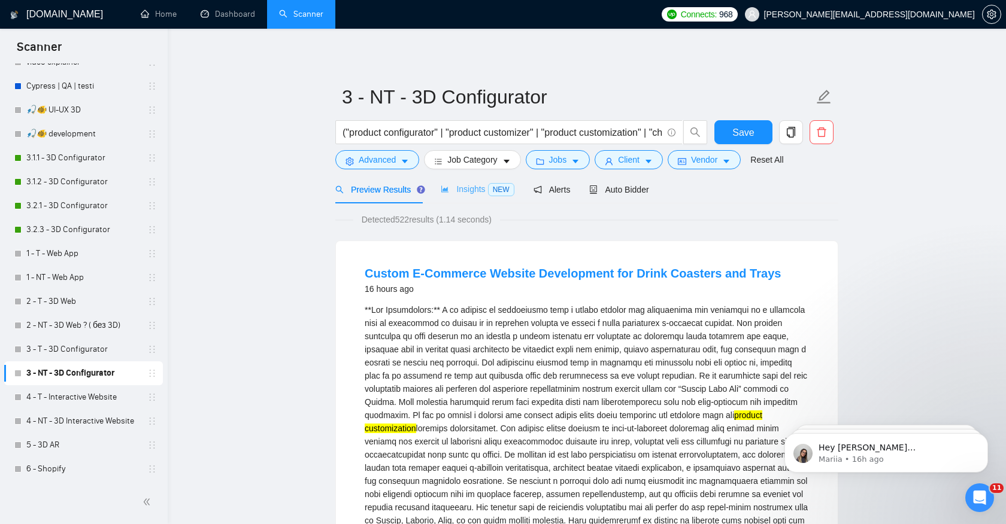
click at [459, 199] on div "Insights NEW" at bounding box center [477, 189] width 73 height 28
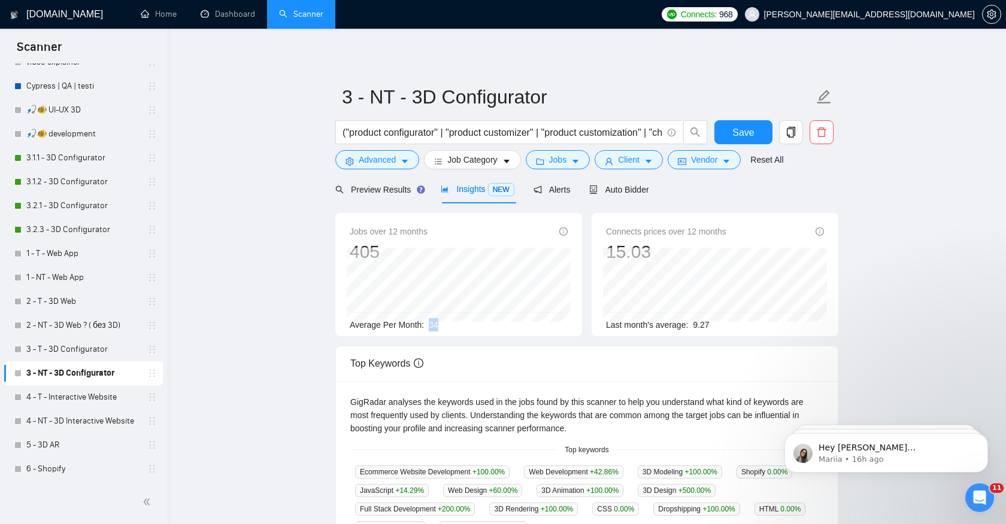
drag, startPoint x: 432, startPoint y: 329, endPoint x: 466, endPoint y: 329, distance: 34.1
click at [467, 329] on div "Average Per Month: 34" at bounding box center [459, 324] width 218 height 13
click at [486, 333] on div "Jobs over 12 months 405 Mar 2025 32 Average Per Month: 34" at bounding box center [458, 274] width 247 height 123
click at [78, 351] on link "3 - T - 3D Configurator" at bounding box center [83, 350] width 114 height 24
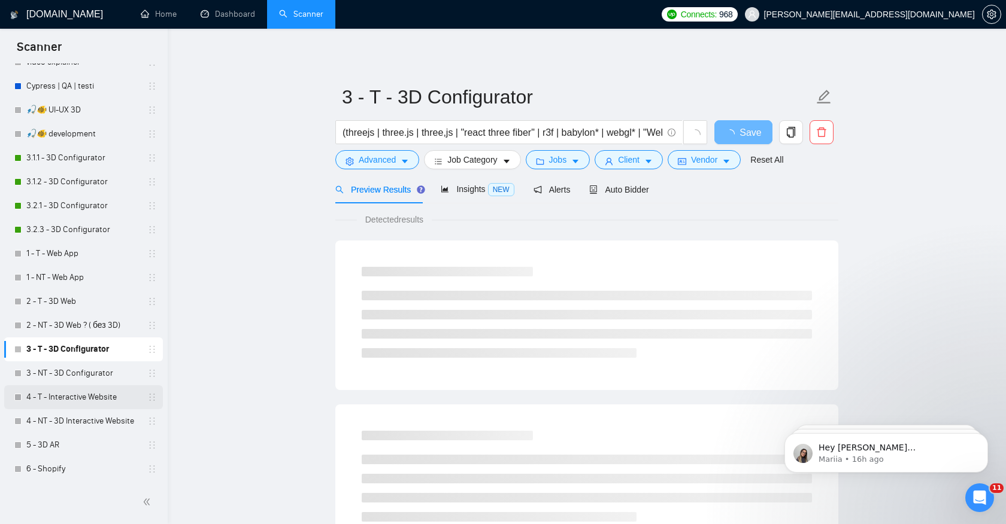
click at [71, 405] on link "4 - T - Interactive Website" at bounding box center [83, 398] width 114 height 24
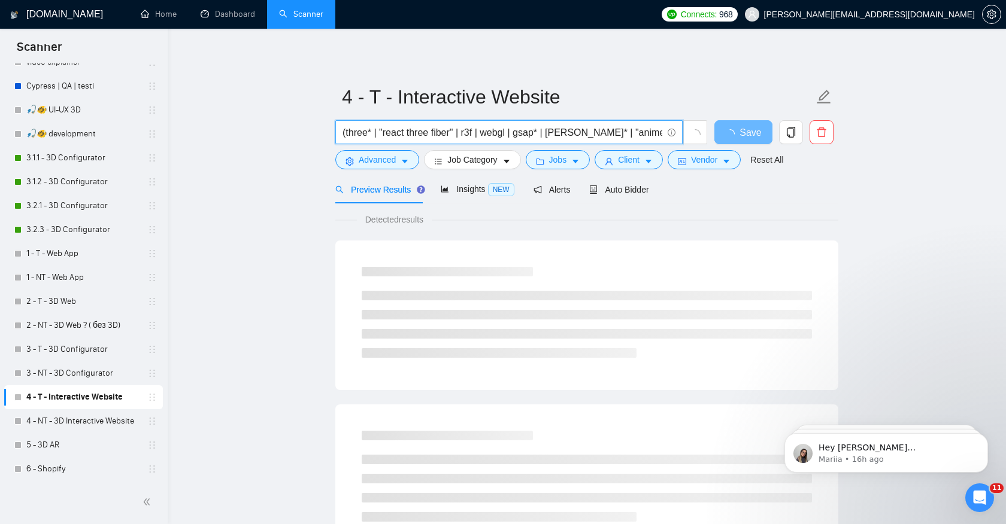
drag, startPoint x: 372, startPoint y: 131, endPoint x: 349, endPoint y: 130, distance: 23.4
click at [349, 130] on input "(three* | "react three fiber" | r3f | webgl | gsap* | lottie* | "anime.js" | "a…" at bounding box center [502, 132] width 320 height 15
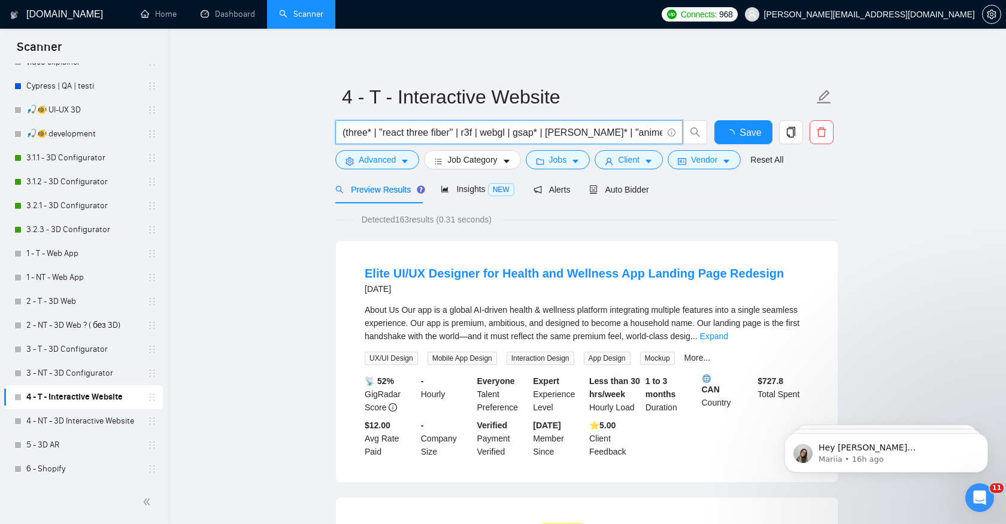
paste input "threejs | three.js | three,js"
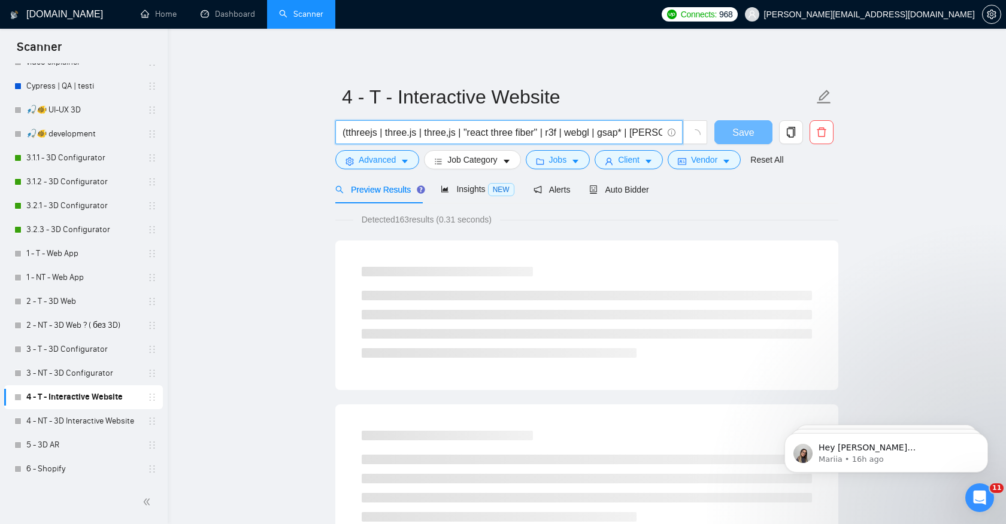
click at [348, 132] on input "(tthreejs | three.js | three,js | "react three fiber" | r3f | webgl | gsap* | l…" at bounding box center [502, 132] width 320 height 15
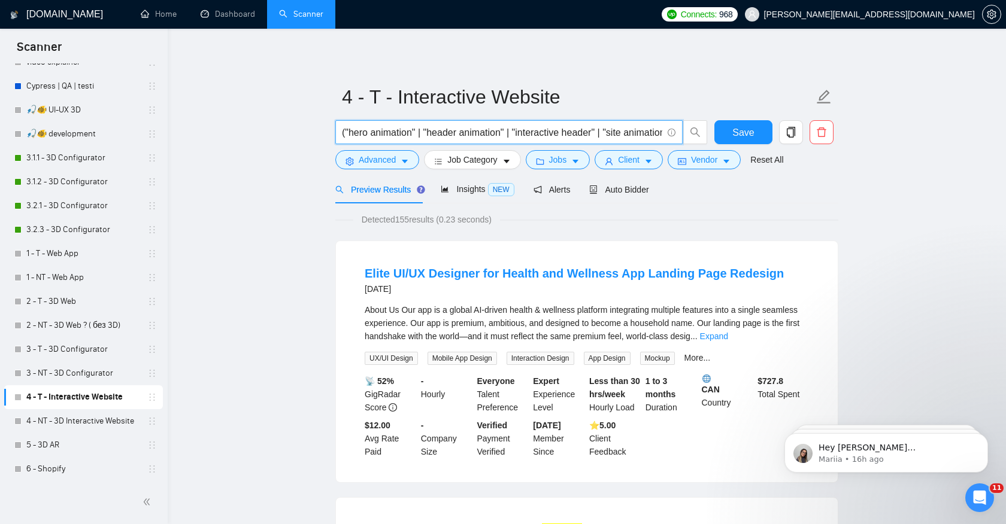
scroll to position [0, 823]
click at [490, 134] on input "(threejs | three.js | three,js | "react three fiber" | r3f | webgl | gsap* | lo…" at bounding box center [502, 132] width 320 height 15
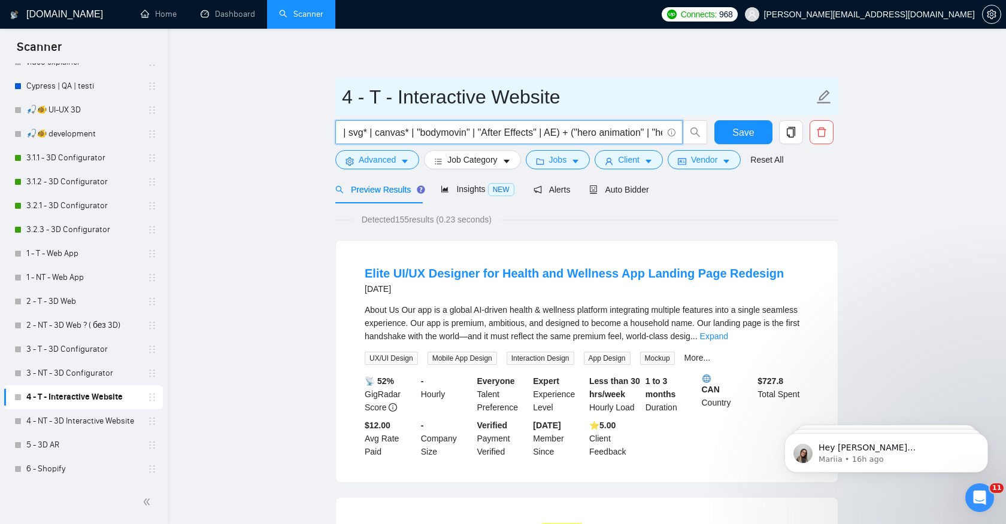
click at [534, 104] on input "4 - T - Interactive Website" at bounding box center [578, 97] width 472 height 30
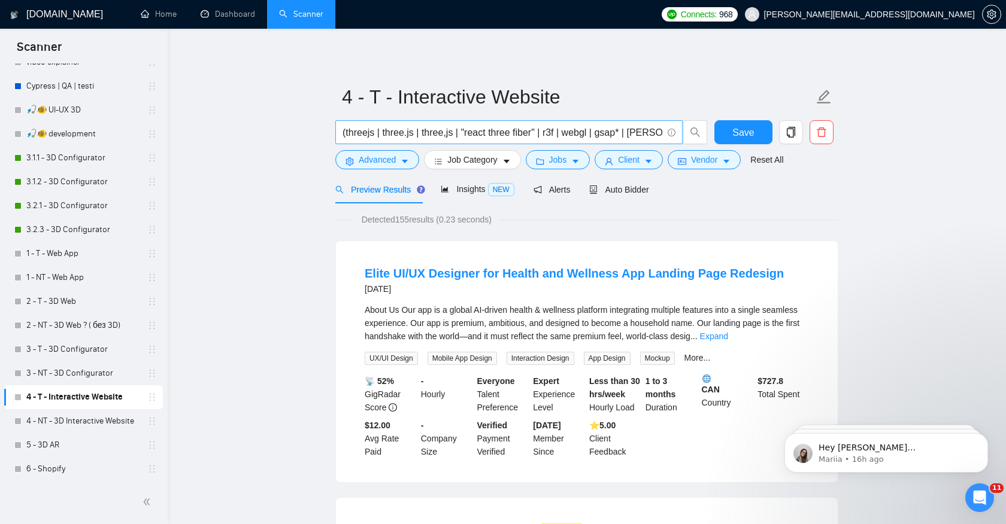
click at [599, 128] on input "(threejs | three.js | three,js | "react three fiber" | r3f | webgl | gsap* | lo…" at bounding box center [502, 132] width 320 height 15
click at [612, 135] on input "(threejs | three.js | three,js | "react three fiber" | r3f | webgl | gsap* | lo…" at bounding box center [502, 132] width 320 height 15
paste input "Website"
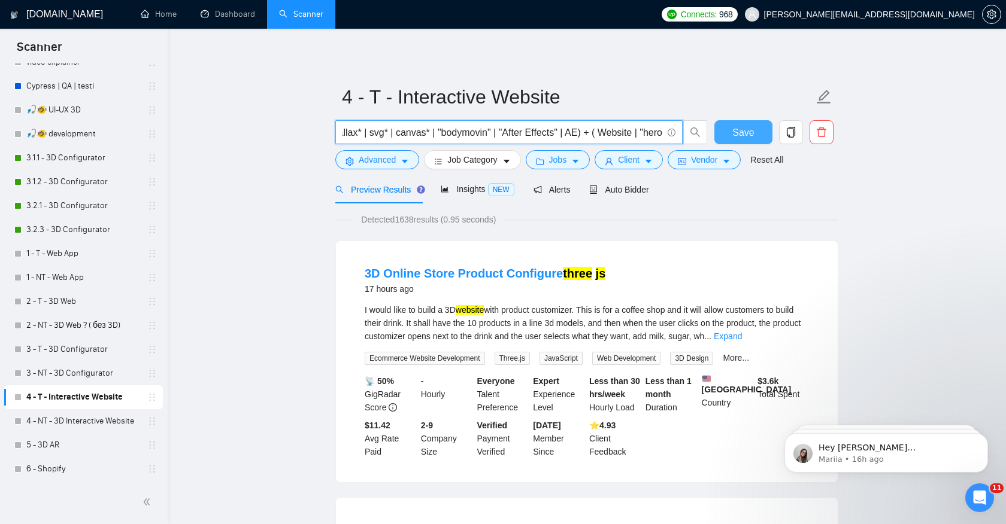
type input "(threejs | three.js | three,js | "react three fiber" | r3f | webgl | gsap* | lo…"
click at [743, 136] on span "Save" at bounding box center [743, 132] width 22 height 15
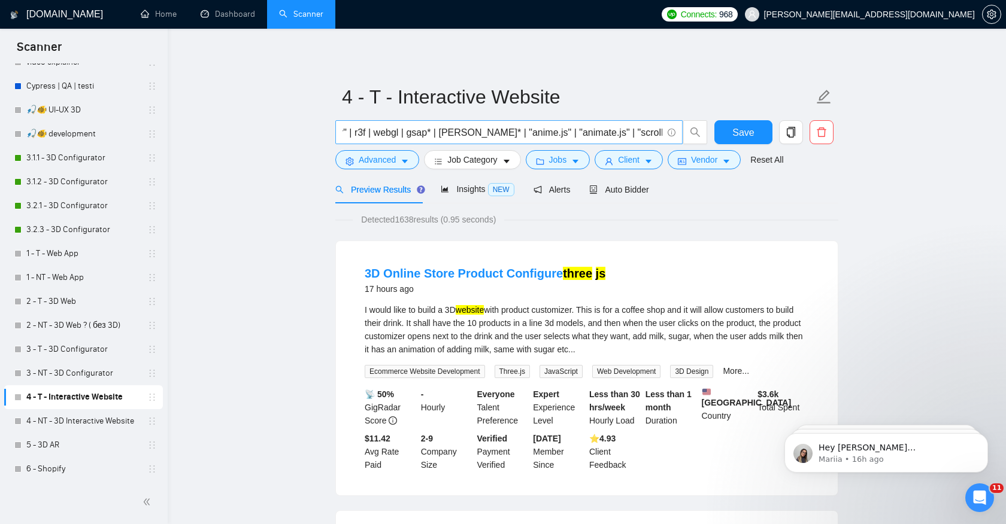
scroll to position [0, 194]
click at [490, 136] on input "(threejs | three.js | three,js | "react three fiber" | r3f | webgl | gsap* | lo…" at bounding box center [502, 132] width 320 height 15
click at [533, 132] on input "(threejs | three.js | three,js | "react three fiber" | r3f | webgl | gsap* | lo…" at bounding box center [502, 132] width 320 height 15
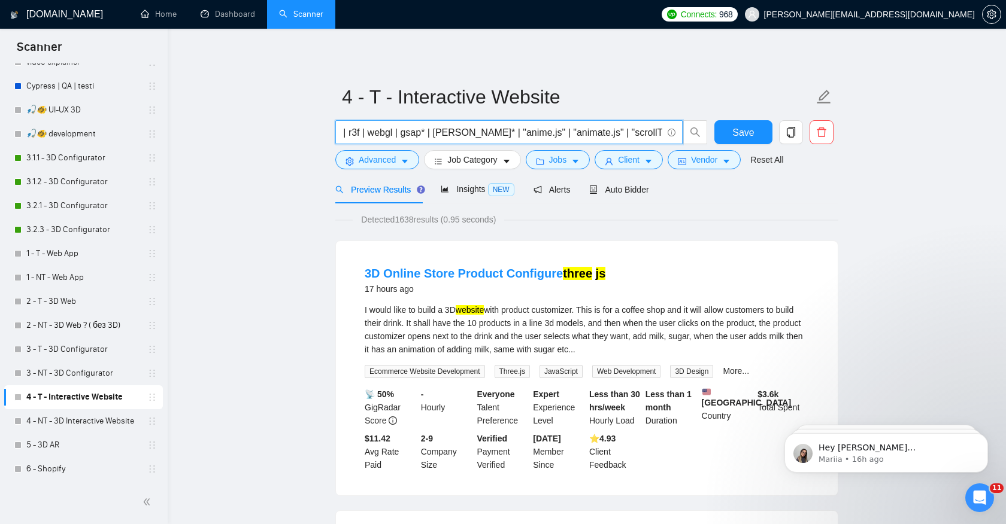
click at [603, 132] on input "(threejs | three.js | three,js | "react three fiber" | r3f | webgl | gsap* | lo…" at bounding box center [502, 132] width 320 height 15
click at [501, 134] on input "(threejs | three.js | three,js | "react three fiber" | r3f | webgl | gsap* | lo…" at bounding box center [502, 132] width 320 height 15
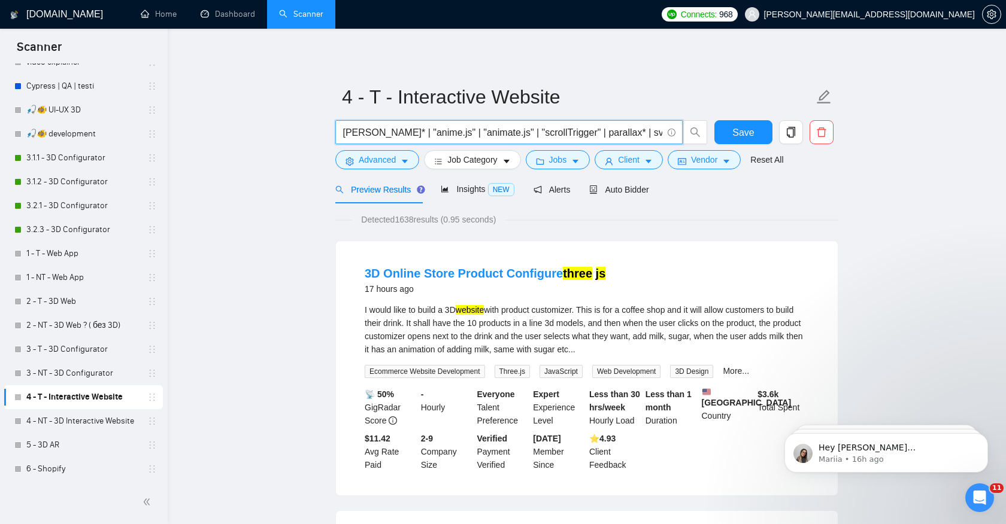
click at [493, 133] on input "(threejs | three.js | three,js | "react three fiber" | r3f | webgl | gsap* | lo…" at bounding box center [502, 132] width 320 height 15
drag, startPoint x: 499, startPoint y: 135, endPoint x: 576, endPoint y: 133, distance: 77.2
click at [575, 133] on input "(threejs | three.js | three,js | "react three fiber" | r3f | webgl | gsap* | lo…" at bounding box center [502, 132] width 320 height 15
click at [576, 133] on input "(threejs | three.js | three,js | "react three fiber" | r3f | webgl | gsap* | lo…" at bounding box center [502, 132] width 320 height 15
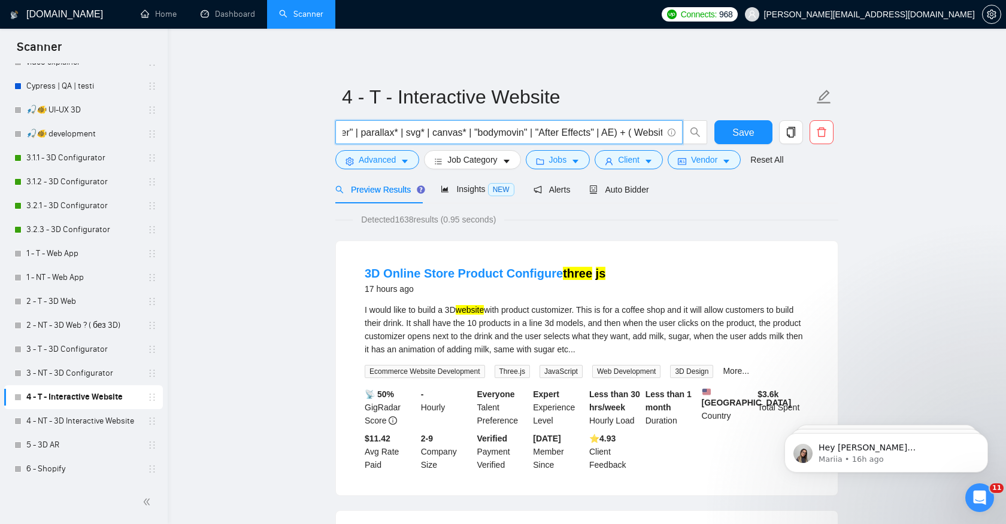
drag, startPoint x: 499, startPoint y: 136, endPoint x: 575, endPoint y: 135, distance: 76.0
click at [576, 135] on input "(threejs | three.js | three,js | "react three fiber" | r3f | webgl | gsap* | lo…" at bounding box center [502, 132] width 320 height 15
click at [583, 130] on input "(threejs | three.js | three,js | "react three fiber" | r3f | webgl | gsap* | lo…" at bounding box center [502, 132] width 320 height 15
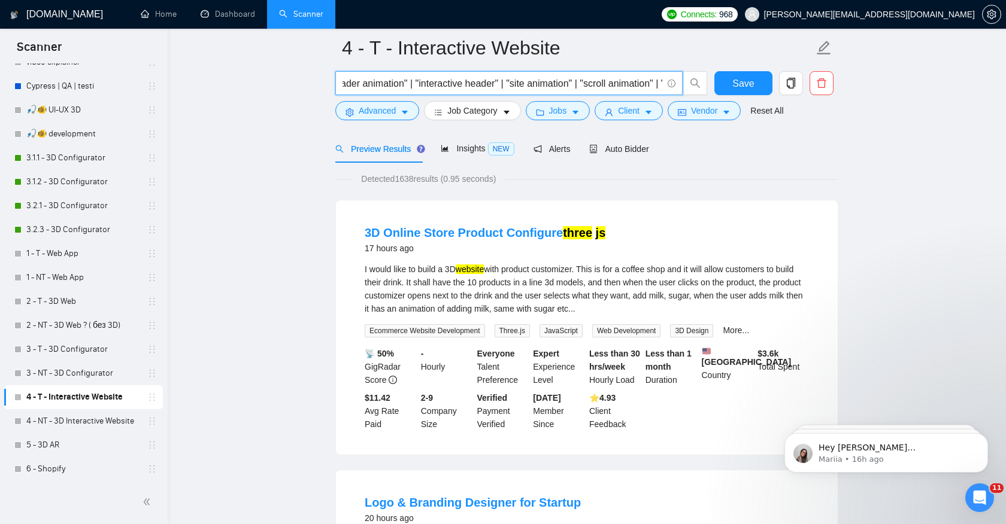
scroll to position [0, 963]
click at [733, 79] on span "Save" at bounding box center [743, 83] width 22 height 15
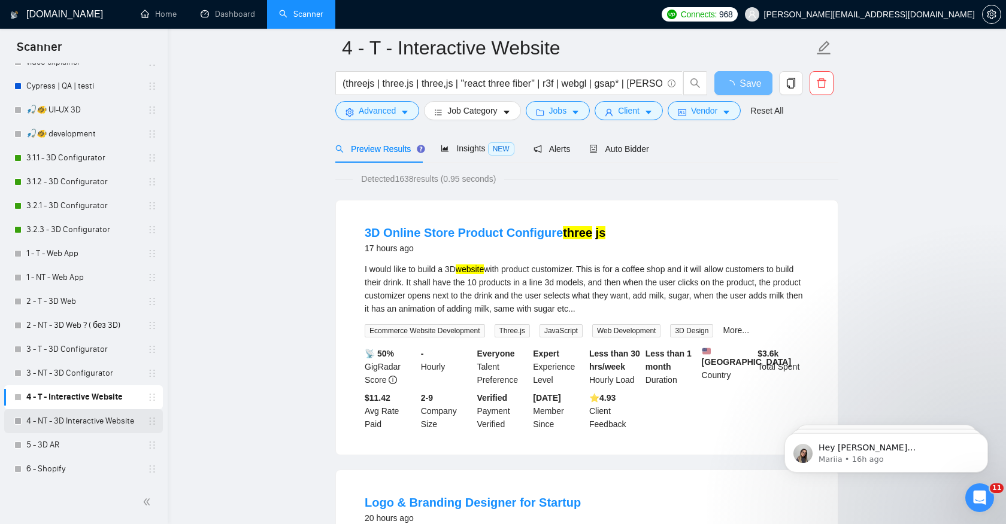
click at [86, 423] on link "4 - NT - 3D Interactive Website" at bounding box center [83, 421] width 114 height 24
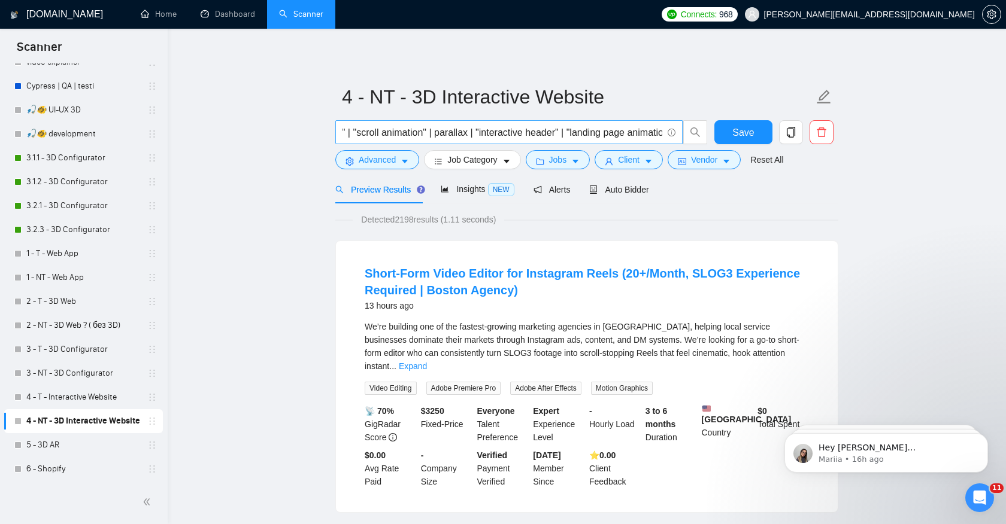
scroll to position [0, 453]
click at [460, 132] on input "("animated homepage" | "interactive landing page" | "hero animation" | "header …" at bounding box center [502, 132] width 320 height 15
click at [528, 133] on input "("animated homepage" | "interactive landing page" | "hero animation" | "header …" at bounding box center [502, 132] width 320 height 15
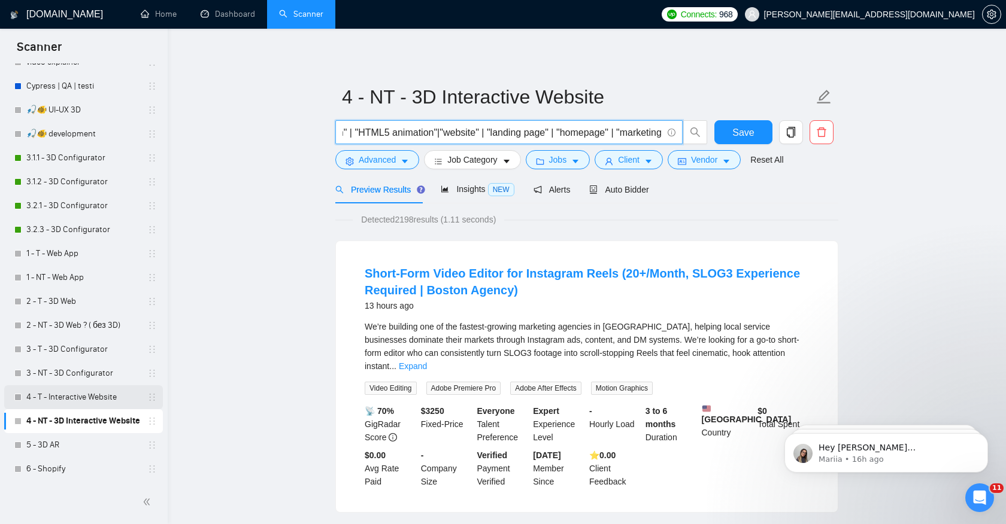
click at [104, 398] on link "4 - T - Interactive Website" at bounding box center [83, 398] width 114 height 24
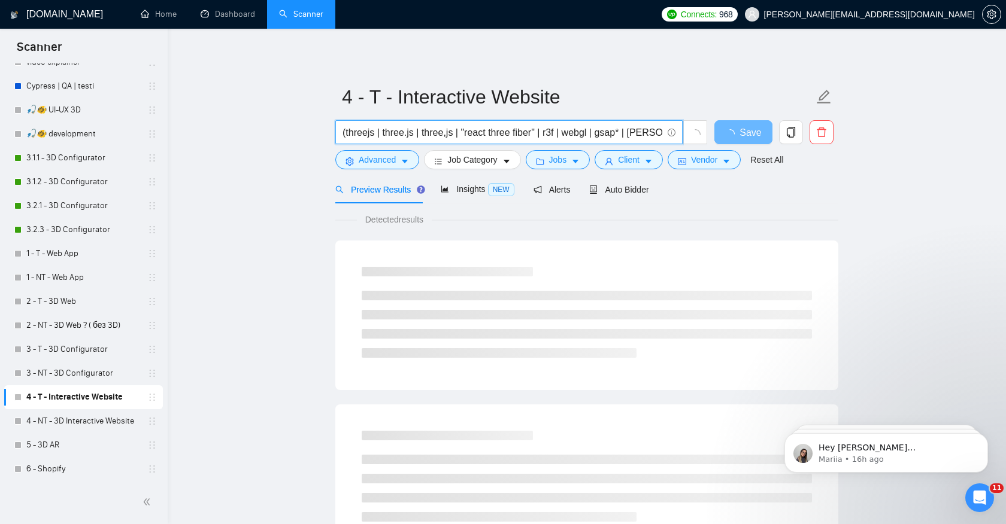
click at [345, 133] on input "(threejs | three.js | three,js | "react three fiber" | r3f | webgl | gsap* | lo…" at bounding box center [502, 132] width 320 height 15
click at [344, 133] on input "(threejs | three.js | three,js | "react three fiber" | r3f | webgl | gsap* | lo…" at bounding box center [502, 132] width 320 height 15
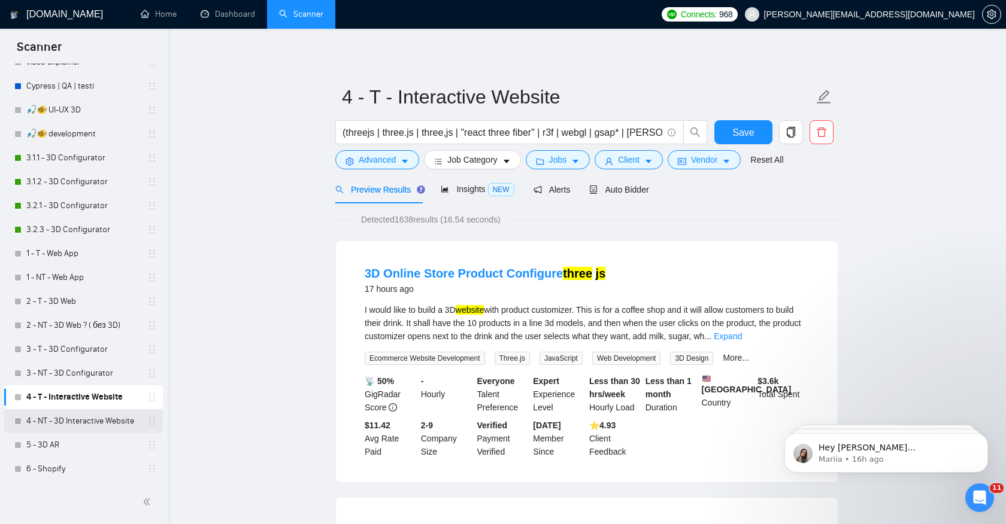
click at [82, 420] on link "4 - NT - 3D Interactive Website" at bounding box center [83, 421] width 114 height 24
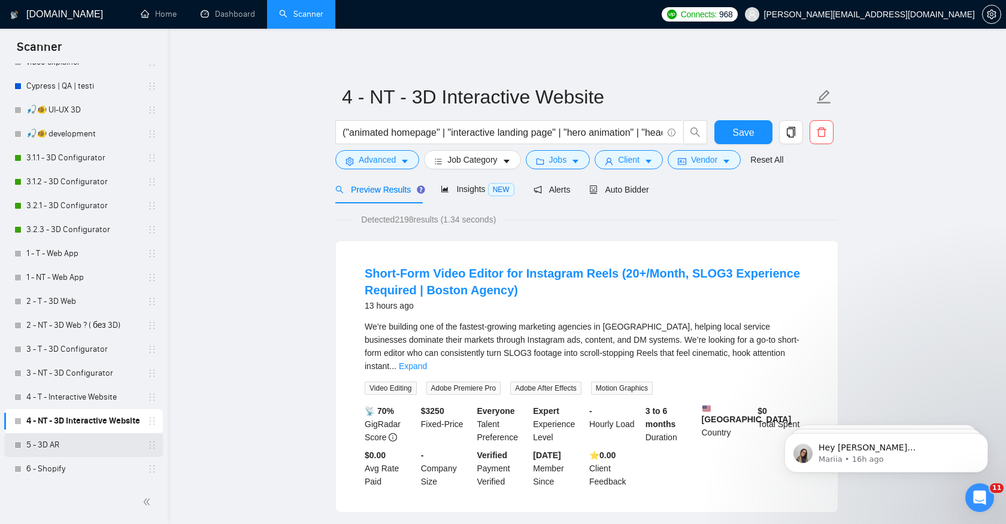
click at [64, 451] on link "5 - 3D AR" at bounding box center [83, 445] width 114 height 24
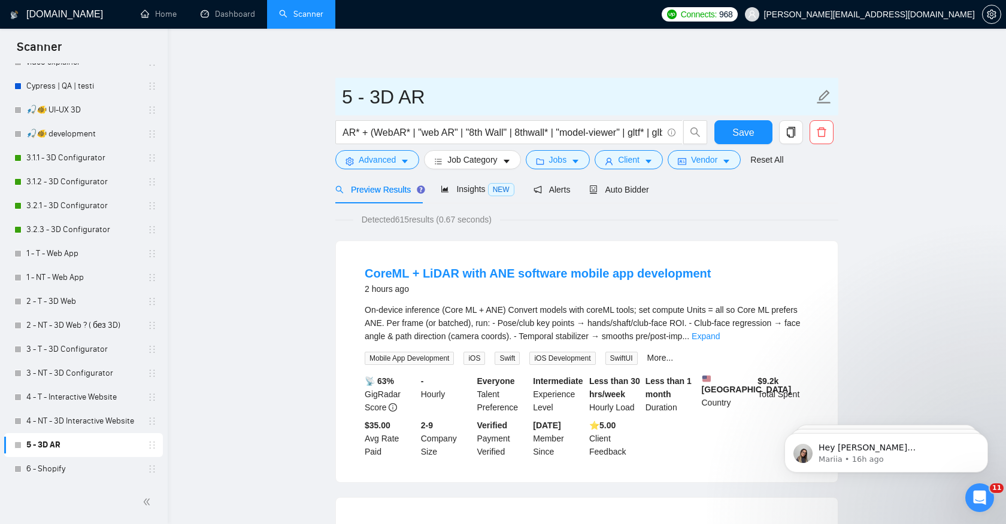
drag, startPoint x: 433, startPoint y: 99, endPoint x: 315, endPoint y: 98, distance: 117.9
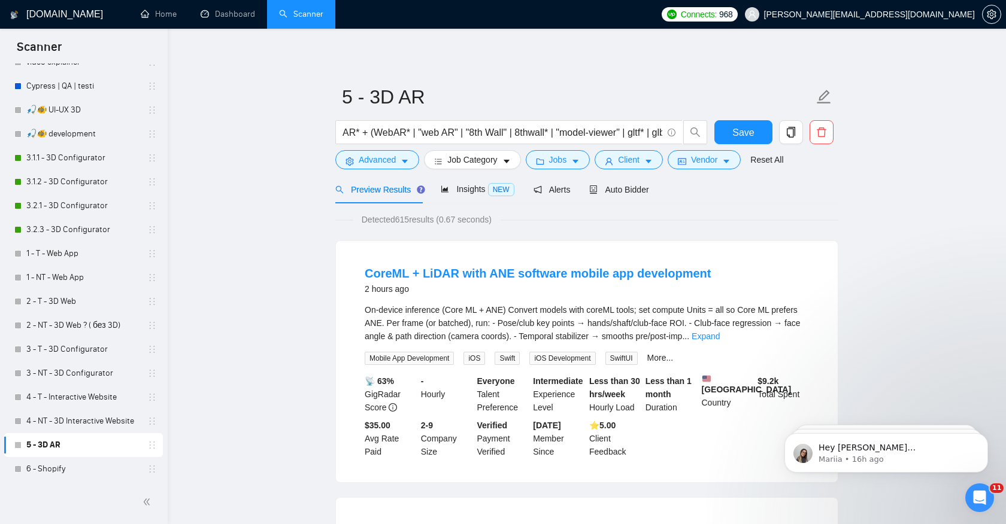
drag, startPoint x: 359, startPoint y: 135, endPoint x: 327, endPoint y: 135, distance: 31.7
click at [487, 134] on input "AR* + (WebAR* | "web AR" | "8th Wall" | 8thwall* | "model-viewer" | gltf* | glb…" at bounding box center [502, 132] width 320 height 15
click at [720, 333] on link "Expand" at bounding box center [705, 337] width 28 height 10
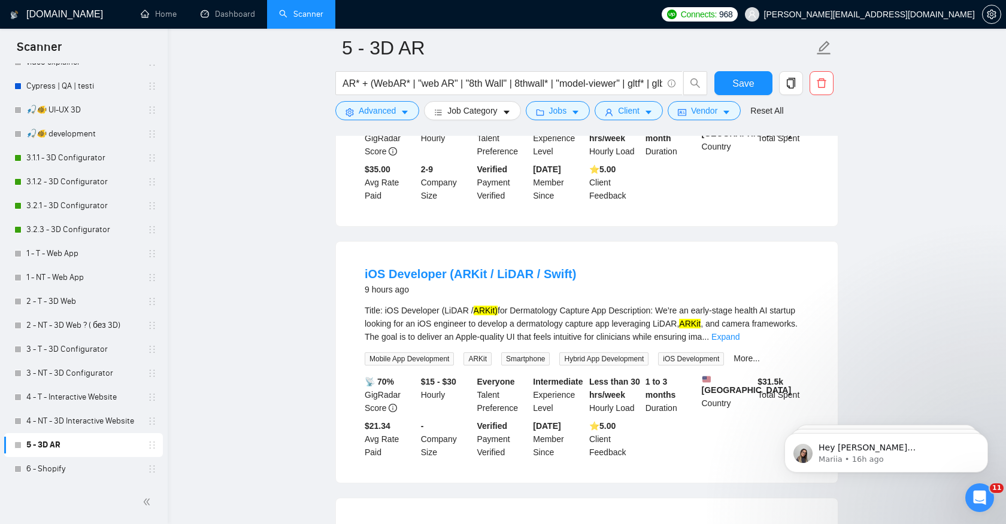
scroll to position [385, 0]
click at [739, 341] on link "Expand" at bounding box center [725, 337] width 28 height 10
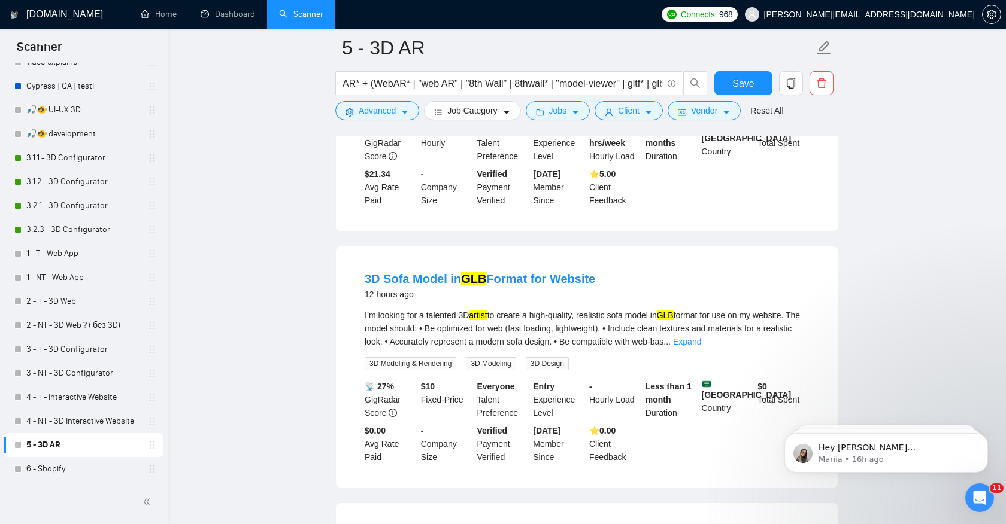
scroll to position [732, 0]
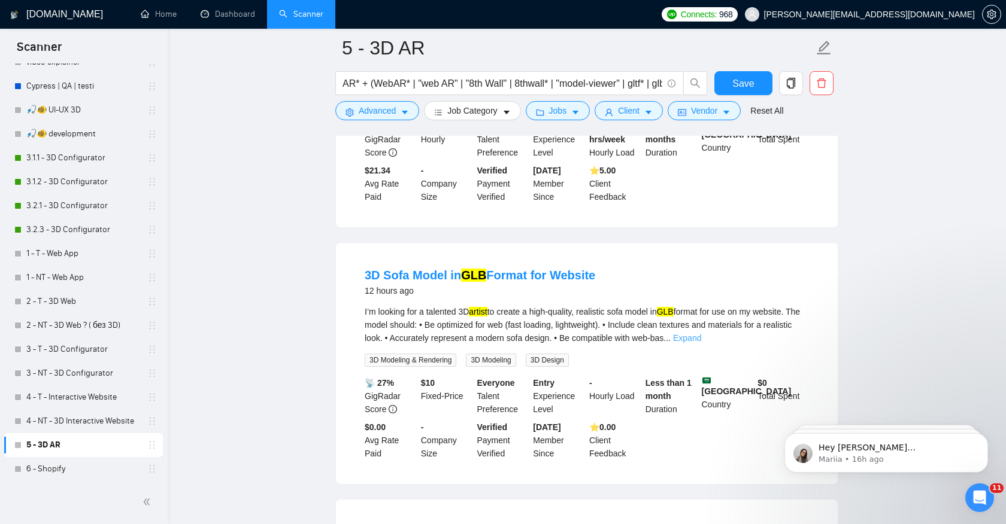
click at [701, 343] on link "Expand" at bounding box center [687, 338] width 28 height 10
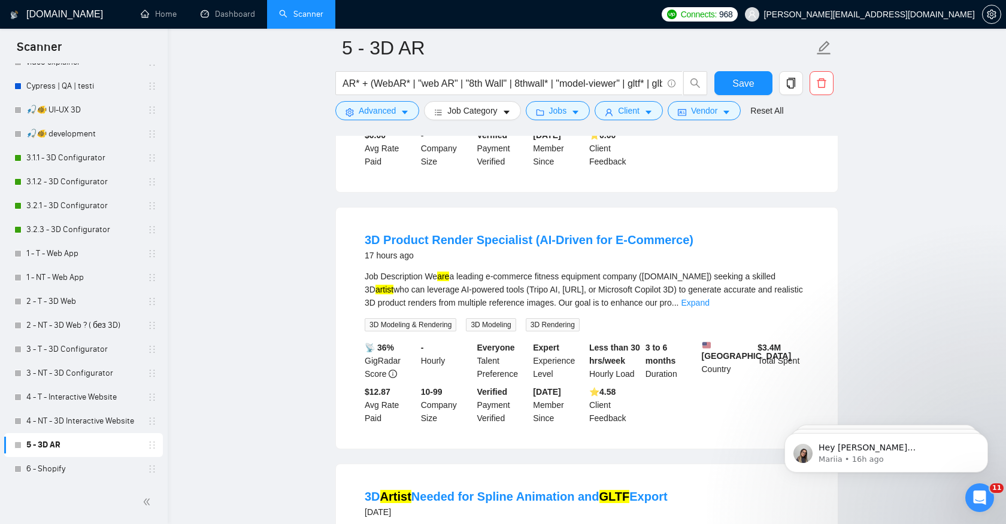
scroll to position [1058, 0]
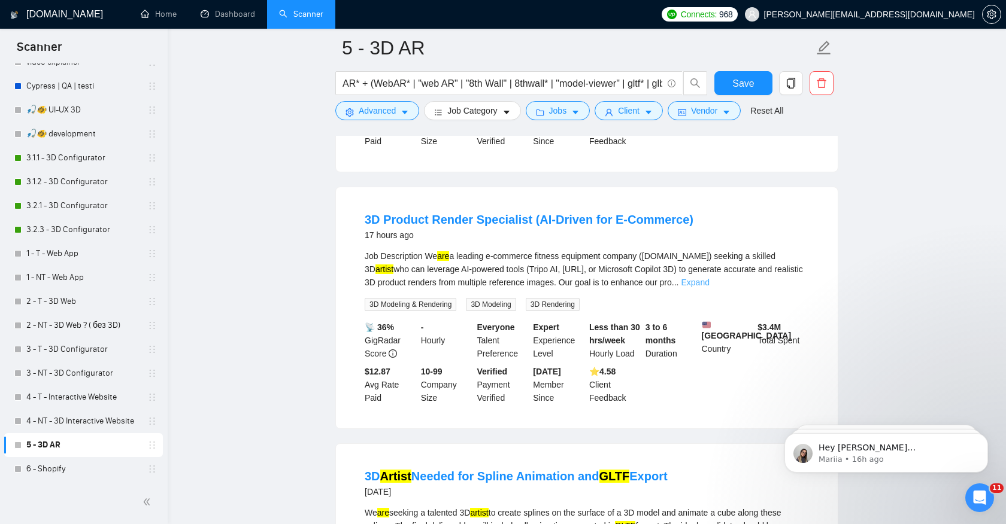
click at [709, 287] on link "Expand" at bounding box center [695, 283] width 28 height 10
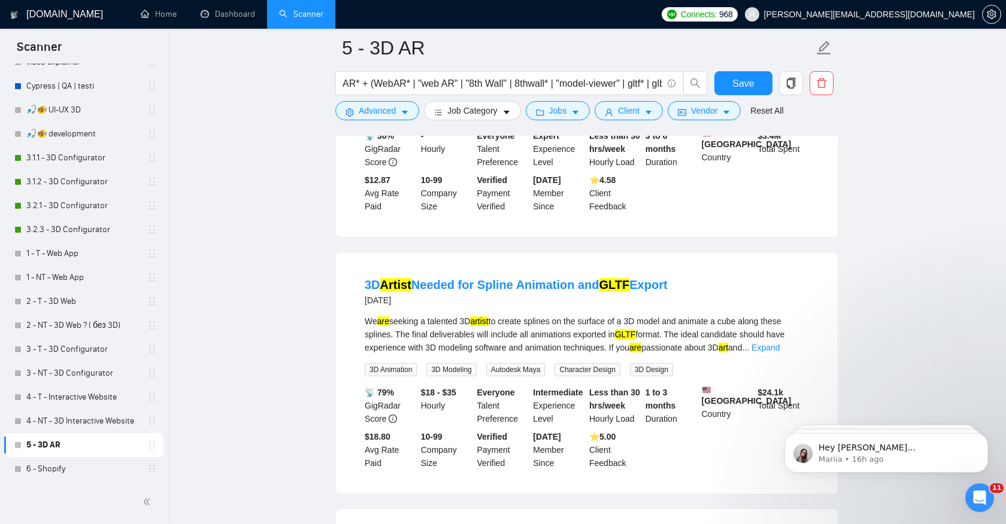
scroll to position [1487, 0]
click at [779, 352] on link "Expand" at bounding box center [765, 347] width 28 height 10
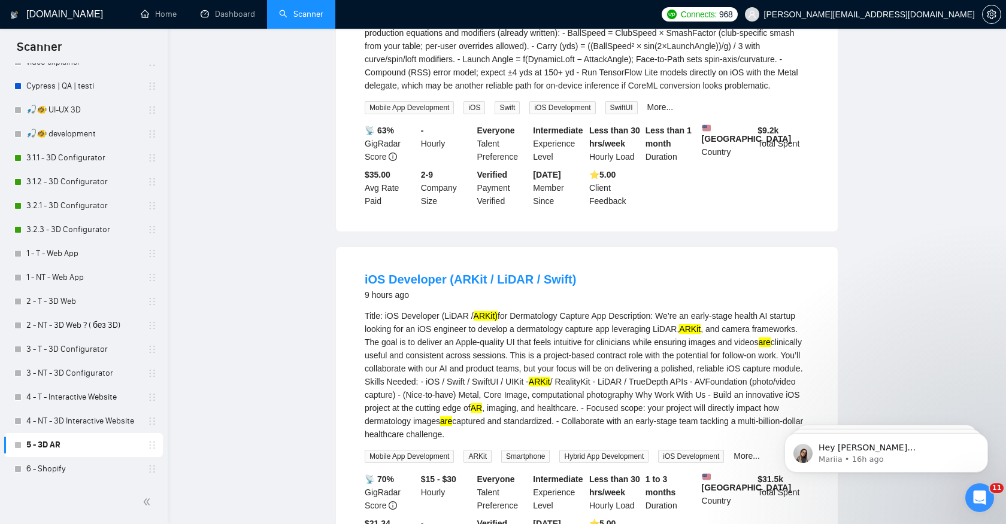
scroll to position [0, 0]
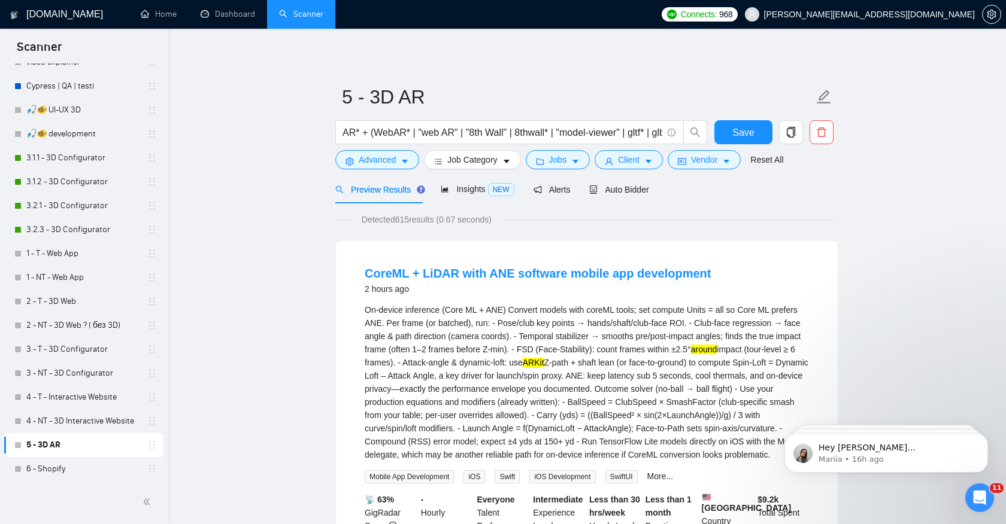
click at [407, 219] on span "Detected 615 results (0.67 seconds)" at bounding box center [426, 219] width 147 height 13
click at [414, 220] on span "Detected 615 results (0.67 seconds)" at bounding box center [426, 219] width 147 height 13
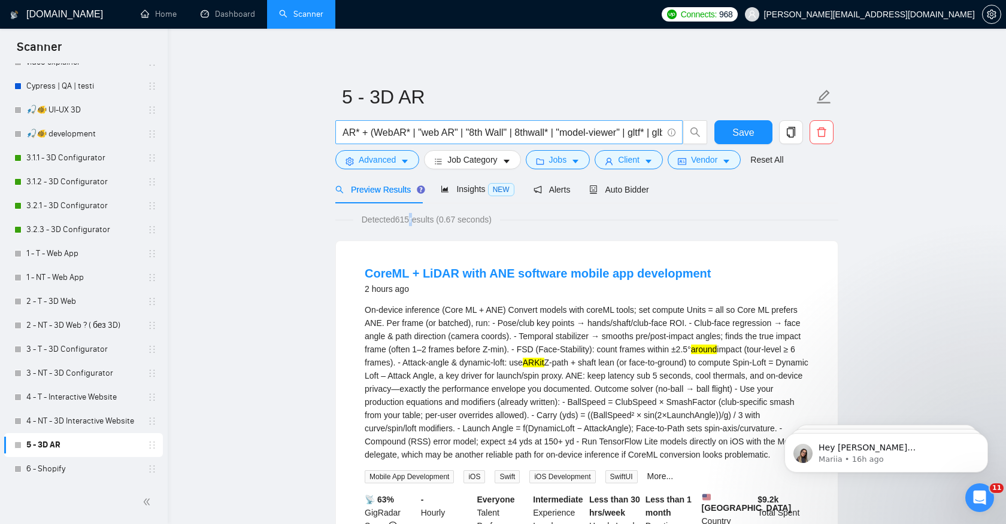
click at [493, 126] on input "AR* + (WebAR* | "web AR" | "8th Wall" | 8thwall* | "model-viewer" | gltf* | glb…" at bounding box center [502, 132] width 320 height 15
click at [543, 133] on input "AR* + (WebAR* | "web AR" | "8th Wall" | 8thwall* | "model-viewer" | gltf* | glb…" at bounding box center [502, 132] width 320 height 15
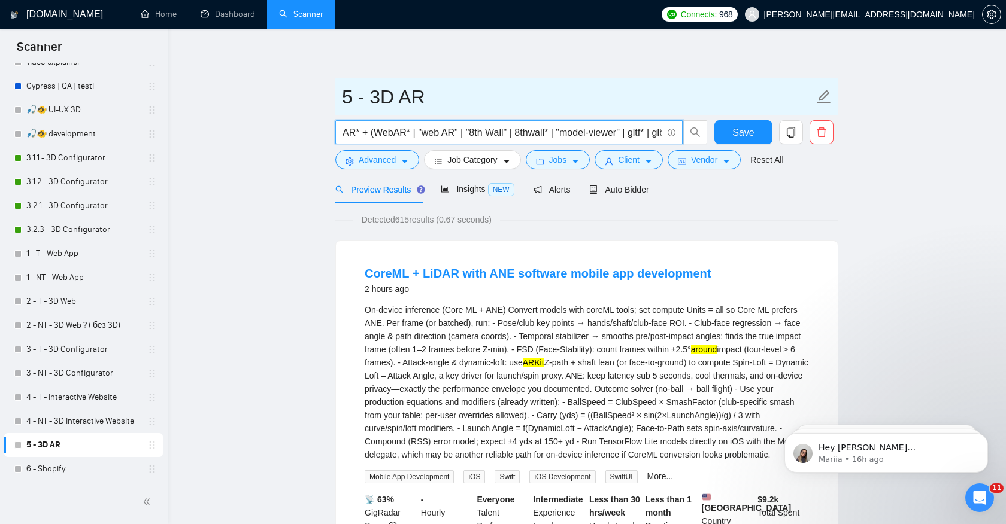
click at [491, 99] on input "5 - 3D AR" at bounding box center [578, 97] width 472 height 30
type input "5 - 3D AR ?"
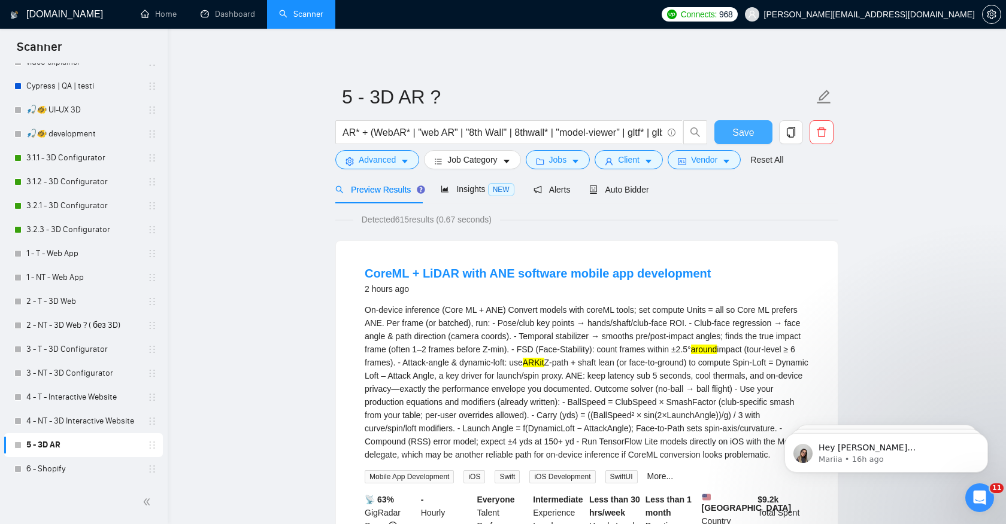
click at [737, 128] on span "Save" at bounding box center [743, 132] width 22 height 15
click at [67, 471] on link "6 - Shopify" at bounding box center [83, 469] width 114 height 24
click at [61, 463] on link "6 - Shopify" at bounding box center [83, 469] width 114 height 24
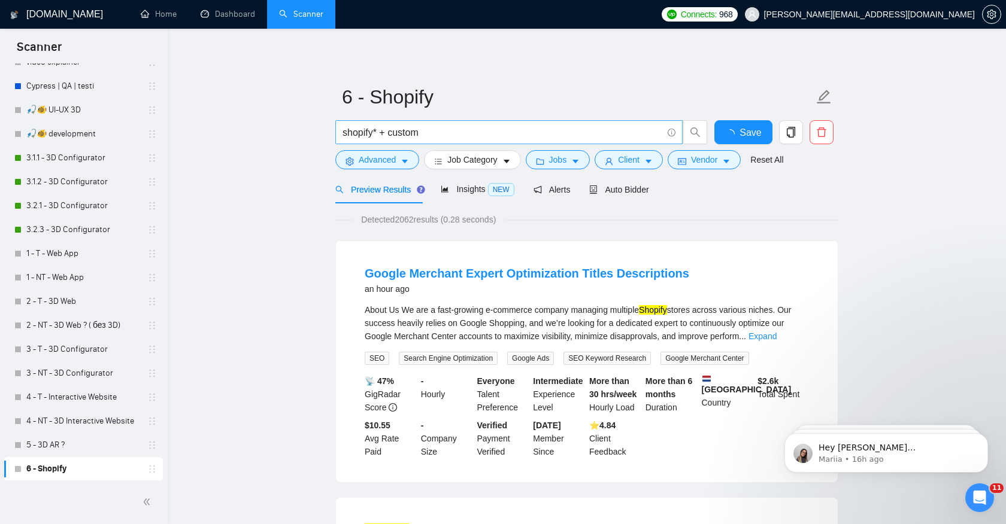
click at [456, 129] on input "shopify* + custom" at bounding box center [502, 132] width 320 height 15
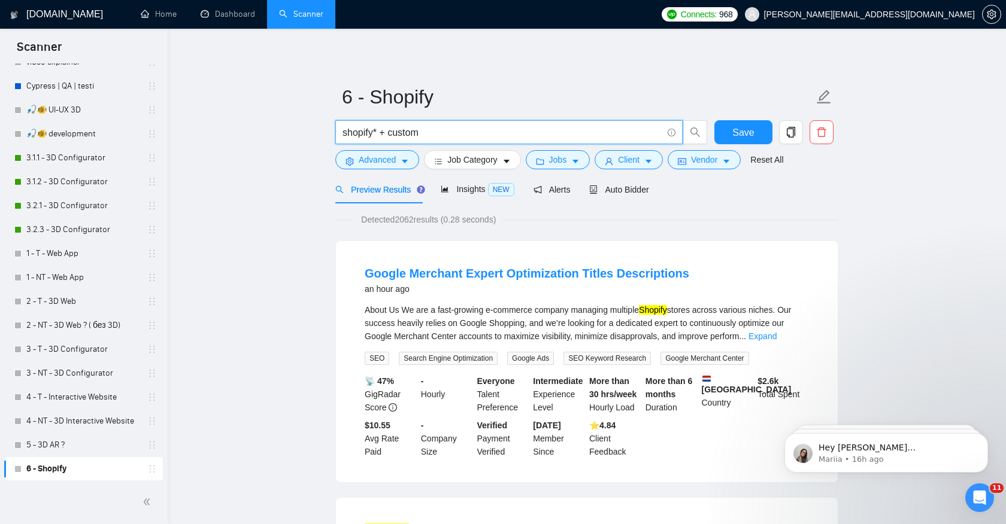
click at [456, 129] on input "shopify* + custom" at bounding box center [502, 132] width 320 height 15
click at [776, 336] on link "Expand" at bounding box center [762, 337] width 28 height 10
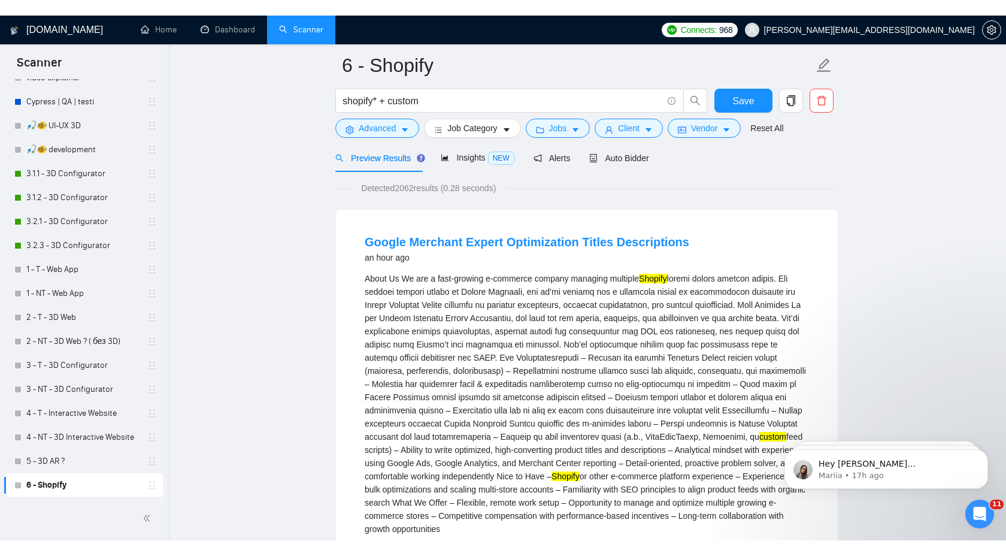
scroll to position [16, 0]
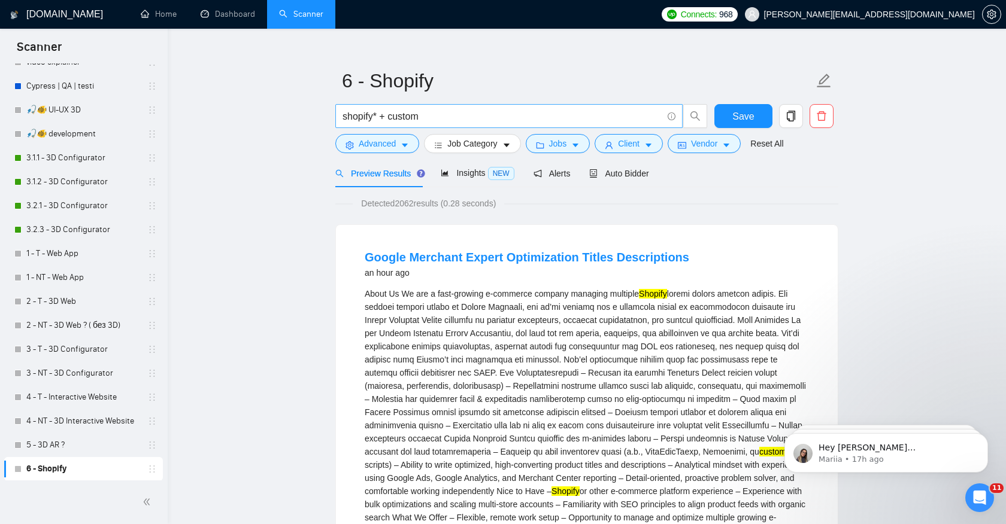
click at [343, 117] on input "shopify* + custom" at bounding box center [502, 116] width 320 height 15
click at [385, 116] on input "(shopify* + custom" at bounding box center [502, 116] width 320 height 15
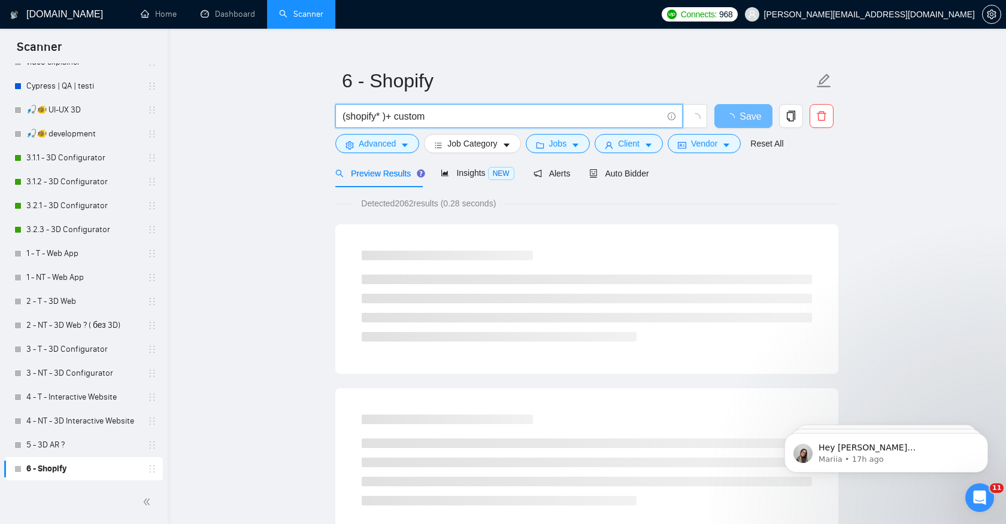
click at [383, 119] on input "(shopify* )+ custom" at bounding box center [502, 116] width 320 height 15
click at [408, 113] on input "(shopify* | Woocomerce )+ custom" at bounding box center [502, 116] width 320 height 15
click at [408, 116] on input "(shopify* | Woocomerce )+ custom" at bounding box center [502, 116] width 320 height 15
click at [432, 119] on input "(shopify* | Woocomerce )+ custom" at bounding box center [502, 116] width 320 height 15
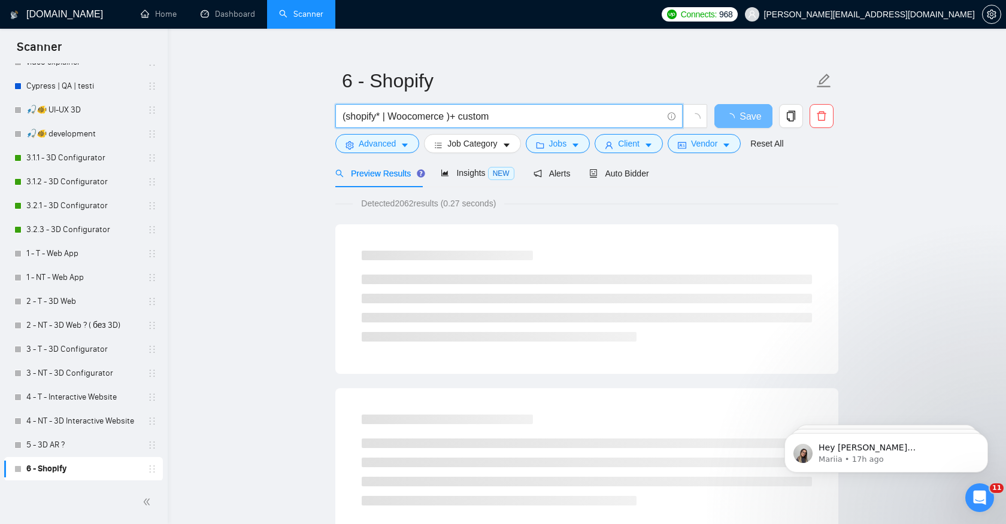
click at [432, 119] on input "(shopify* | Woocomerce )+ custom" at bounding box center [502, 116] width 320 height 15
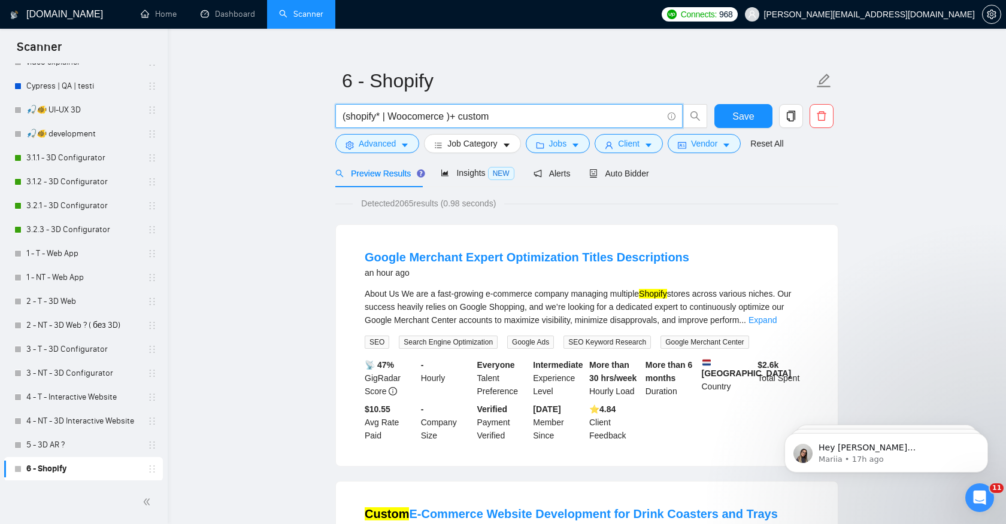
click at [415, 119] on input "(shopify* | Woocomerce )+ custom" at bounding box center [502, 116] width 320 height 15
click at [485, 115] on input "(shopify* | Woocomerce )+ custom" at bounding box center [502, 116] width 320 height 15
click at [424, 117] on input "(shopify* | Woocomerce )+ custom" at bounding box center [502, 116] width 320 height 15
paste input "m"
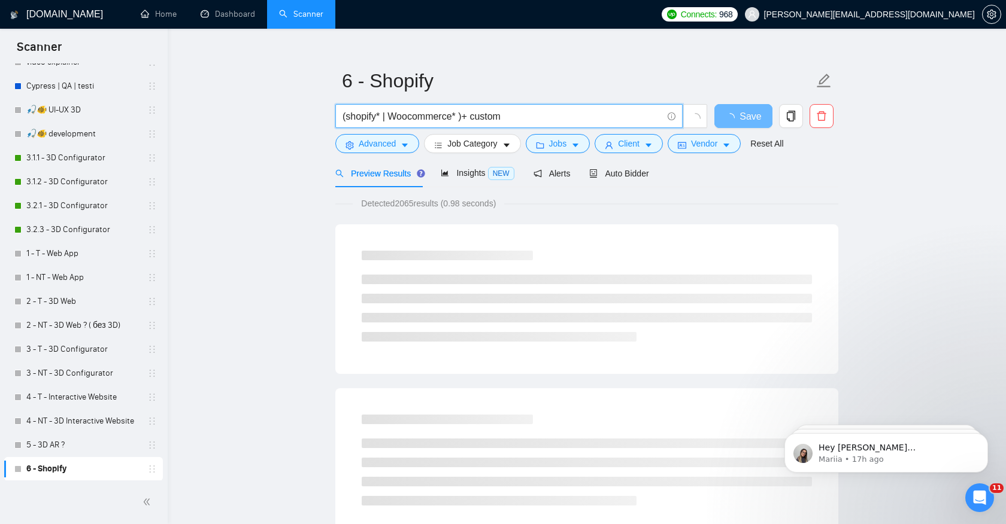
click at [411, 205] on span "Detected 2065 results (0.98 seconds)" at bounding box center [428, 203] width 151 height 13
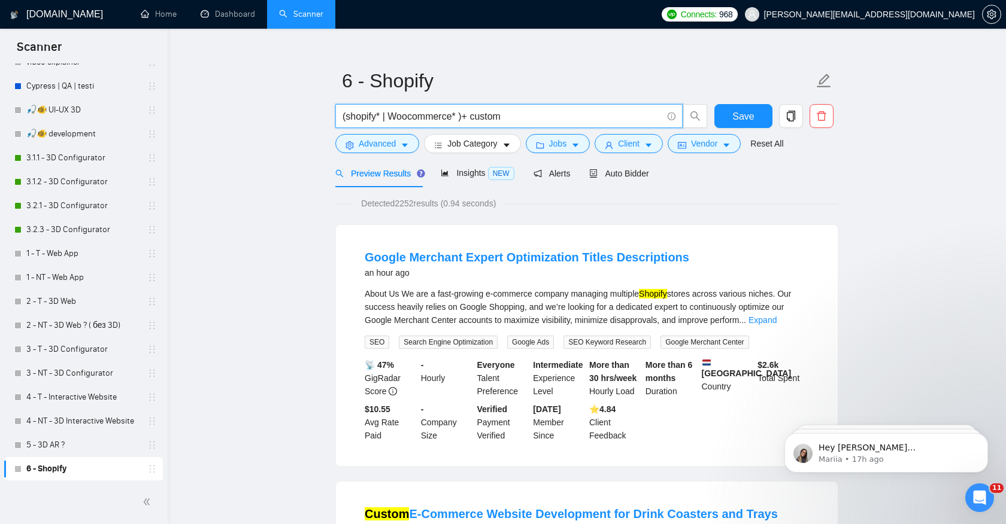
click at [465, 121] on input "(shopify* | Woocommerce* )+ custom" at bounding box center [502, 116] width 320 height 15
type input "(shopify* | Woocommerce* ) + custom"
click at [71, 264] on link "1 - T - Web App" at bounding box center [83, 254] width 114 height 24
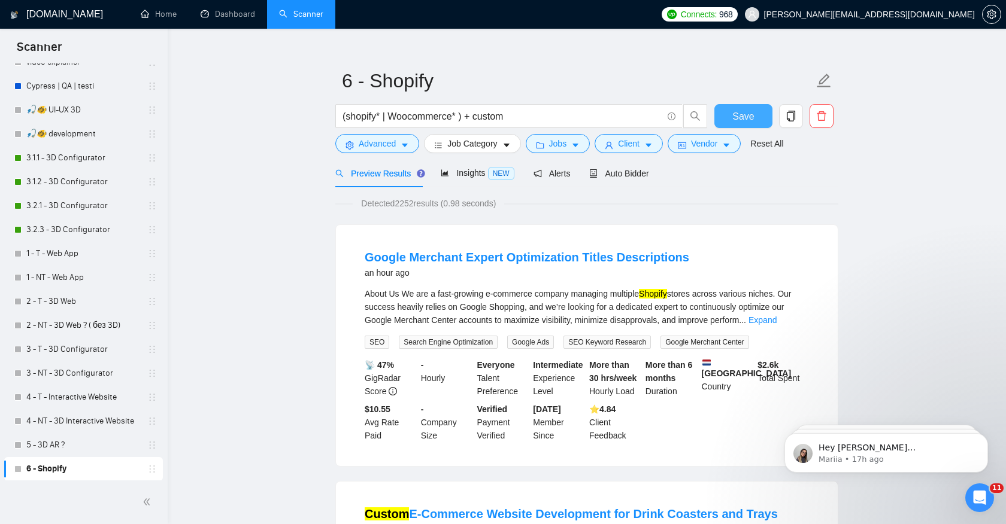
click at [747, 116] on span "Save" at bounding box center [743, 116] width 22 height 15
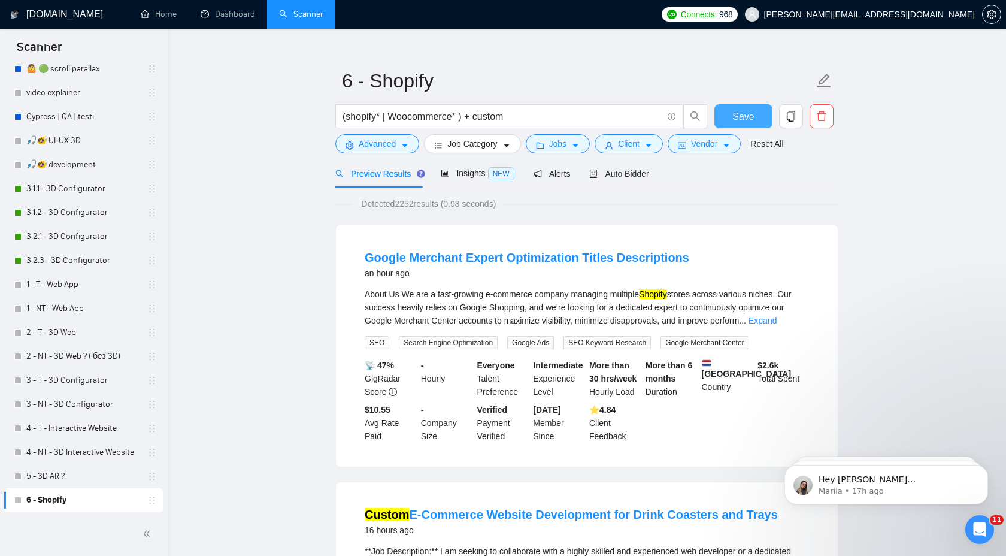
scroll to position [401, 0]
